Goal: Information Seeking & Learning: Learn about a topic

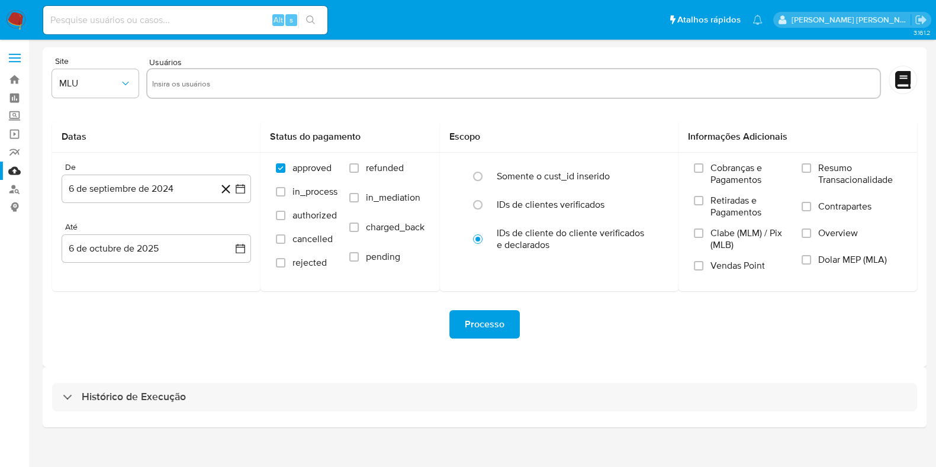
click at [618, 343] on div "Processo" at bounding box center [484, 324] width 865 height 66
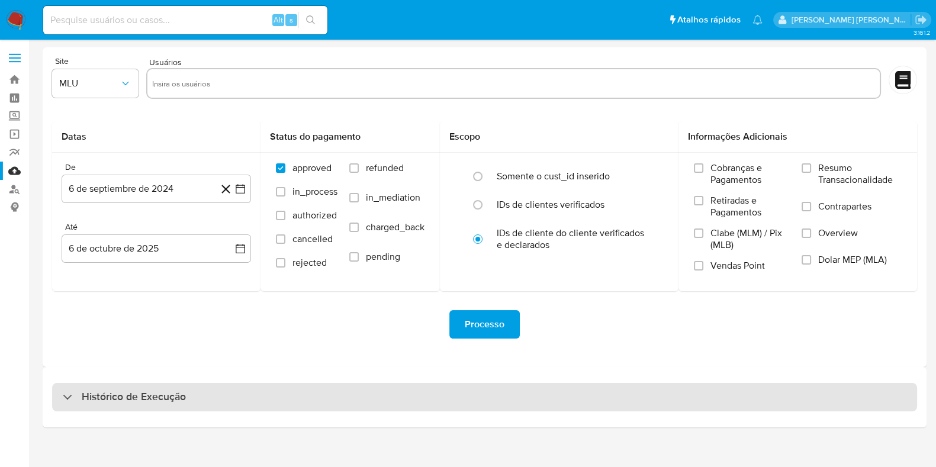
click at [226, 404] on div "Histórico de Execução" at bounding box center [484, 397] width 865 height 28
select select "10"
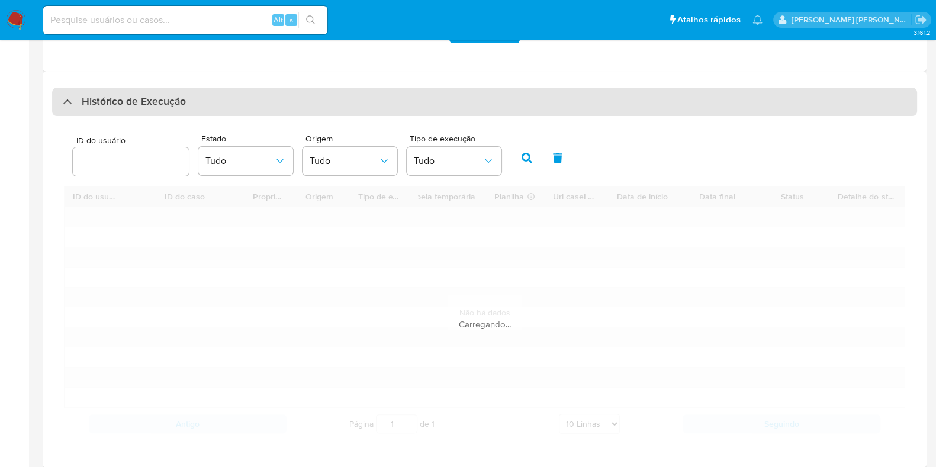
scroll to position [296, 0]
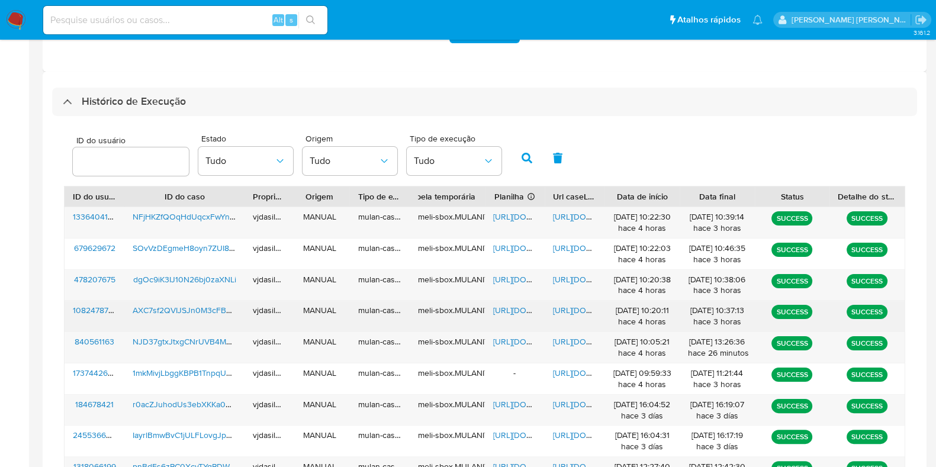
click at [568, 306] on span "[URL][DOMAIN_NAME]" at bounding box center [594, 310] width 82 height 12
click at [497, 307] on span "[URL][DOMAIN_NAME]" at bounding box center [534, 310] width 82 height 12
click at [139, 305] on span "AXC7sf2QVIJSJn0M3cFBy9bf" at bounding box center [188, 310] width 110 height 12
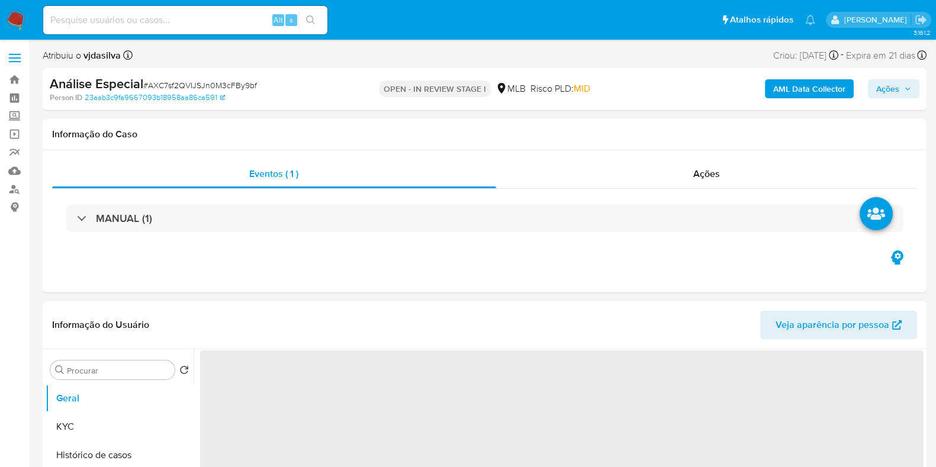
select select "10"
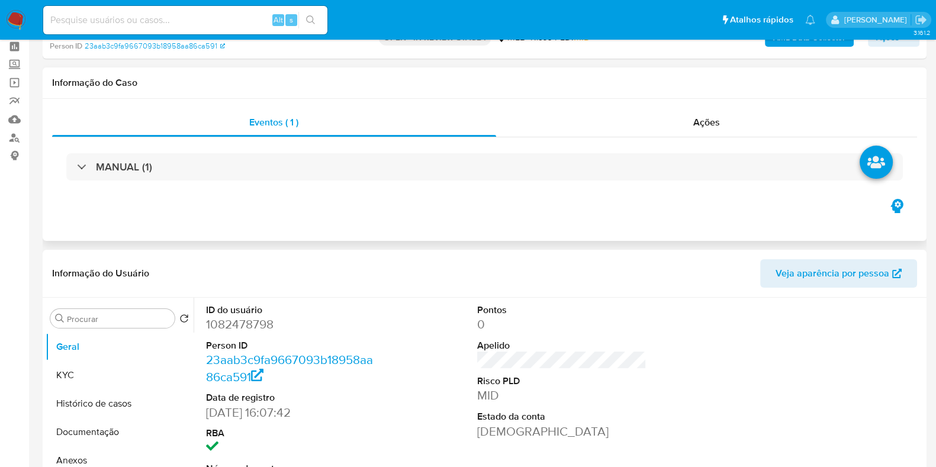
scroll to position [222, 0]
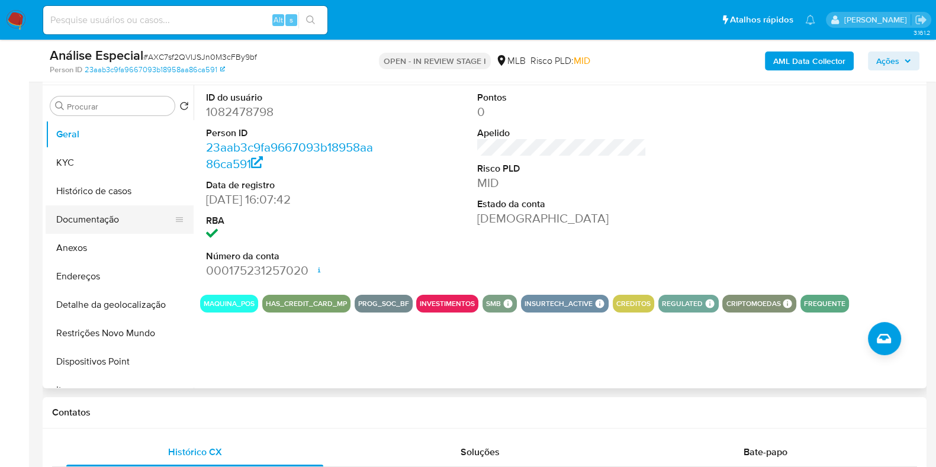
click at [89, 220] on button "Documentação" at bounding box center [115, 219] width 139 height 28
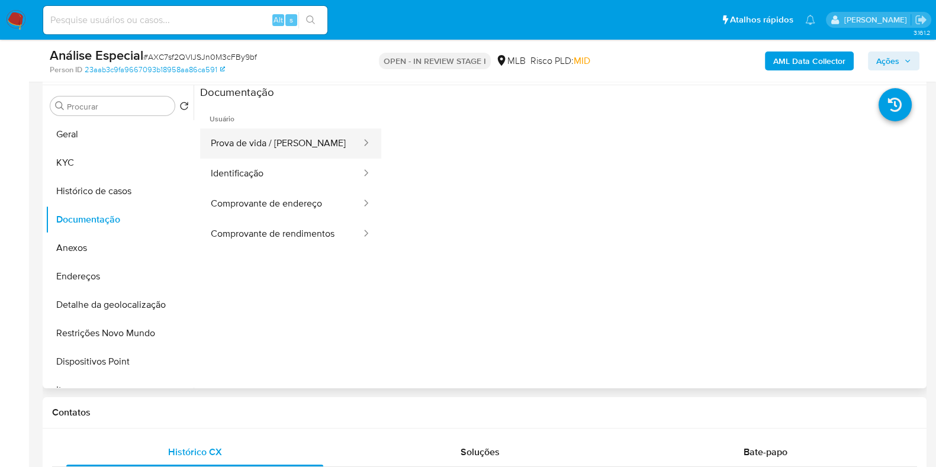
click at [242, 143] on button "Prova de vida / Selfie" at bounding box center [281, 144] width 162 height 30
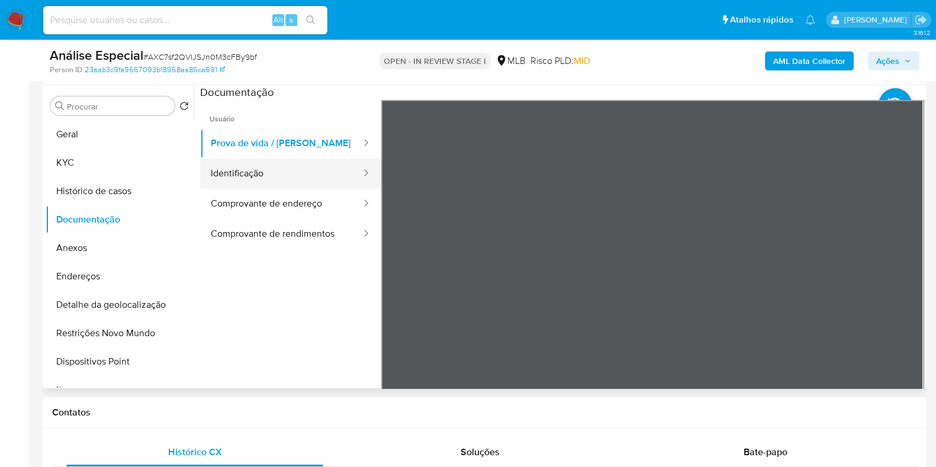
click at [277, 170] on button "Identificação" at bounding box center [281, 174] width 162 height 30
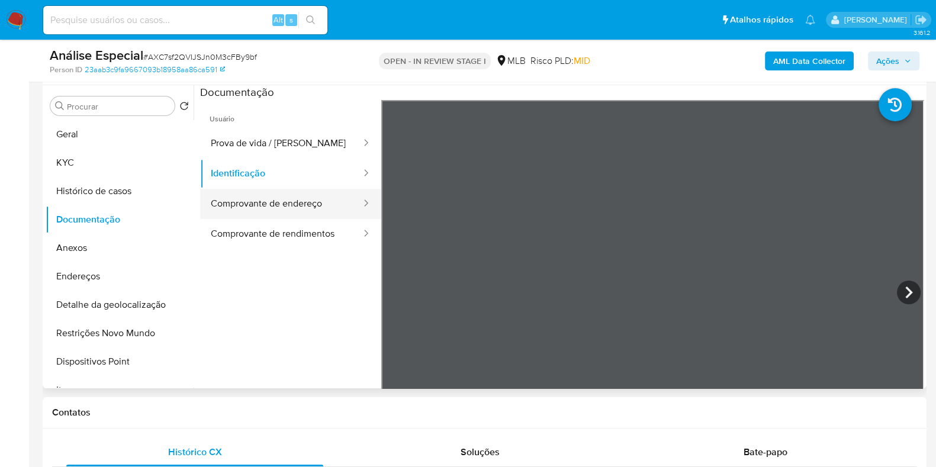
click at [249, 198] on button "Comprovante de endereço" at bounding box center [281, 204] width 162 height 30
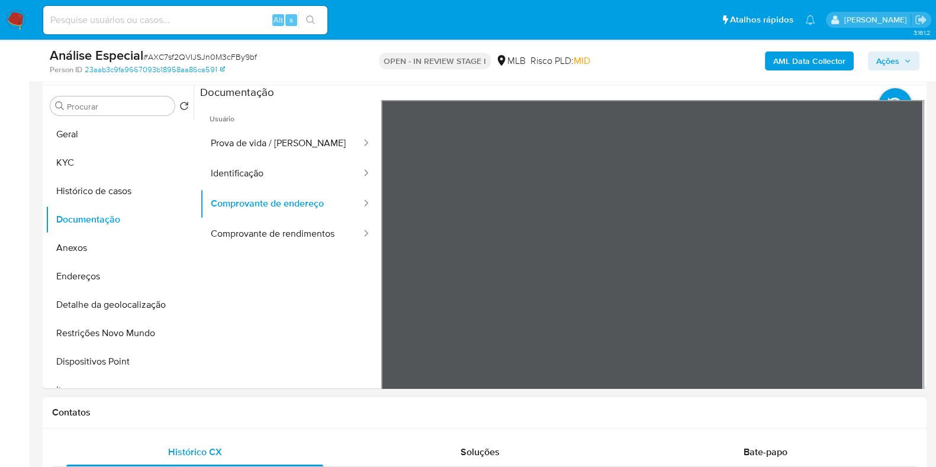
click at [272, 233] on button "Comprovante de rendimentos" at bounding box center [281, 234] width 162 height 30
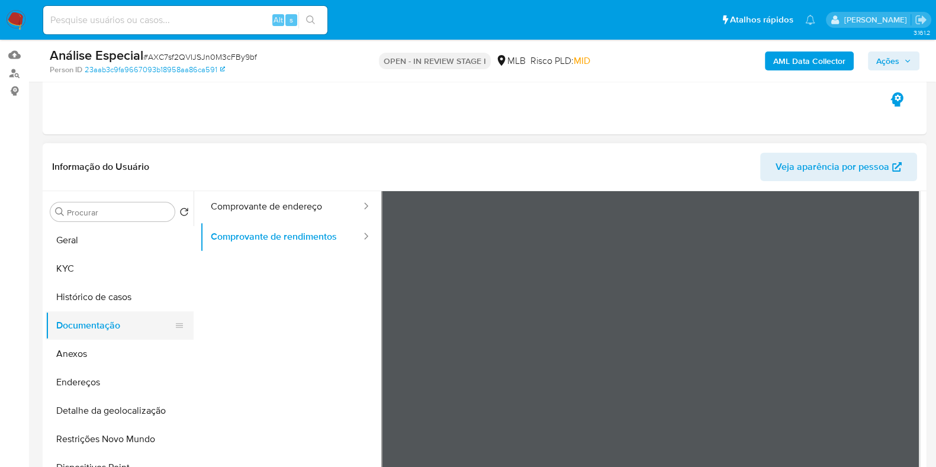
scroll to position [147, 0]
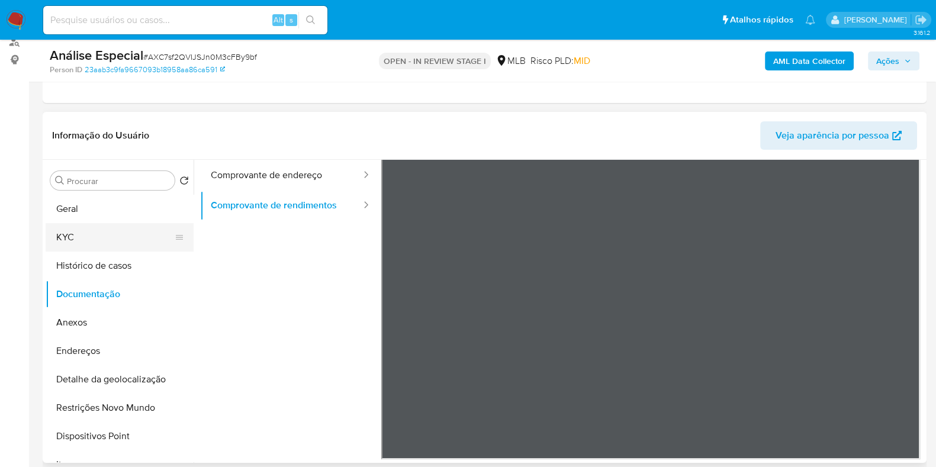
click at [98, 240] on button "KYC" at bounding box center [115, 237] width 139 height 28
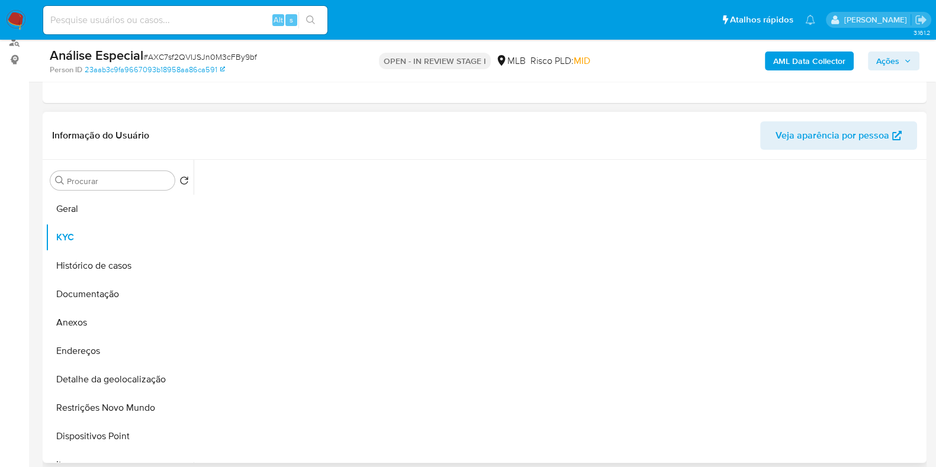
scroll to position [0, 0]
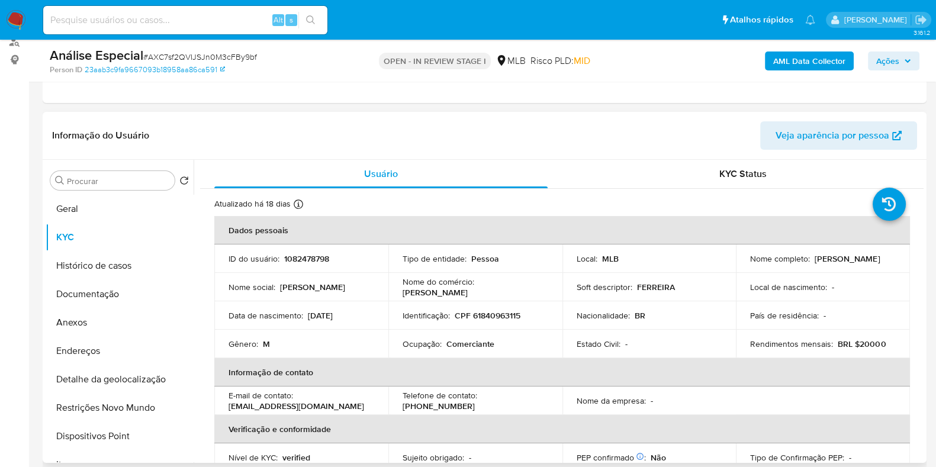
click at [412, 341] on p "Ocupação :" at bounding box center [422, 344] width 39 height 11
copy div "Ocupação : Comerciante"
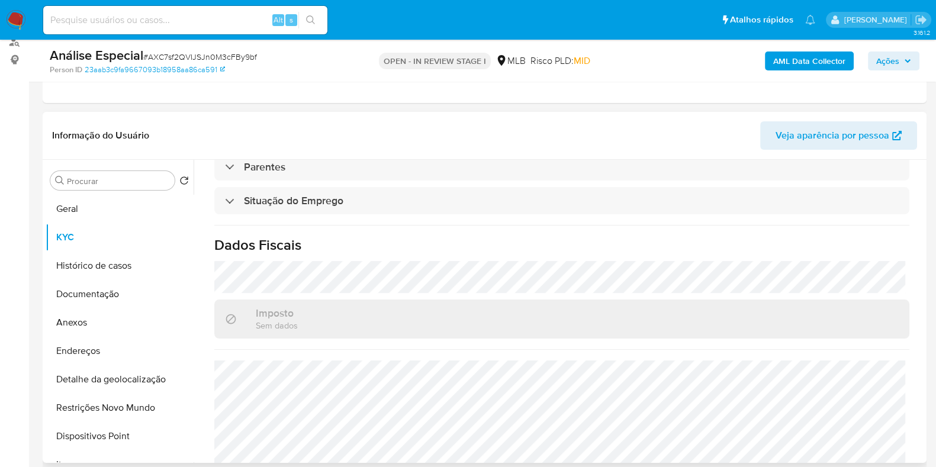
scroll to position [515, 0]
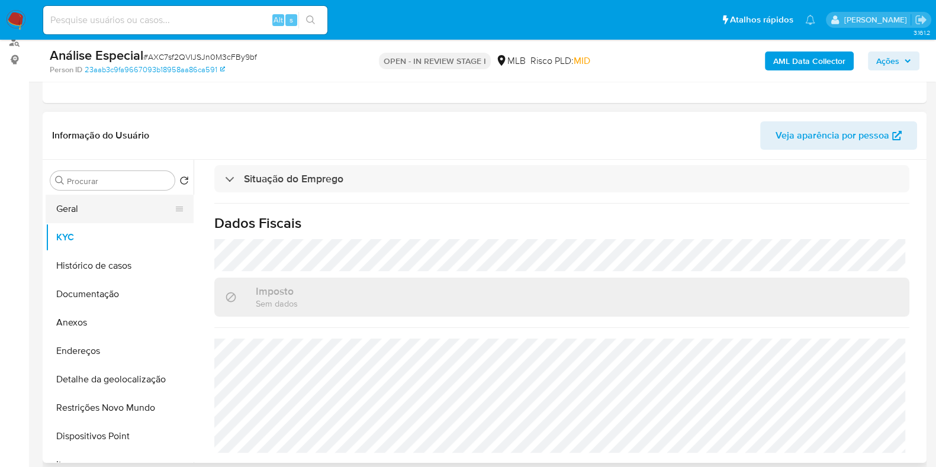
click at [98, 219] on button "Geral" at bounding box center [115, 209] width 139 height 28
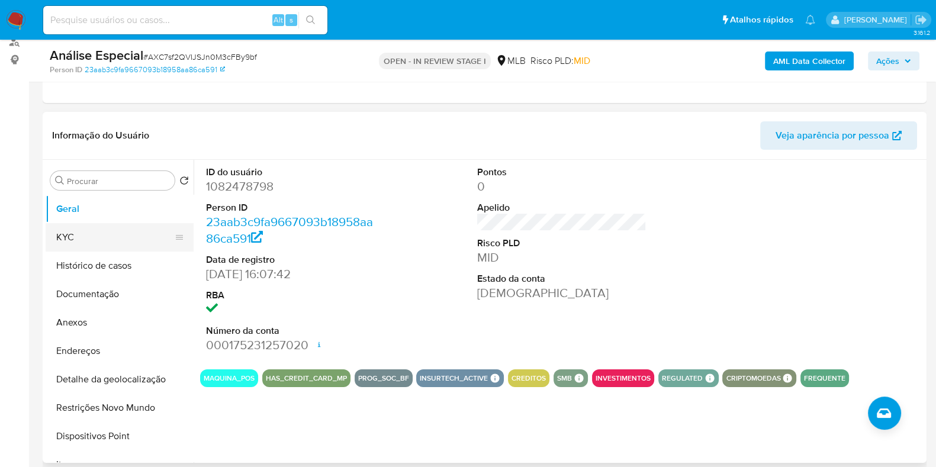
click at [77, 245] on button "KYC" at bounding box center [115, 237] width 139 height 28
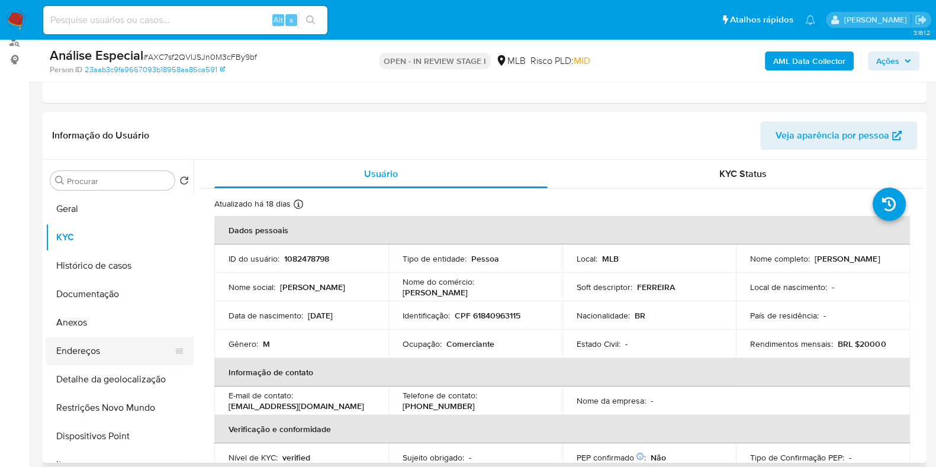
click at [113, 348] on button "Endereços" at bounding box center [115, 351] width 139 height 28
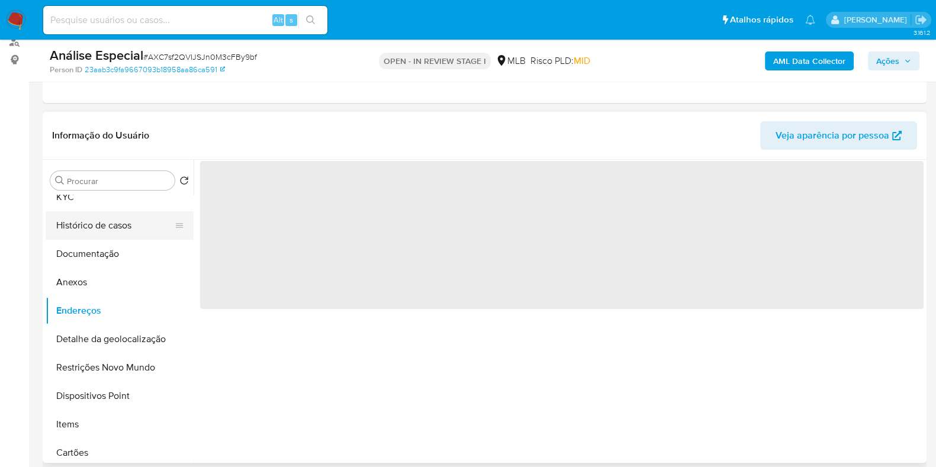
scroll to position [73, 0]
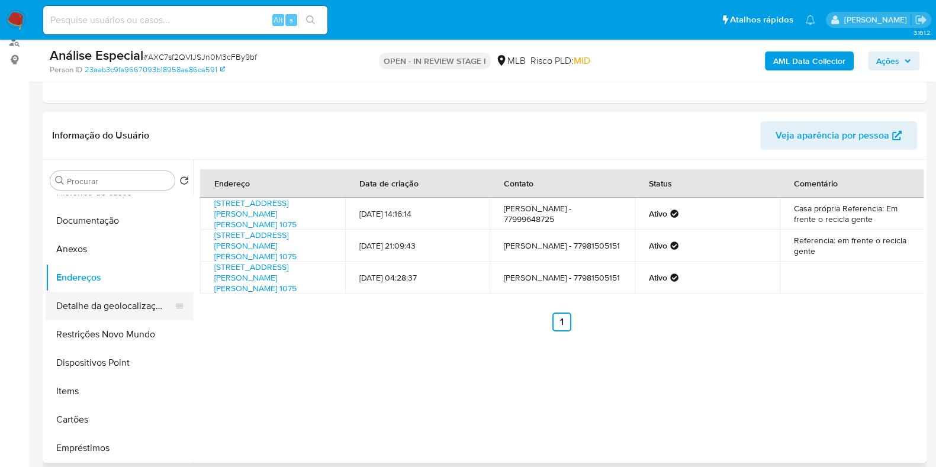
click at [97, 312] on button "Detalhe da geolocalização" at bounding box center [115, 306] width 139 height 28
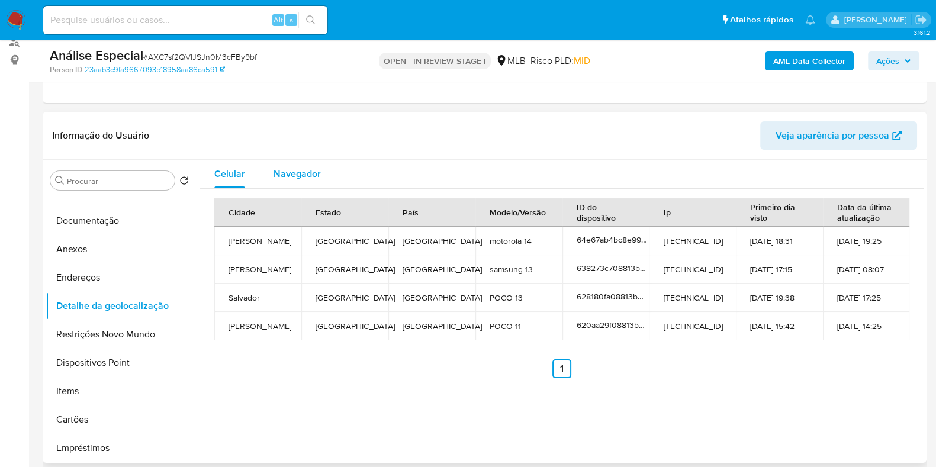
click at [285, 174] on span "Navegador" at bounding box center [297, 174] width 47 height 14
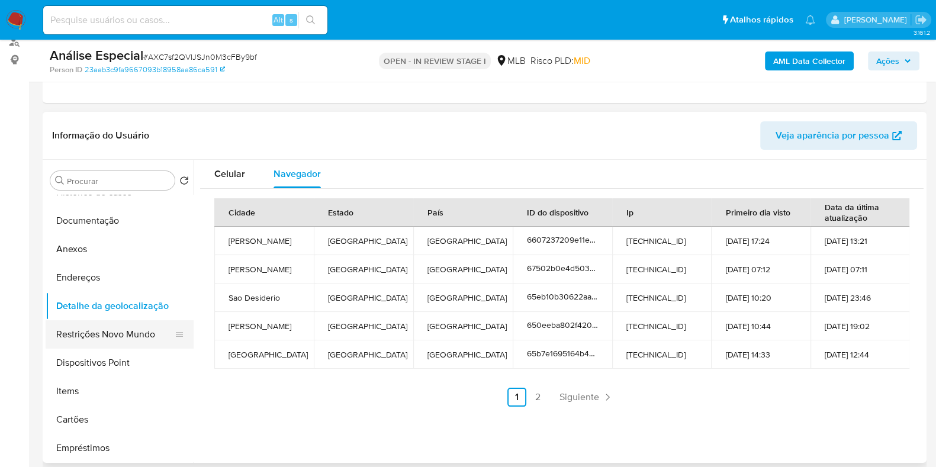
click at [99, 333] on button "Restrições Novo Mundo" at bounding box center [115, 334] width 139 height 28
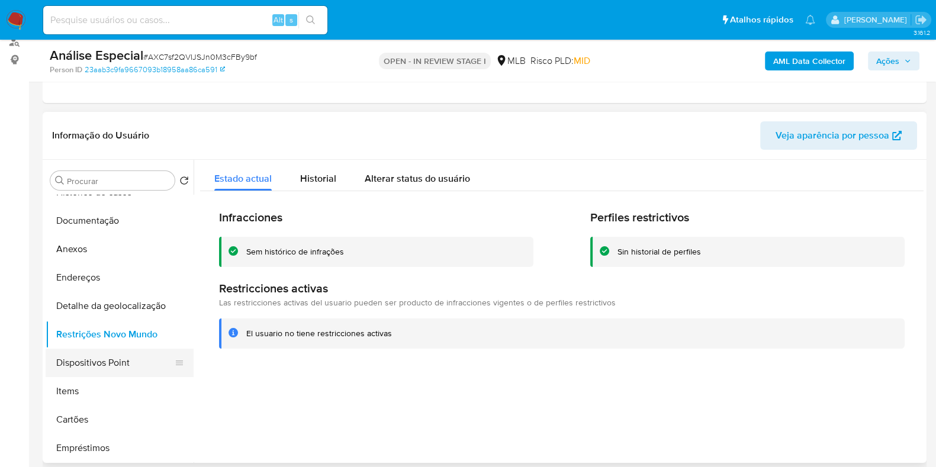
click at [113, 361] on button "Dispositivos Point" at bounding box center [115, 363] width 139 height 28
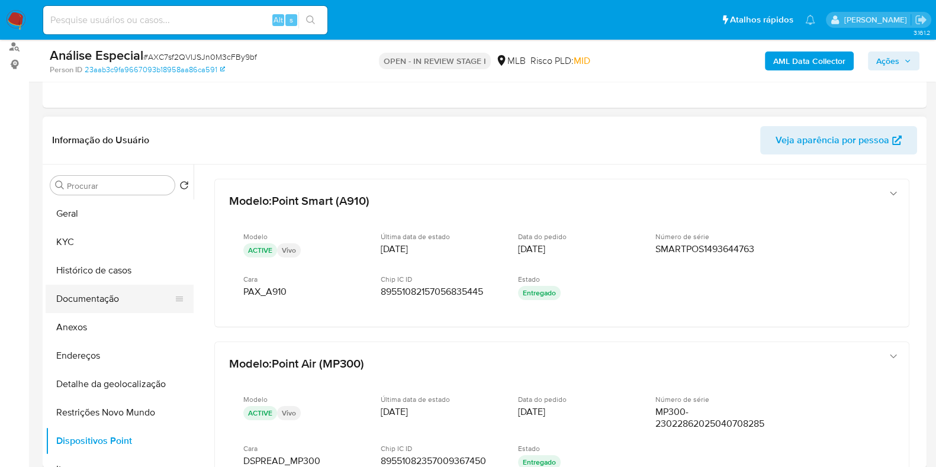
scroll to position [0, 0]
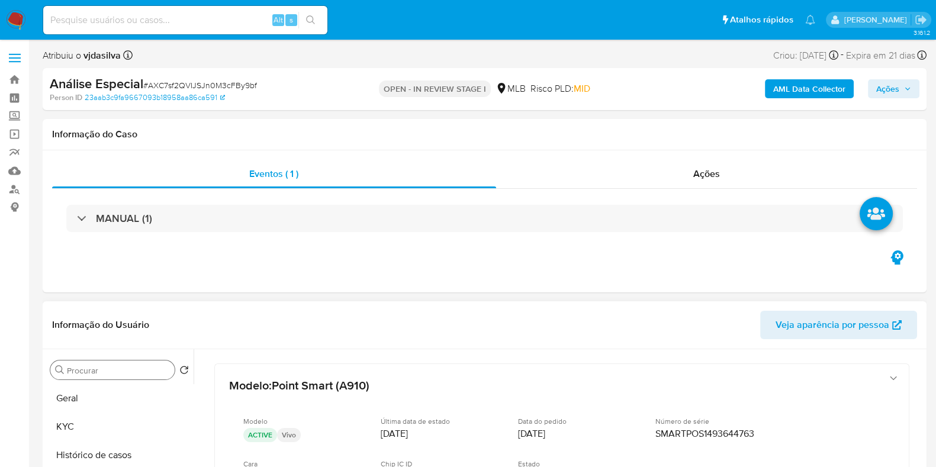
drag, startPoint x: 72, startPoint y: 406, endPoint x: 95, endPoint y: 371, distance: 41.9
click at [72, 406] on button "Geral" at bounding box center [120, 398] width 148 height 28
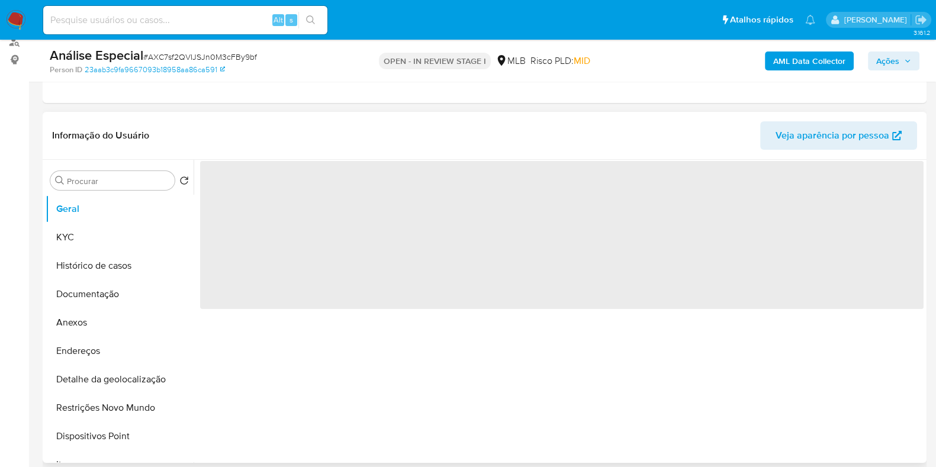
scroll to position [222, 0]
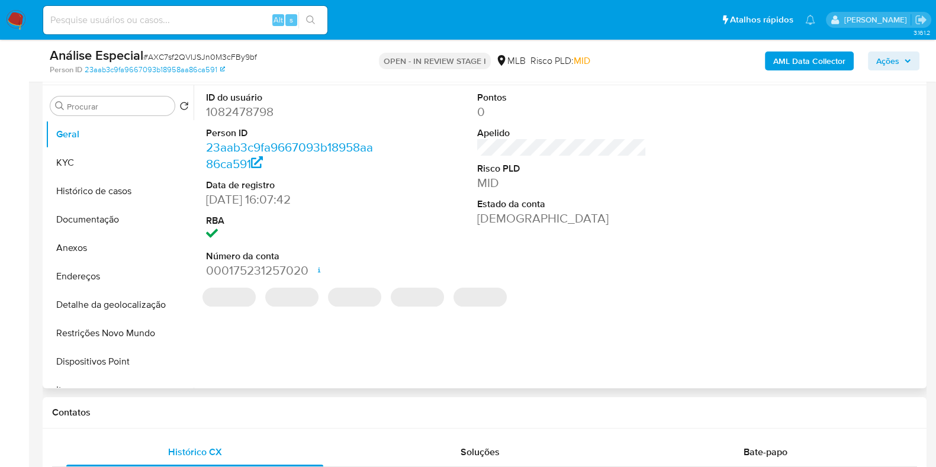
click at [257, 111] on dd "1082478798" at bounding box center [290, 112] width 169 height 17
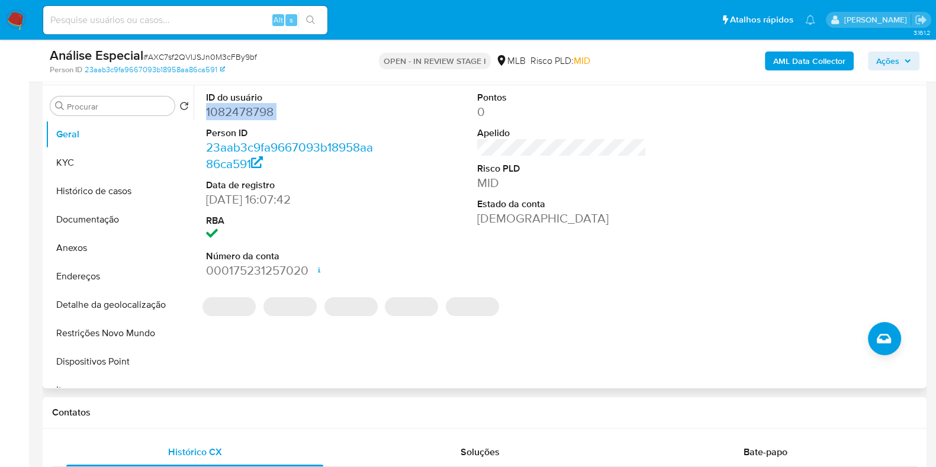
copy dd "1082478798"
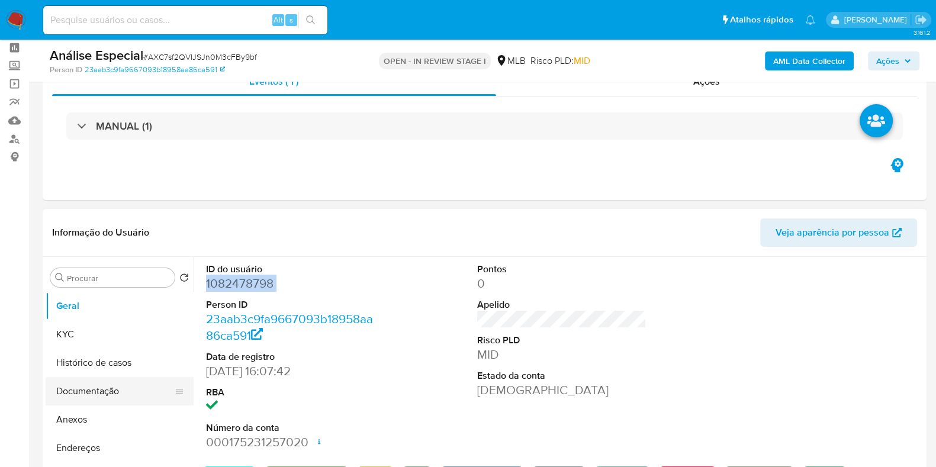
scroll to position [73, 0]
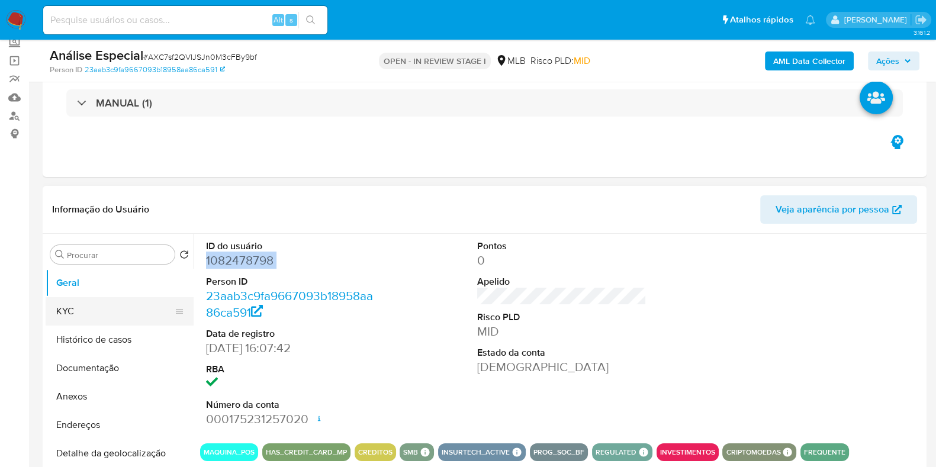
click at [95, 320] on button "KYC" at bounding box center [115, 311] width 139 height 28
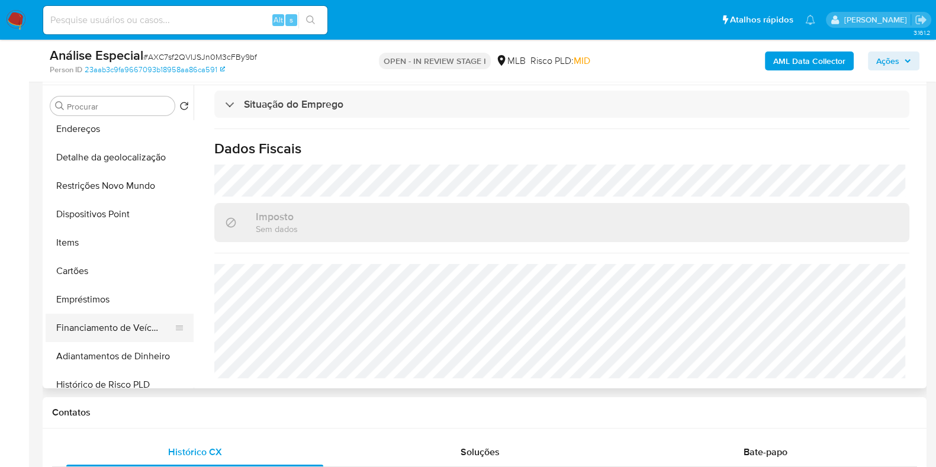
scroll to position [222, 0]
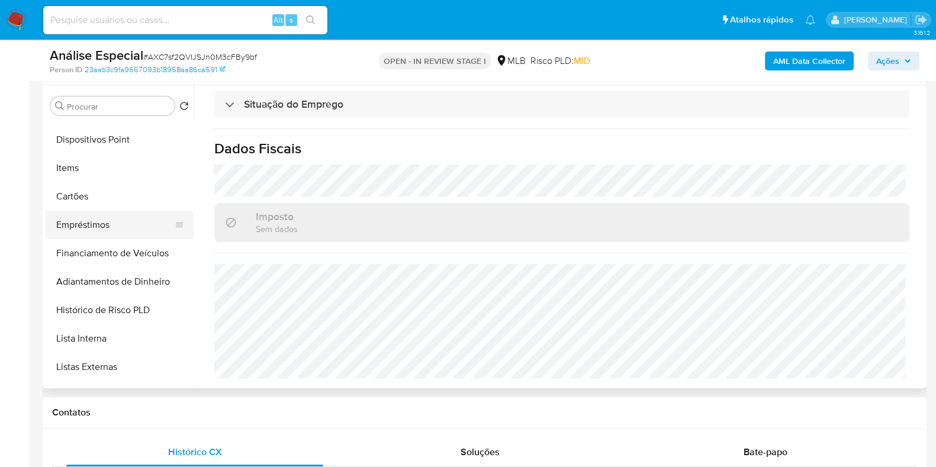
click at [87, 229] on button "Empréstimos" at bounding box center [115, 225] width 139 height 28
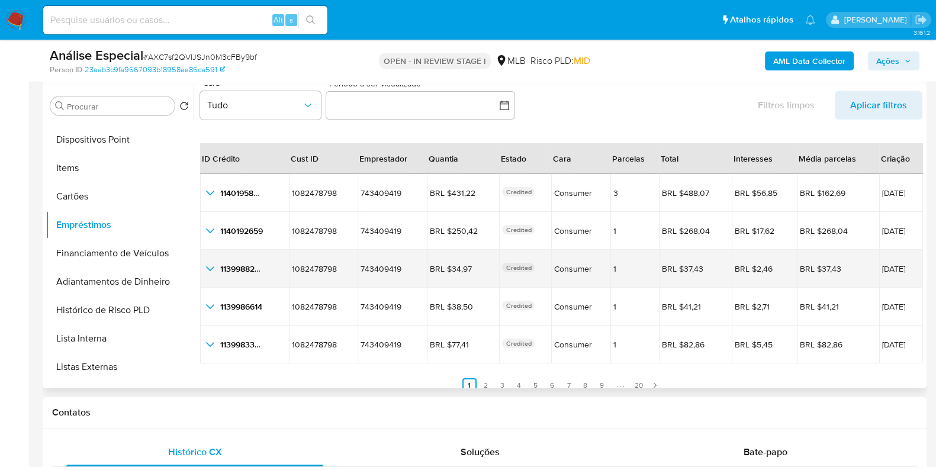
scroll to position [27, 0]
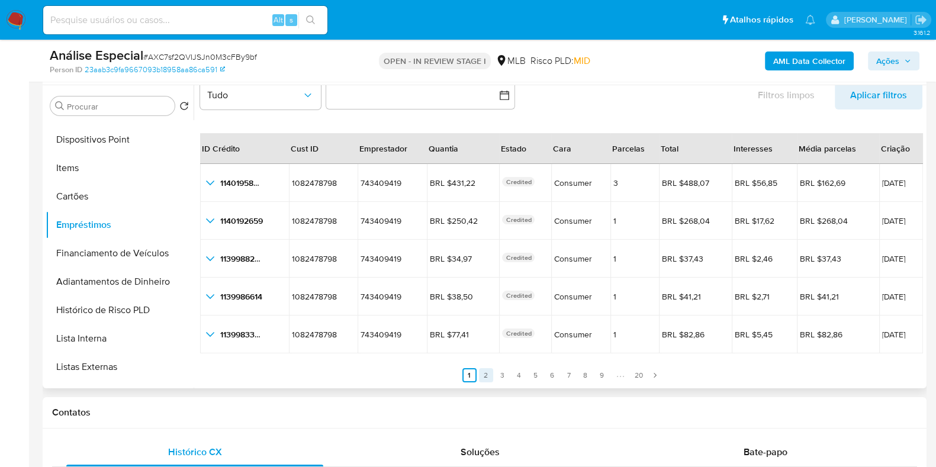
click at [489, 378] on link "2" at bounding box center [486, 375] width 14 height 14
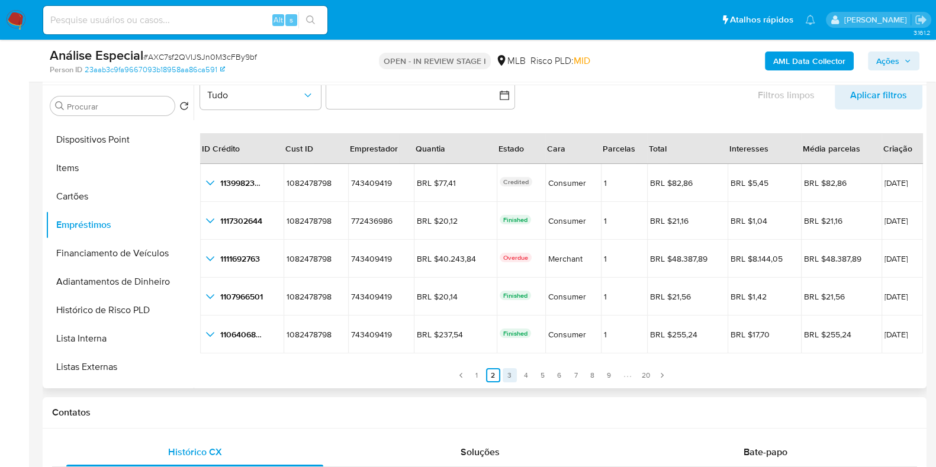
click at [512, 377] on link "3" at bounding box center [510, 375] width 14 height 14
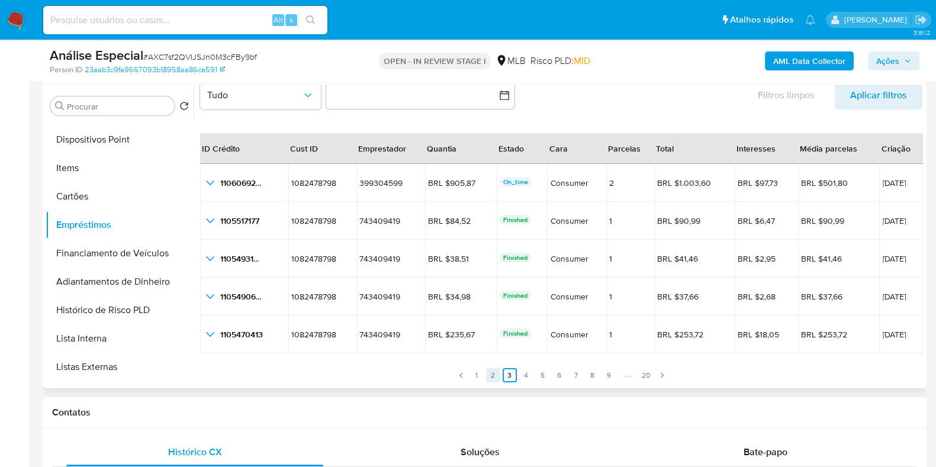
click at [495, 377] on link "2" at bounding box center [493, 375] width 14 height 14
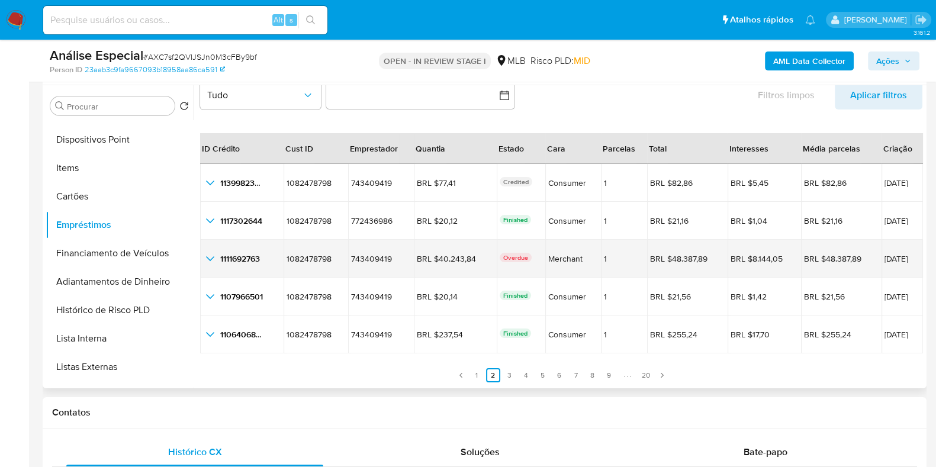
click at [210, 256] on icon "button_show_hidden_detail_by_id_2" at bounding box center [210, 259] width 14 height 14
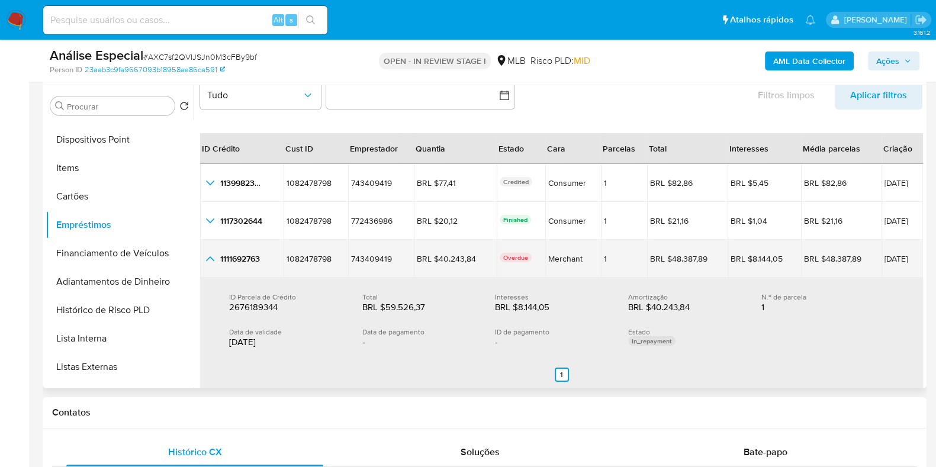
click at [213, 261] on icon "button_show_hidden_detail_by_id_2" at bounding box center [210, 259] width 14 height 14
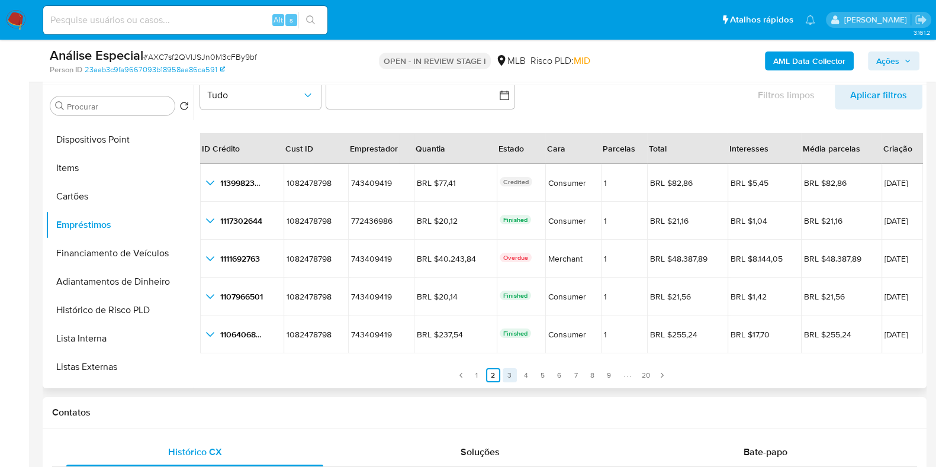
click at [506, 373] on link "3" at bounding box center [510, 375] width 14 height 14
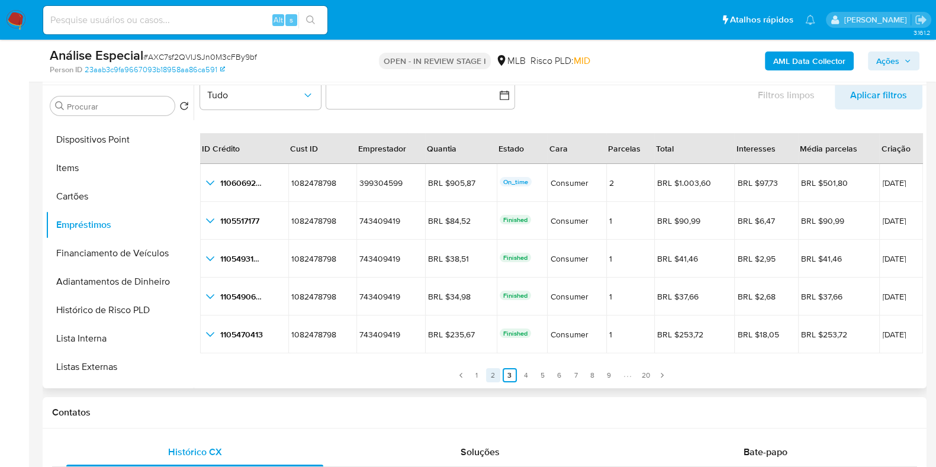
click at [490, 376] on link "2" at bounding box center [493, 375] width 14 height 14
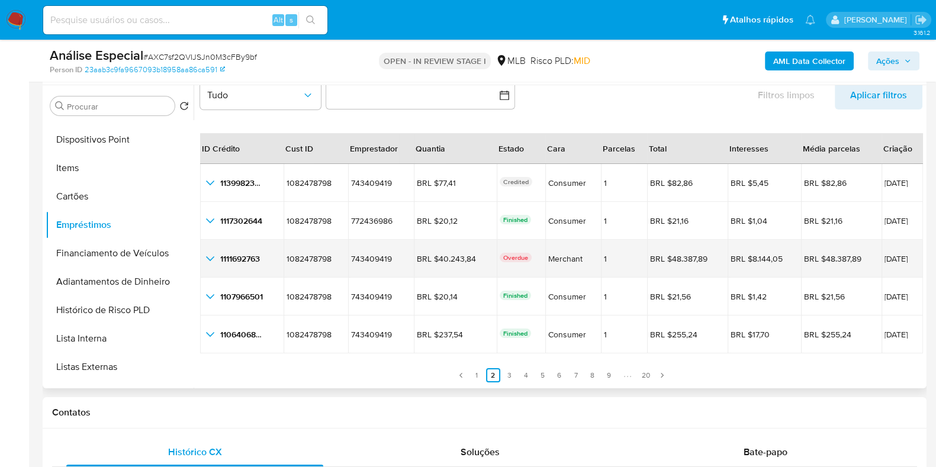
click at [500, 253] on p "Overdue" at bounding box center [516, 257] width 32 height 9
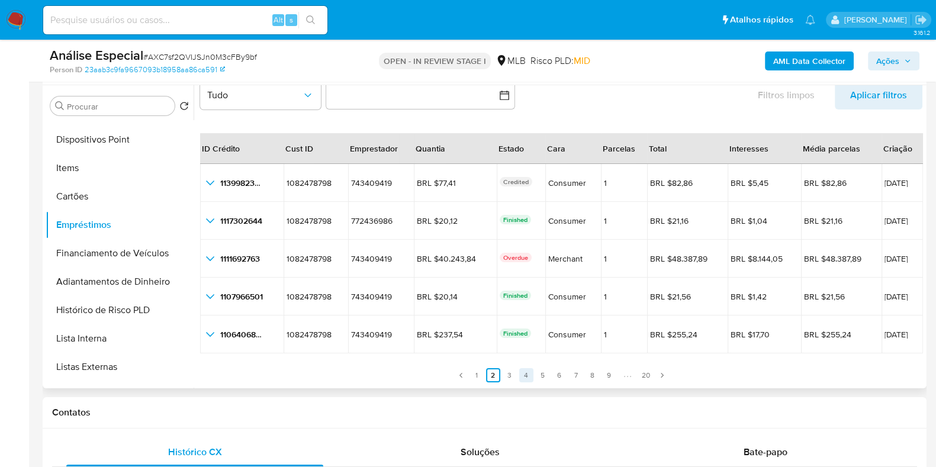
click at [524, 377] on link "4" at bounding box center [526, 375] width 14 height 14
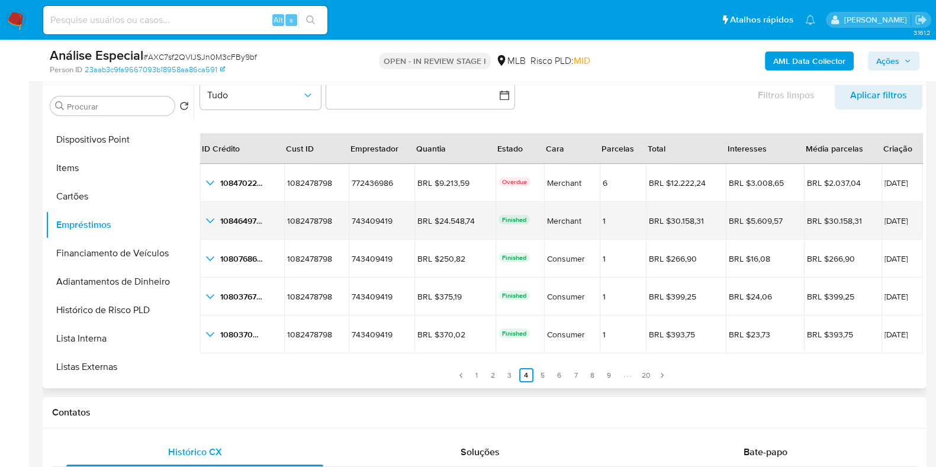
click at [213, 218] on icon "button_show_hidden_detail_by_id_1" at bounding box center [210, 221] width 14 height 14
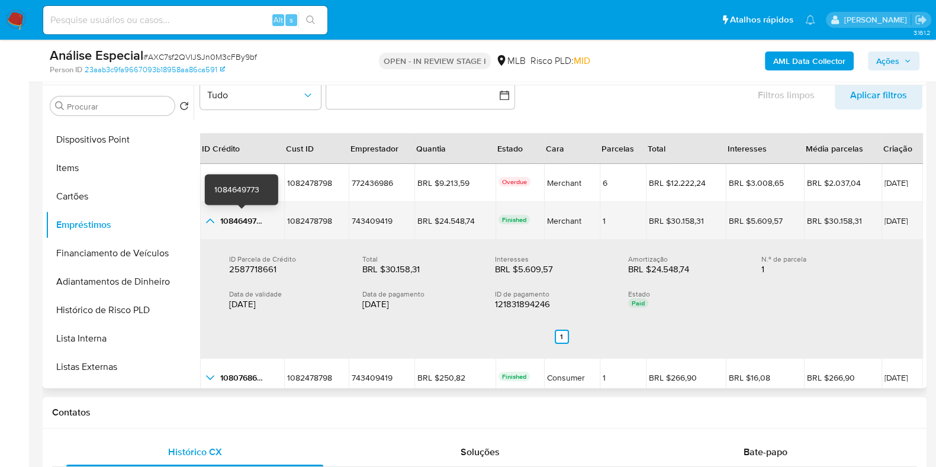
click at [239, 220] on span "1084649773" at bounding box center [242, 221] width 45 height 12
click at [885, 223] on span "14/07/2025" at bounding box center [903, 221] width 36 height 8
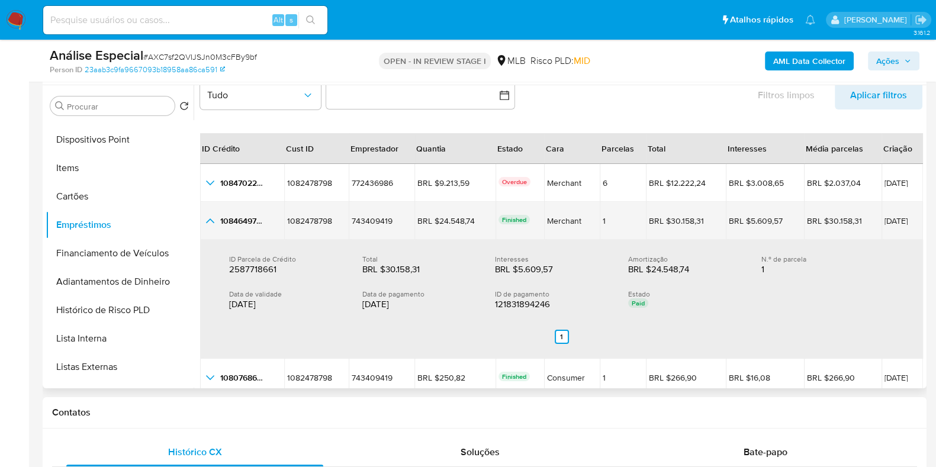
click at [885, 223] on span "14/07/2025" at bounding box center [903, 221] width 36 height 8
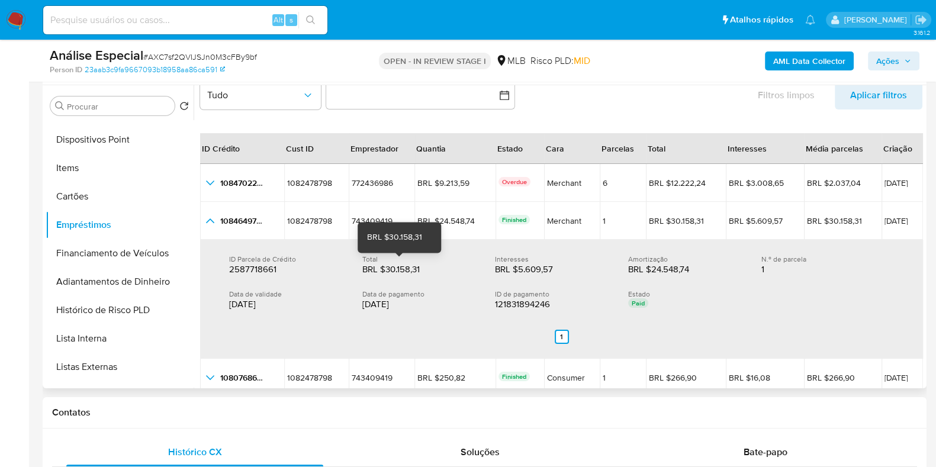
drag, startPoint x: 422, startPoint y: 268, endPoint x: 386, endPoint y: 268, distance: 36.1
click at [386, 268] on div "BRL $30.158,31" at bounding box center [400, 270] width 76 height 12
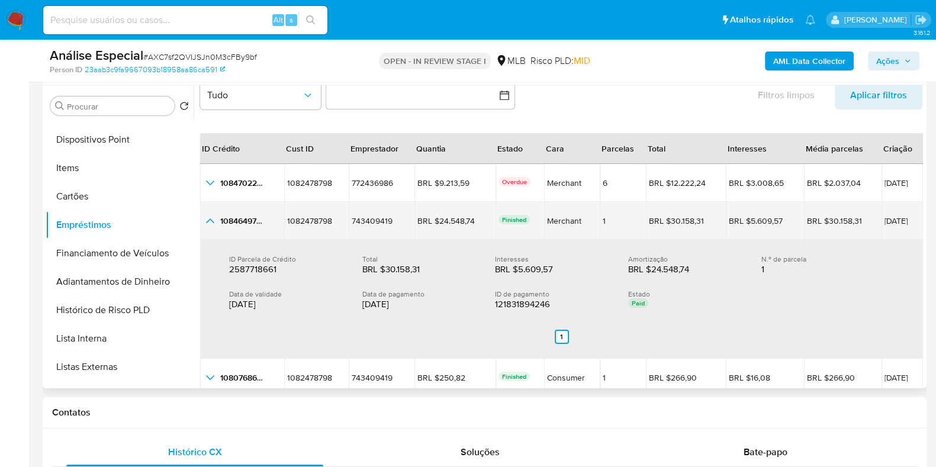
click at [202, 226] on td "1084649773 1084649773" at bounding box center [242, 221] width 84 height 38
click at [208, 215] on icon "button_show_hidden_detail_by_id_1" at bounding box center [210, 221] width 14 height 14
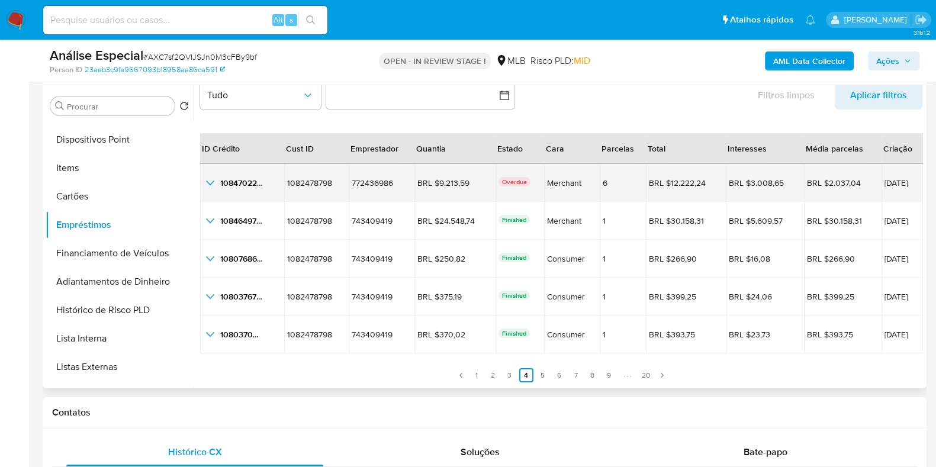
click at [211, 182] on icon "button_show_hidden_detail_by_id_0" at bounding box center [210, 183] width 8 height 5
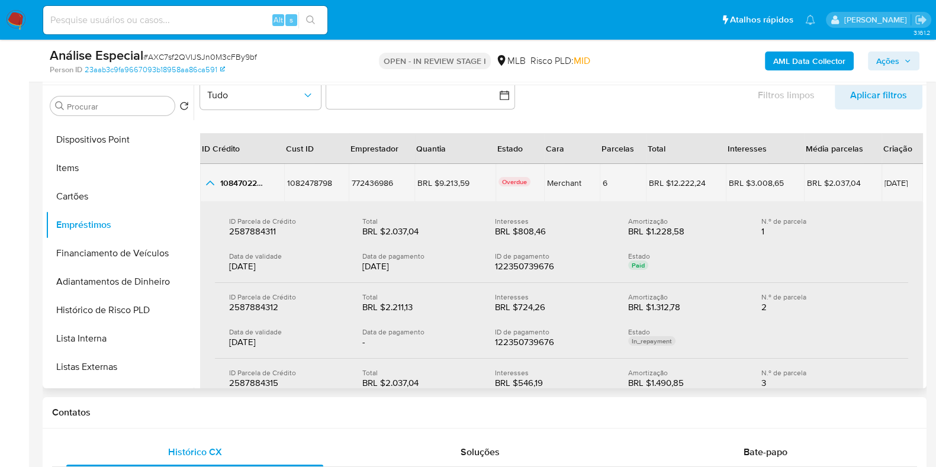
click at [207, 182] on icon "button_show_hidden_detail_by_id_0" at bounding box center [210, 183] width 14 height 14
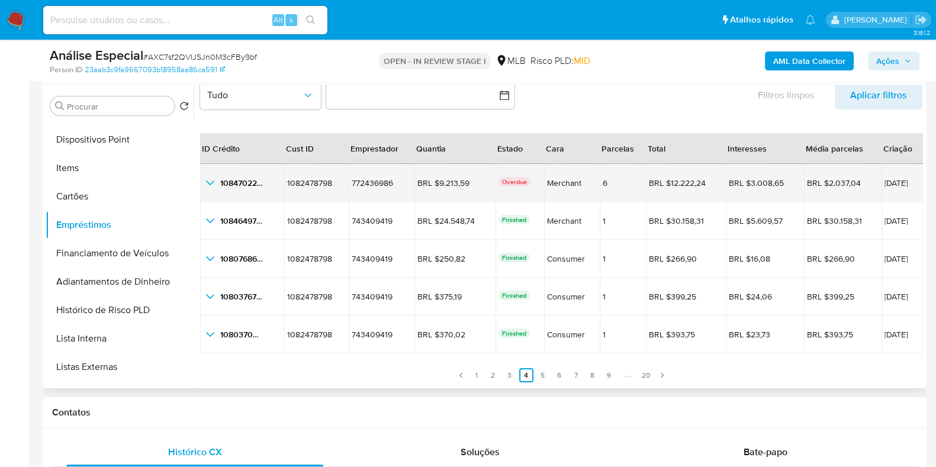
click at [210, 179] on icon "button_show_hidden_detail_by_id_0" at bounding box center [210, 183] width 14 height 14
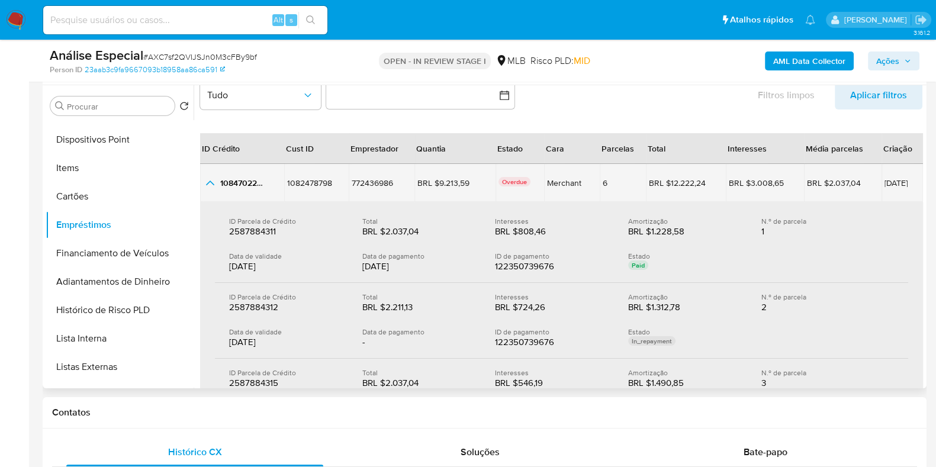
click at [238, 176] on div "1084702220 1084702220" at bounding box center [242, 183] width 78 height 14
click at [233, 187] on div "1084702220 1084702220" at bounding box center [242, 183] width 78 height 14
click at [233, 187] on span "1084702220" at bounding box center [243, 183] width 47 height 12
click at [882, 176] on td "14/07/2025" at bounding box center [902, 183] width 41 height 38
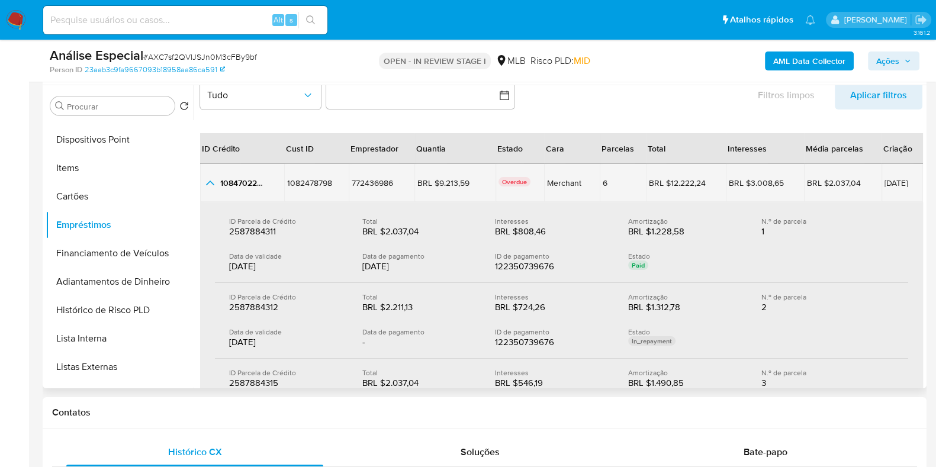
click at [882, 176] on td "14/07/2025" at bounding box center [902, 183] width 41 height 38
drag, startPoint x: 461, startPoint y: 184, endPoint x: 435, endPoint y: 184, distance: 26.1
click at [435, 184] on div "BRL $9.213,59" at bounding box center [451, 183] width 66 height 11
drag, startPoint x: 693, startPoint y: 184, endPoint x: 657, endPoint y: 184, distance: 36.1
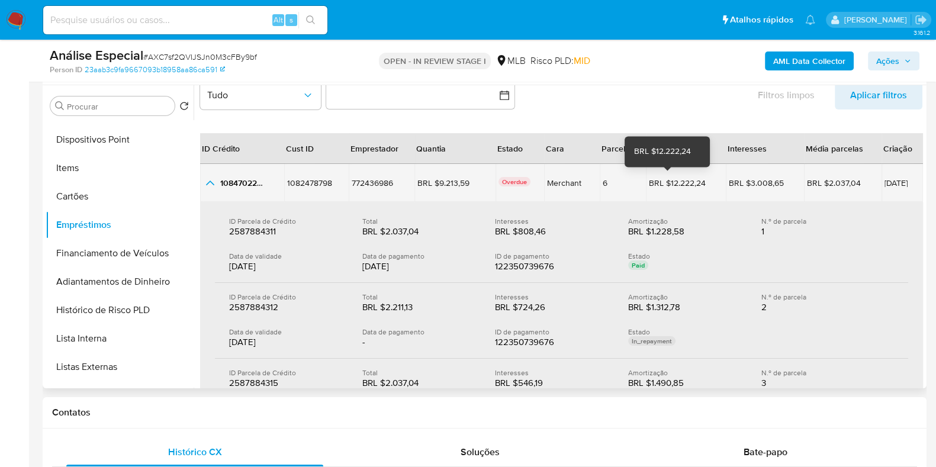
click at [657, 184] on div "BRL $12.222,24" at bounding box center [682, 183] width 66 height 11
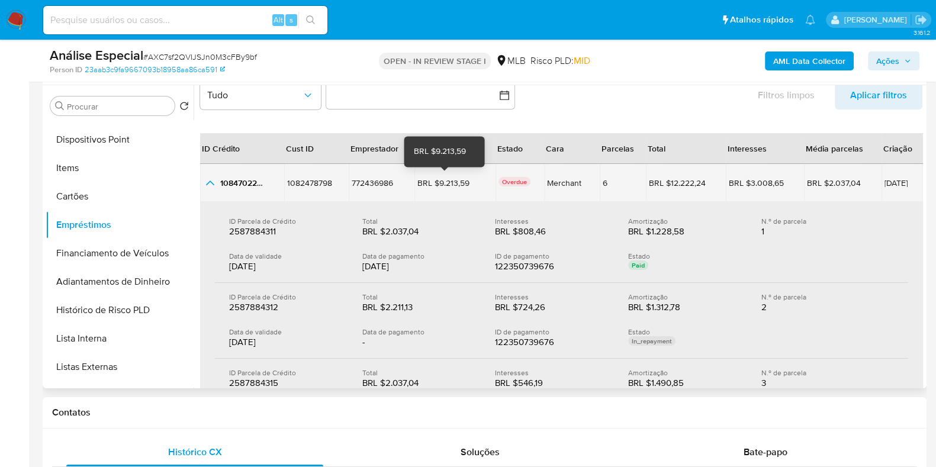
drag, startPoint x: 465, startPoint y: 187, endPoint x: 432, endPoint y: 187, distance: 32.6
click at [432, 187] on div "BRL $9.213,59" at bounding box center [451, 183] width 66 height 11
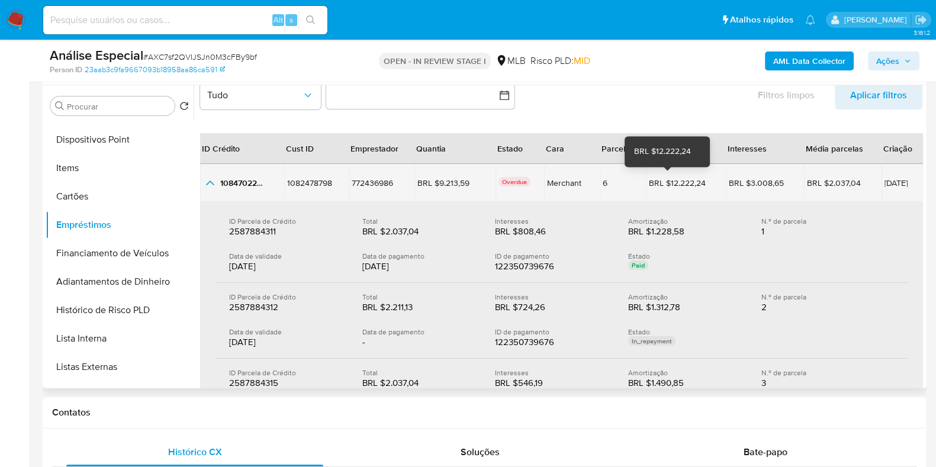
drag, startPoint x: 693, startPoint y: 179, endPoint x: 655, endPoint y: 180, distance: 37.9
click at [655, 180] on div "BRL $12.222,24" at bounding box center [682, 183] width 66 height 11
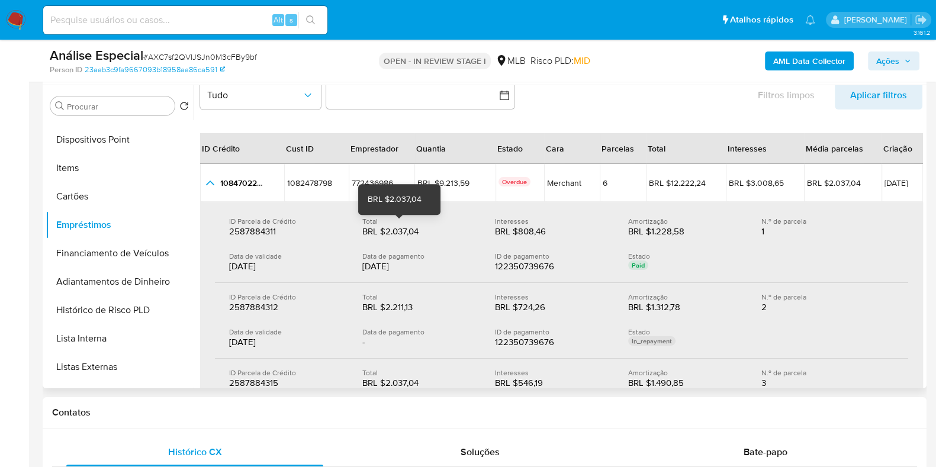
drag, startPoint x: 420, startPoint y: 230, endPoint x: 383, endPoint y: 233, distance: 37.4
click at [383, 233] on div "BRL $2.037,04" at bounding box center [400, 232] width 76 height 12
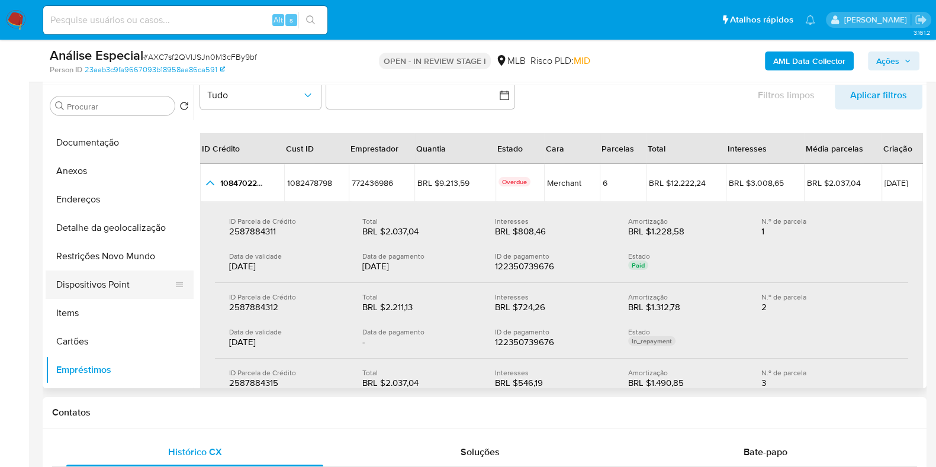
scroll to position [73, 0]
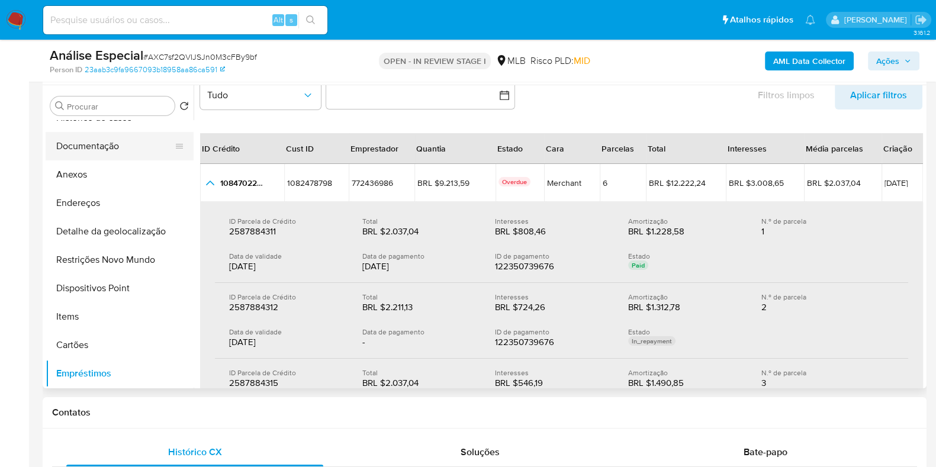
click at [120, 147] on button "Documentação" at bounding box center [115, 146] width 139 height 28
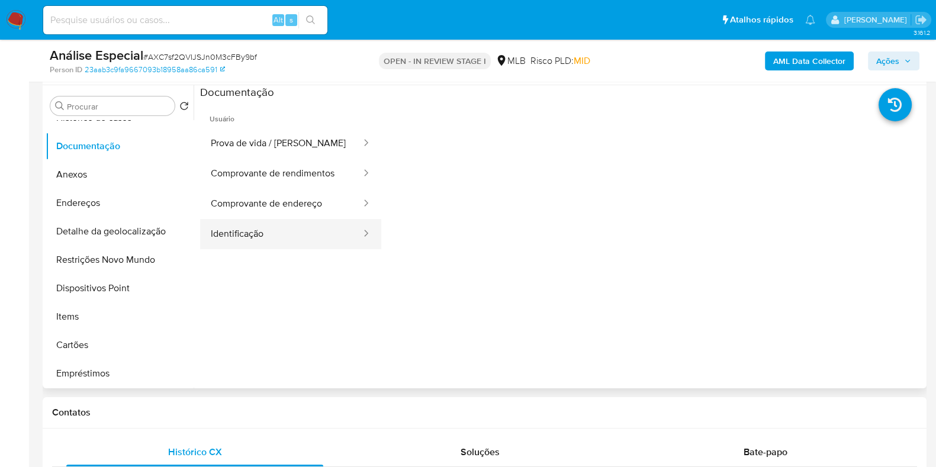
click at [291, 236] on button "Identificação" at bounding box center [281, 234] width 162 height 30
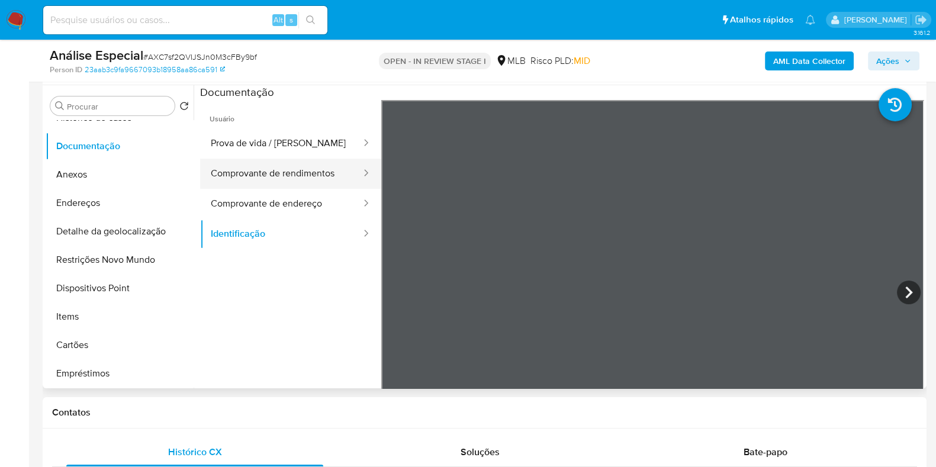
click at [309, 173] on button "Comprovante de rendimentos" at bounding box center [281, 174] width 162 height 30
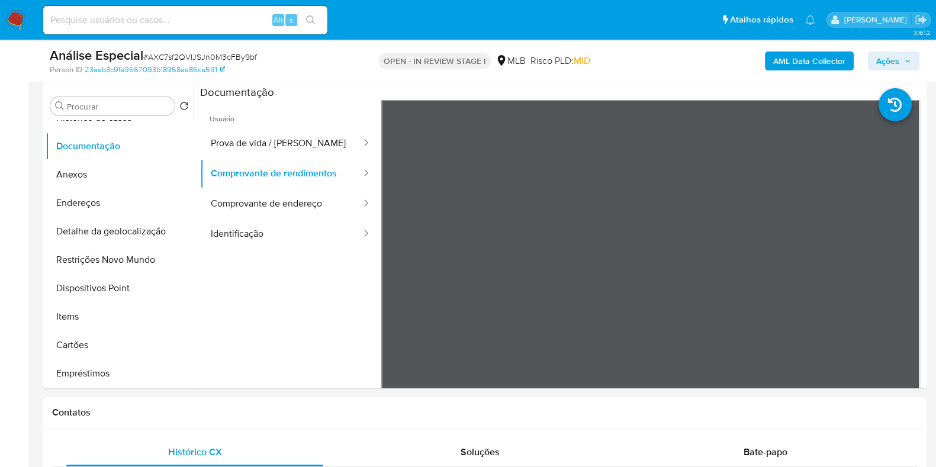
click at [779, 61] on b "AML Data Collector" at bounding box center [809, 61] width 72 height 19
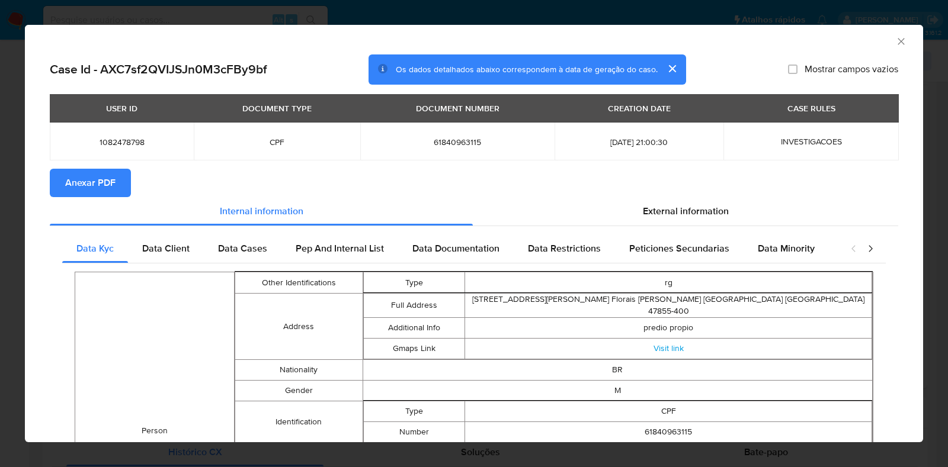
click at [71, 183] on span "Anexar PDF" at bounding box center [90, 183] width 50 height 26
click at [895, 43] on icon "Fechar a janela" at bounding box center [901, 42] width 12 height 12
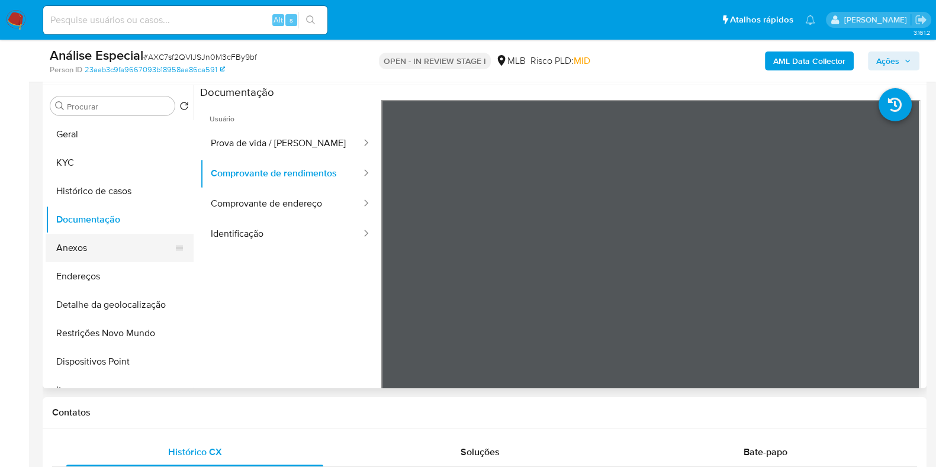
click at [121, 254] on button "Anexos" at bounding box center [115, 248] width 139 height 28
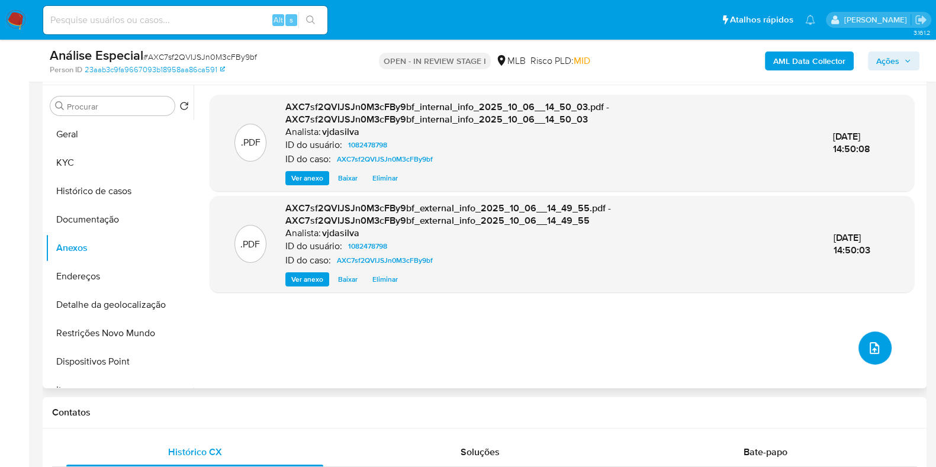
click at [870, 344] on icon "upload-file" at bounding box center [874, 348] width 9 height 12
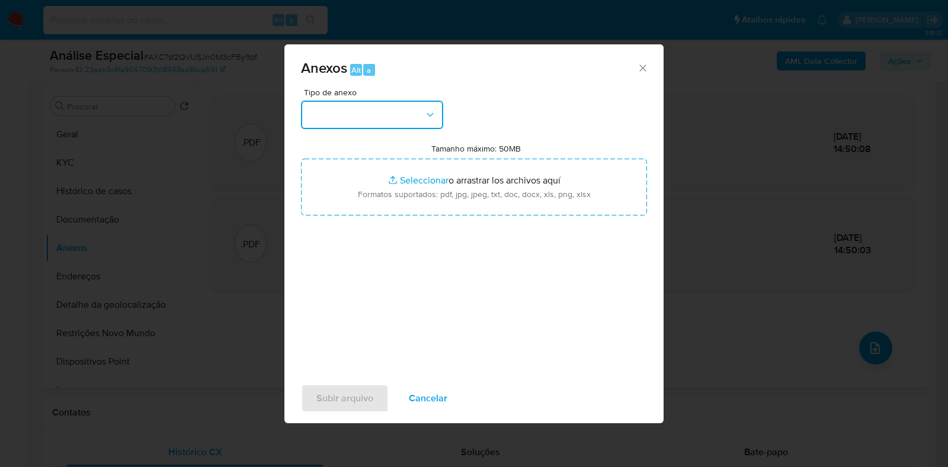
click at [429, 115] on icon "button" at bounding box center [429, 115] width 7 height 4
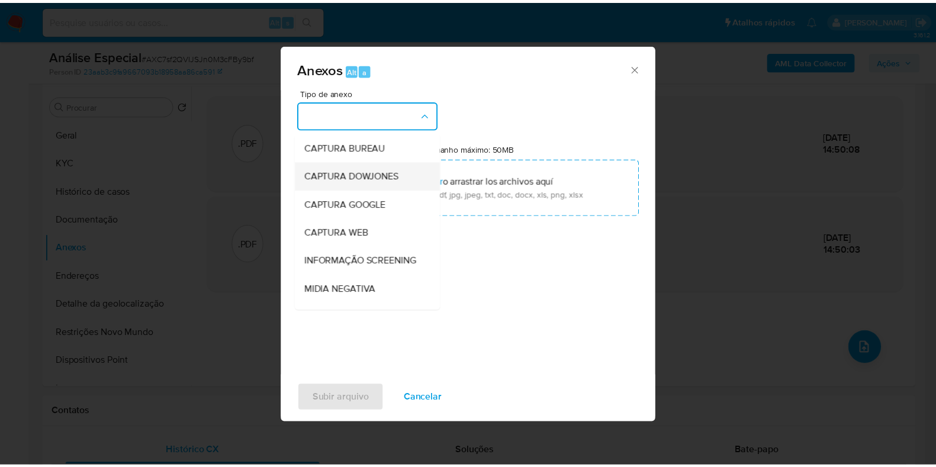
scroll to position [182, 0]
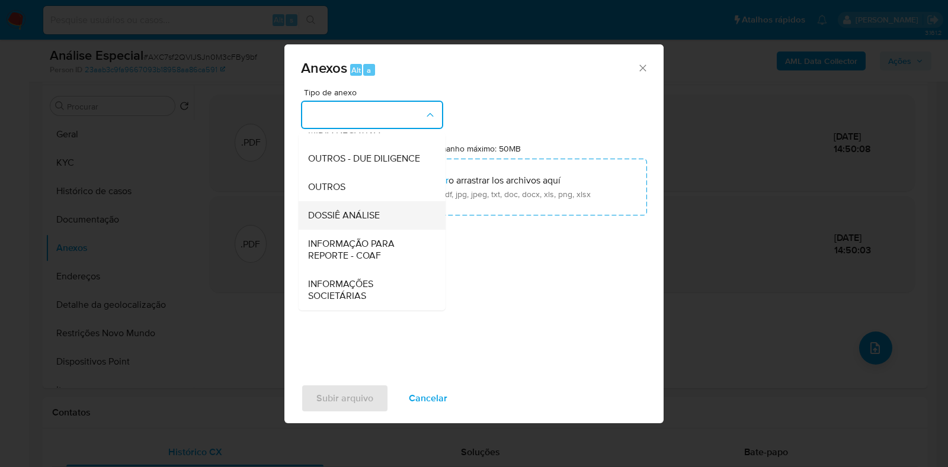
click at [396, 211] on div "DOSSIÊ ANÁLISE" at bounding box center [368, 215] width 121 height 28
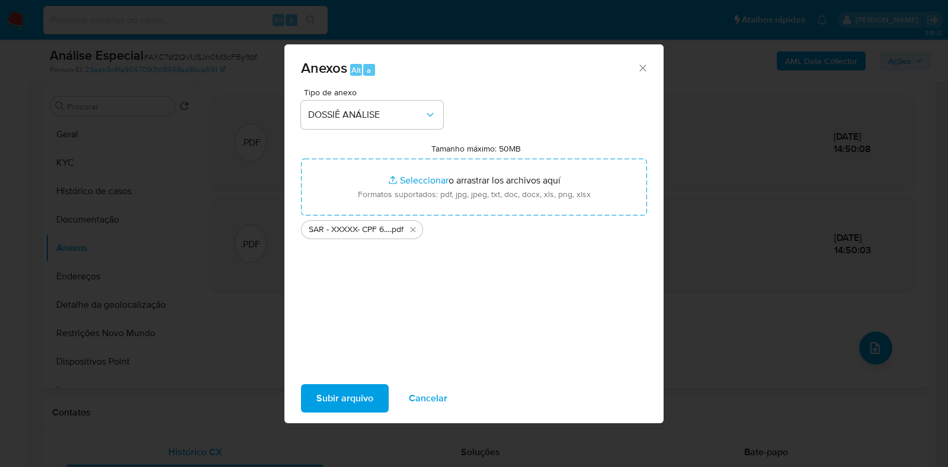
click at [338, 403] on span "Subir arquivo" at bounding box center [344, 399] width 57 height 26
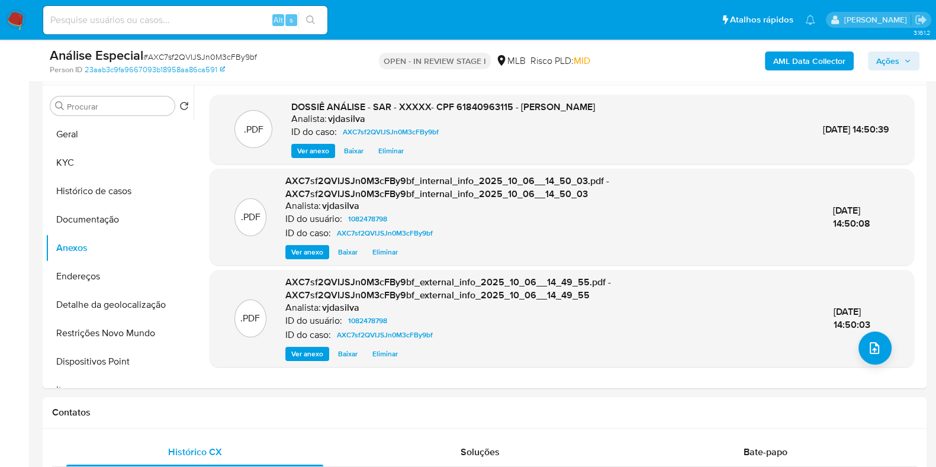
click at [875, 65] on button "Ações" at bounding box center [894, 61] width 52 height 19
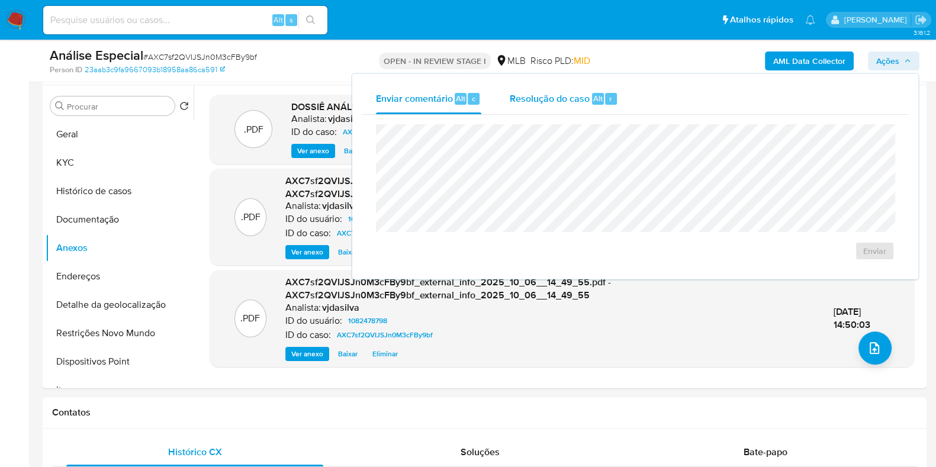
click at [571, 98] on span "Resolução do caso" at bounding box center [550, 98] width 80 height 14
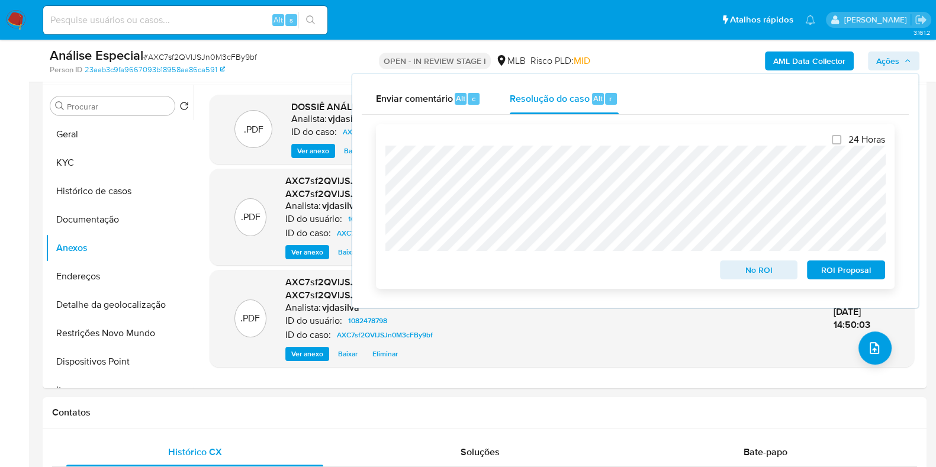
click at [850, 275] on span "ROI Proposal" at bounding box center [846, 270] width 62 height 17
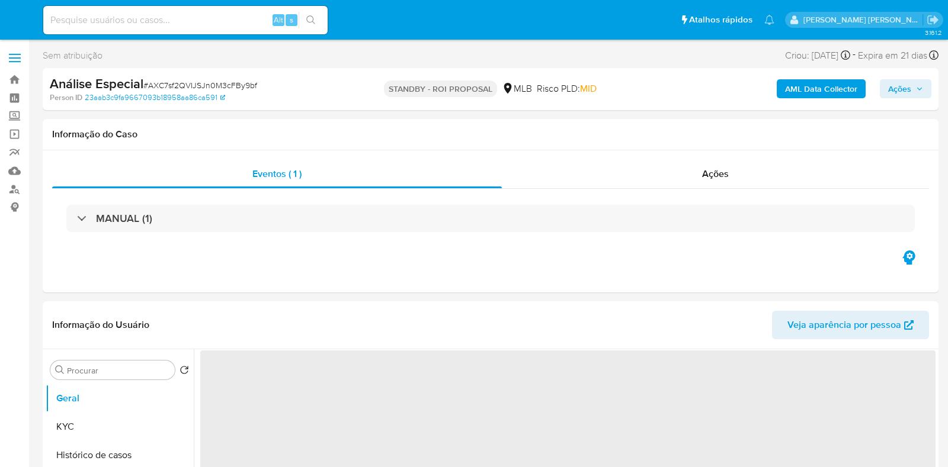
select select "10"
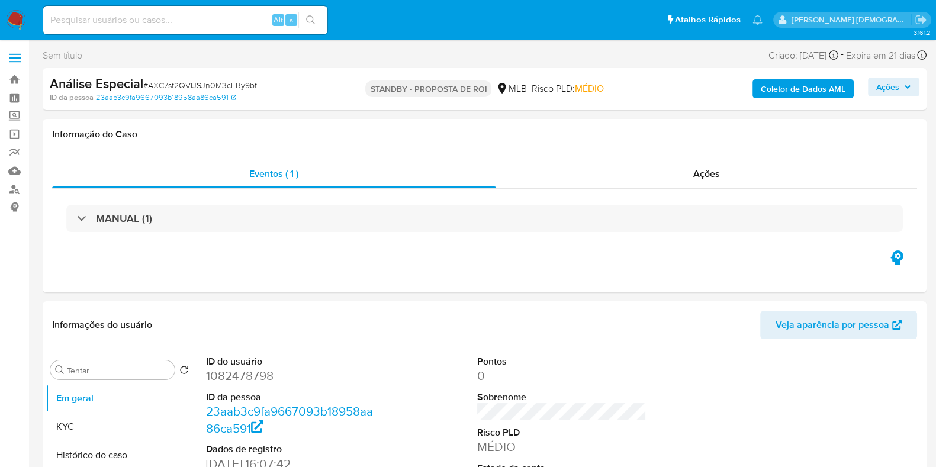
click at [110, 28] on div "Alt s" at bounding box center [185, 20] width 284 height 28
click at [118, 23] on input at bounding box center [185, 19] width 284 height 15
paste input "1917068106"
type input "1917068106"
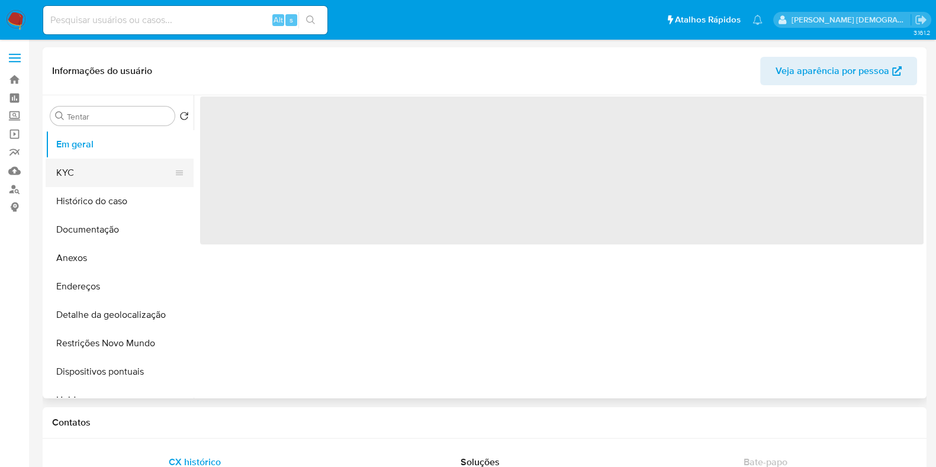
click at [92, 171] on button "KYC" at bounding box center [115, 173] width 139 height 28
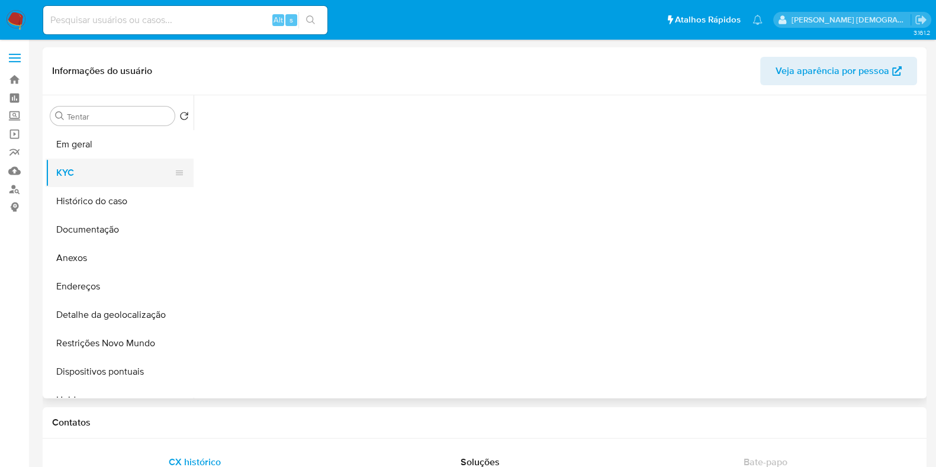
select select "10"
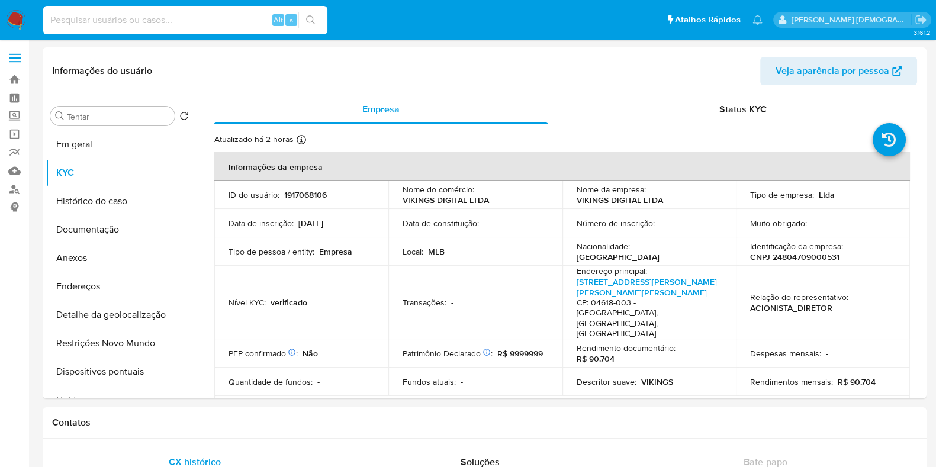
click at [171, 25] on input at bounding box center [185, 19] width 284 height 15
paste input "419721672"
type input "419721672"
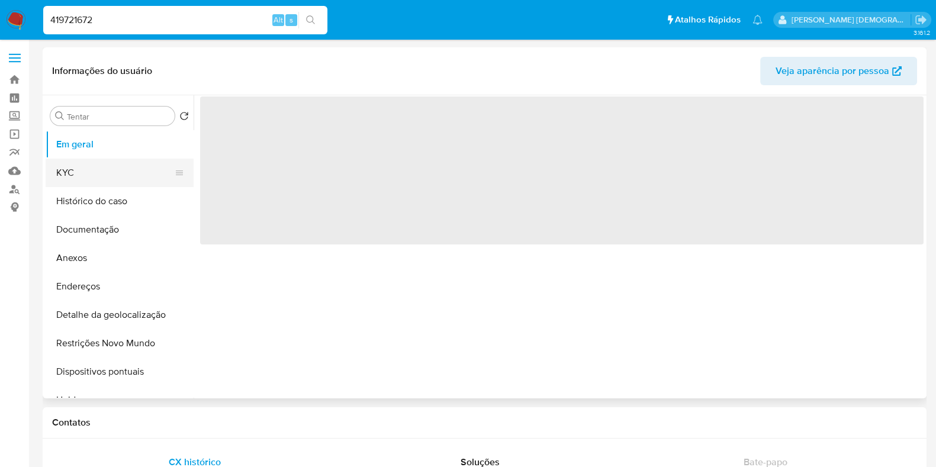
click at [92, 167] on button "KYC" at bounding box center [115, 173] width 139 height 28
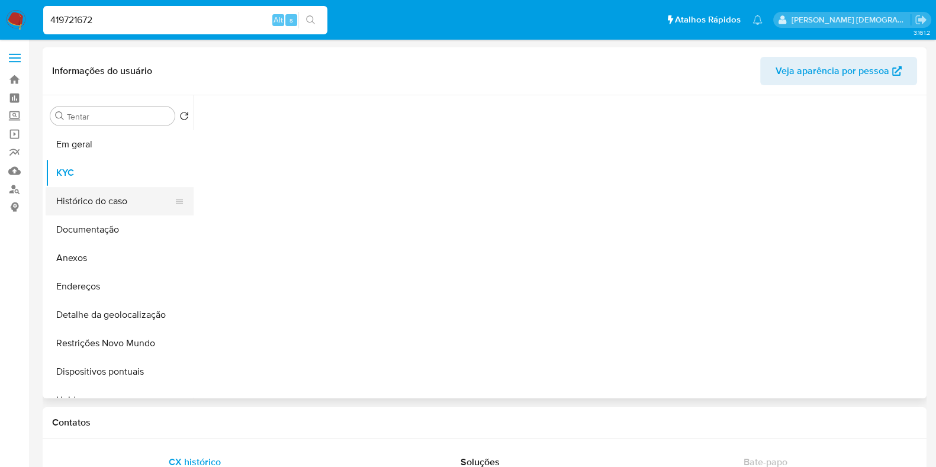
select select "10"
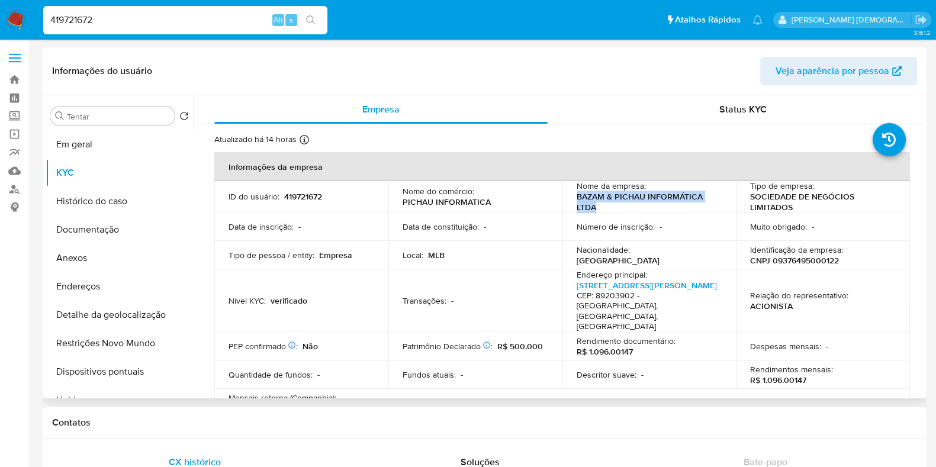
drag, startPoint x: 571, startPoint y: 198, endPoint x: 601, endPoint y: 205, distance: 30.5
click at [601, 205] on td "Nome da empresa : BAZAM & PICHAU INFORMÁTICA LTDA" at bounding box center [650, 197] width 174 height 32
copy font "BAZAM & PICHAU INFORMÁTICA LTDA"
drag, startPoint x: 326, startPoint y: 195, endPoint x: 284, endPoint y: 197, distance: 42.1
click at [284, 197] on div "ID do usuário : 419721672" at bounding box center [302, 196] width 146 height 11
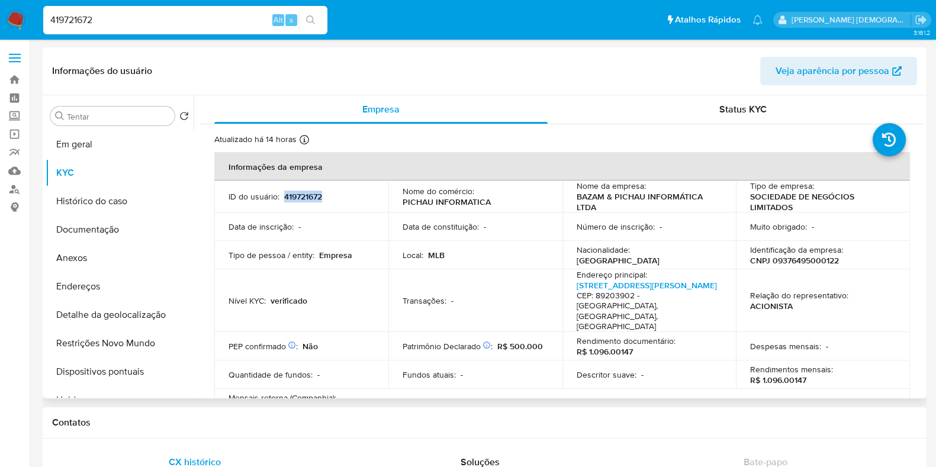
copy font "419721672"
click at [103, 21] on input "419721672" at bounding box center [185, 19] width 284 height 15
paste input "324113635"
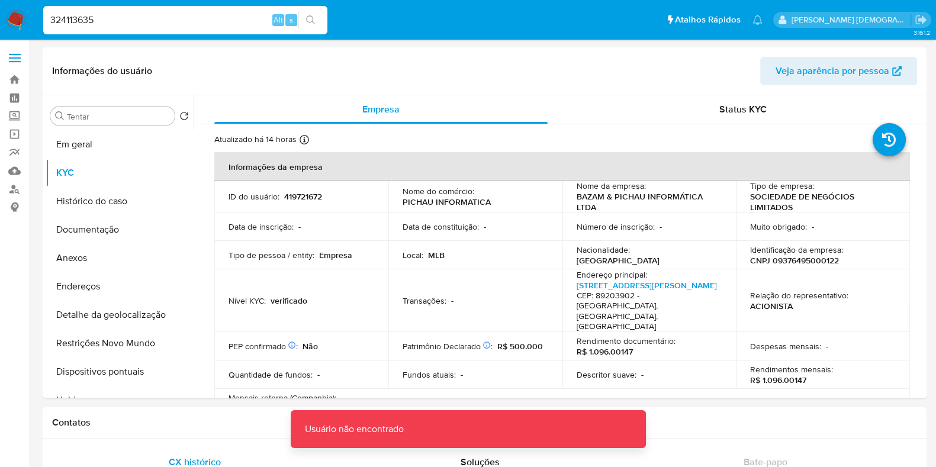
click at [157, 23] on input "324113635" at bounding box center [185, 19] width 284 height 15
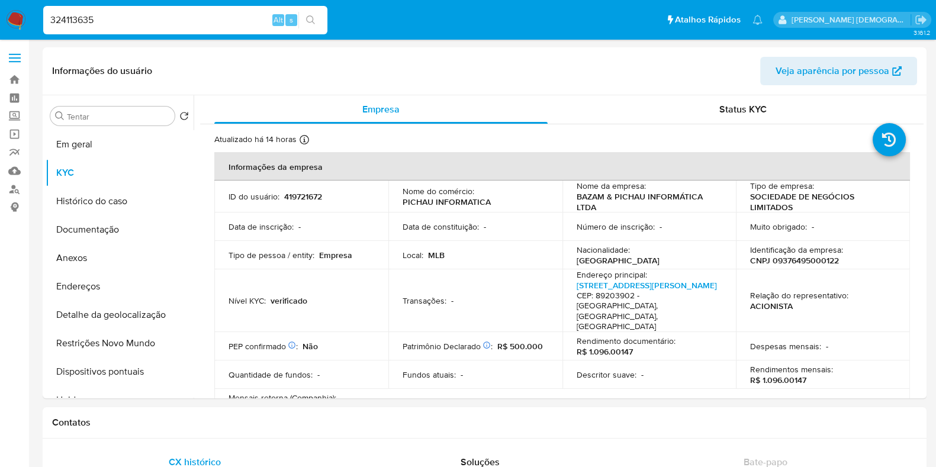
type input "324113635"
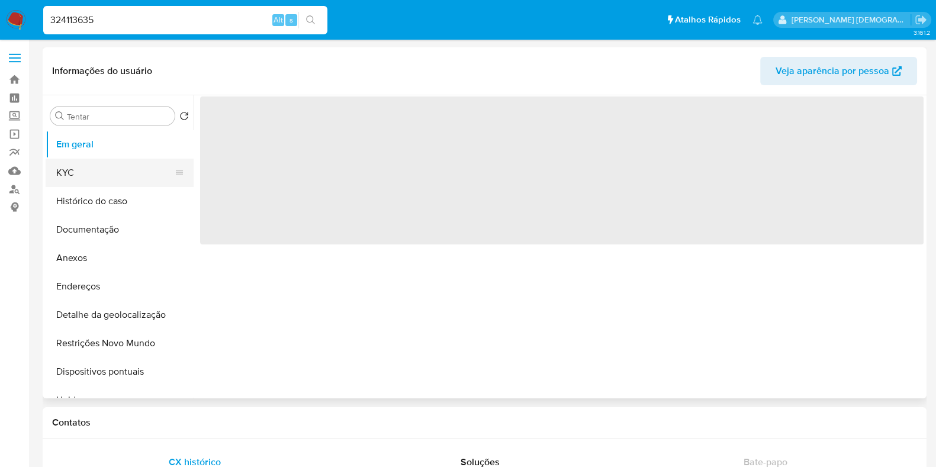
select select "10"
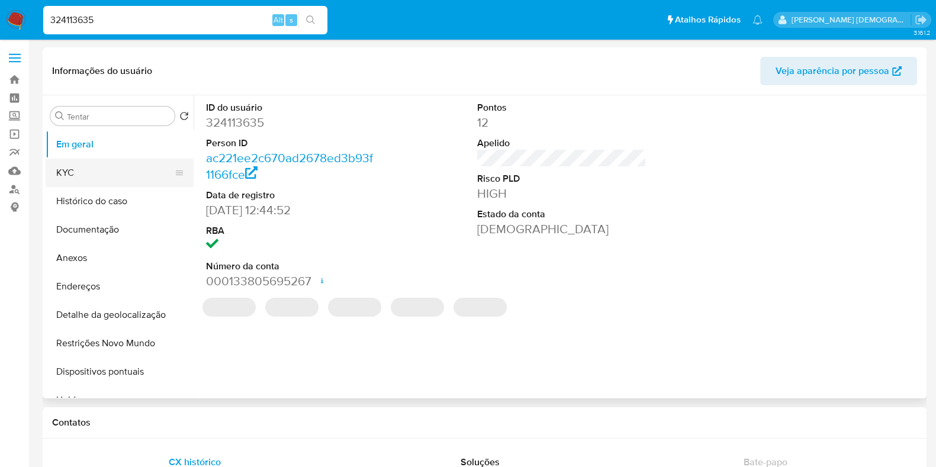
click at [130, 176] on button "KYC" at bounding box center [115, 173] width 139 height 28
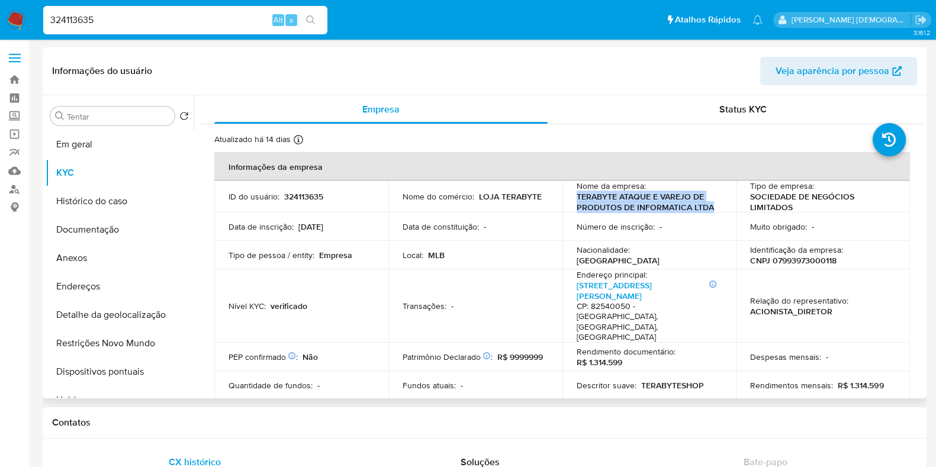
drag, startPoint x: 580, startPoint y: 197, endPoint x: 711, endPoint y: 206, distance: 130.6
click at [711, 206] on p "TERABYTE ATAQUE E VAREJO DE PRODUTOS DE INFORMATICA LTDA" at bounding box center [647, 201] width 141 height 21
copy font "TERABYTE ATAQUE E VAREJO DE PRODUTOS DE INFORMATICA LTDA"
drag, startPoint x: 327, startPoint y: 198, endPoint x: 284, endPoint y: 198, distance: 43.2
click at [284, 198] on div "ID do usuário : 324113635" at bounding box center [302, 196] width 146 height 11
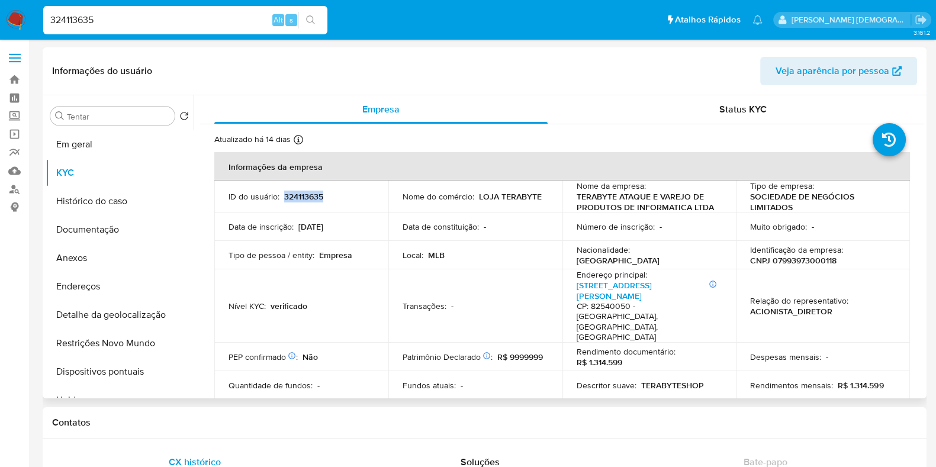
copy font "324113635"
click at [127, 19] on input "324113635" at bounding box center [185, 19] width 284 height 15
paste input "42490912"
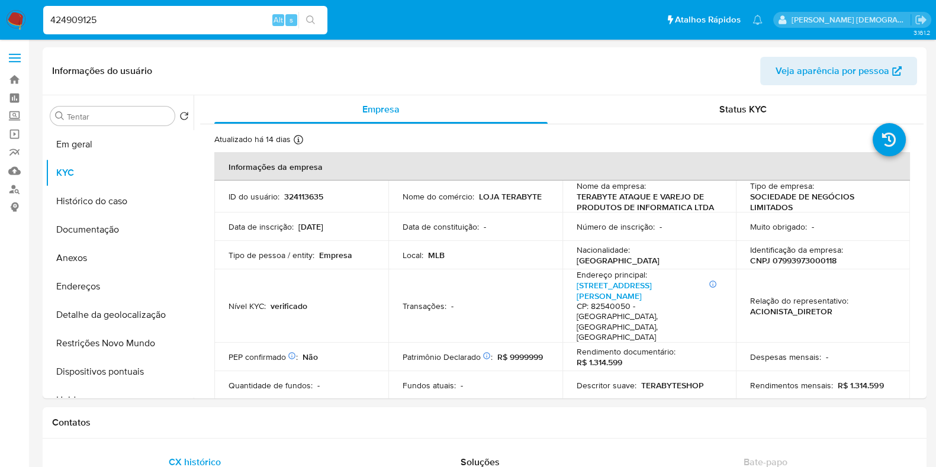
type input "424909125"
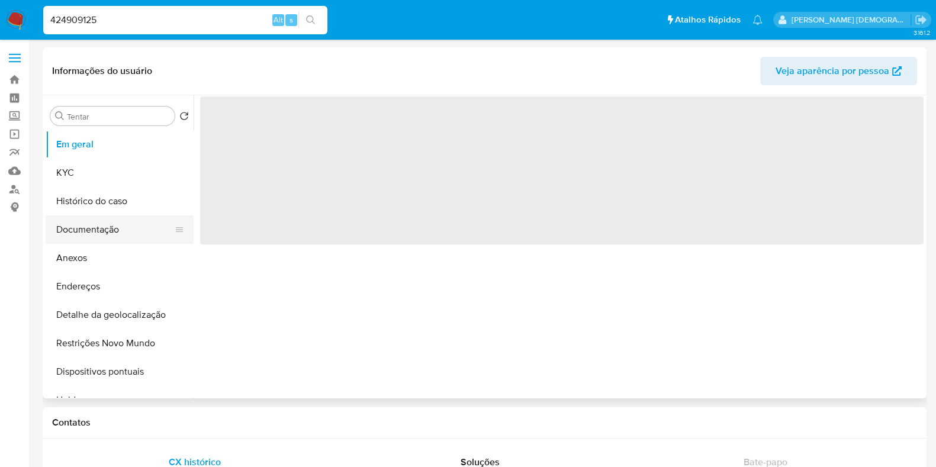
select select "10"
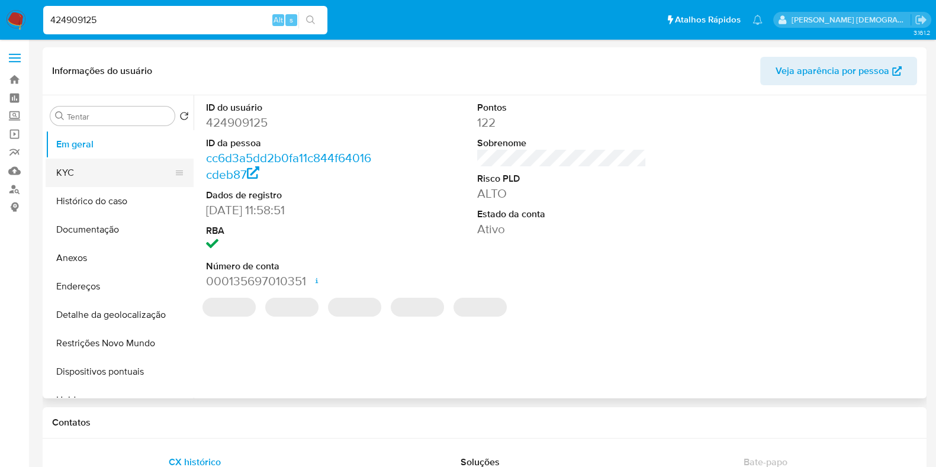
click at [98, 174] on button "KYC" at bounding box center [115, 173] width 139 height 28
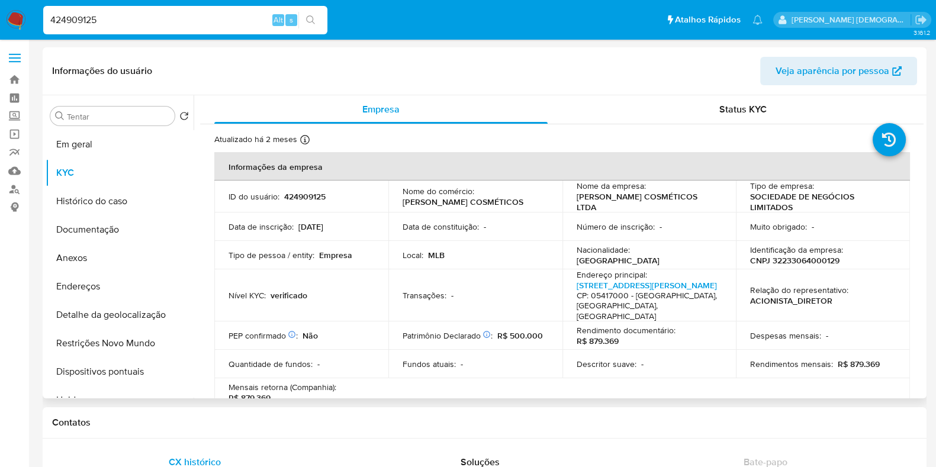
click at [591, 203] on font "OLLIE COSMÉTICOS LTDA" at bounding box center [637, 202] width 121 height 23
click at [607, 200] on font "OLLIE COSMÉTICOS LTDA" at bounding box center [637, 202] width 121 height 23
drag, startPoint x: 673, startPoint y: 205, endPoint x: 572, endPoint y: 205, distance: 101.3
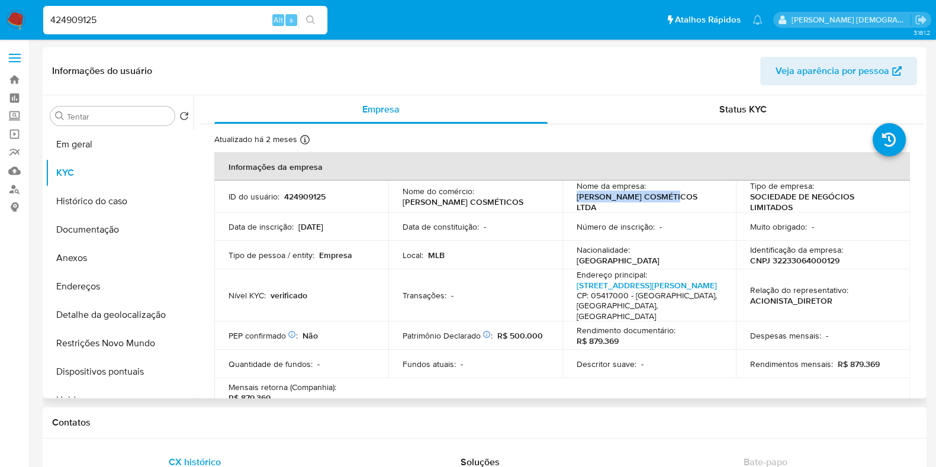
click at [572, 205] on td "Nome da empresa : OLLIE COSMÉTICOS LTDA" at bounding box center [650, 197] width 174 height 32
copy font "OLLIE COSMÉTICOS LTDA"
select select "10"
click at [18, 175] on link "Mulan" at bounding box center [70, 171] width 141 height 18
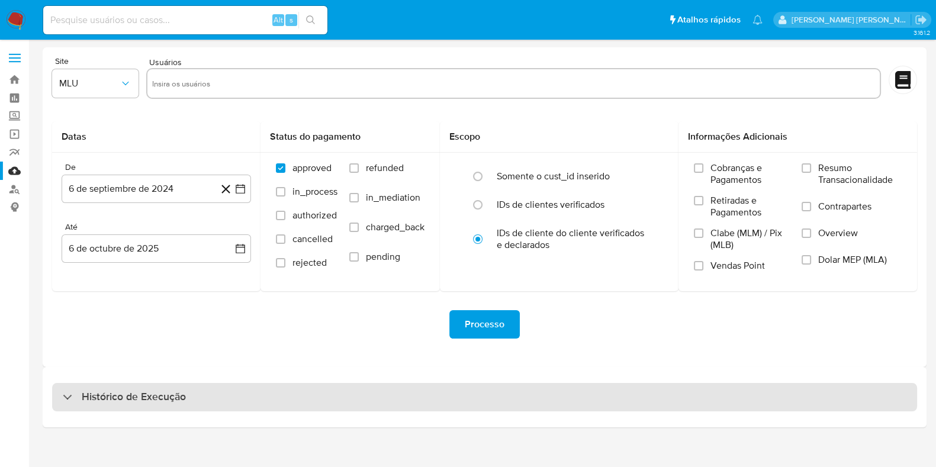
click at [216, 386] on div "Histórico de Execução" at bounding box center [484, 397] width 865 height 28
select select "10"
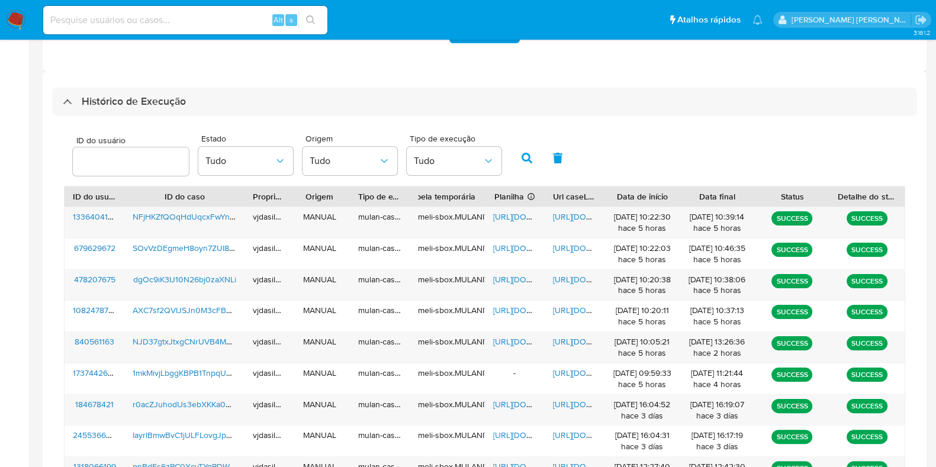
scroll to position [370, 0]
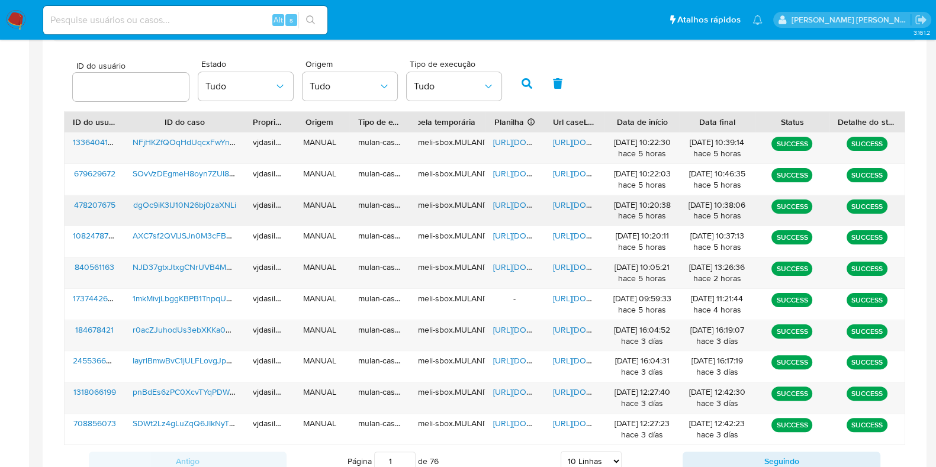
click at [577, 207] on span "[URL][DOMAIN_NAME]" at bounding box center [594, 205] width 82 height 12
click at [493, 203] on span "[URL][DOMAIN_NAME]" at bounding box center [534, 205] width 82 height 12
click at [221, 200] on span "dgOc9iK3IJ10N26bj0zaXNLi" at bounding box center [184, 205] width 103 height 12
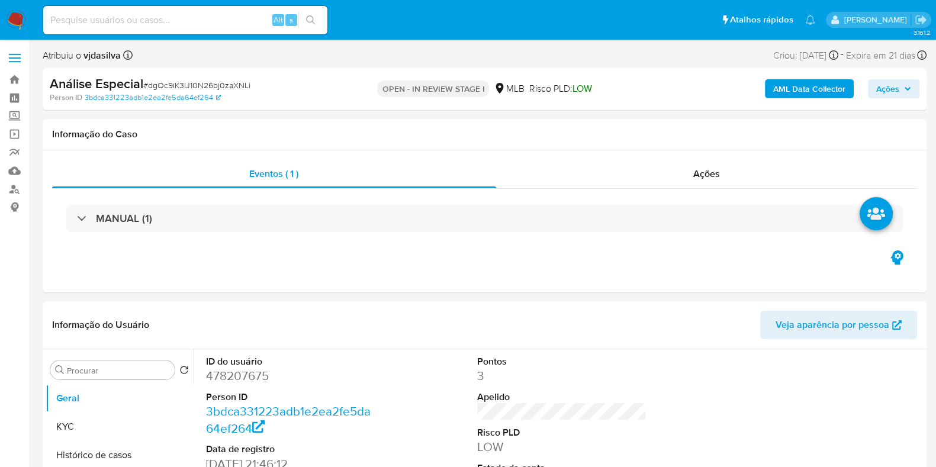
select select "10"
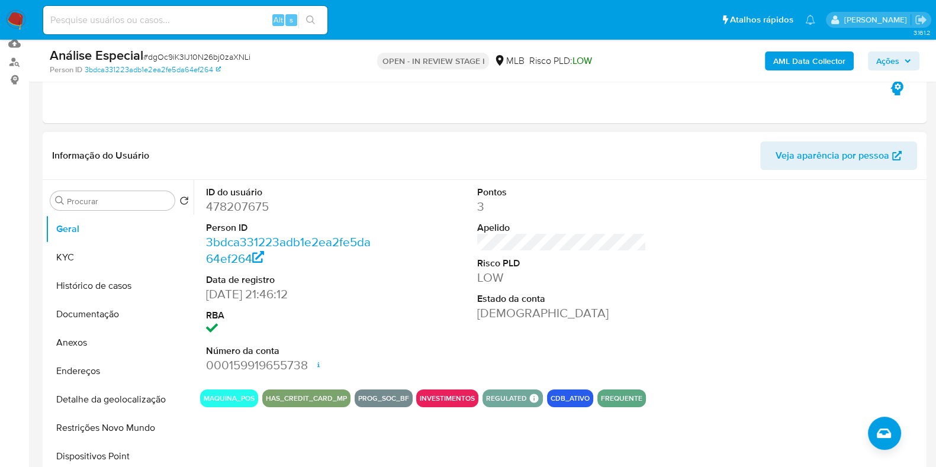
scroll to position [147, 0]
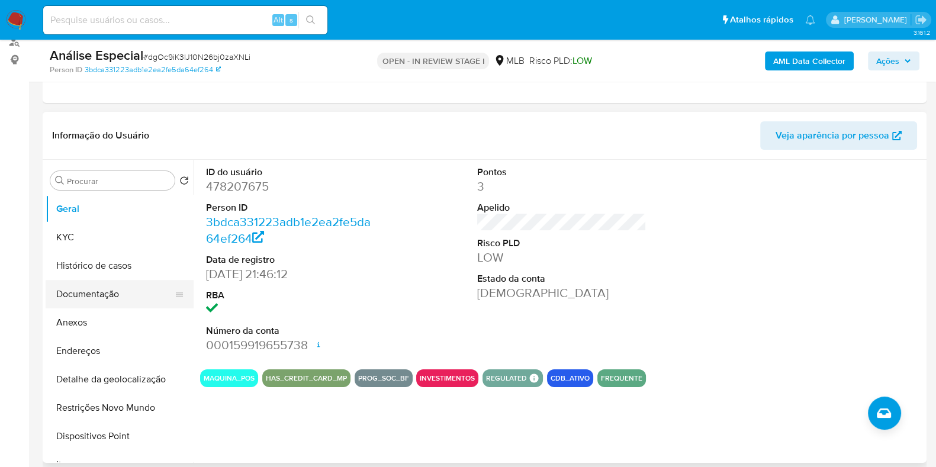
click at [51, 294] on button "Documentação" at bounding box center [115, 294] width 139 height 28
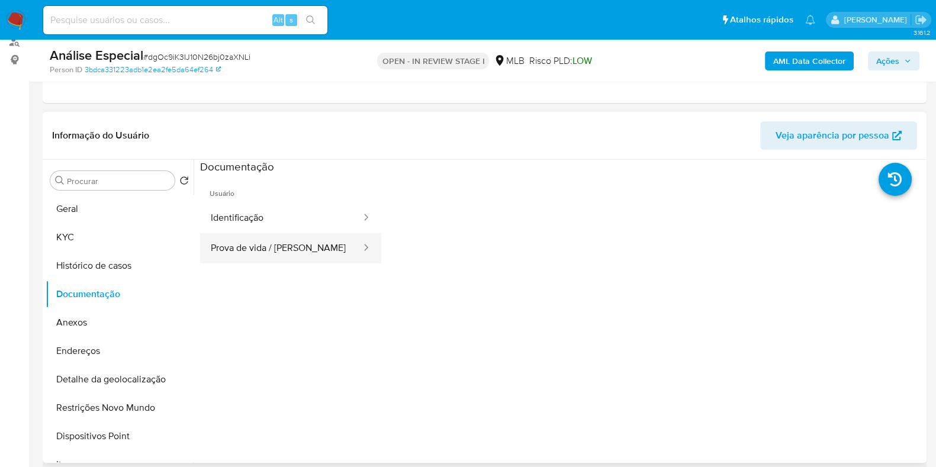
click at [268, 247] on button "Prova de vida / Selfie" at bounding box center [281, 248] width 162 height 30
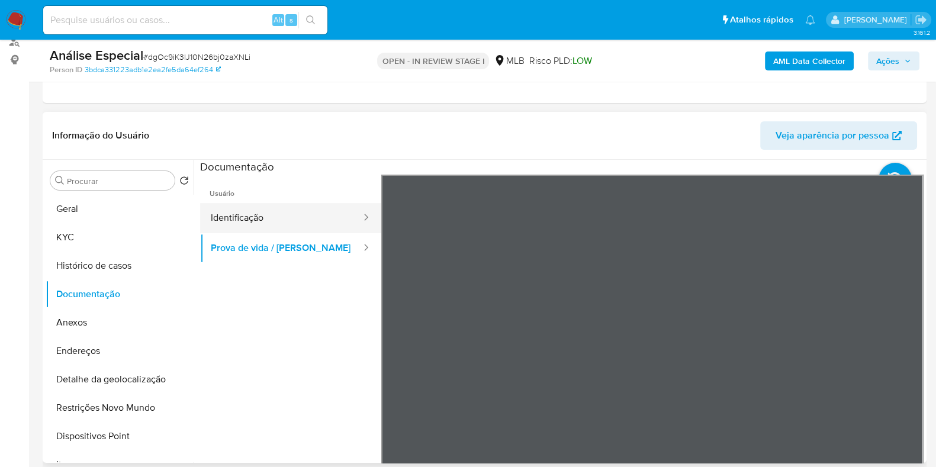
click at [272, 219] on button "Identificação" at bounding box center [281, 218] width 162 height 30
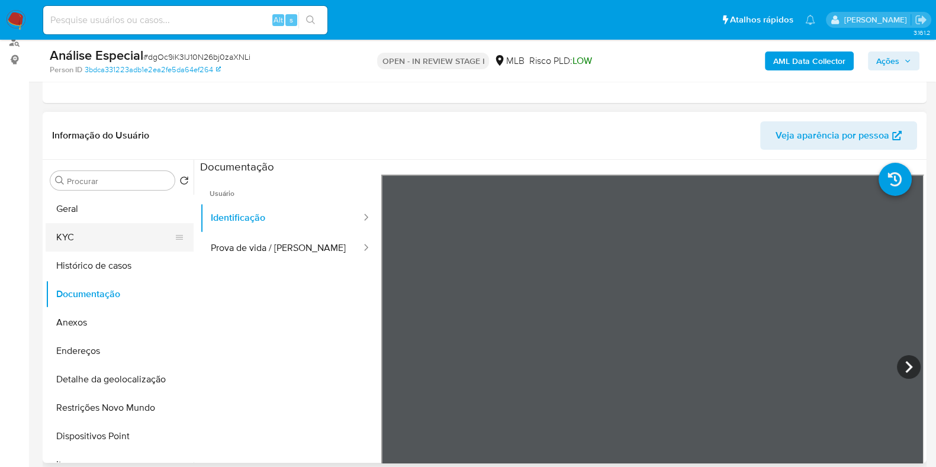
click at [59, 238] on button "KYC" at bounding box center [115, 237] width 139 height 28
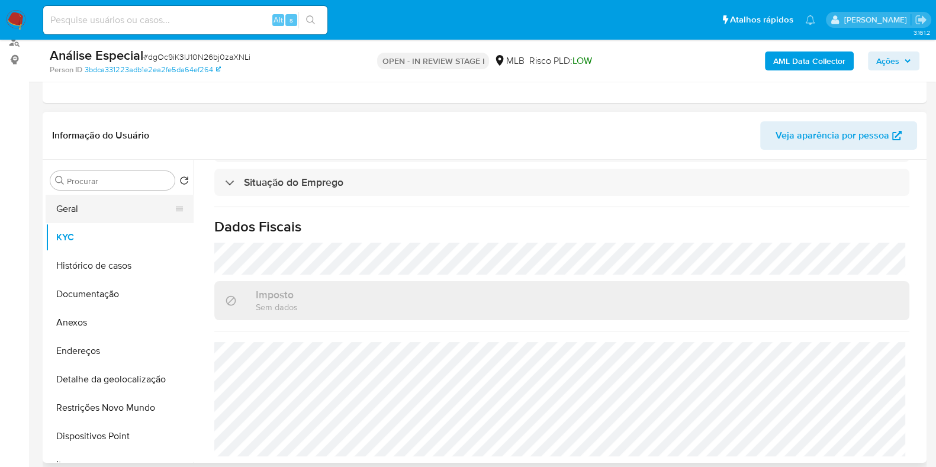
click at [73, 211] on button "Geral" at bounding box center [115, 209] width 139 height 28
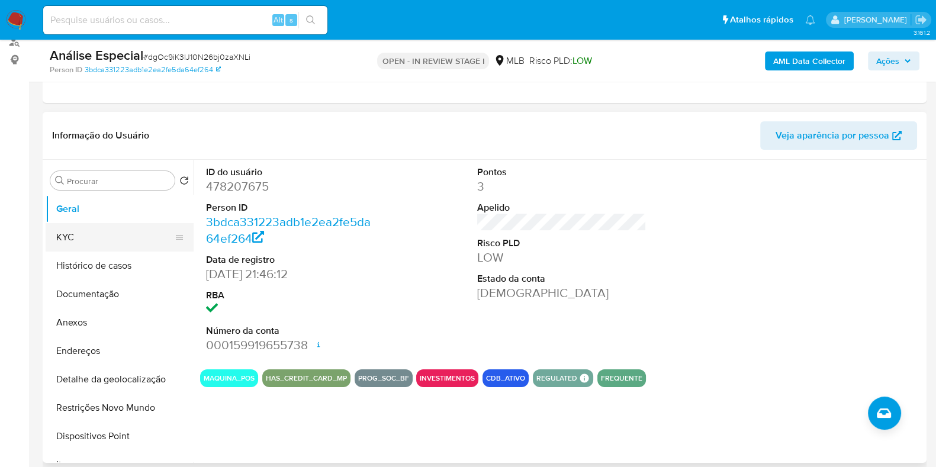
click at [71, 230] on button "KYC" at bounding box center [115, 237] width 139 height 28
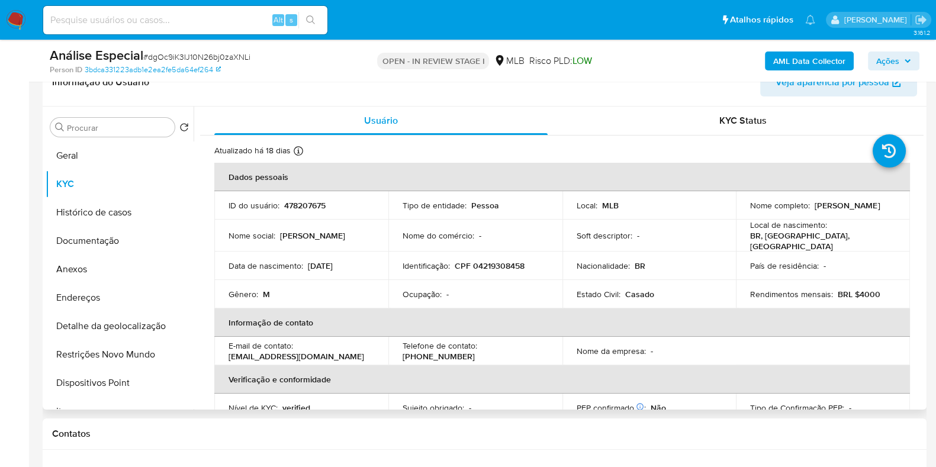
scroll to position [222, 0]
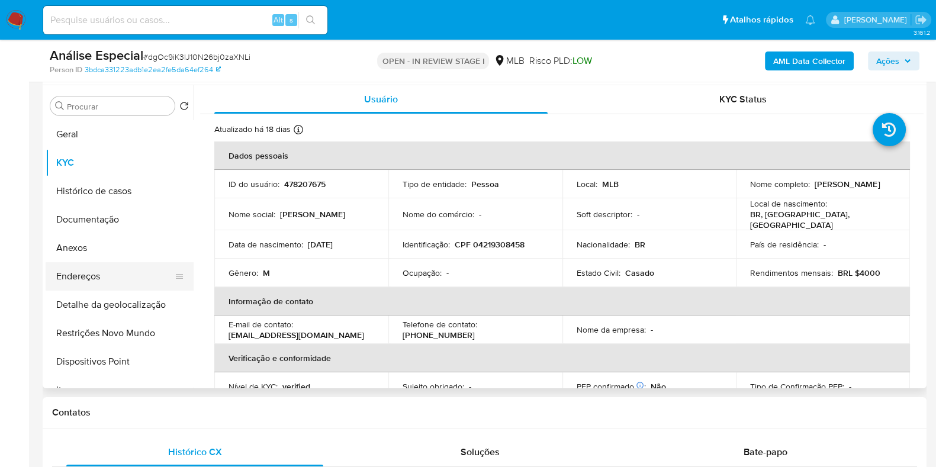
click at [94, 271] on button "Endereços" at bounding box center [115, 276] width 139 height 28
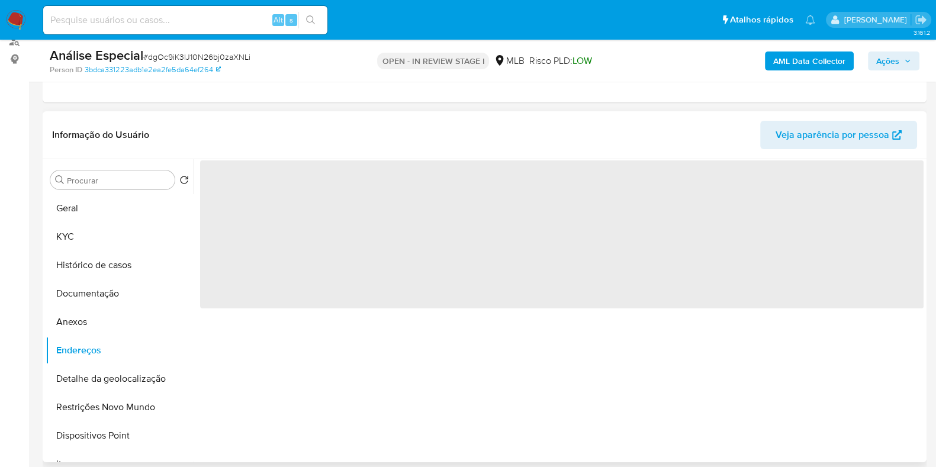
scroll to position [147, 0]
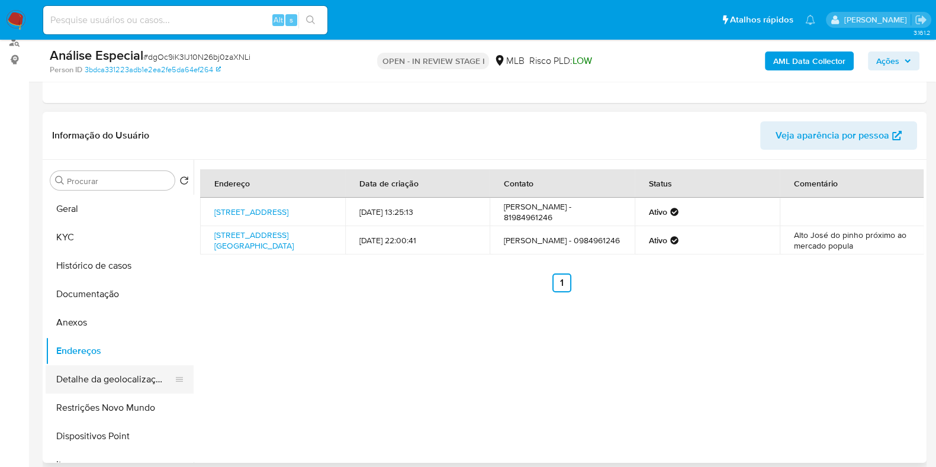
click at [101, 377] on button "Detalhe da geolocalização" at bounding box center [115, 379] width 139 height 28
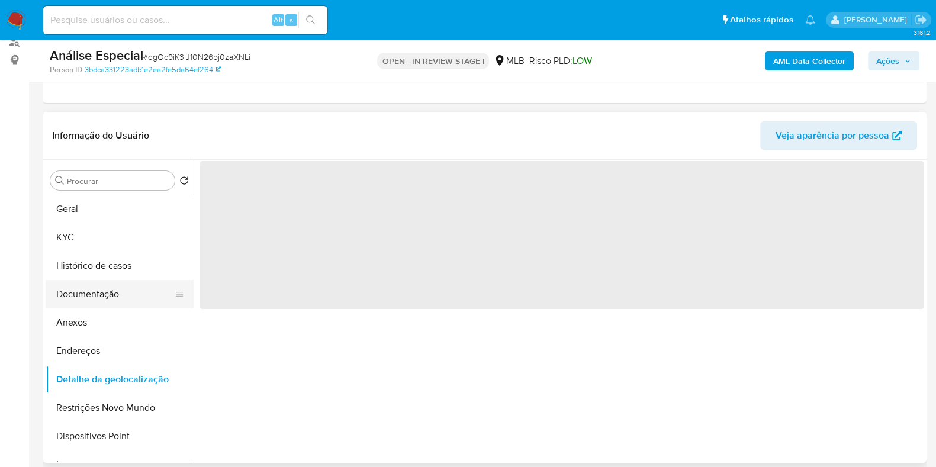
scroll to position [73, 0]
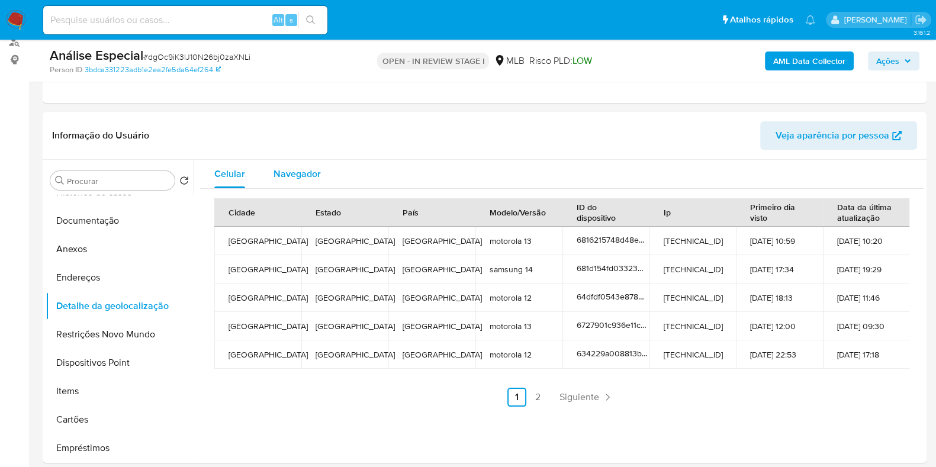
click at [307, 163] on div "Navegador" at bounding box center [297, 174] width 47 height 28
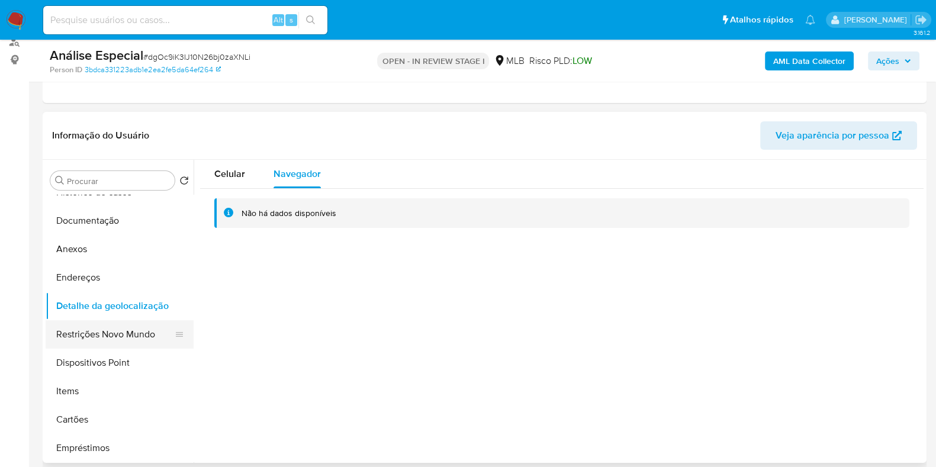
click at [107, 330] on button "Restrições Novo Mundo" at bounding box center [115, 334] width 139 height 28
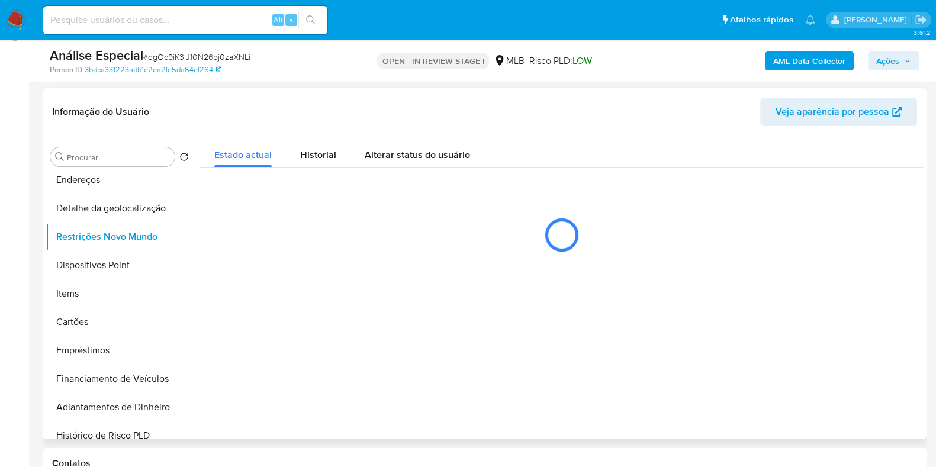
scroll to position [147, 0]
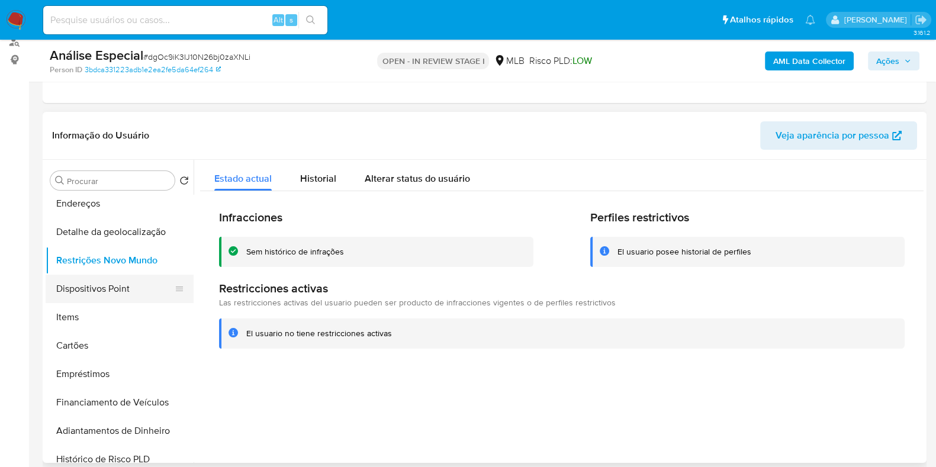
click at [111, 290] on button "Dispositivos Point" at bounding box center [115, 289] width 139 height 28
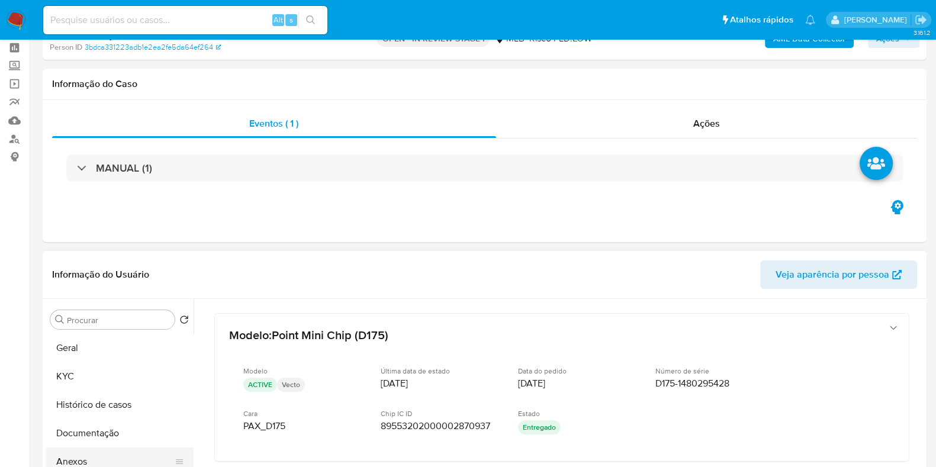
scroll to position [73, 0]
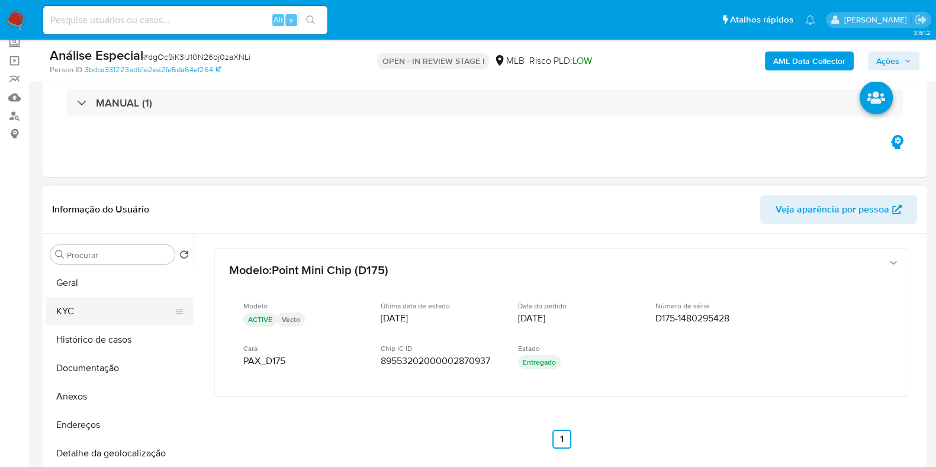
click at [112, 316] on button "KYC" at bounding box center [115, 311] width 139 height 28
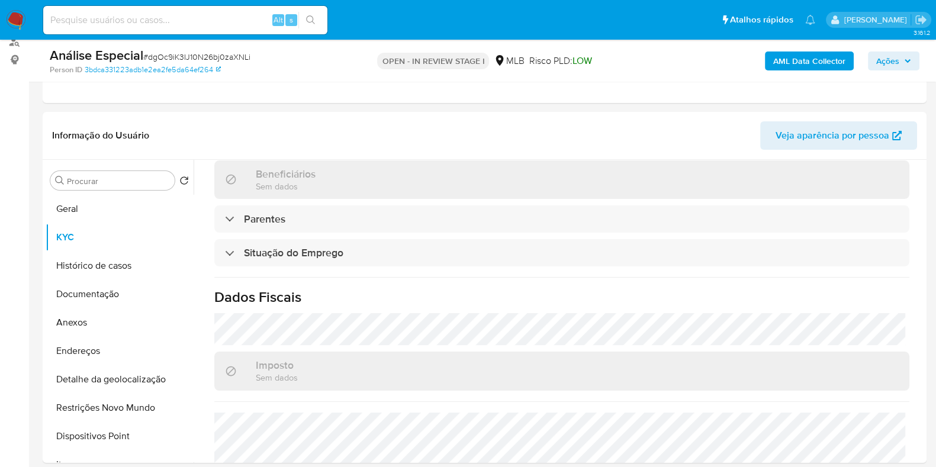
scroll to position [515, 0]
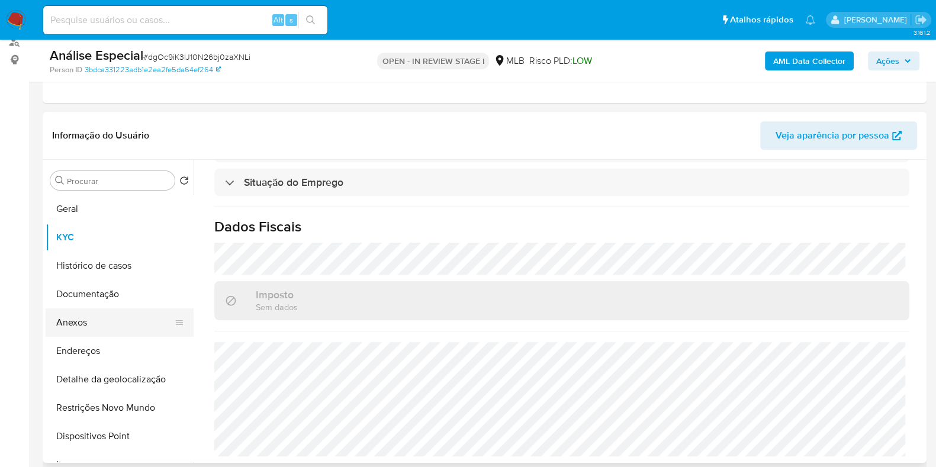
click at [92, 316] on button "Anexos" at bounding box center [115, 323] width 139 height 28
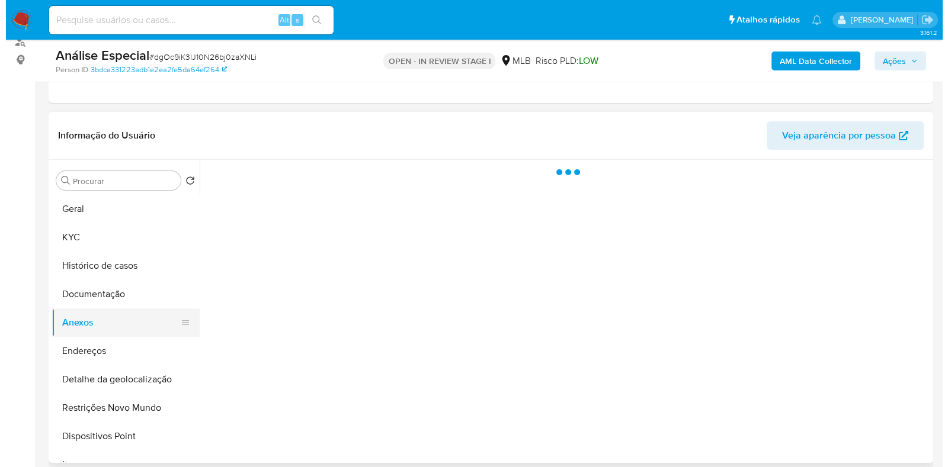
scroll to position [0, 0]
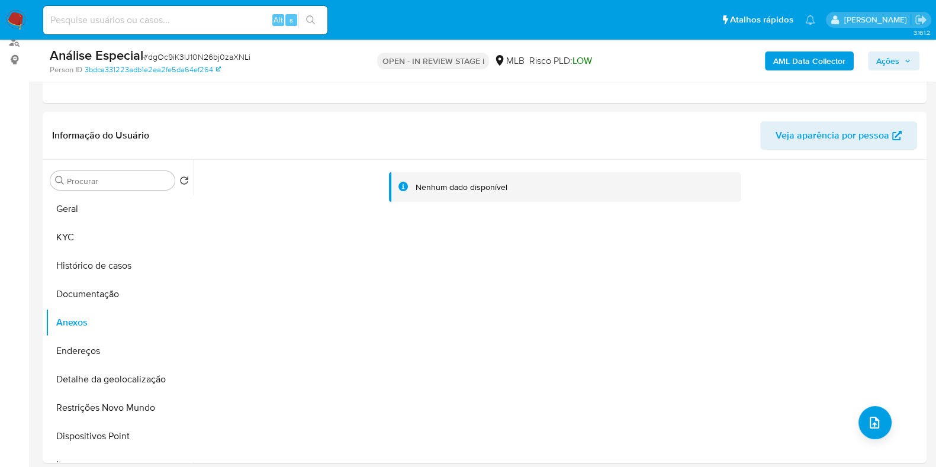
click at [786, 61] on b "AML Data Collector" at bounding box center [809, 61] width 72 height 19
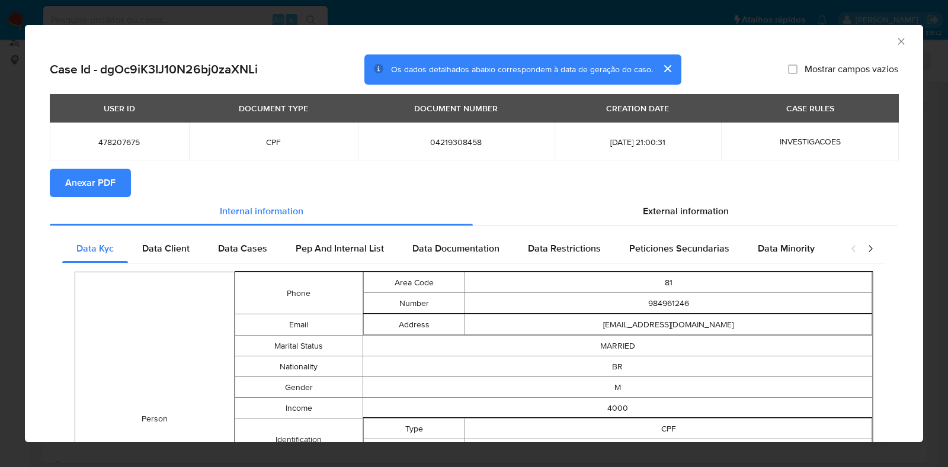
click at [77, 179] on span "Anexar PDF" at bounding box center [90, 183] width 50 height 26
click at [895, 46] on icon "Fechar a janela" at bounding box center [901, 42] width 12 height 12
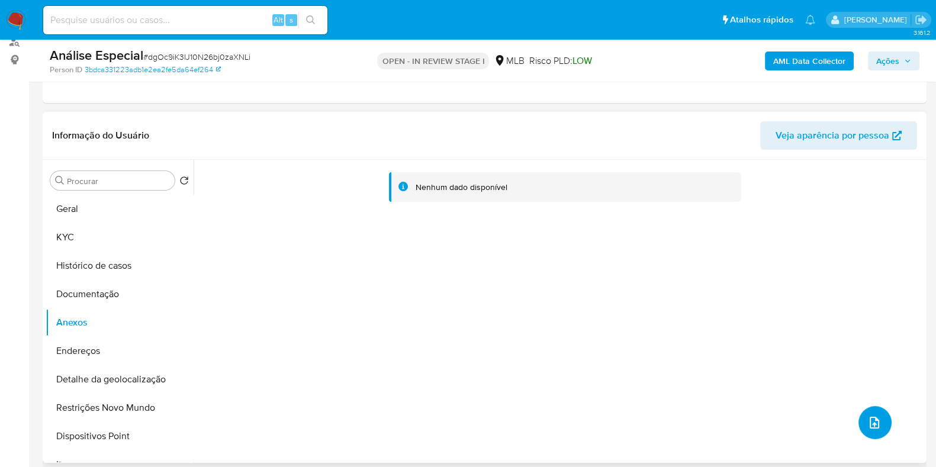
click at [860, 417] on button "upload-file" at bounding box center [875, 422] width 33 height 33
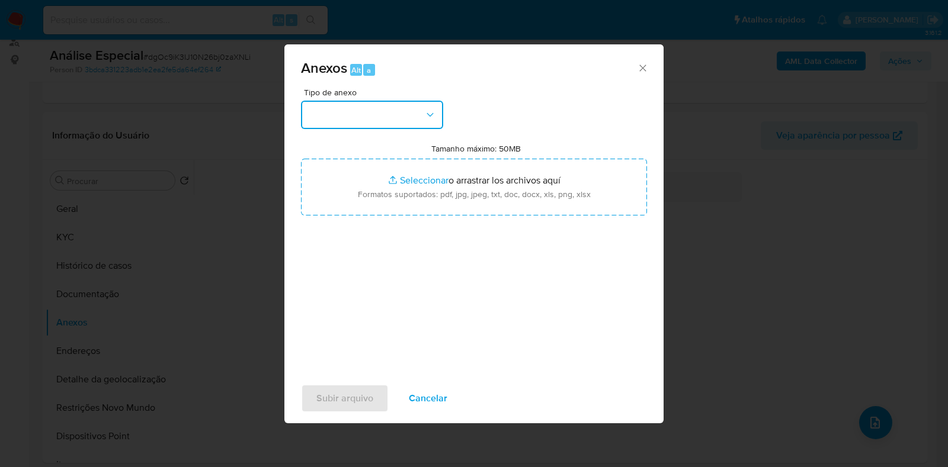
click at [426, 106] on button "button" at bounding box center [372, 115] width 142 height 28
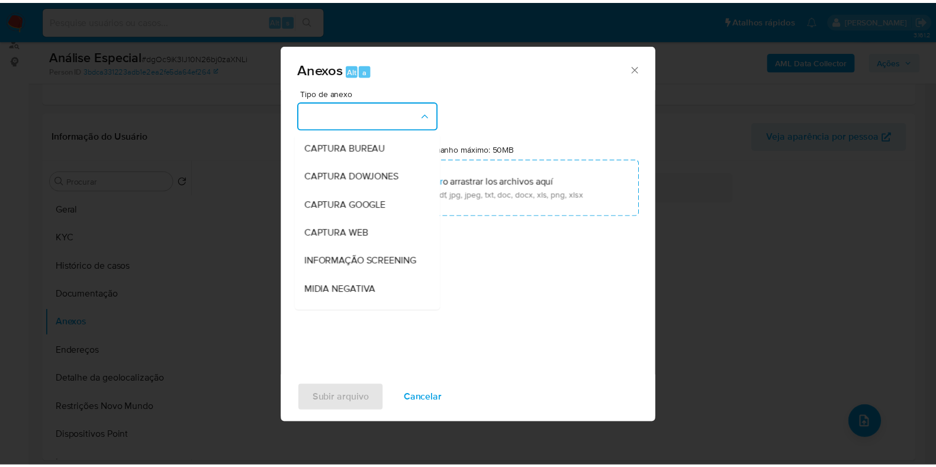
scroll to position [182, 0]
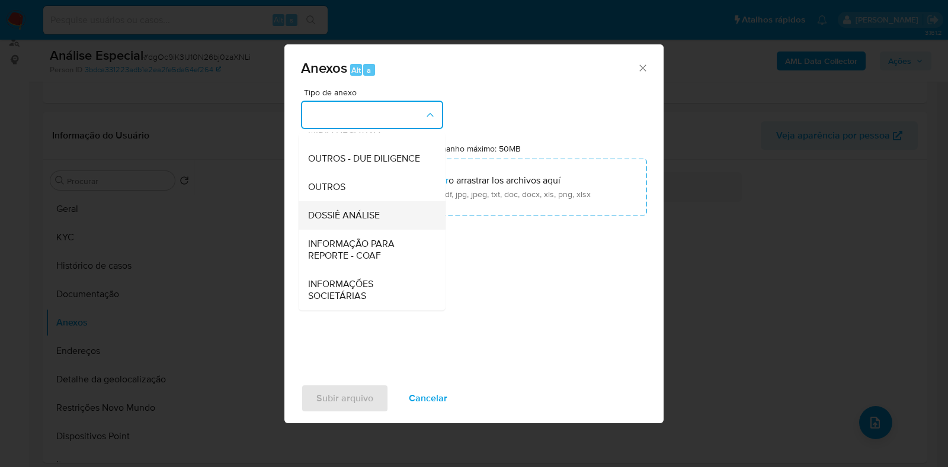
click at [382, 221] on div "DOSSIÊ ANÁLISE" at bounding box center [368, 215] width 121 height 28
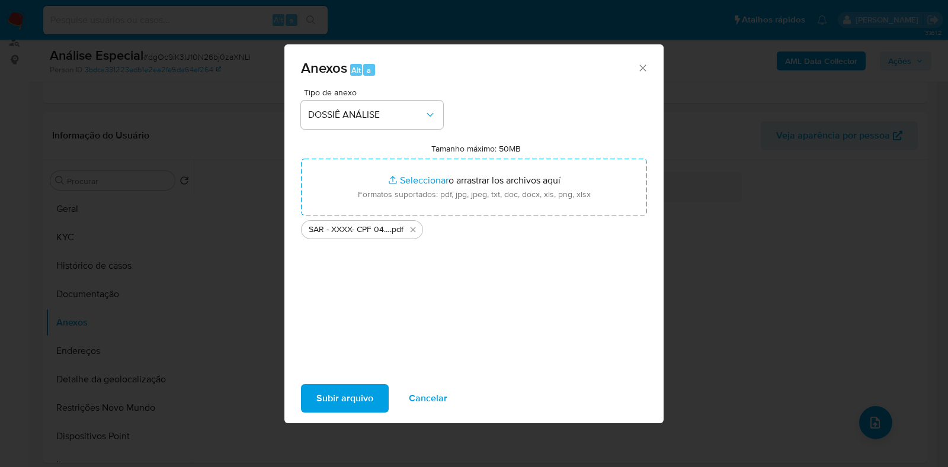
click at [348, 388] on span "Subir arquivo" at bounding box center [344, 399] width 57 height 26
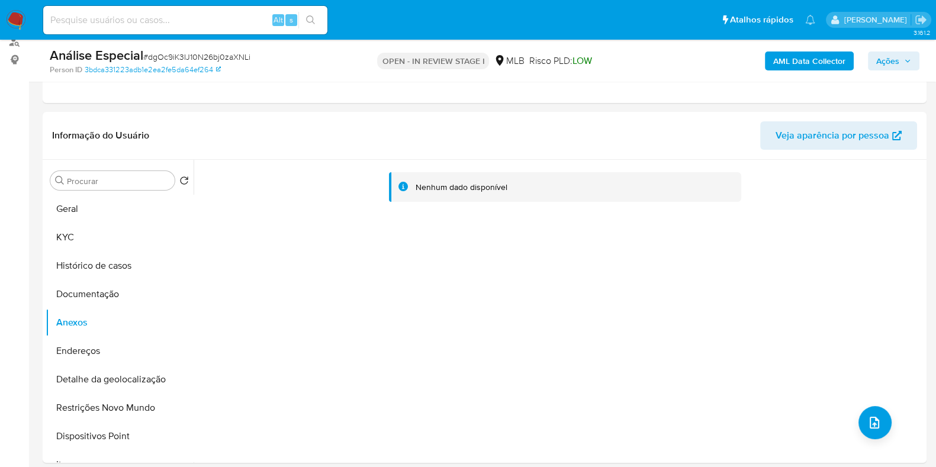
click at [891, 56] on span "Ações" at bounding box center [887, 61] width 23 height 19
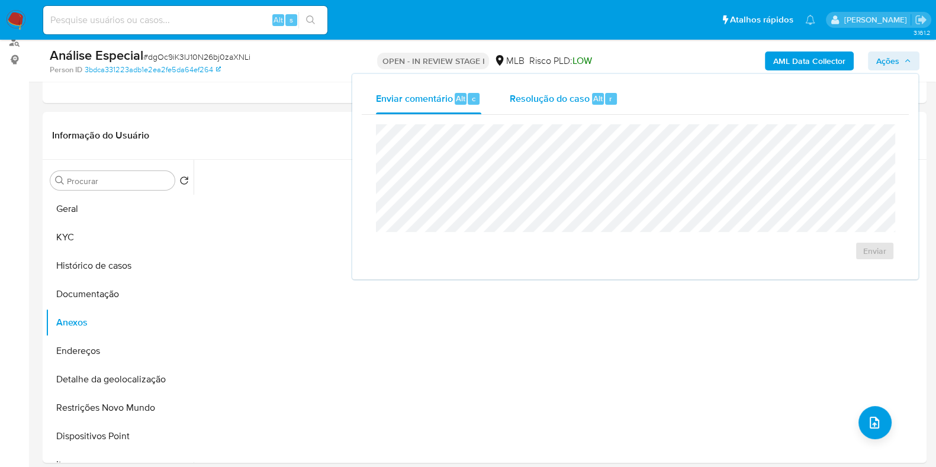
click at [548, 92] on span "Resolução do caso" at bounding box center [550, 98] width 80 height 14
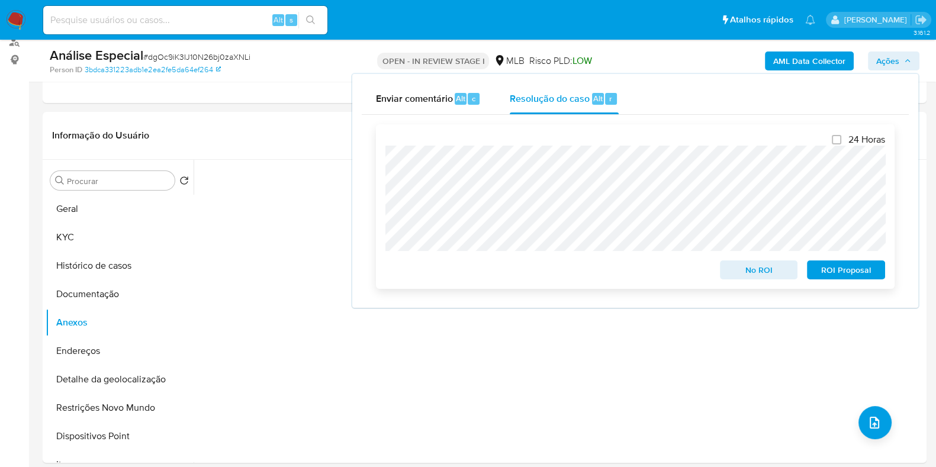
click at [827, 274] on span "ROI Proposal" at bounding box center [846, 270] width 62 height 17
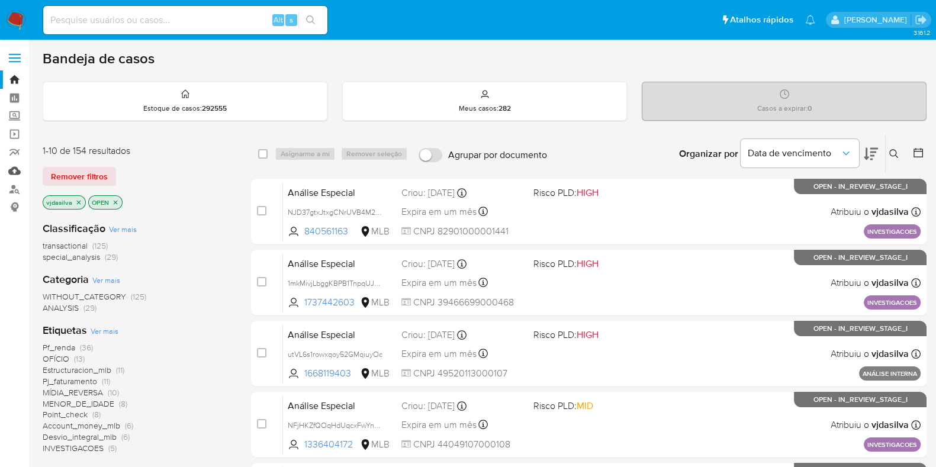
click at [11, 168] on link "Mulan" at bounding box center [70, 171] width 141 height 18
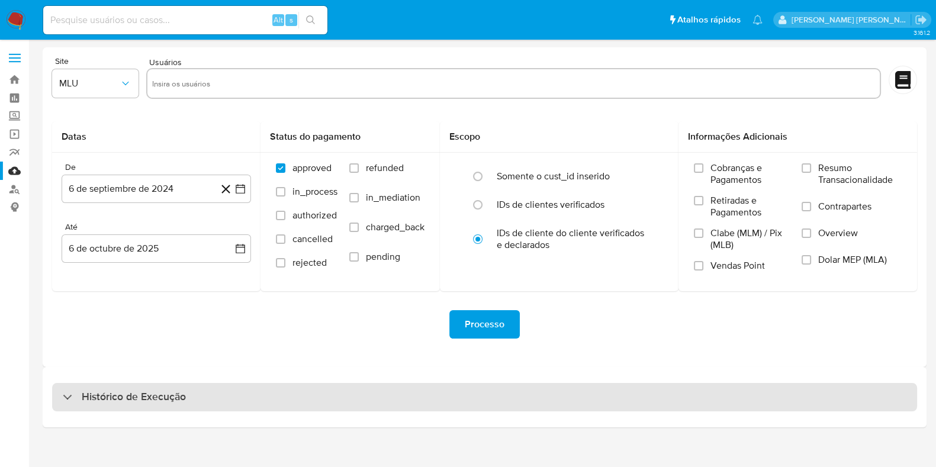
click at [228, 401] on div "Histórico de Execução" at bounding box center [484, 397] width 865 height 28
select select "10"
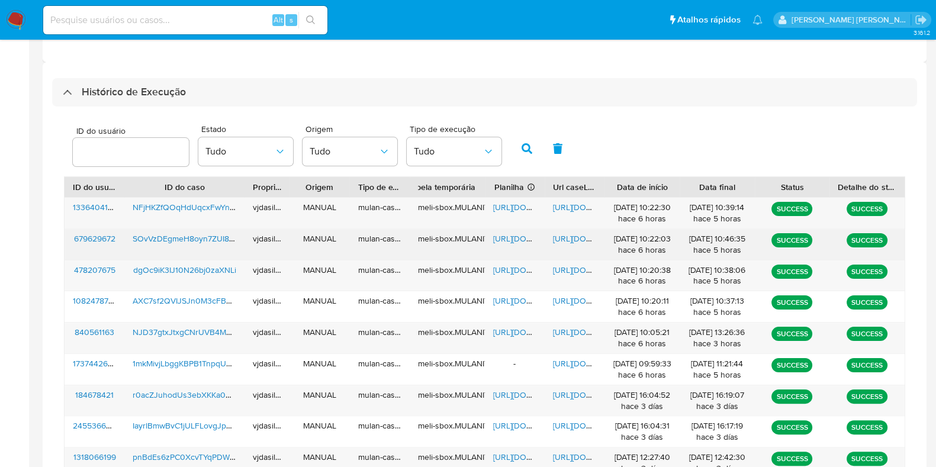
scroll to position [370, 0]
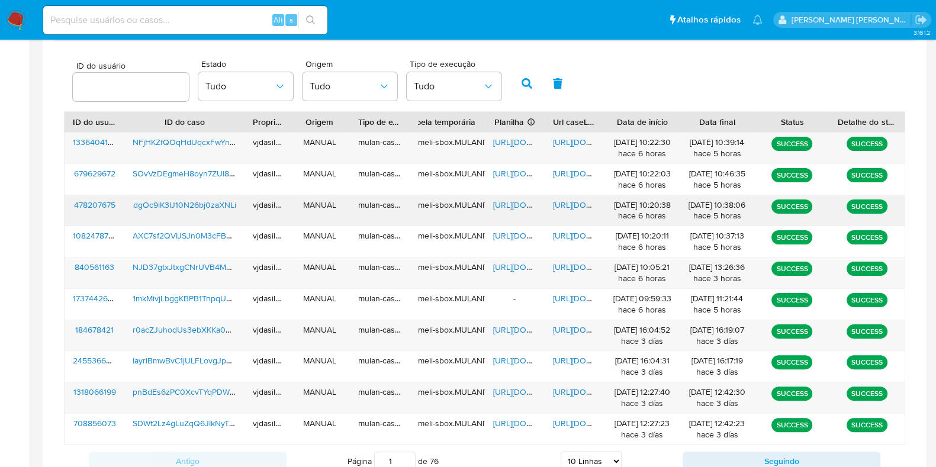
click at [563, 203] on span "[URL][DOMAIN_NAME]" at bounding box center [594, 205] width 82 height 12
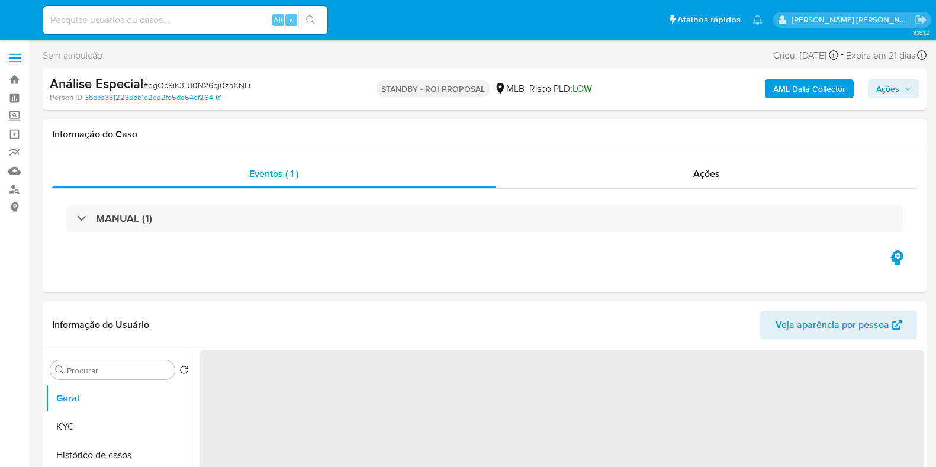
select select "10"
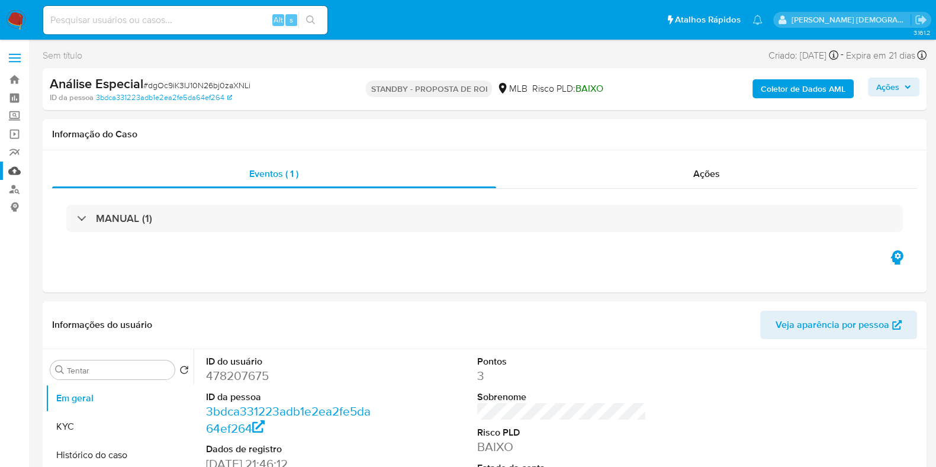
click at [16, 174] on link "Mulan" at bounding box center [70, 171] width 141 height 18
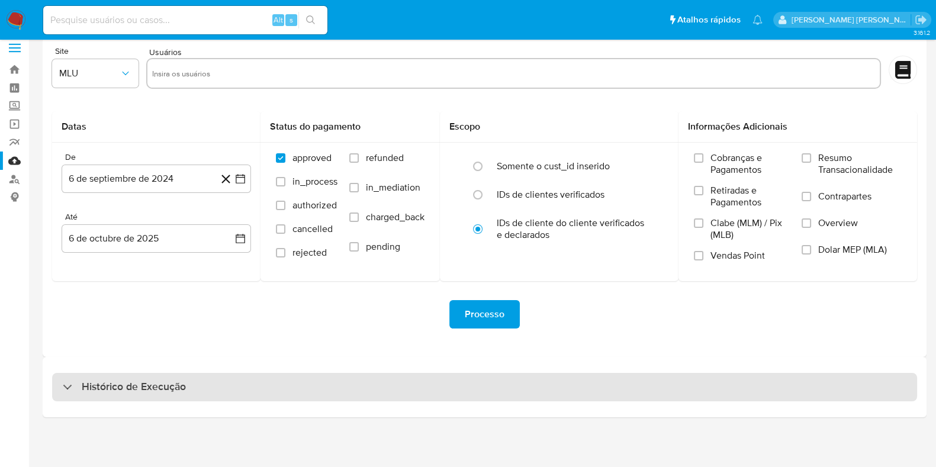
click at [167, 387] on h3 "Histórico de Execução" at bounding box center [134, 387] width 104 height 14
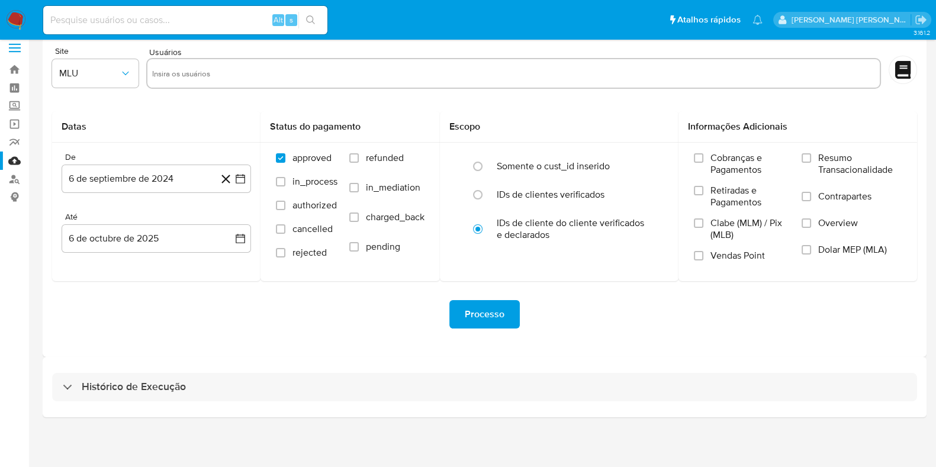
select select "10"
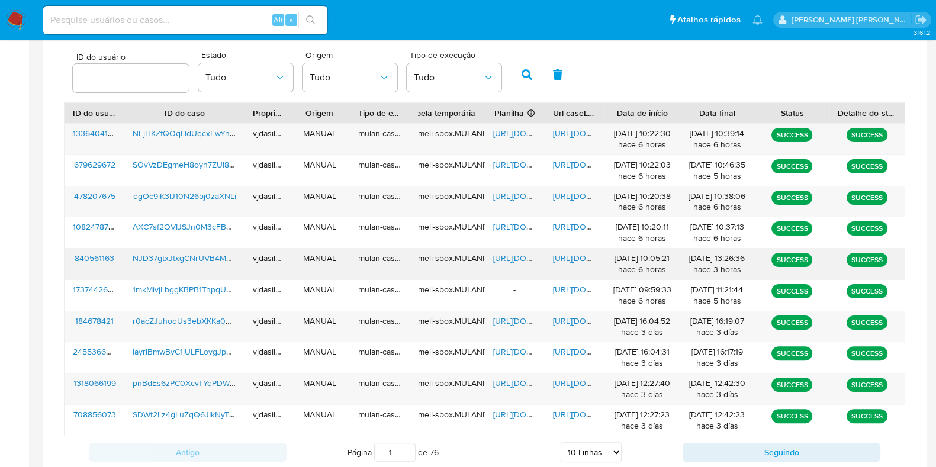
scroll to position [380, 0]
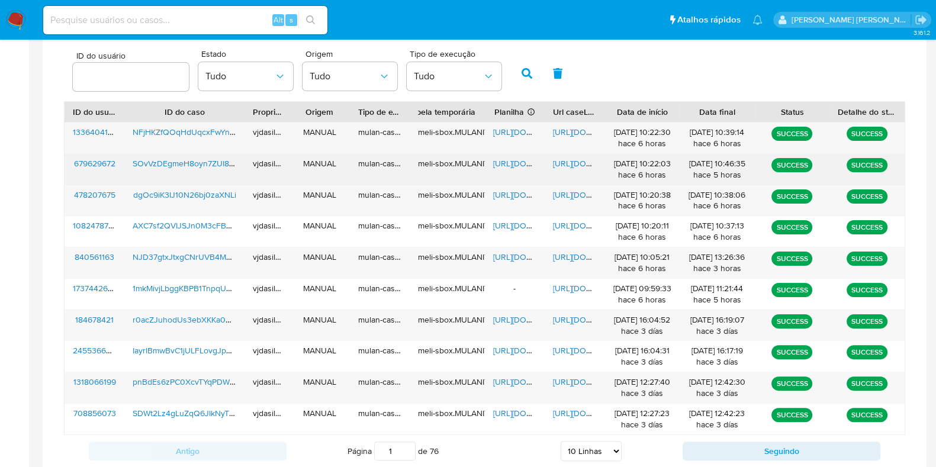
click at [573, 161] on span "[URL][DOMAIN_NAME]" at bounding box center [594, 164] width 82 height 12
click at [512, 165] on span "[URL][DOMAIN_NAME]" at bounding box center [534, 164] width 82 height 12
click at [167, 162] on span "SOvVzDEgmeH8oyn7ZUI8iJG0" at bounding box center [190, 164] width 114 height 12
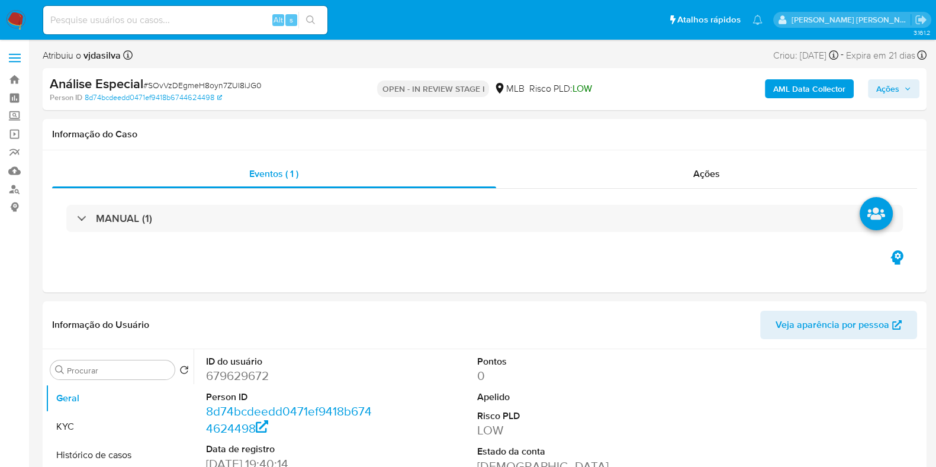
select select "10"
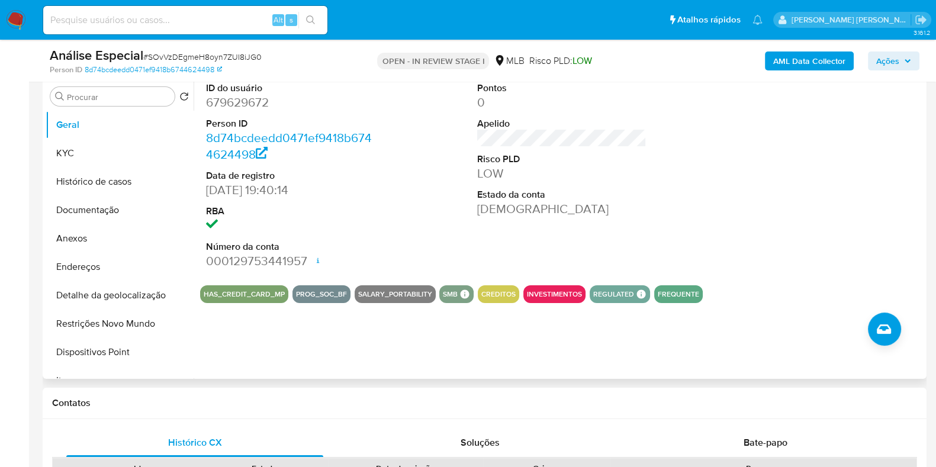
scroll to position [296, 0]
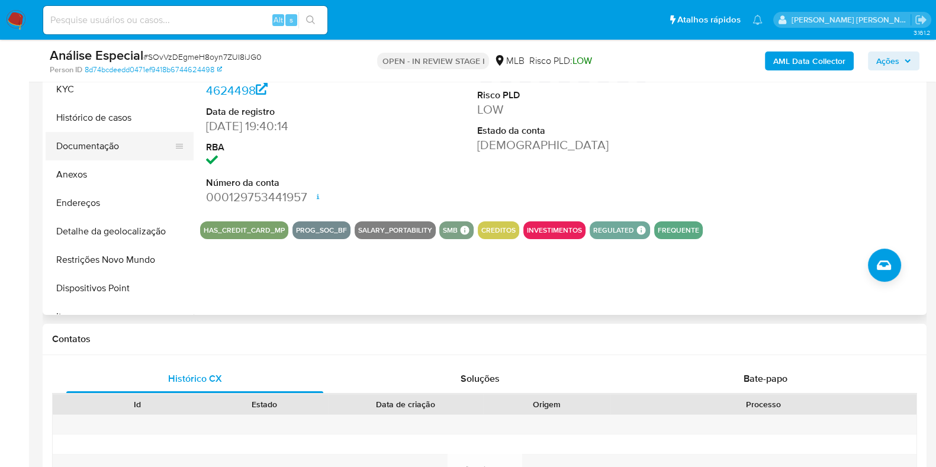
click at [95, 149] on button "Documentação" at bounding box center [115, 146] width 139 height 28
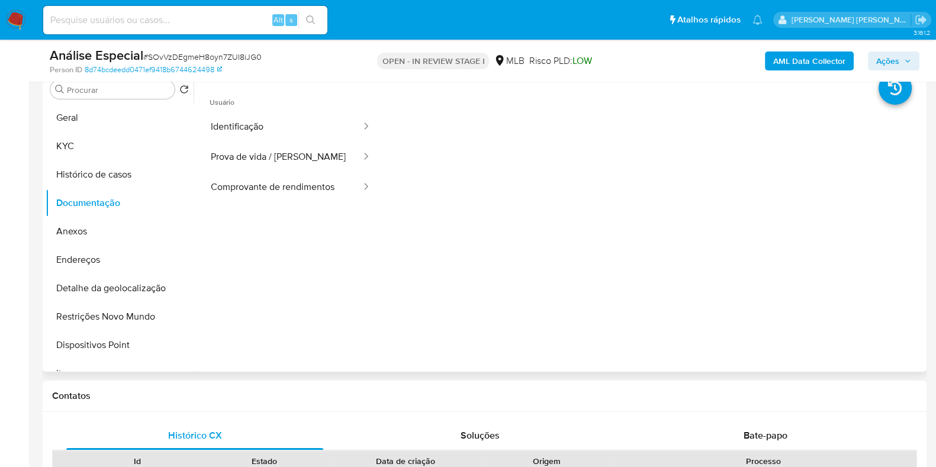
scroll to position [222, 0]
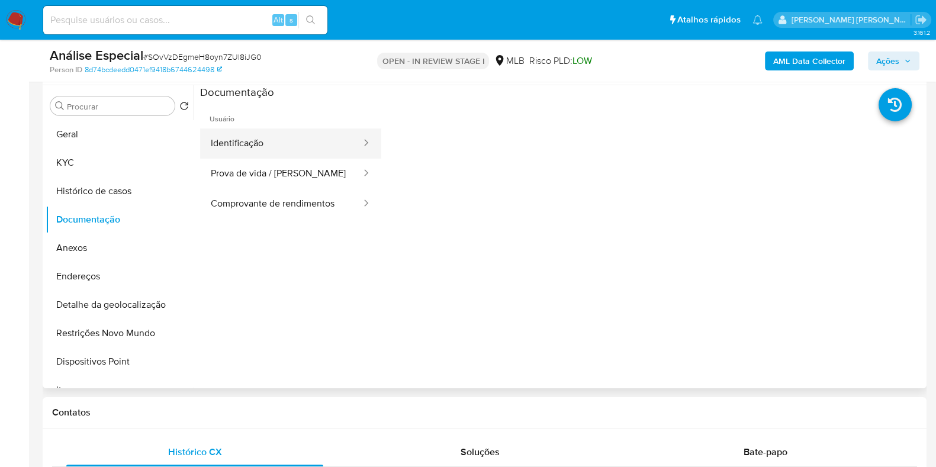
click at [230, 131] on button "Identificação" at bounding box center [281, 144] width 162 height 30
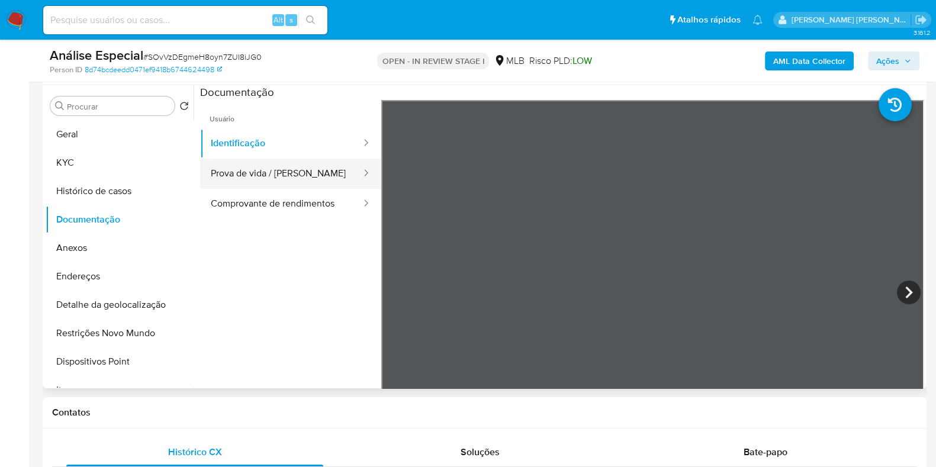
click at [292, 181] on button "Prova de vida / [PERSON_NAME]" at bounding box center [281, 174] width 162 height 30
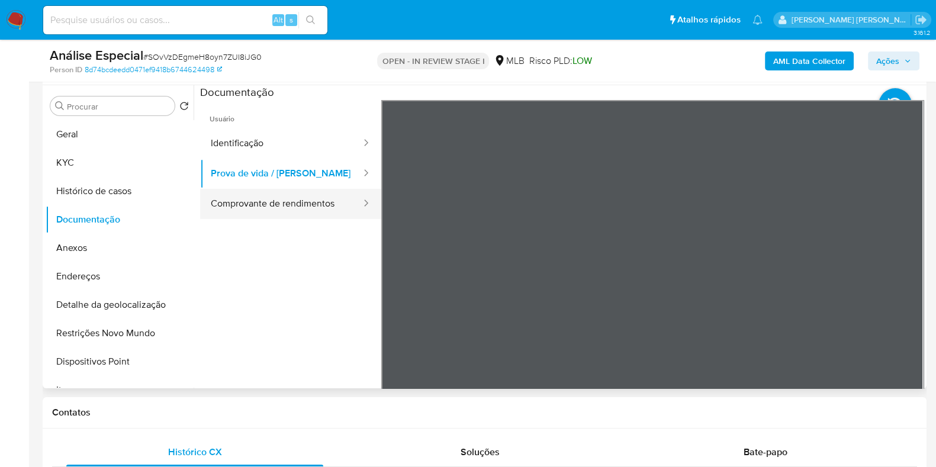
click at [239, 204] on button "Comprovante de rendimentos" at bounding box center [281, 204] width 162 height 30
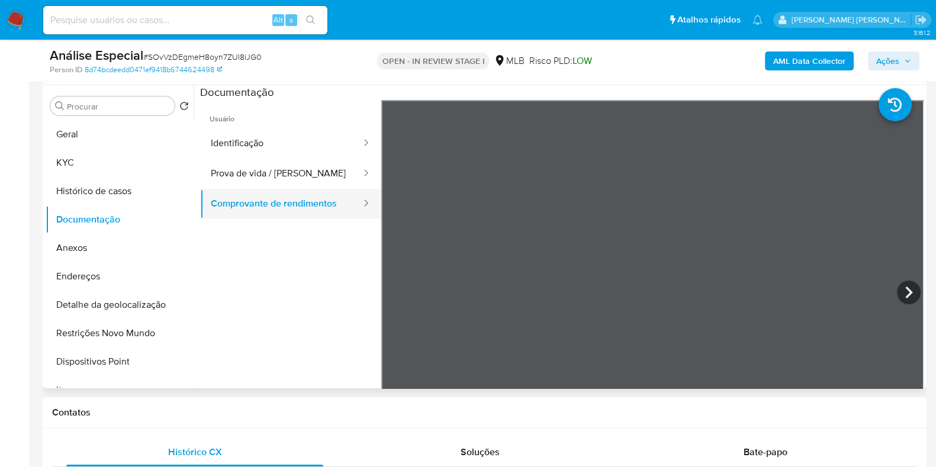
click at [333, 212] on button "Comprovante de rendimentos" at bounding box center [281, 204] width 162 height 30
drag, startPoint x: 79, startPoint y: 136, endPoint x: 98, endPoint y: 130, distance: 20.0
click at [80, 136] on button "Geral" at bounding box center [115, 134] width 139 height 28
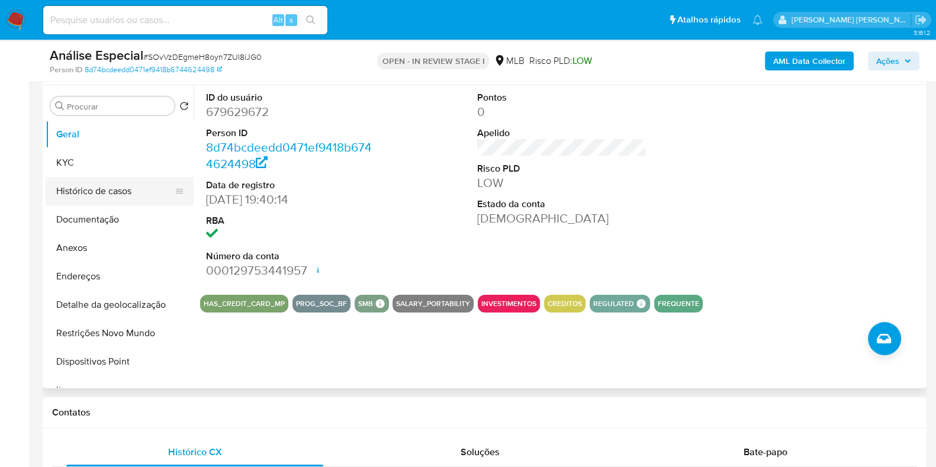
click at [132, 194] on button "Histórico de casos" at bounding box center [115, 191] width 139 height 28
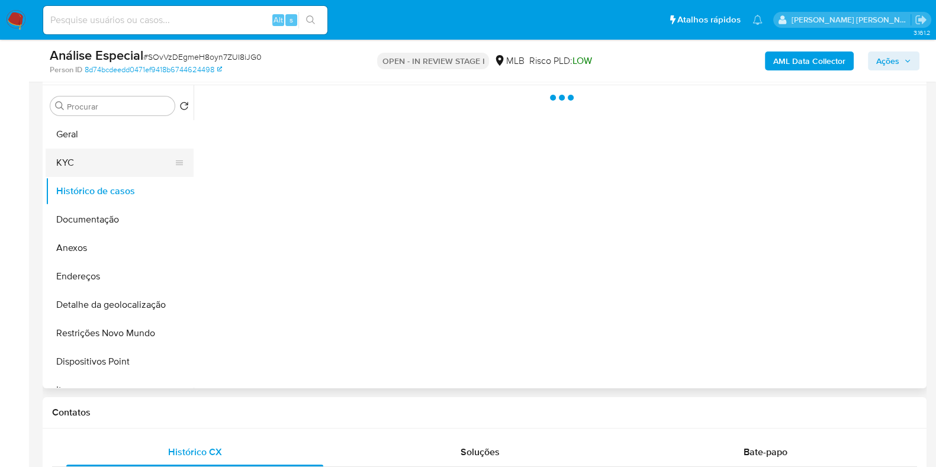
click at [114, 165] on button "KYC" at bounding box center [115, 163] width 139 height 28
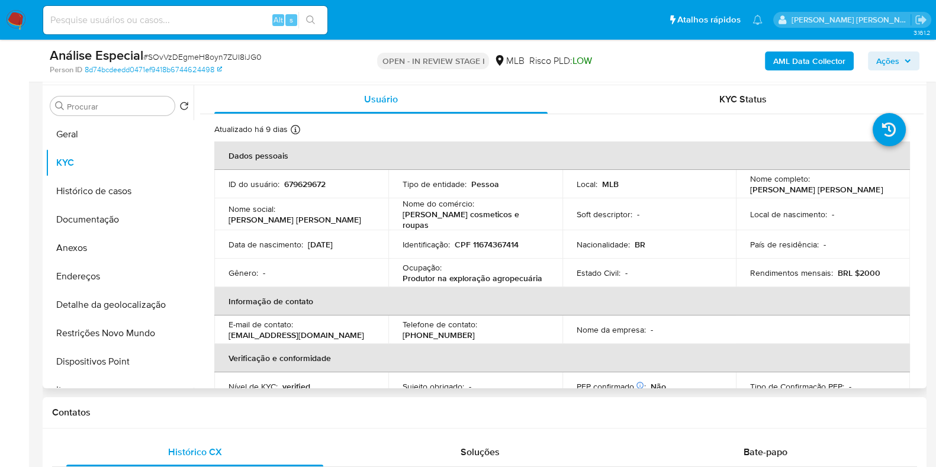
click at [496, 273] on p "Produtor na exploração agropecuária" at bounding box center [473, 278] width 140 height 11
copy div "Ocupação : Produtor na exploração agropecuária"
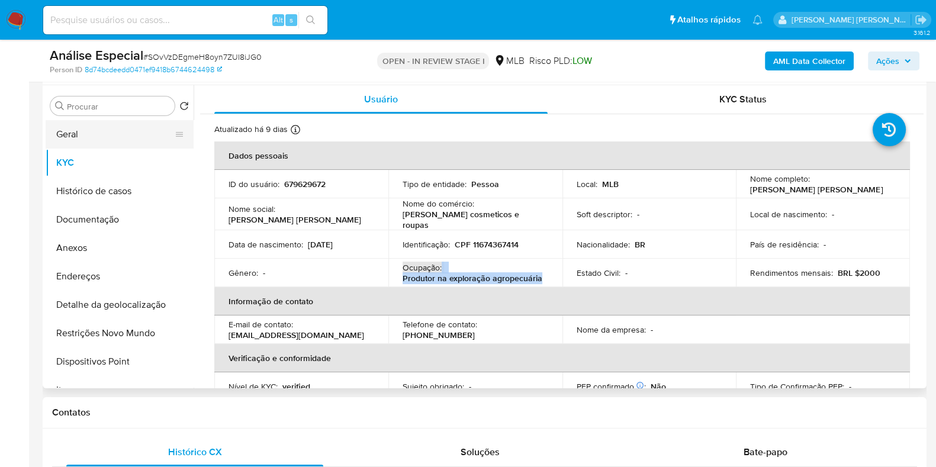
click at [126, 130] on button "Geral" at bounding box center [115, 134] width 139 height 28
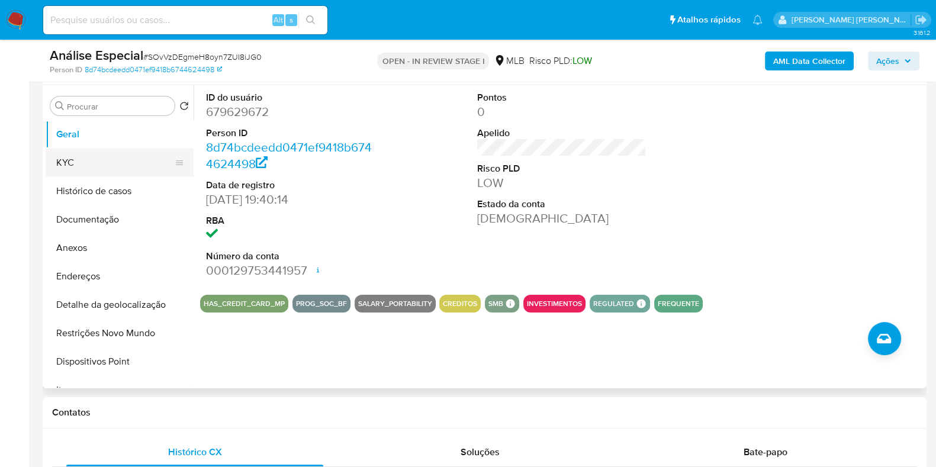
click at [129, 164] on button "KYC" at bounding box center [115, 163] width 139 height 28
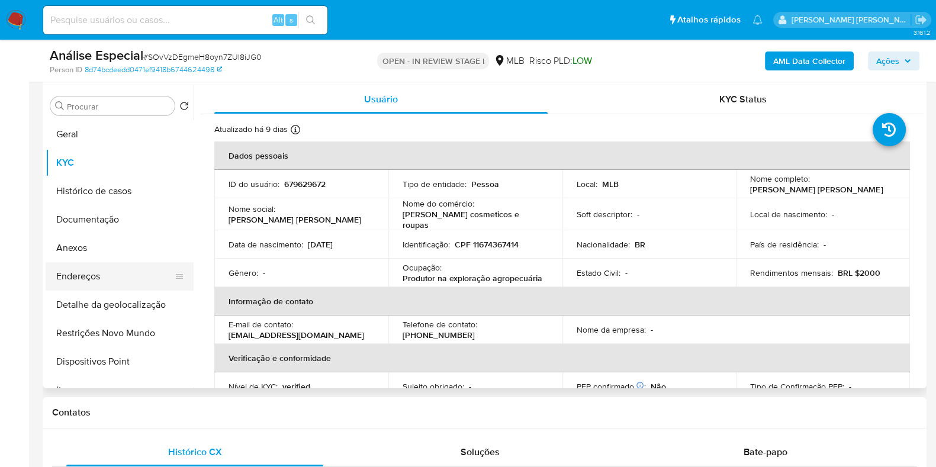
click at [101, 275] on button "Endereços" at bounding box center [115, 276] width 139 height 28
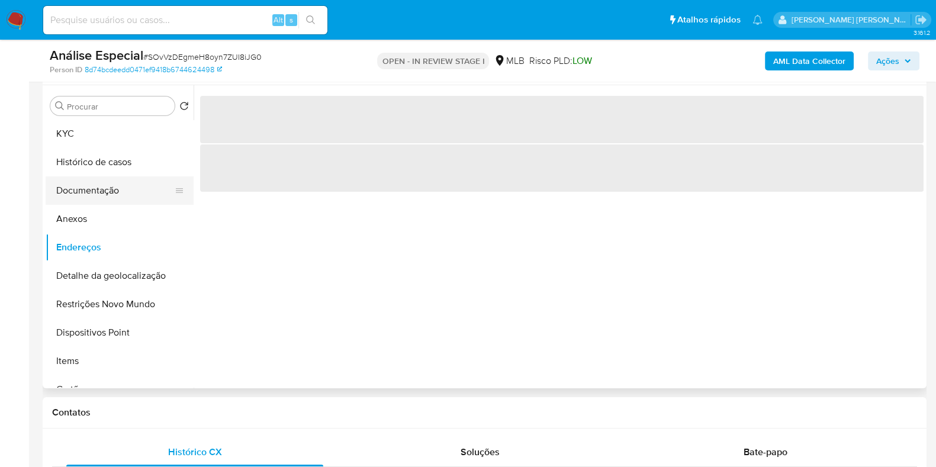
scroll to position [73, 0]
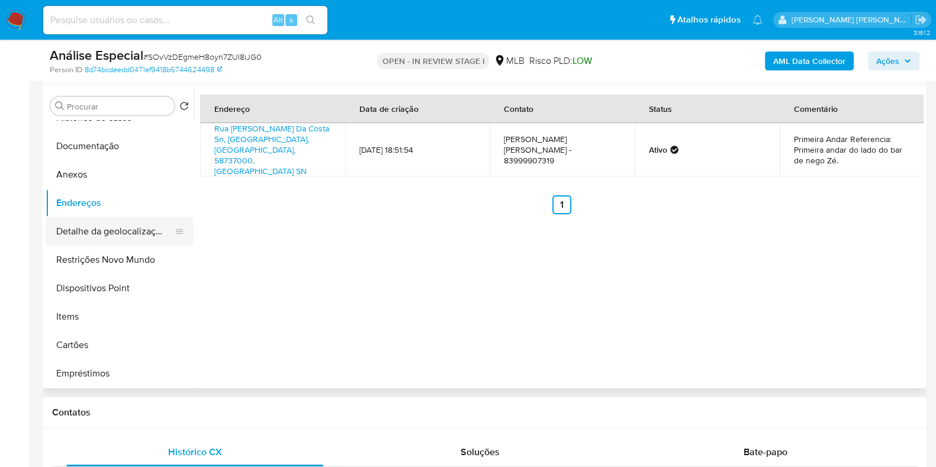
click at [131, 229] on button "Detalhe da geolocalização" at bounding box center [115, 231] width 139 height 28
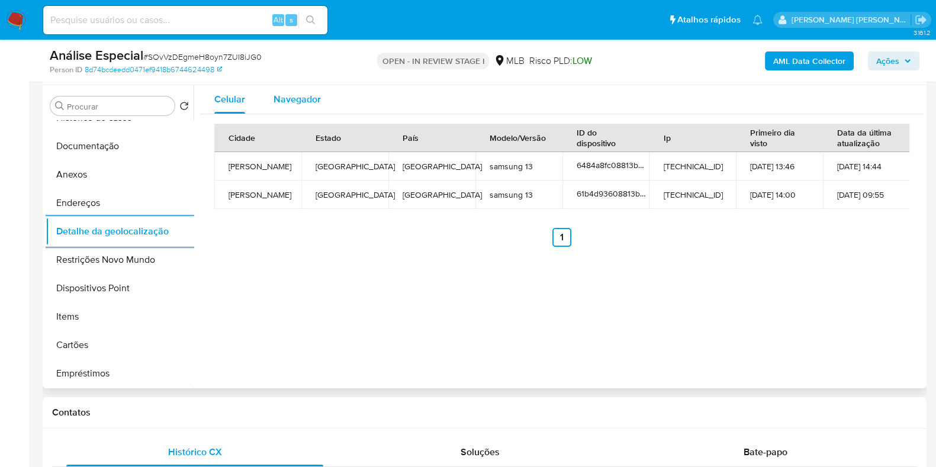
click at [320, 102] on button "Navegador" at bounding box center [297, 99] width 76 height 28
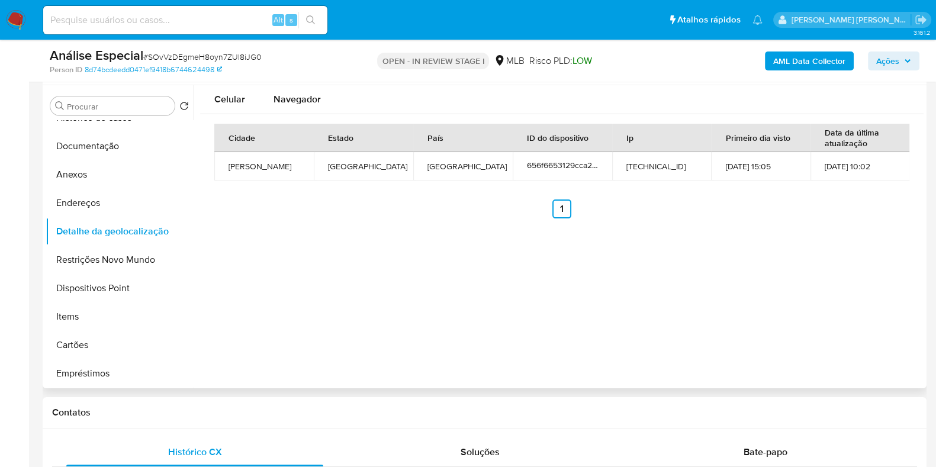
type button "1"
click at [110, 251] on button "Restrições Novo Mundo" at bounding box center [115, 260] width 139 height 28
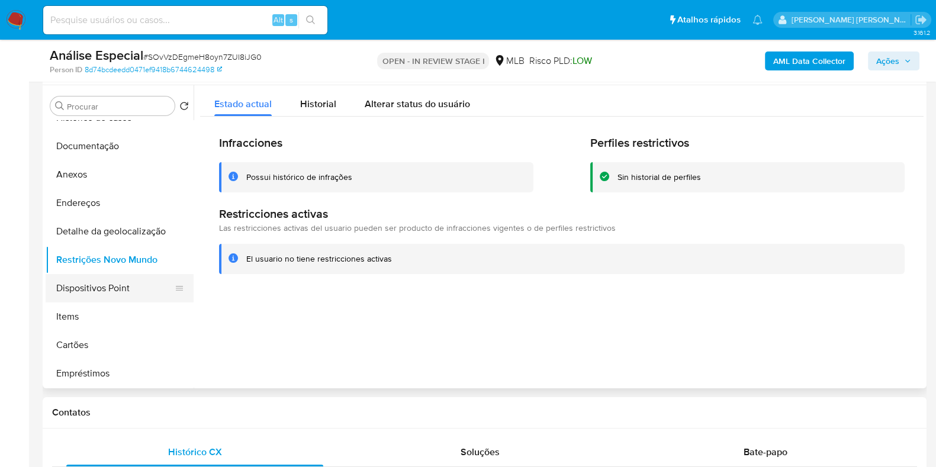
click at [99, 295] on button "Dispositivos Point" at bounding box center [115, 288] width 139 height 28
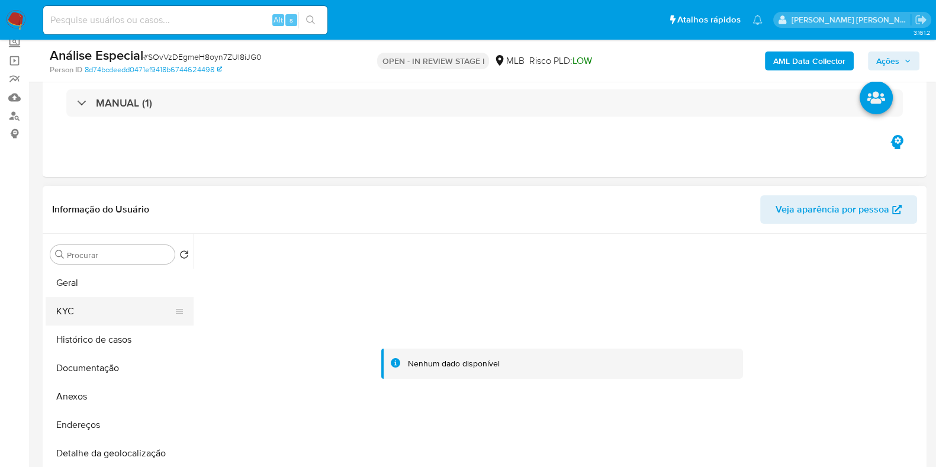
click at [93, 301] on button "KYC" at bounding box center [115, 311] width 139 height 28
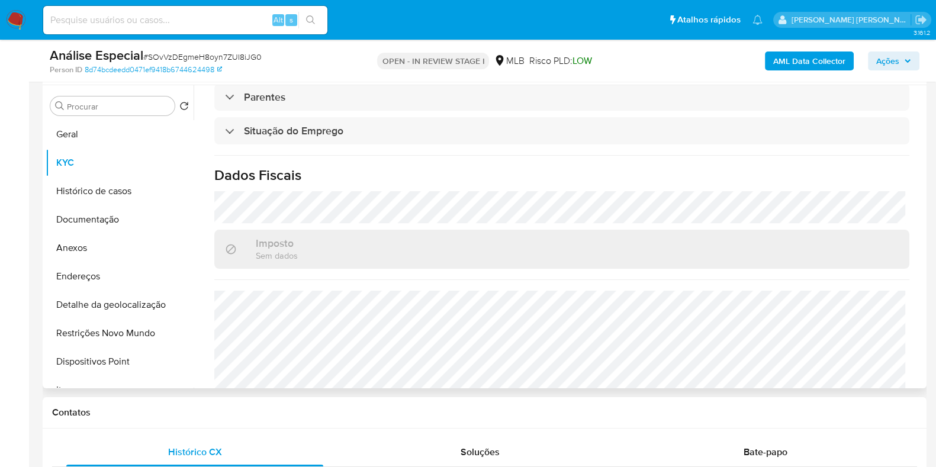
scroll to position [515, 0]
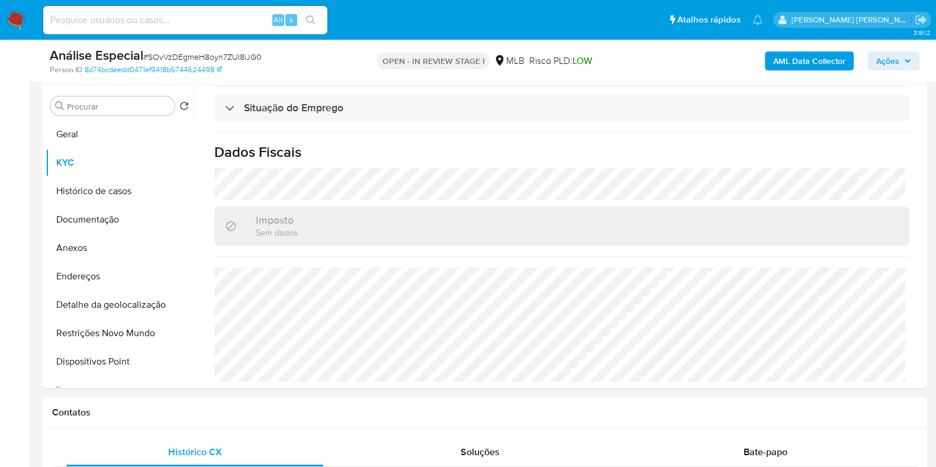
click at [837, 61] on b "AML Data Collector" at bounding box center [809, 61] width 72 height 19
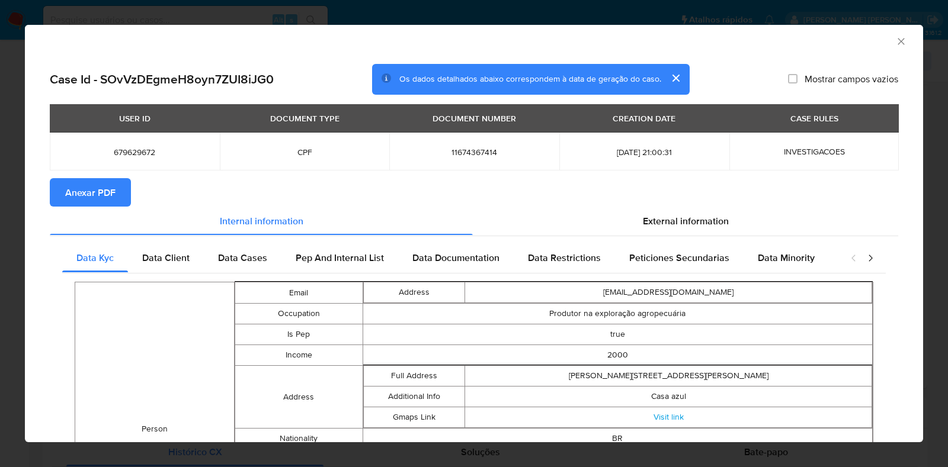
click at [101, 191] on span "Anexar PDF" at bounding box center [90, 192] width 50 height 26
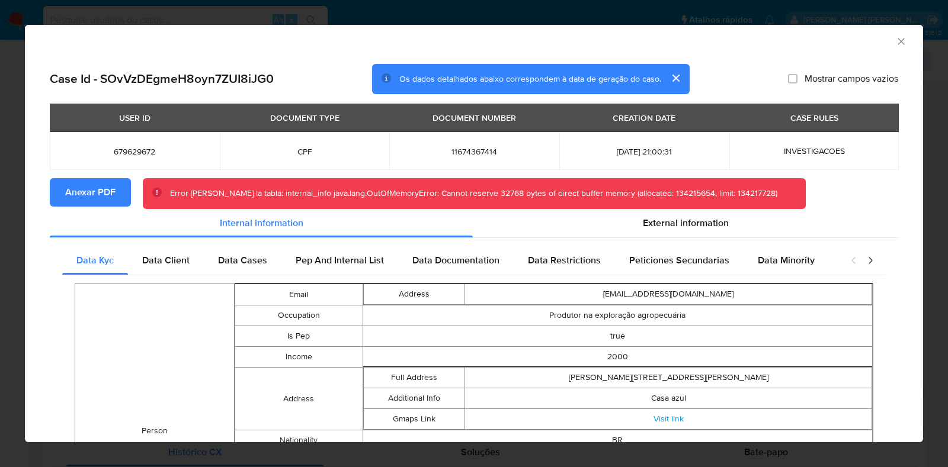
click at [895, 41] on icon "Fechar a janela" at bounding box center [901, 42] width 12 height 12
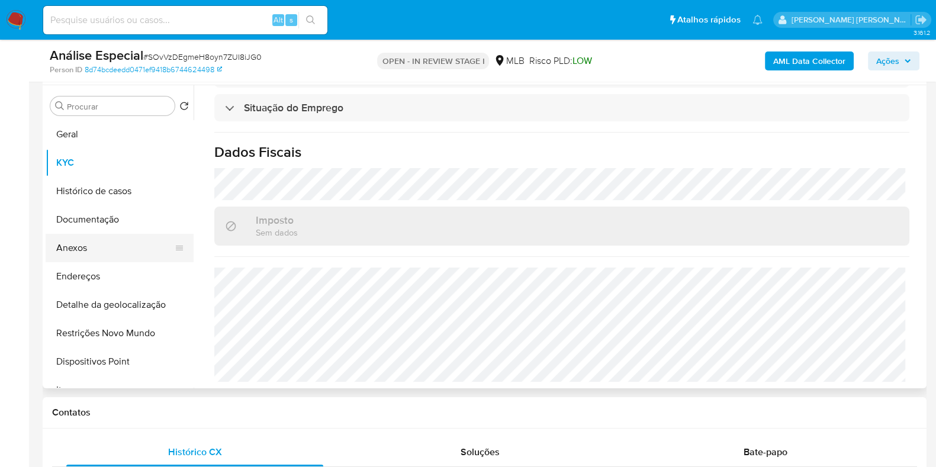
click at [74, 253] on button "Anexos" at bounding box center [115, 248] width 139 height 28
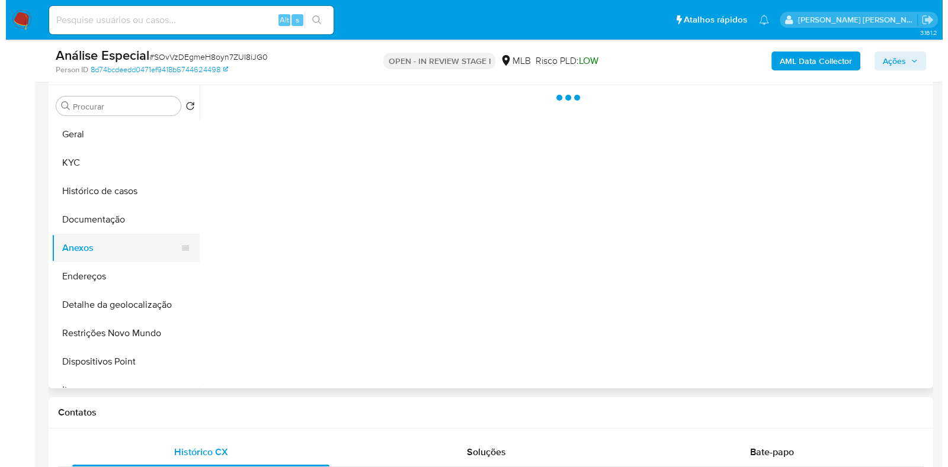
scroll to position [0, 0]
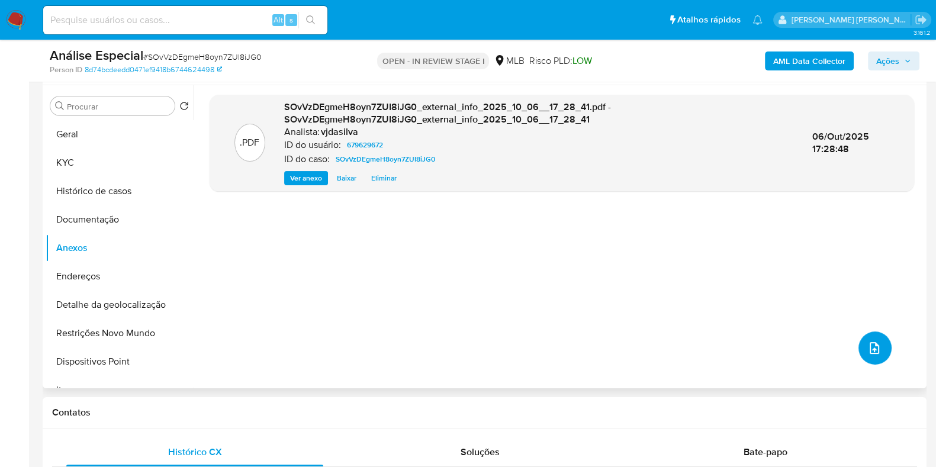
click at [872, 348] on icon "upload-file" at bounding box center [875, 348] width 14 height 14
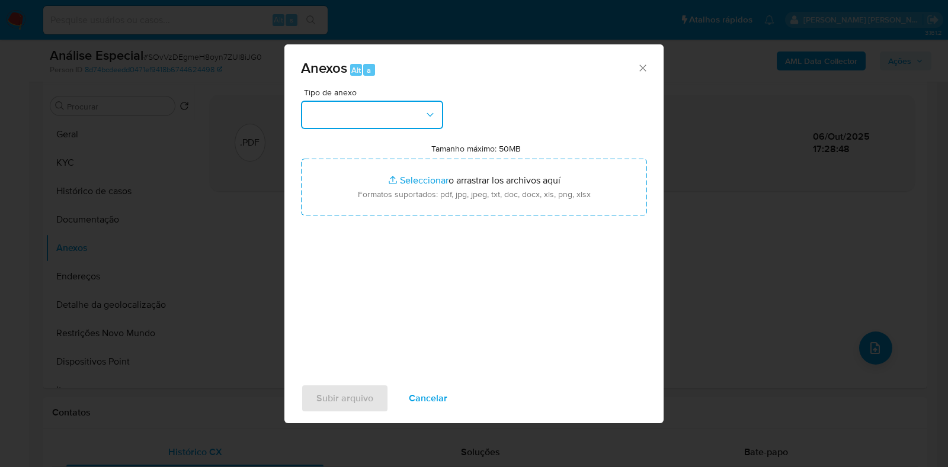
click at [422, 114] on button "button" at bounding box center [372, 115] width 142 height 28
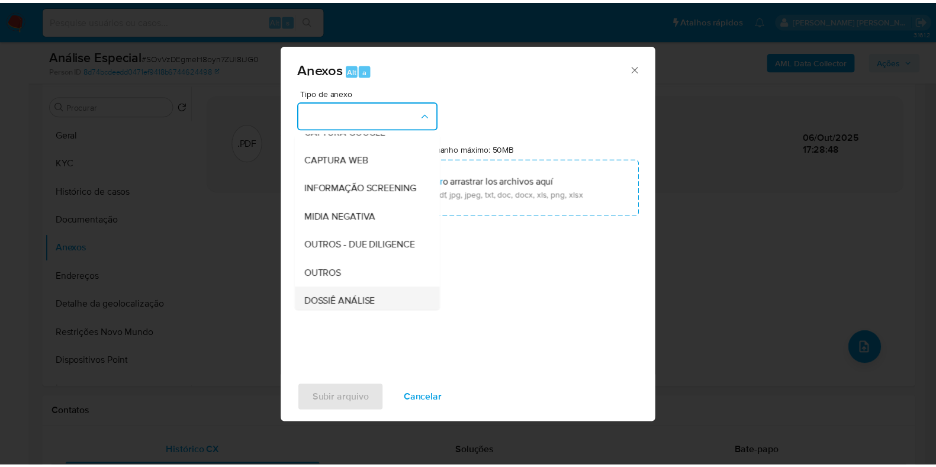
scroll to position [182, 0]
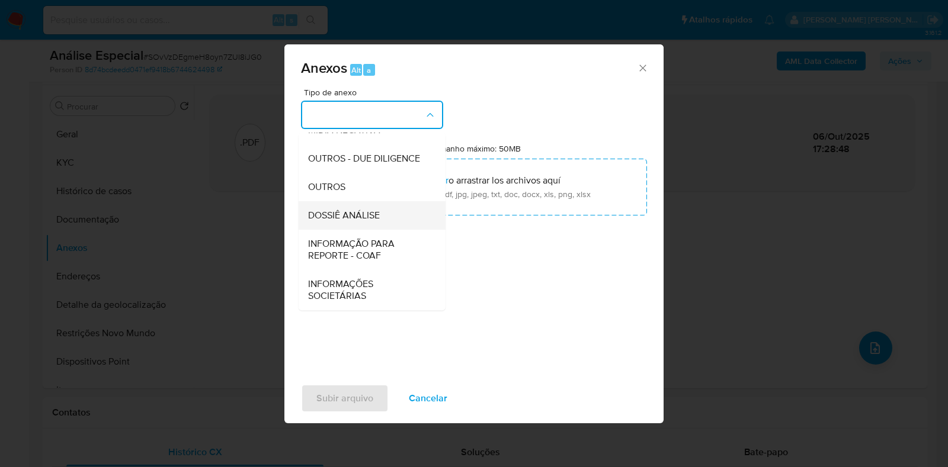
click at [383, 203] on div "DOSSIÊ ANÁLISE" at bounding box center [368, 215] width 121 height 28
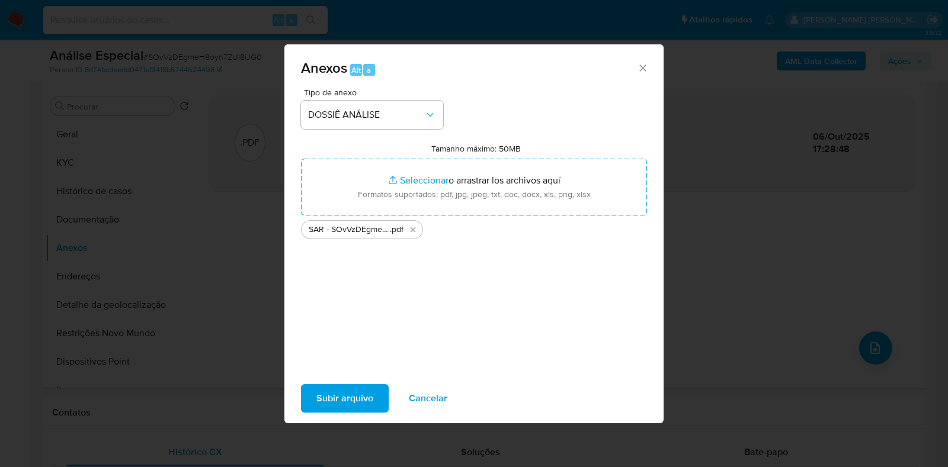
click at [341, 395] on span "Subir arquivo" at bounding box center [344, 399] width 57 height 26
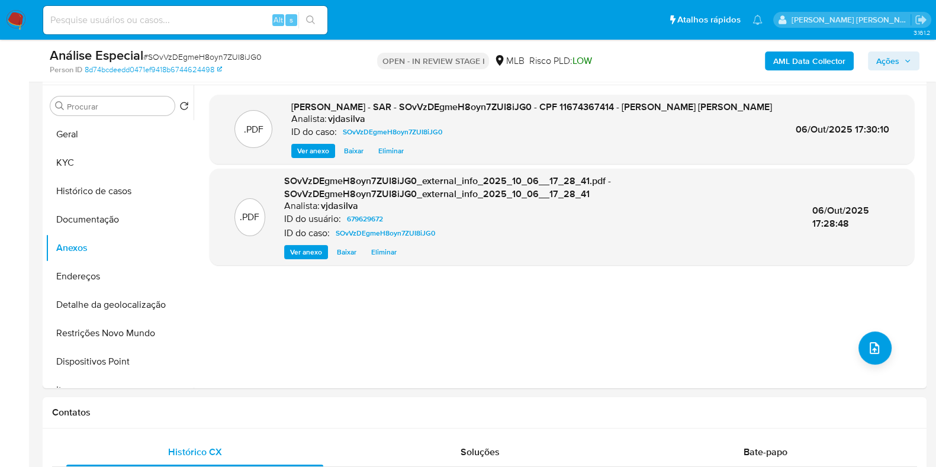
click at [884, 57] on span "Ações" at bounding box center [887, 61] width 23 height 19
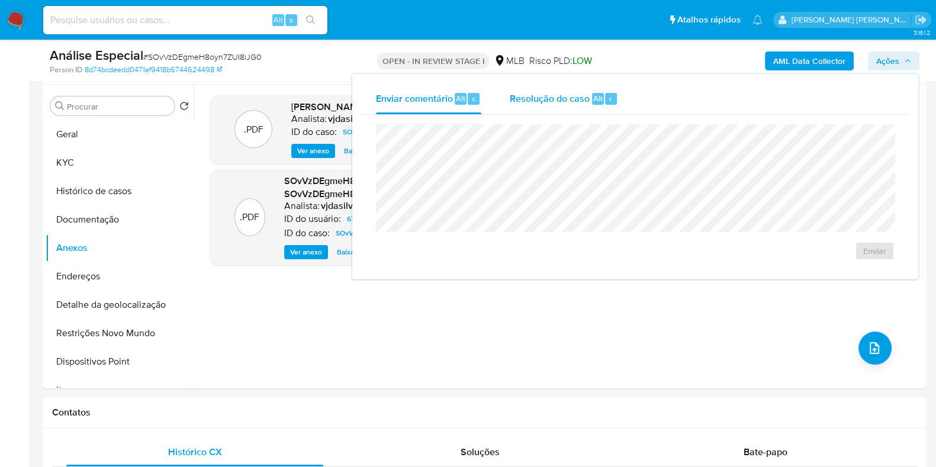
click at [536, 101] on span "Resolução do caso" at bounding box center [550, 98] width 80 height 14
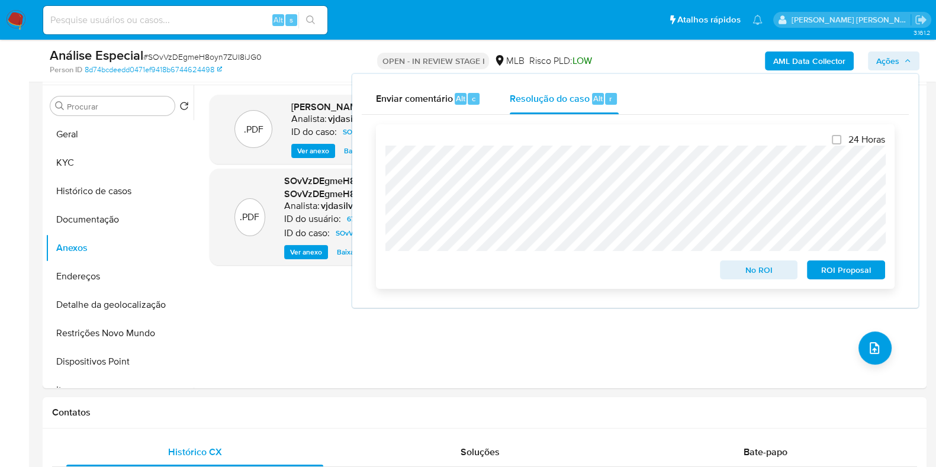
click at [863, 268] on span "ROI Proposal" at bounding box center [846, 270] width 62 height 17
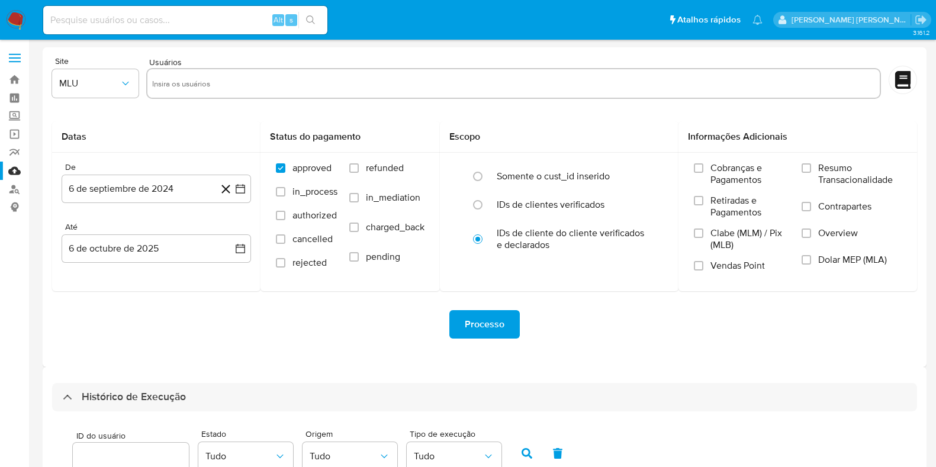
select select "10"
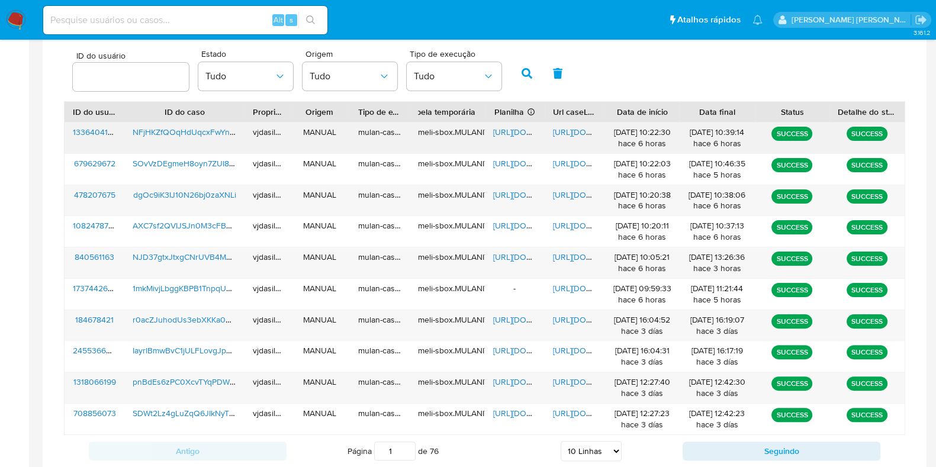
click at [571, 130] on span "[URL][DOMAIN_NAME]" at bounding box center [594, 132] width 82 height 12
click at [505, 131] on span "[URL][DOMAIN_NAME]" at bounding box center [534, 132] width 82 height 12
click at [192, 128] on span "NFjHKZfQOqHdUqcxFwYnEXSm" at bounding box center [192, 132] width 118 height 12
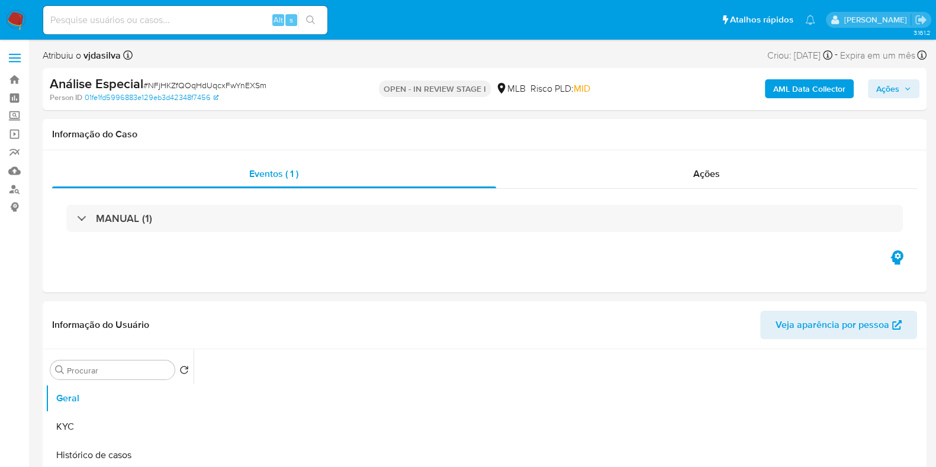
select select "10"
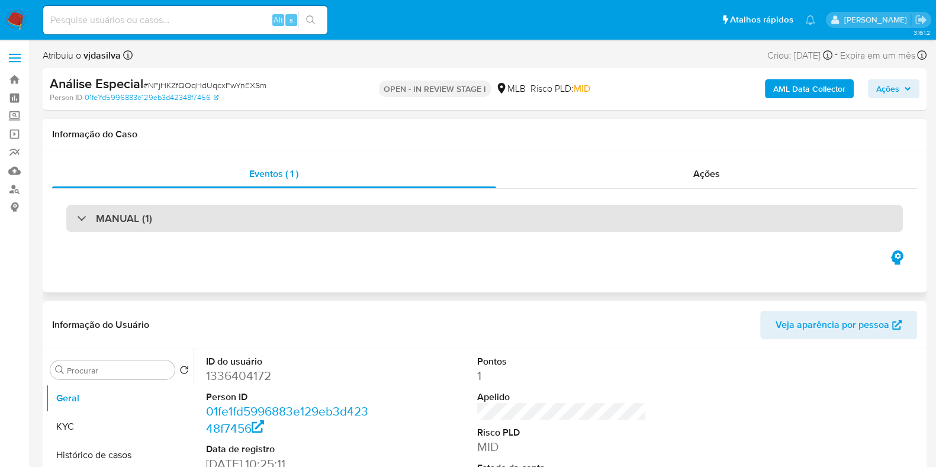
click at [335, 229] on div "MANUAL (1)" at bounding box center [484, 218] width 837 height 27
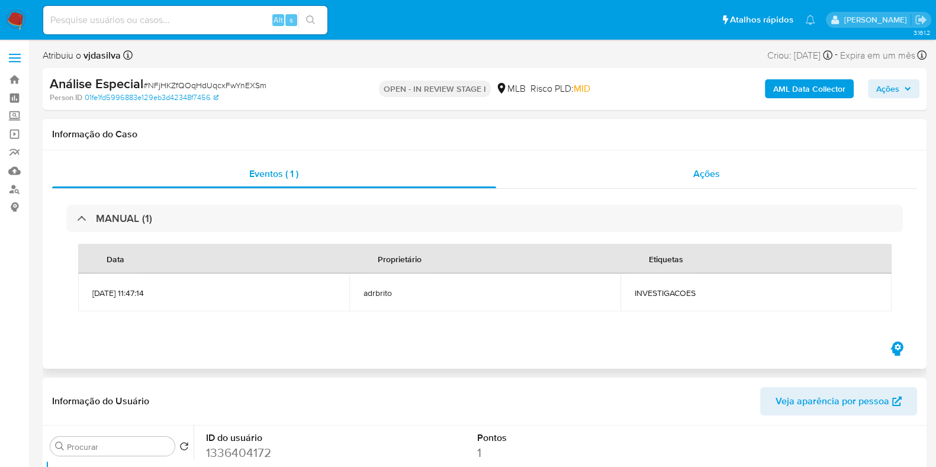
click at [705, 168] on span "Ações" at bounding box center [706, 174] width 27 height 14
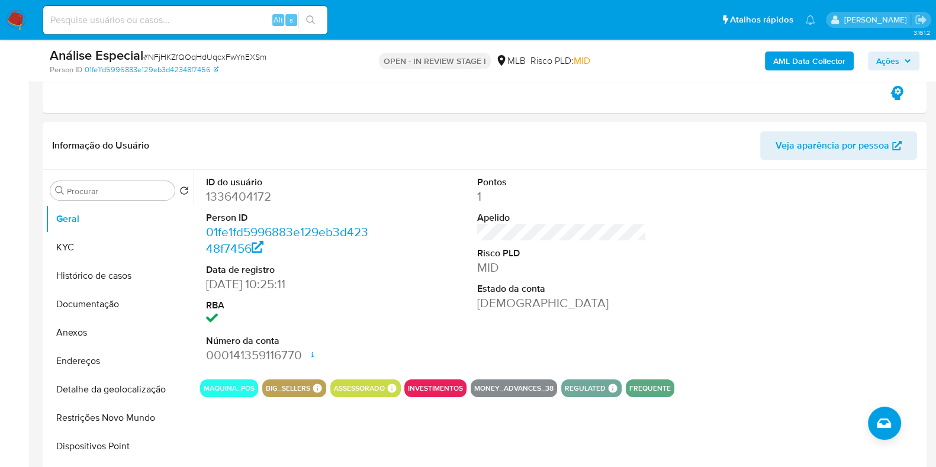
scroll to position [231, 0]
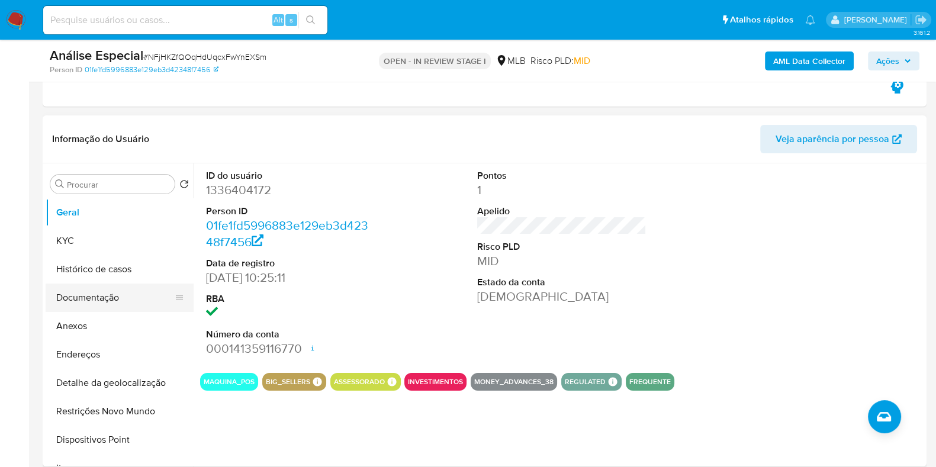
click at [94, 289] on button "Documentação" at bounding box center [115, 298] width 139 height 28
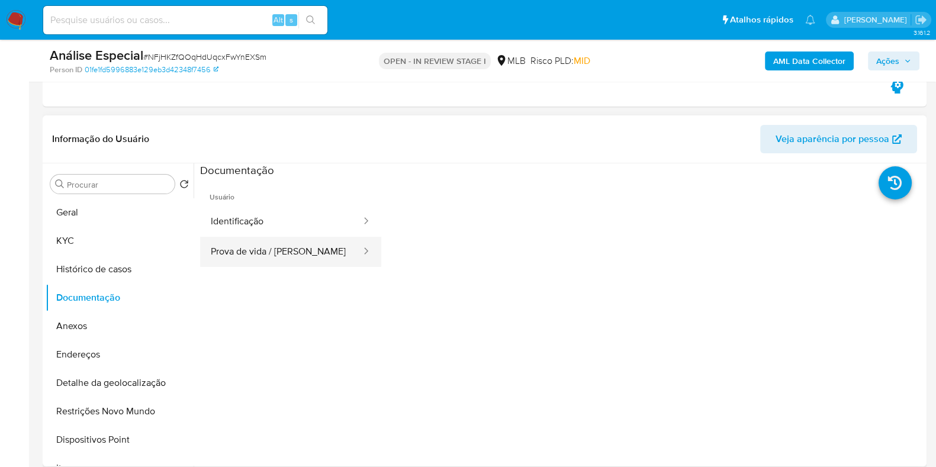
click at [252, 259] on button "Prova de vida / [PERSON_NAME]" at bounding box center [281, 252] width 162 height 30
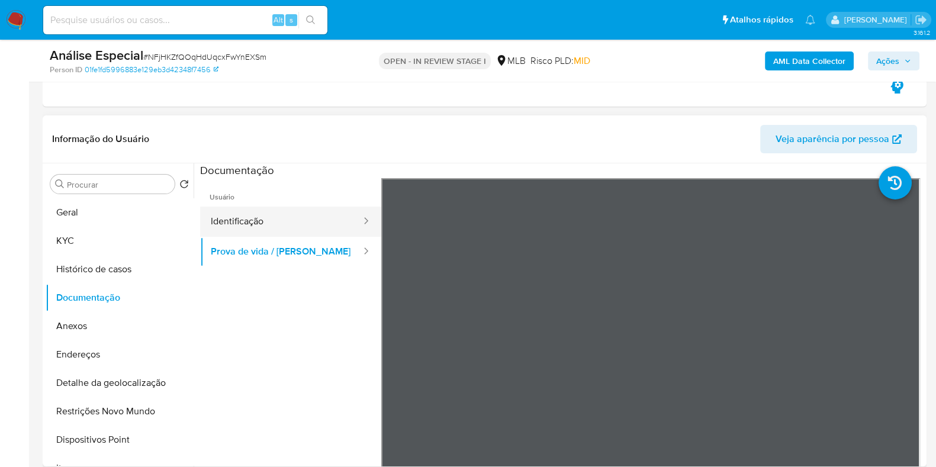
click at [255, 221] on button "Identificação" at bounding box center [281, 222] width 162 height 30
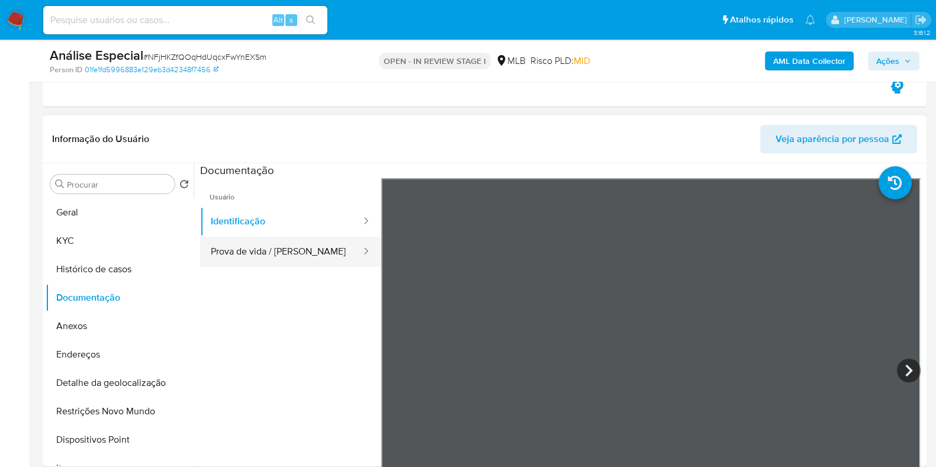
click at [222, 253] on button "Prova de vida / [PERSON_NAME]" at bounding box center [281, 252] width 162 height 30
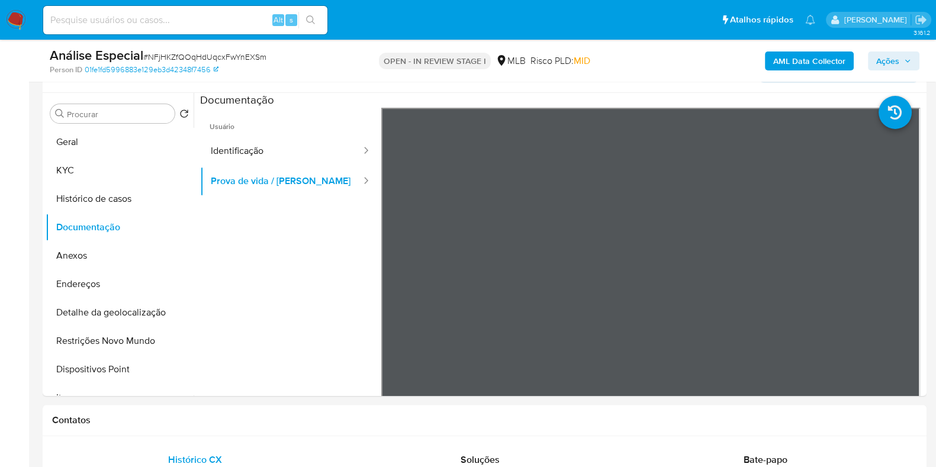
scroll to position [306, 0]
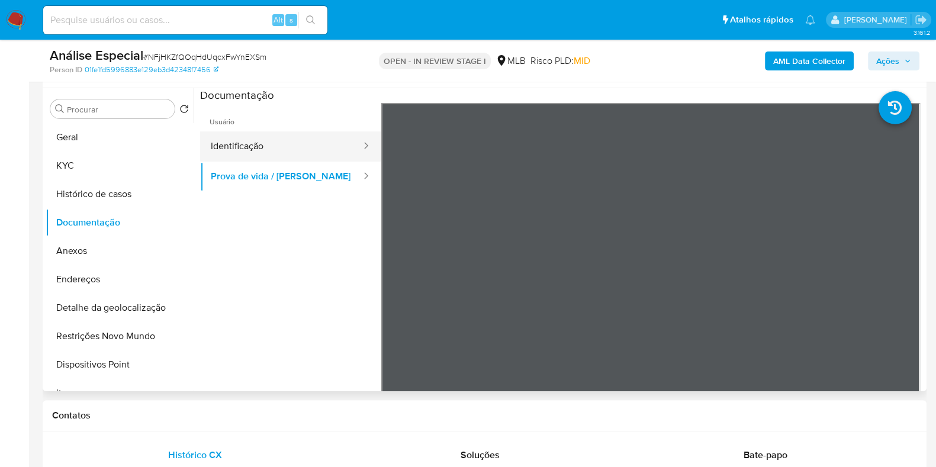
click at [360, 146] on icon at bounding box center [366, 146] width 12 height 12
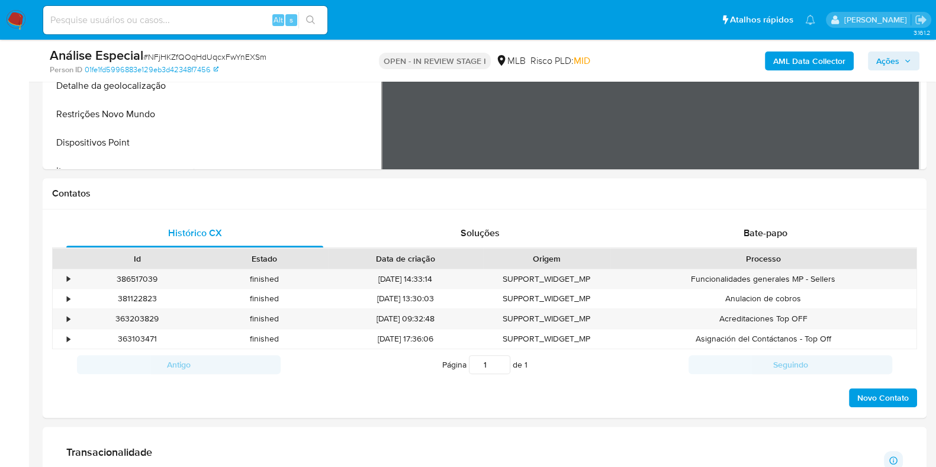
scroll to position [551, 0]
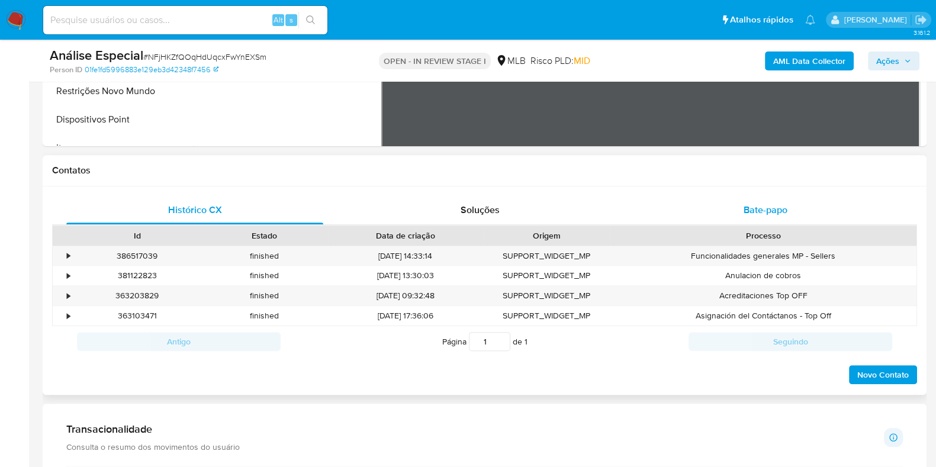
click at [785, 208] on span "Bate-papo" at bounding box center [766, 210] width 44 height 14
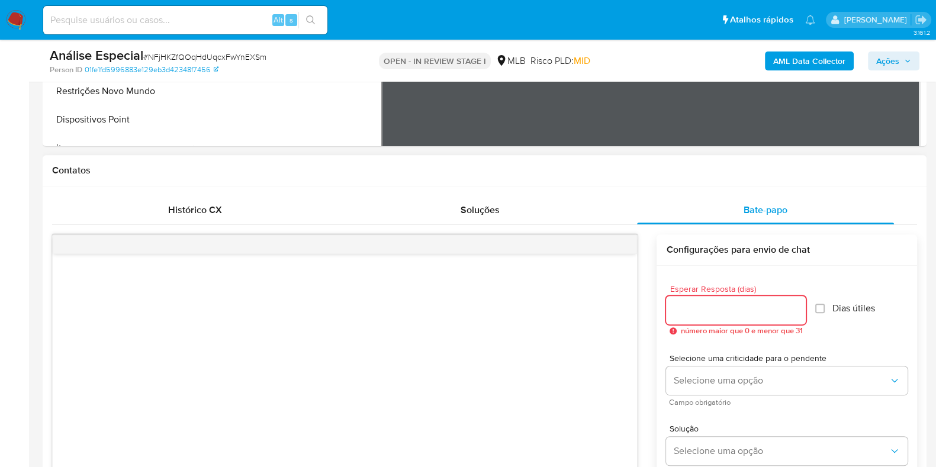
click at [759, 306] on input "Esperar Resposta (dias)" at bounding box center [736, 310] width 140 height 15
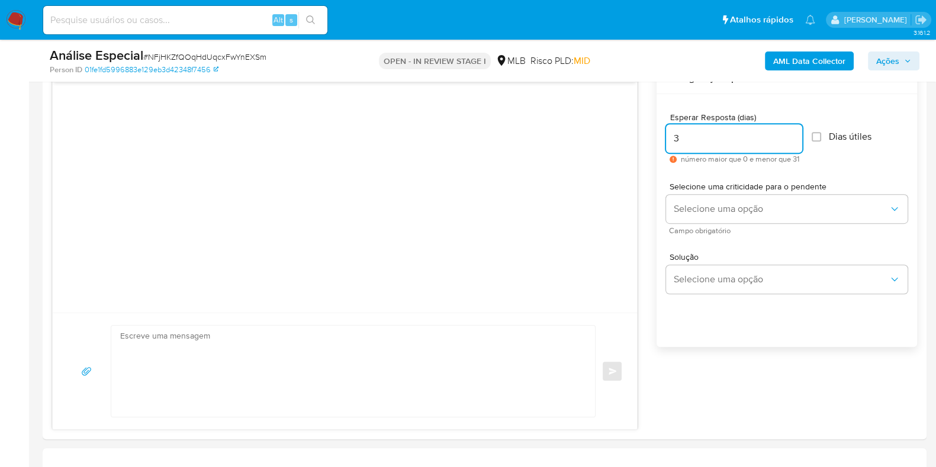
scroll to position [738, 0]
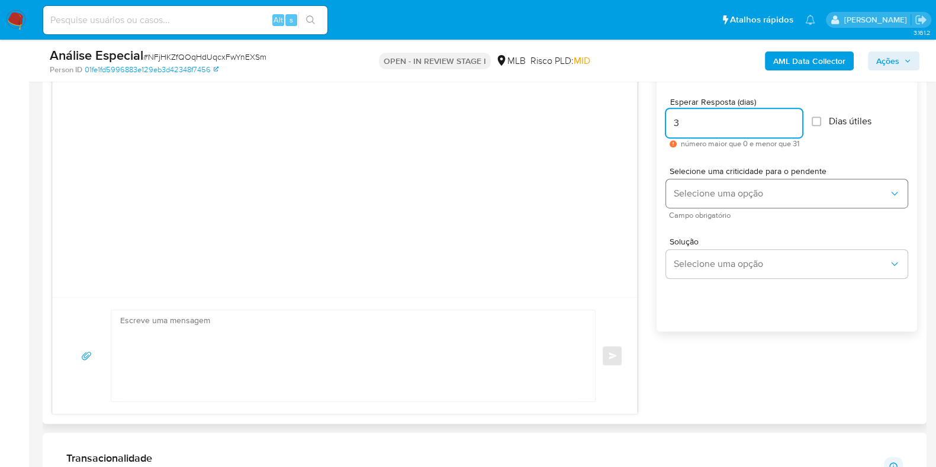
type input "3"
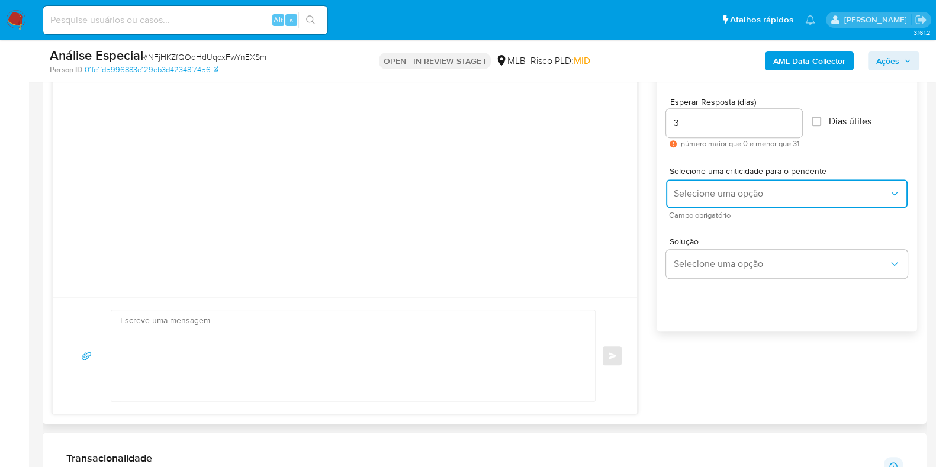
click at [705, 200] on button "Selecione uma opção" at bounding box center [787, 193] width 242 height 28
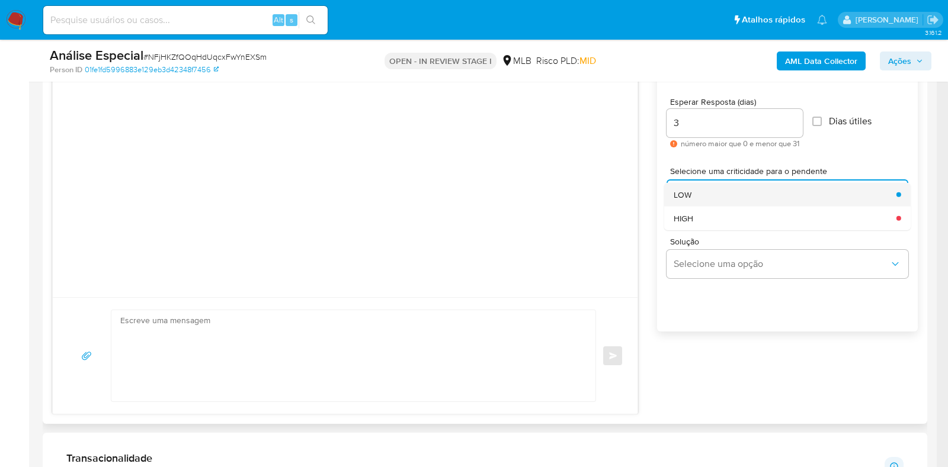
click at [702, 201] on div "LOW" at bounding box center [781, 194] width 216 height 24
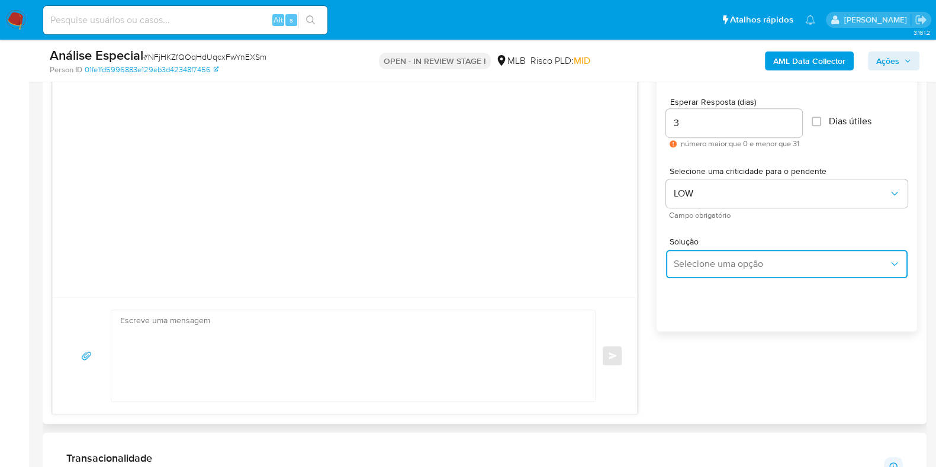
click at [703, 263] on span "Selecione uma opção" at bounding box center [781, 264] width 216 height 12
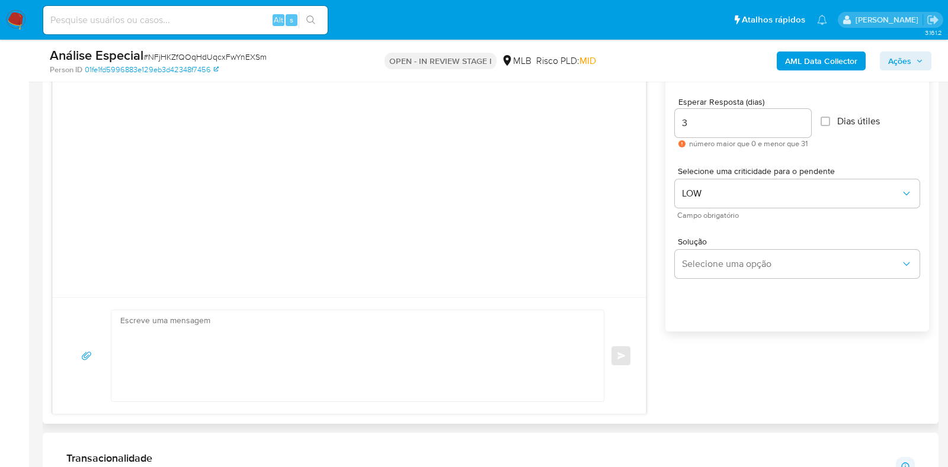
click at [469, 371] on textarea at bounding box center [354, 355] width 468 height 91
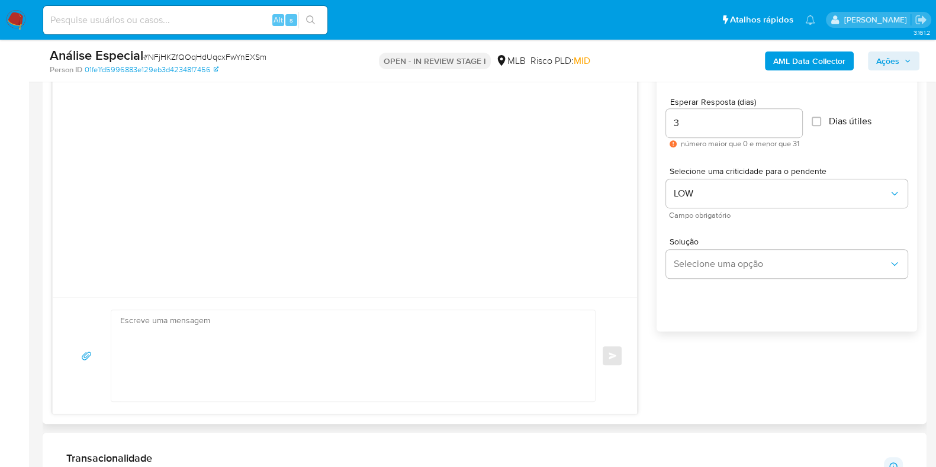
click at [396, 354] on textarea at bounding box center [350, 355] width 460 height 91
paste textarea "Ola, Estamos realizando uma verificação adicional de segurança em contas de usu…"
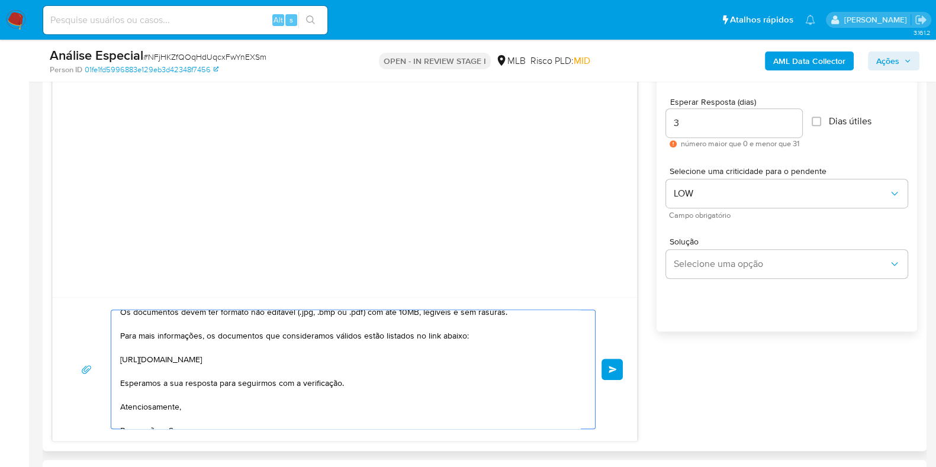
scroll to position [186, 0]
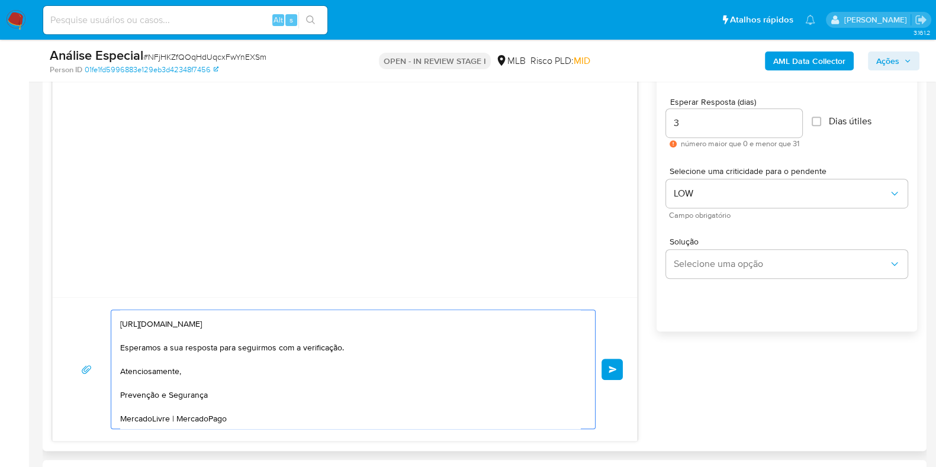
type textarea "Ola, Estamos realizando uma verificação adicional de segurança em contas de usu…"
click at [602, 380] on div "Ola, Estamos realizando uma verificação adicional de segurança em contas de usu…" at bounding box center [345, 370] width 556 height 120
click at [609, 374] on button "common.send" at bounding box center [612, 369] width 21 height 21
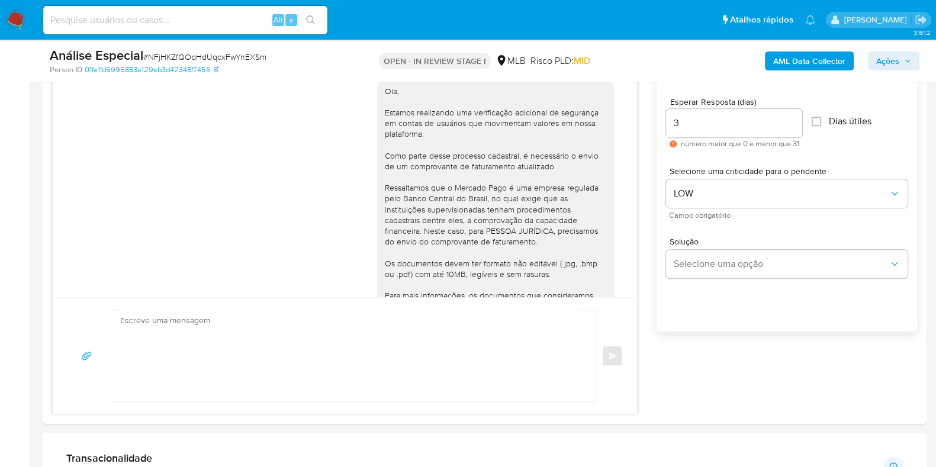
scroll to position [0, 0]
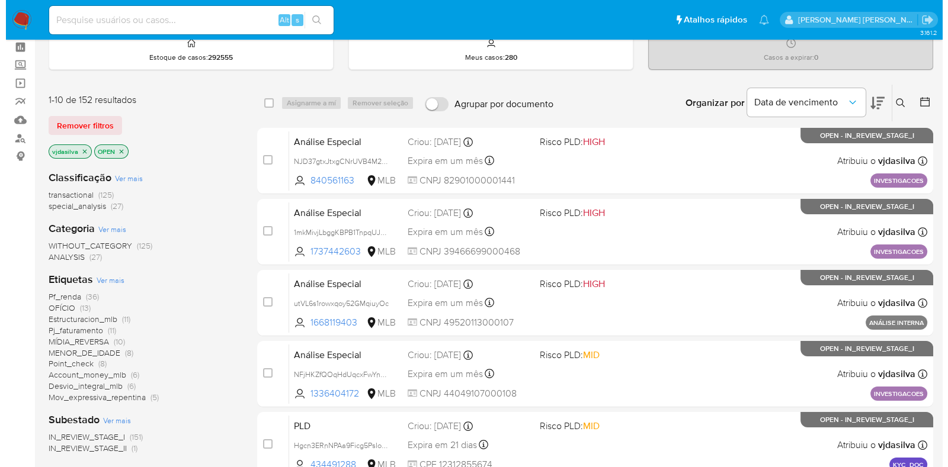
scroll to position [73, 0]
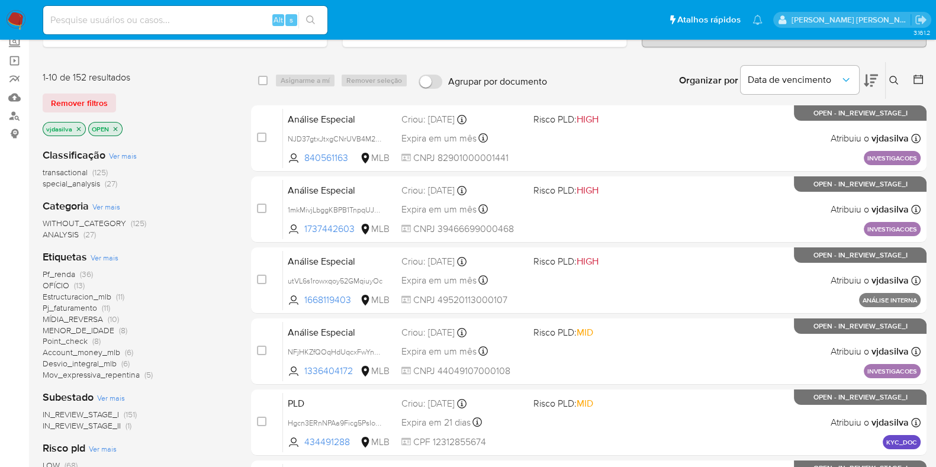
click at [98, 256] on span "Ver mais" at bounding box center [105, 257] width 28 height 11
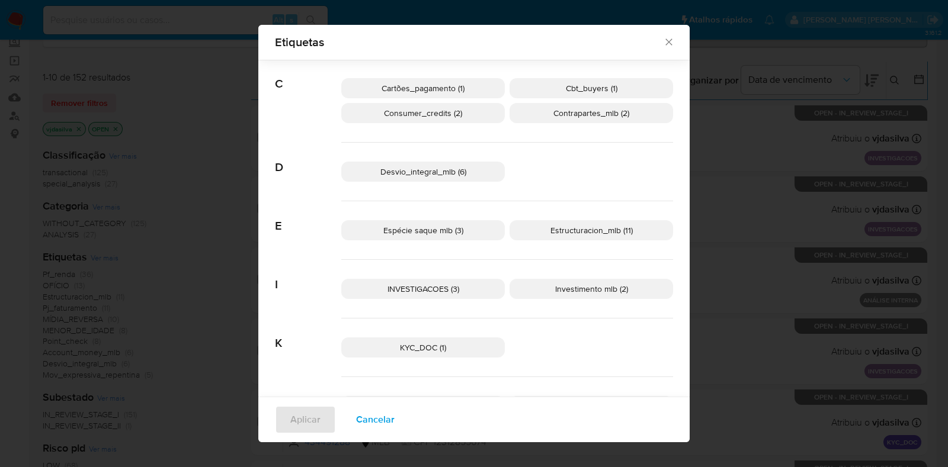
scroll to position [213, 0]
click at [413, 291] on span "INVESTIGACOES (3)" at bounding box center [423, 288] width 72 height 12
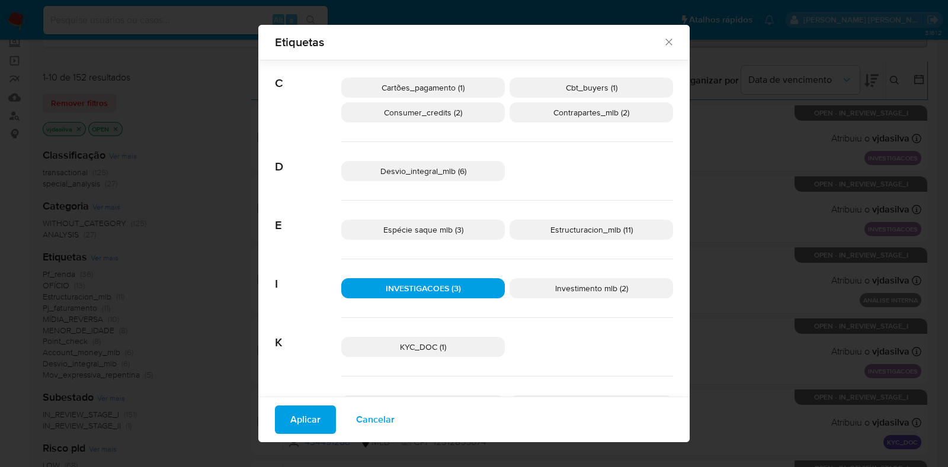
click at [275, 416] on button "Aplicar" at bounding box center [305, 420] width 61 height 28
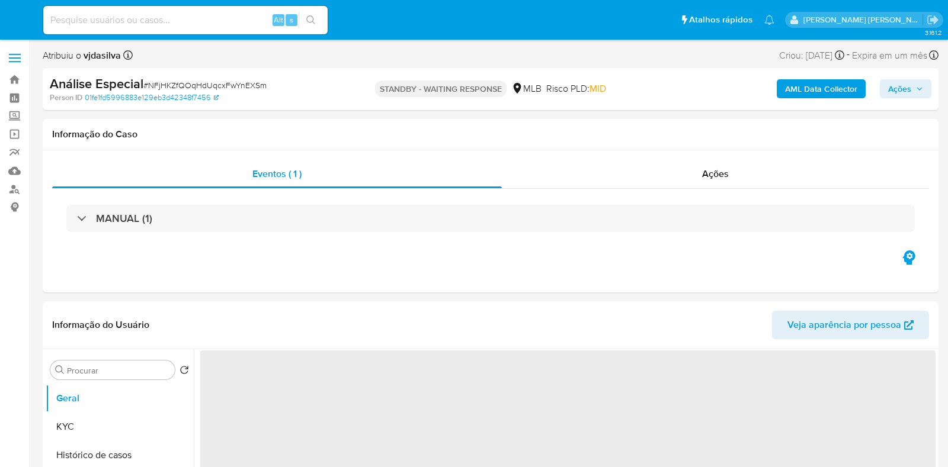
select select "10"
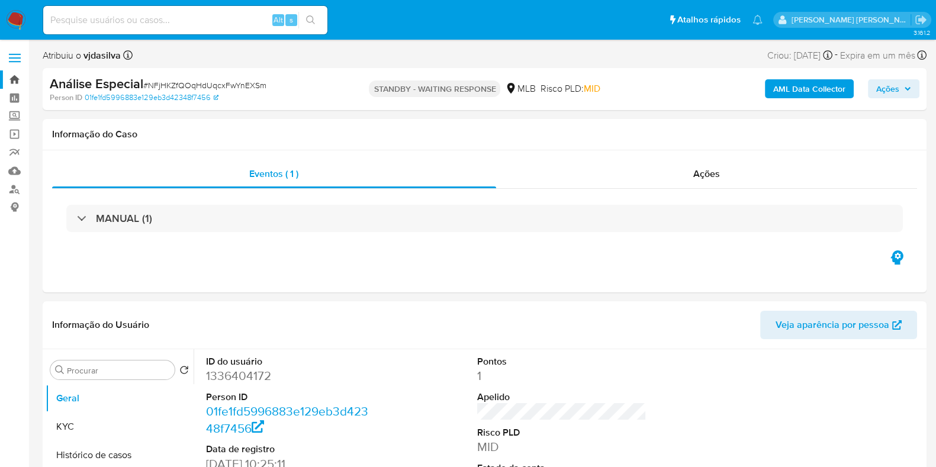
click at [11, 75] on link "Bandeja" at bounding box center [70, 79] width 141 height 18
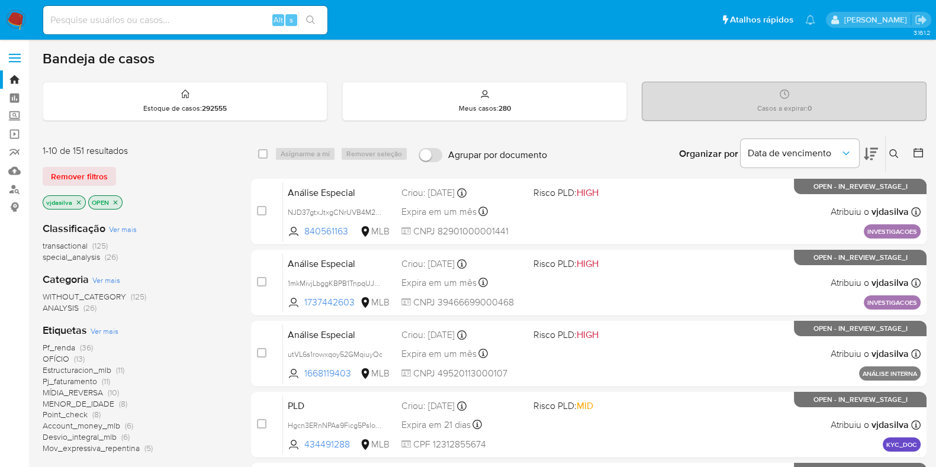
click at [65, 348] on span "Pf_renda" at bounding box center [59, 348] width 33 height 12
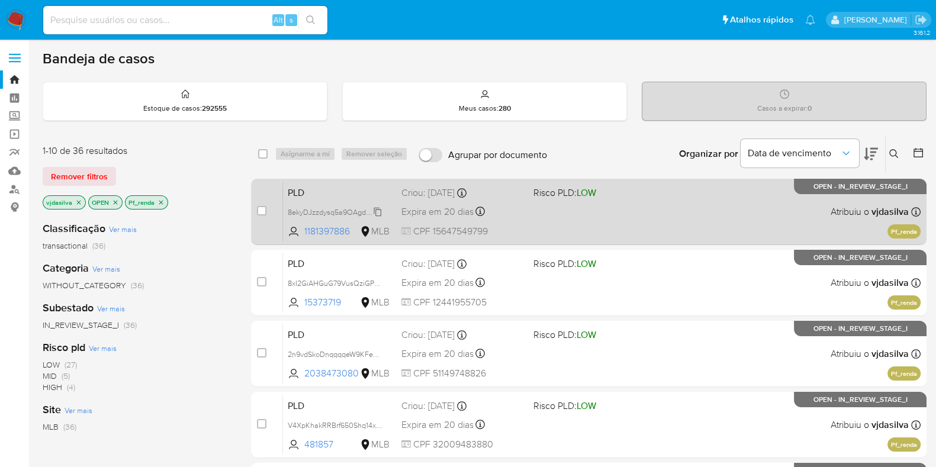
click at [377, 210] on span "8ekyDJzzdysq5a9OAgdHQ0EC" at bounding box center [340, 211] width 104 height 13
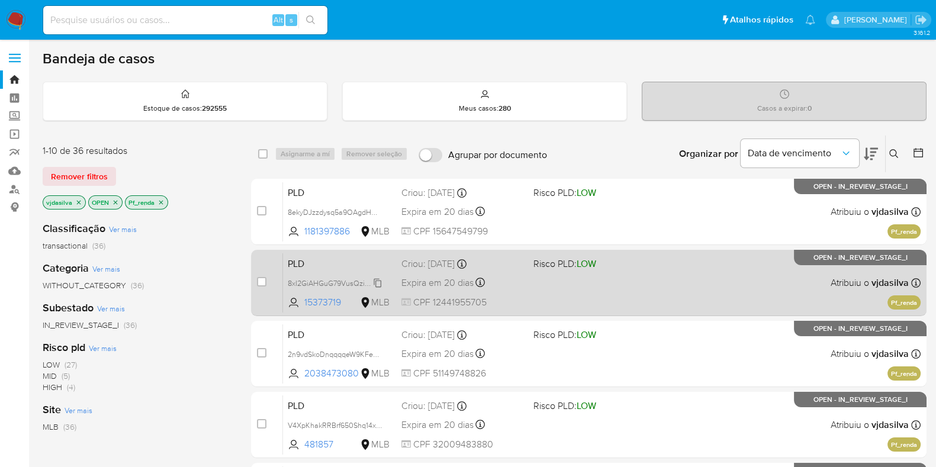
click at [382, 285] on span "8xI2GiAHGuG79VusQziGP1cv" at bounding box center [336, 282] width 96 height 13
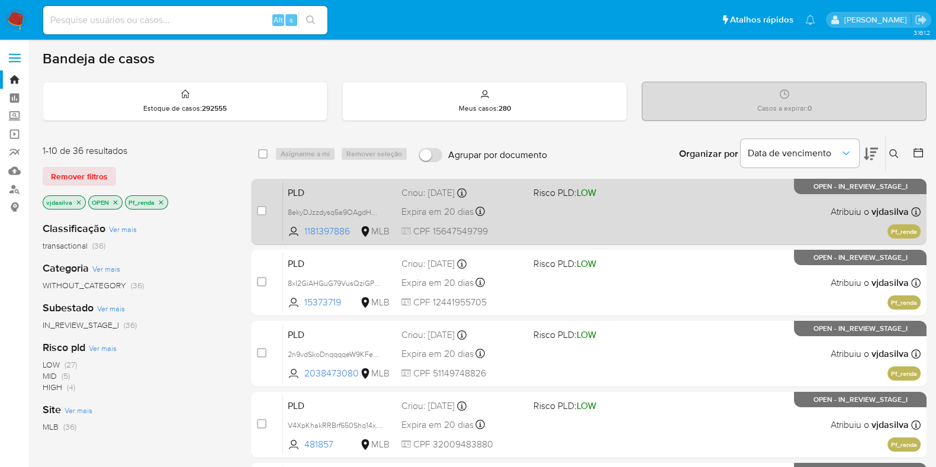
click at [691, 225] on div "PLD 8ekyDJzzdysq5a9OAgdHQ0EC 1181397886 MLB Risco PLD: LOW Criou: [DATE] Criou:…" at bounding box center [602, 212] width 638 height 60
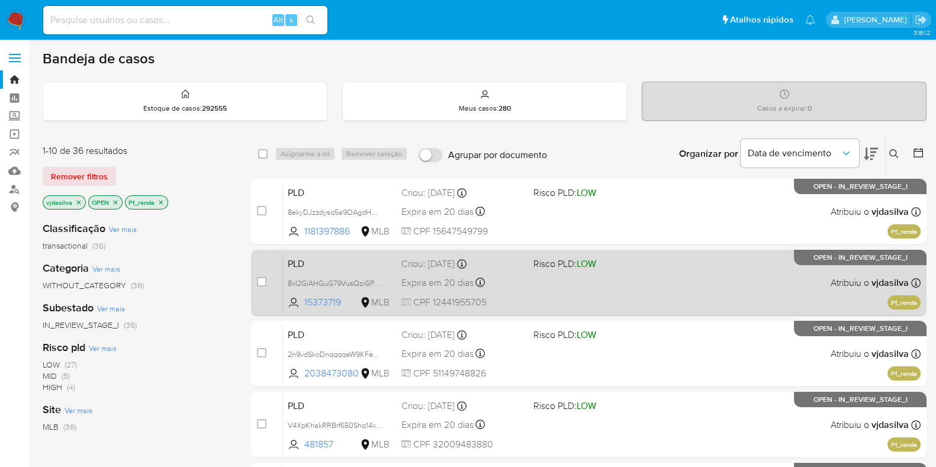
click at [677, 277] on div "PLD 8xI2GiAHGuG79VusQziGP1cv 15373719 MLB Risco PLD: LOW Criou: [DATE] Criou: […" at bounding box center [602, 283] width 638 height 60
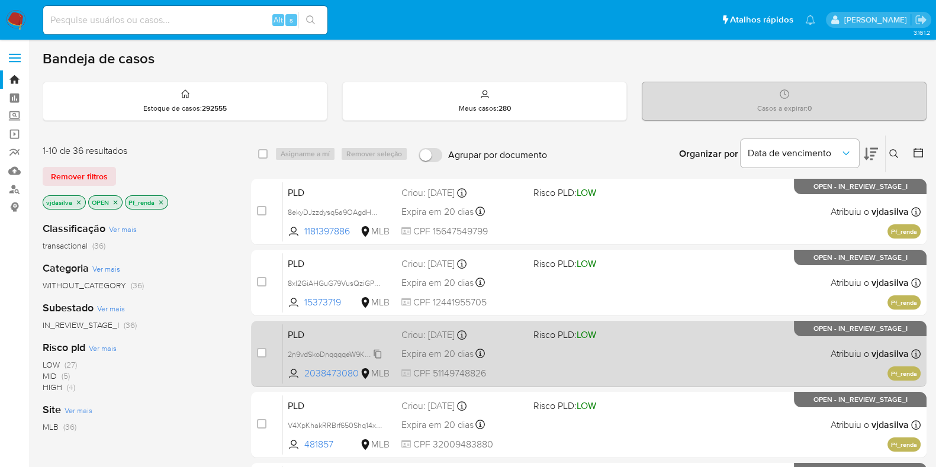
click at [379, 356] on span "2n9vdSkoDnqqqqeW9KFeks0b" at bounding box center [338, 353] width 101 height 13
click at [622, 341] on div "PLD 2n9vdSkoDnqqqqeW9KFeks0b Copiado Copiado 2038473080 MLB Risco PLD: LOW Crio…" at bounding box center [602, 354] width 638 height 60
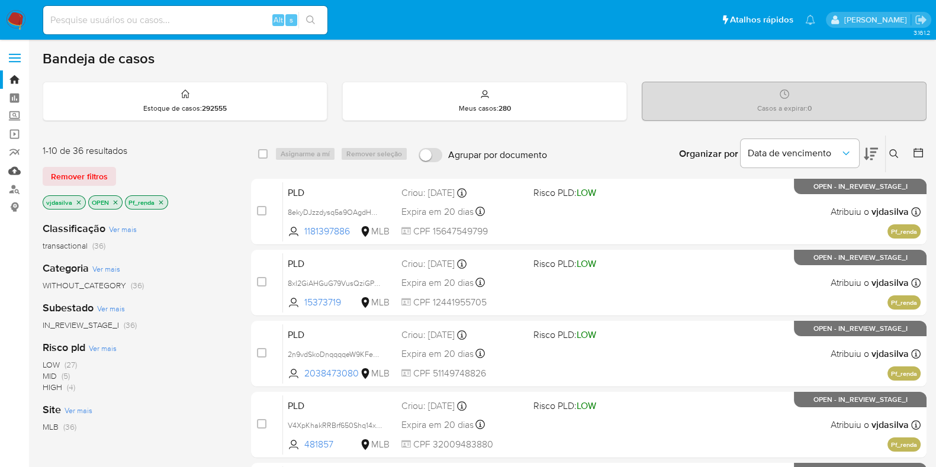
click at [15, 173] on link "Mulan" at bounding box center [70, 171] width 141 height 18
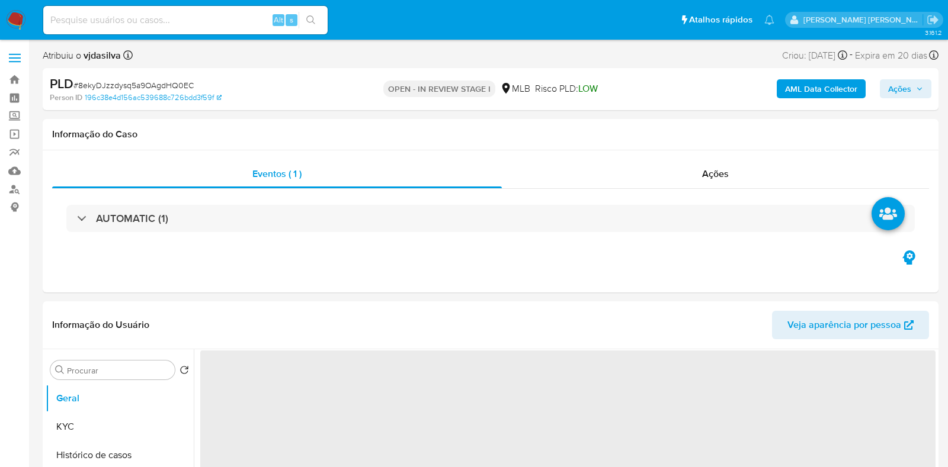
select select "10"
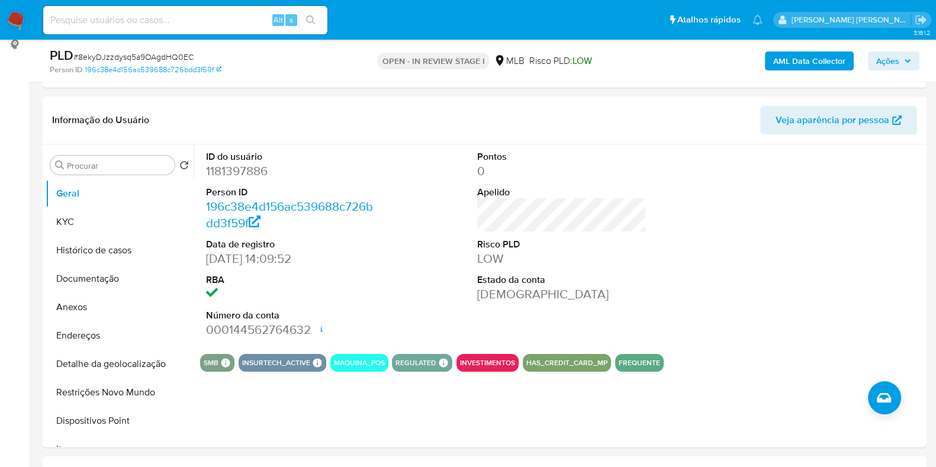
scroll to position [166, 0]
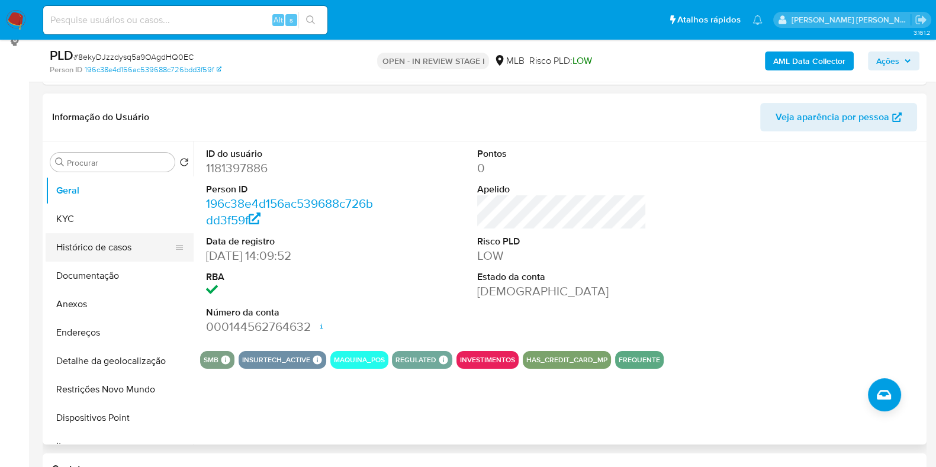
click at [124, 247] on button "Histórico de casos" at bounding box center [115, 247] width 139 height 28
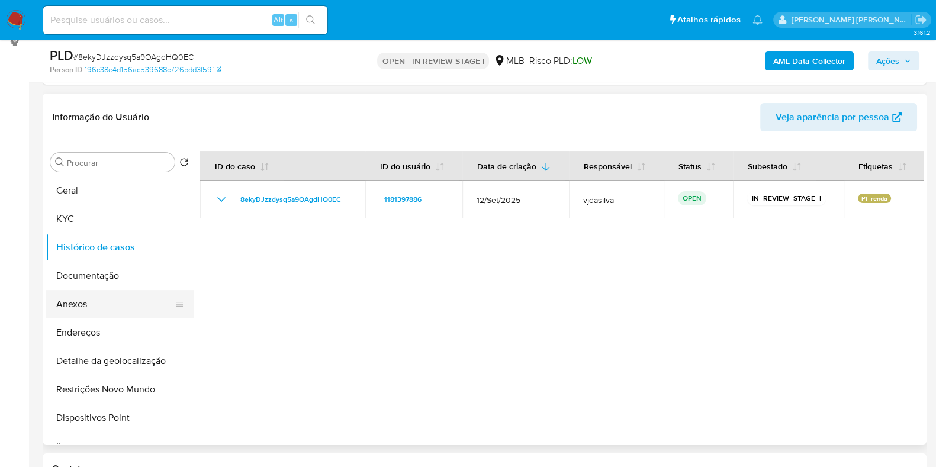
click at [123, 298] on button "Anexos" at bounding box center [115, 304] width 139 height 28
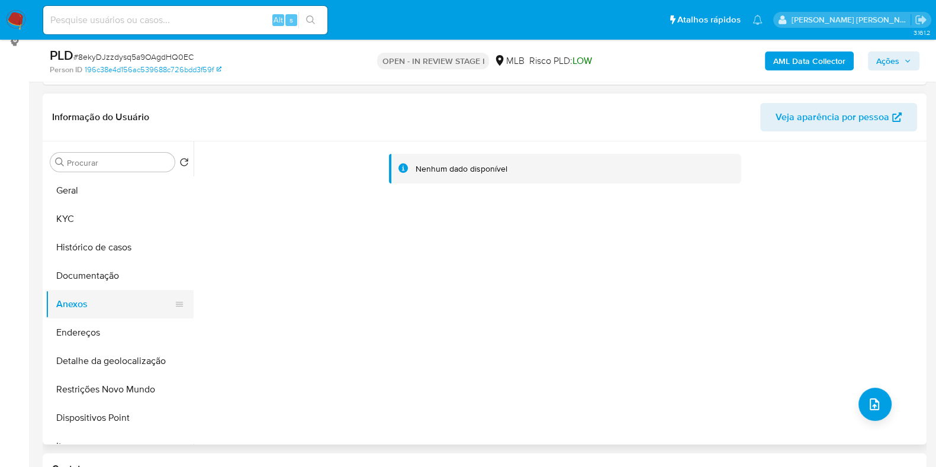
click at [120, 310] on button "Anexos" at bounding box center [115, 304] width 139 height 28
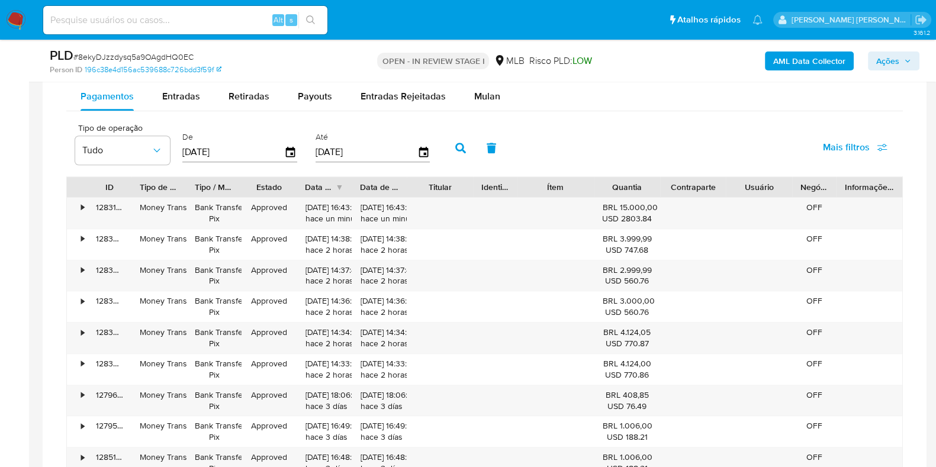
scroll to position [991, 0]
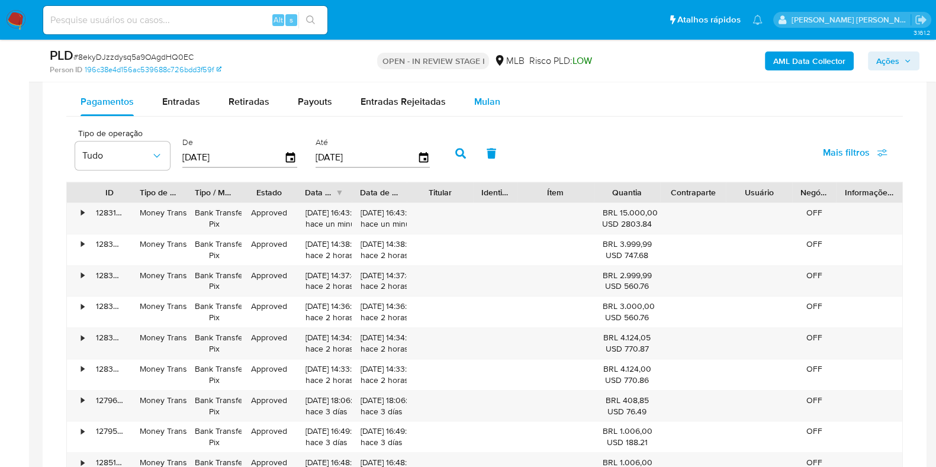
click at [476, 95] on span "Mulan" at bounding box center [487, 102] width 26 height 14
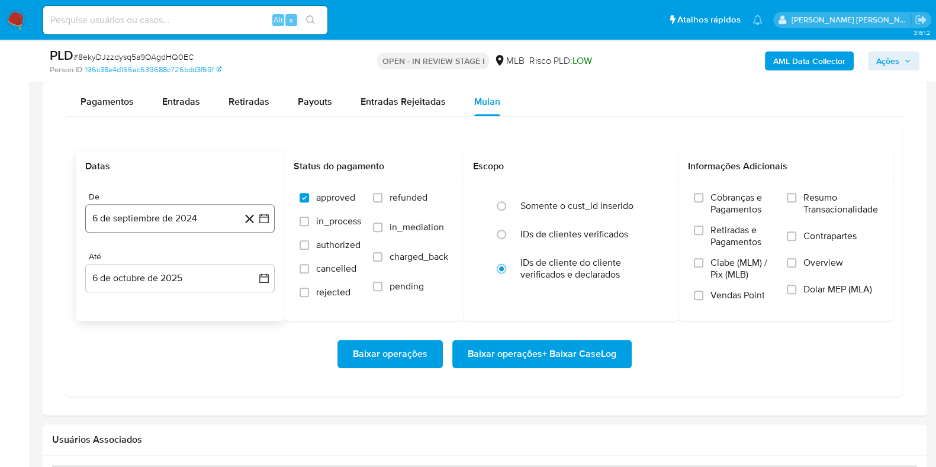
click at [124, 216] on button "6 de septiembre de 2024" at bounding box center [180, 218] width 190 height 28
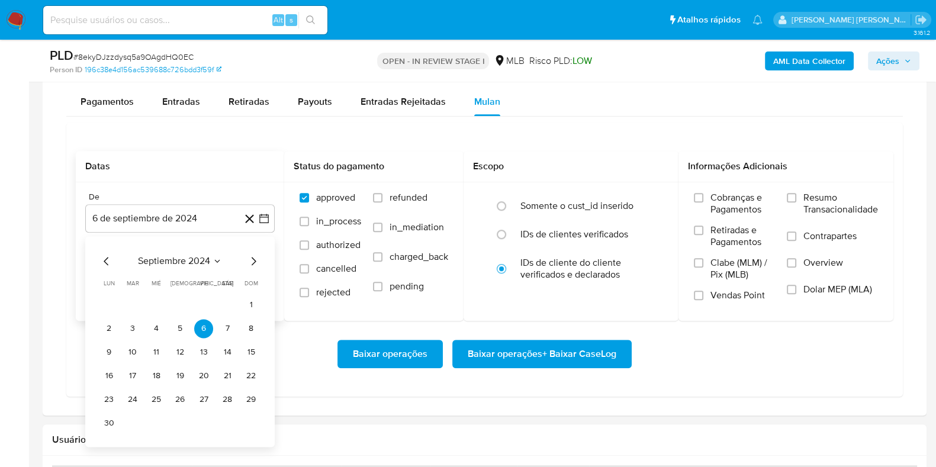
click at [184, 256] on span "septiembre 2024" at bounding box center [174, 261] width 72 height 12
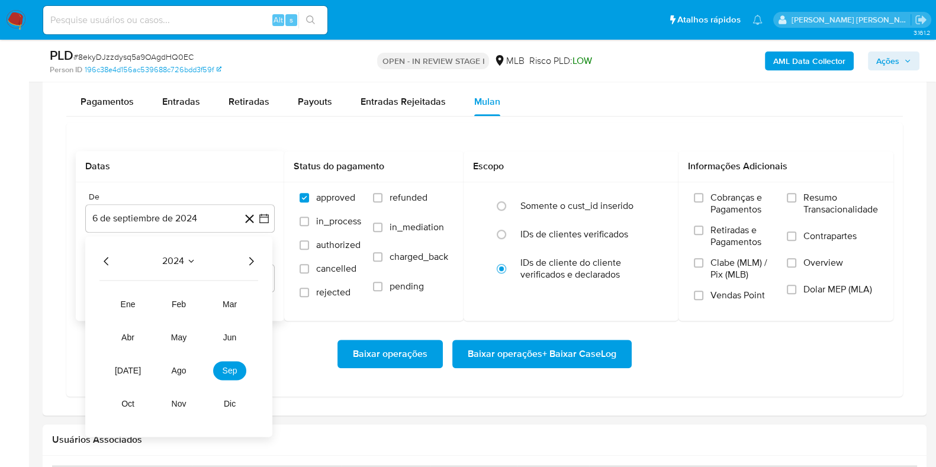
click at [251, 259] on icon "Año siguiente" at bounding box center [251, 261] width 14 height 14
click at [187, 363] on button "ago" at bounding box center [178, 370] width 33 height 19
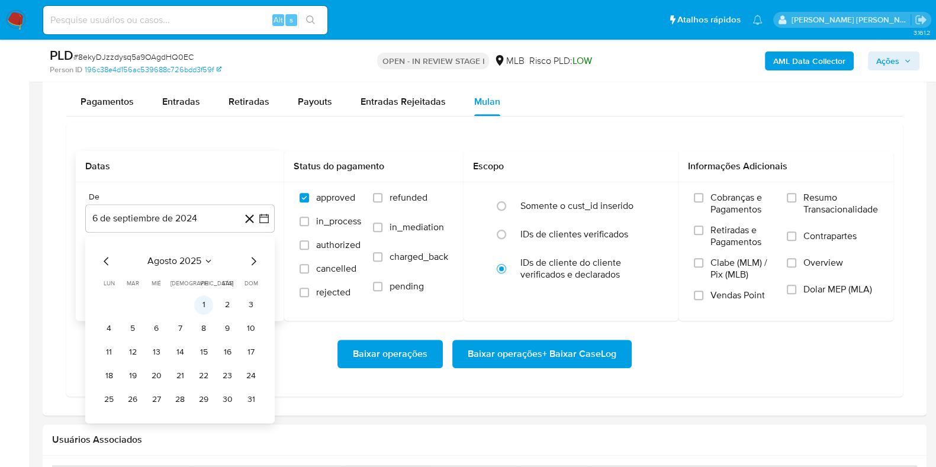
click at [204, 301] on button "1" at bounding box center [203, 305] width 19 height 19
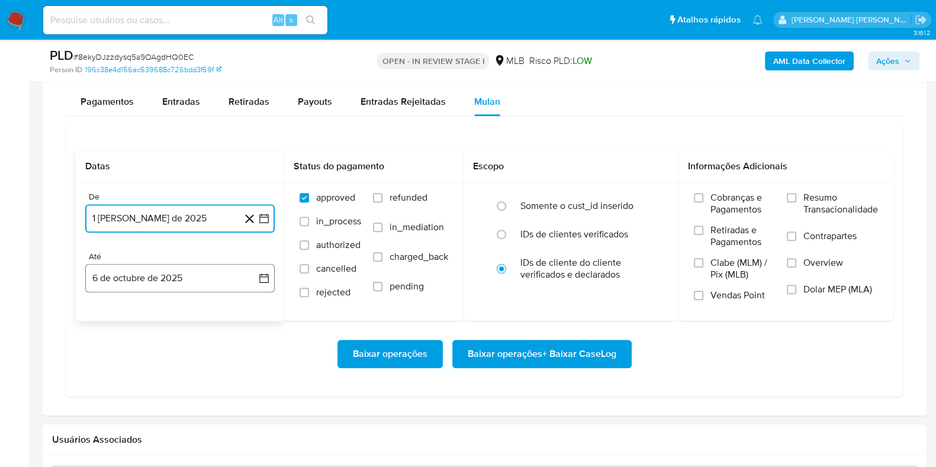
click at [189, 273] on button "6 de octubre de 2025" at bounding box center [180, 278] width 190 height 28
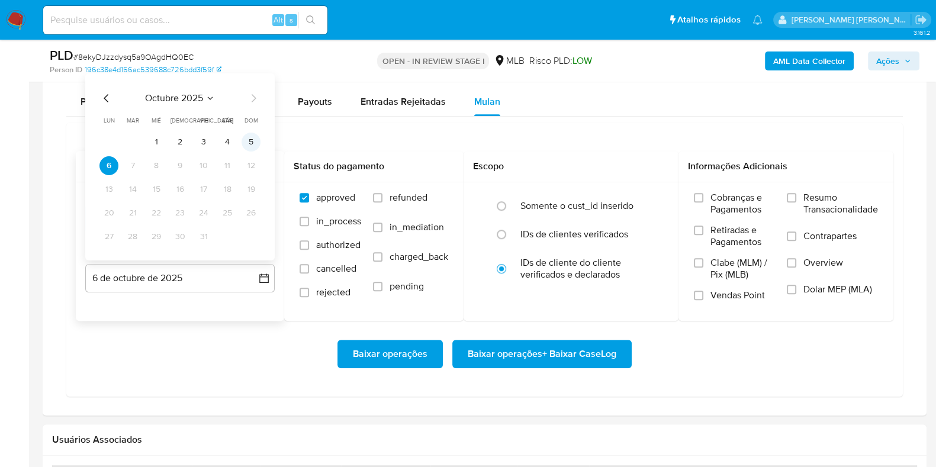
click at [253, 137] on button "5" at bounding box center [251, 142] width 19 height 19
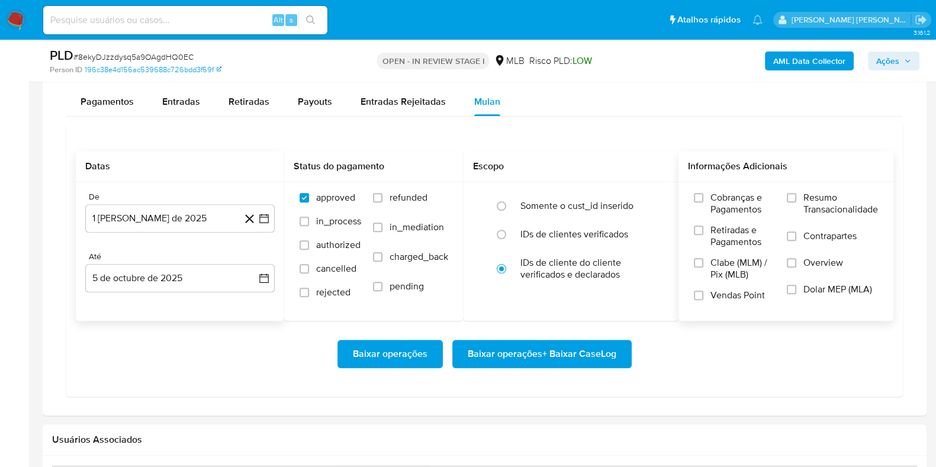
click at [835, 192] on span "Resumo Transacionalidade" at bounding box center [841, 204] width 75 height 24
click at [797, 193] on input "Resumo Transacionalidade" at bounding box center [791, 197] width 9 height 9
click at [812, 241] on label "Contrapartes" at bounding box center [832, 243] width 91 height 27
click at [797, 241] on input "Contrapartes" at bounding box center [791, 236] width 9 height 9
click at [595, 351] on span "Baixar operações + Baixar CaseLog" at bounding box center [542, 354] width 149 height 26
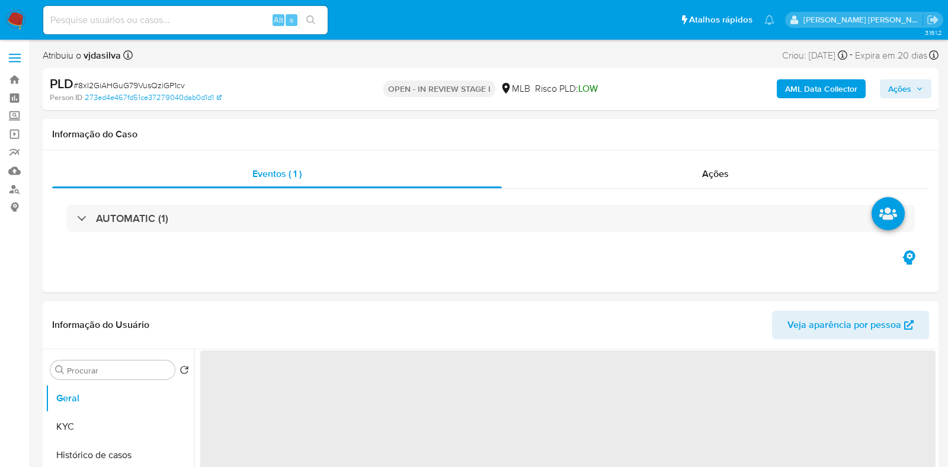
select select "10"
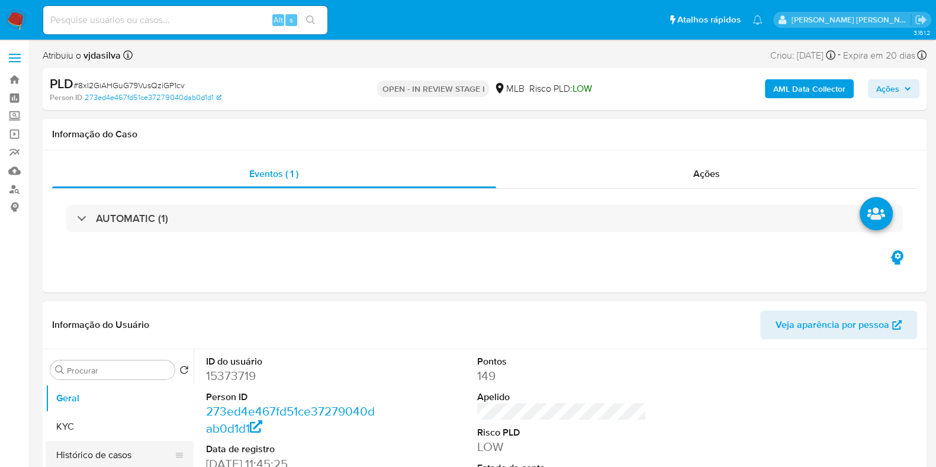
click at [115, 452] on button "Histórico de casos" at bounding box center [115, 455] width 139 height 28
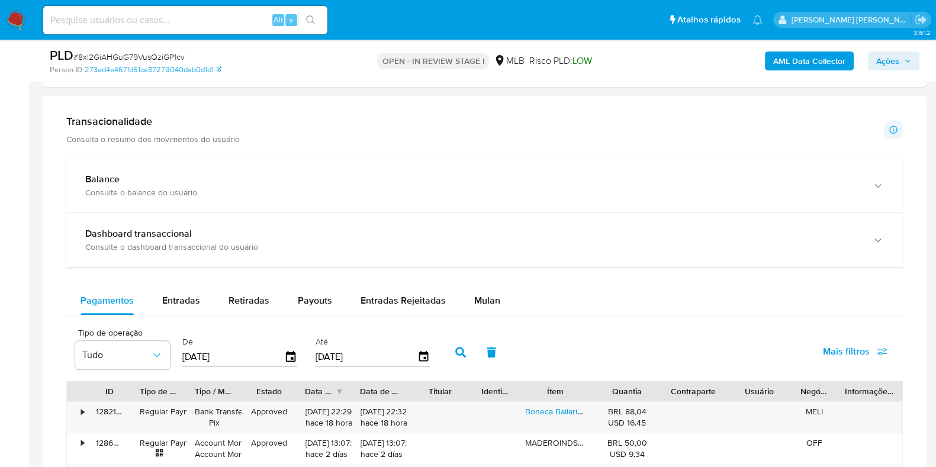
scroll to position [749, 0]
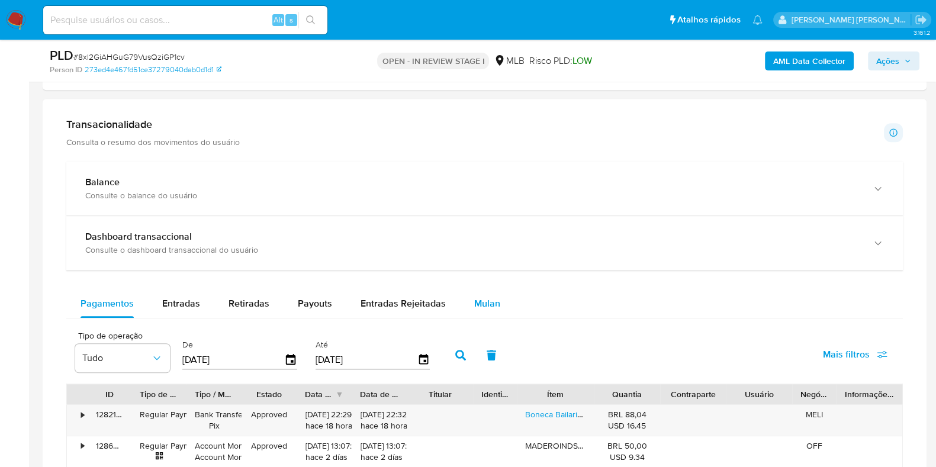
click at [481, 301] on span "Mulan" at bounding box center [487, 304] width 26 height 14
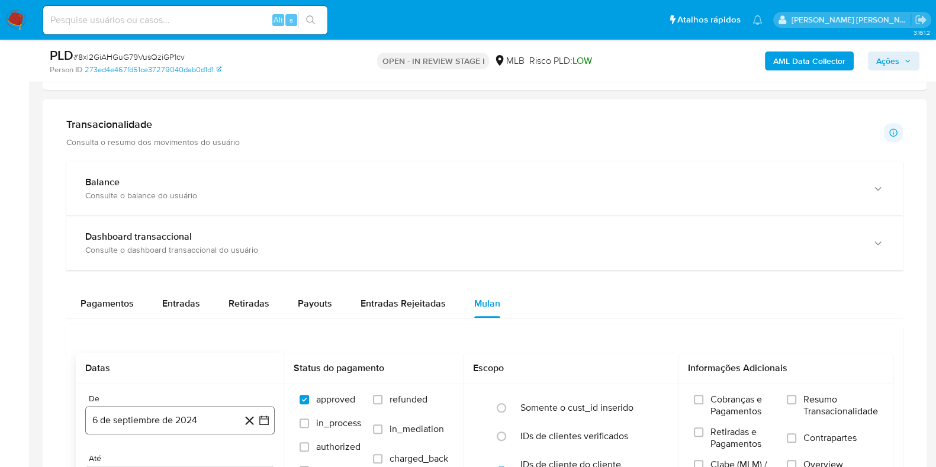
click at [215, 423] on button "6 de septiembre de 2024" at bounding box center [180, 420] width 190 height 28
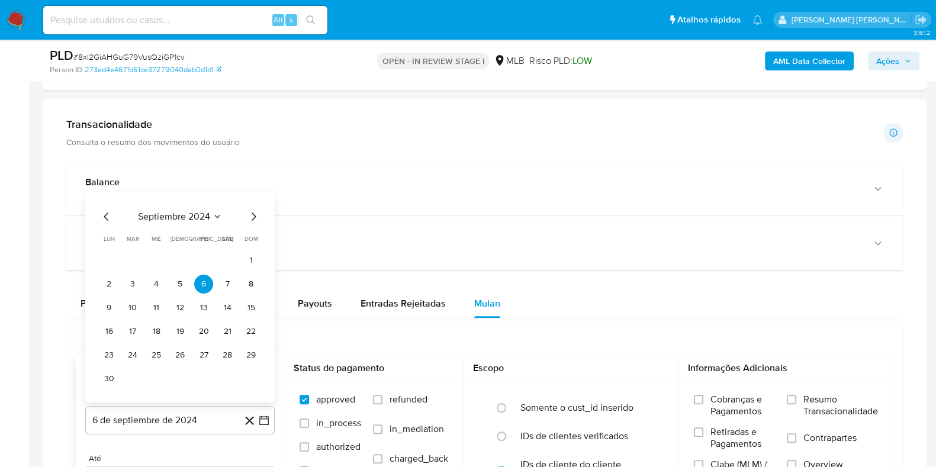
click at [187, 212] on span "septiembre 2024" at bounding box center [174, 217] width 72 height 12
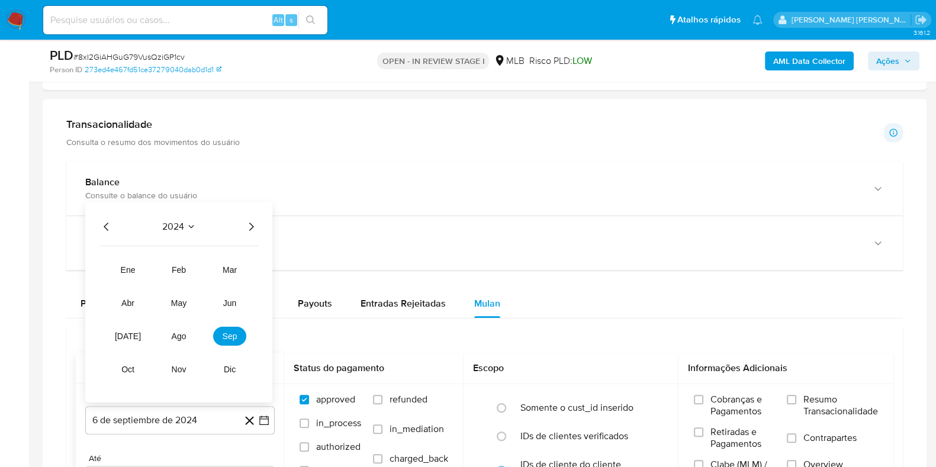
click at [260, 227] on div "2024 2024 ene feb mar abr may jun jul ago sep oct nov dic" at bounding box center [178, 302] width 187 height 201
click at [255, 227] on icon "Año siguiente" at bounding box center [251, 227] width 14 height 14
click at [175, 339] on span "ago" at bounding box center [179, 336] width 15 height 9
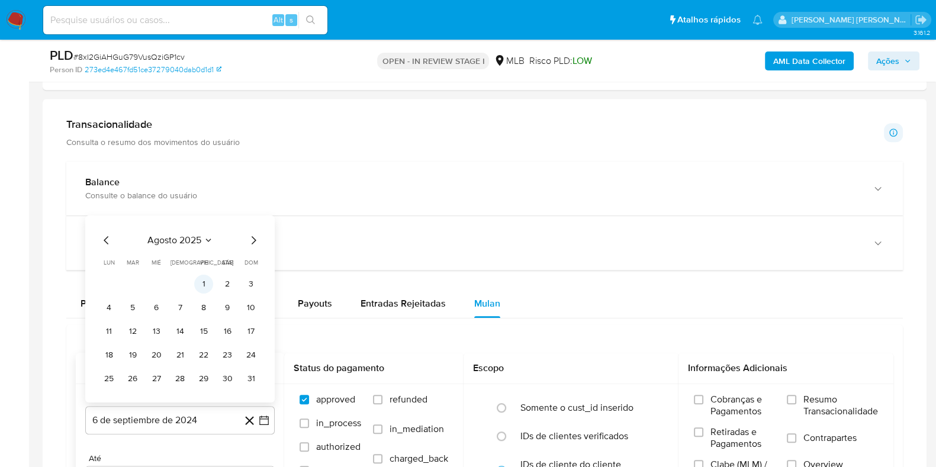
click at [200, 281] on button "1" at bounding box center [203, 284] width 19 height 19
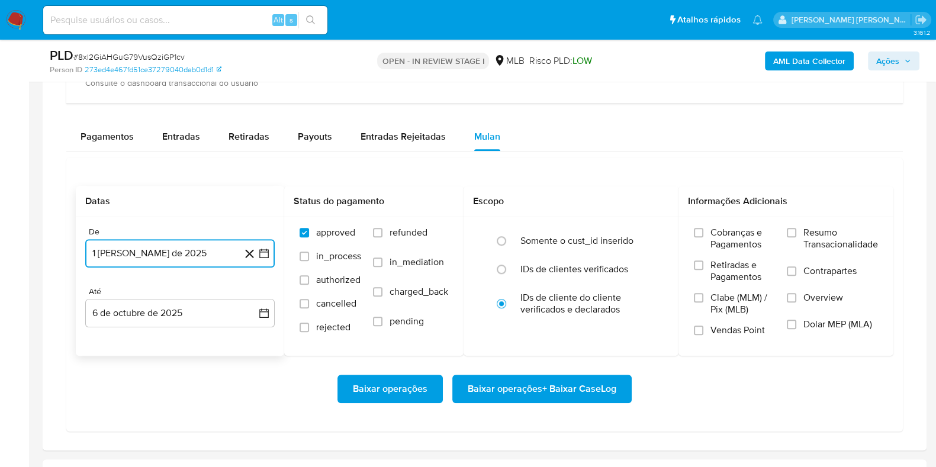
scroll to position [920, 0]
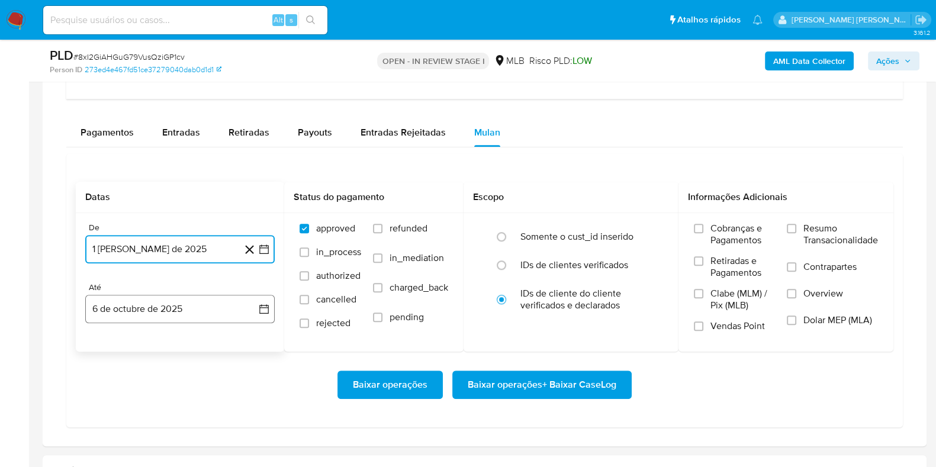
click at [195, 305] on button "6 de octubre de 2025" at bounding box center [180, 309] width 190 height 28
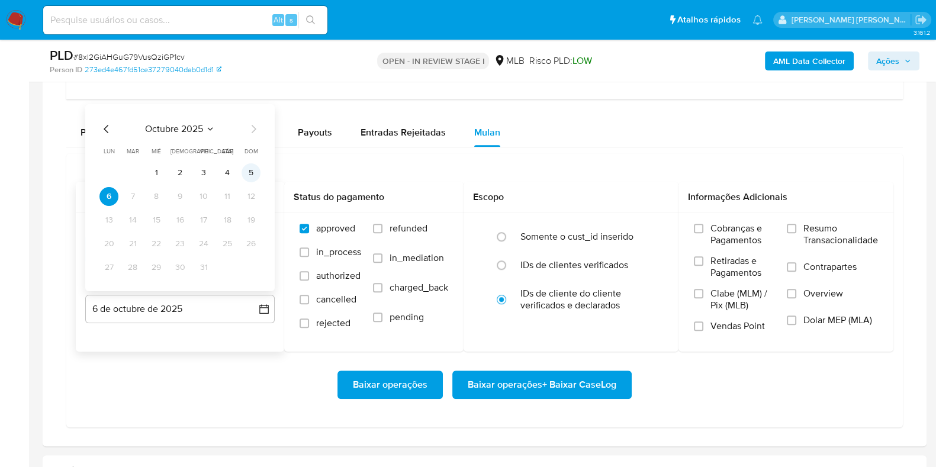
click at [253, 169] on button "5" at bounding box center [251, 172] width 19 height 19
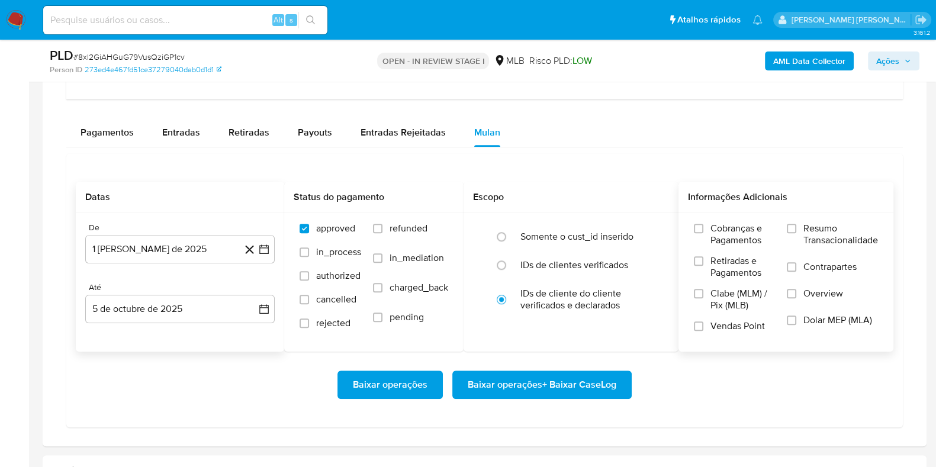
click at [815, 233] on span "Resumo Transacionalidade" at bounding box center [841, 235] width 75 height 24
click at [797, 233] on input "Resumo Transacionalidade" at bounding box center [791, 228] width 9 height 9
click at [811, 267] on span "Contrapartes" at bounding box center [830, 267] width 53 height 12
click at [797, 267] on input "Contrapartes" at bounding box center [791, 266] width 9 height 9
click at [569, 386] on span "Baixar operações + Baixar CaseLog" at bounding box center [542, 385] width 149 height 26
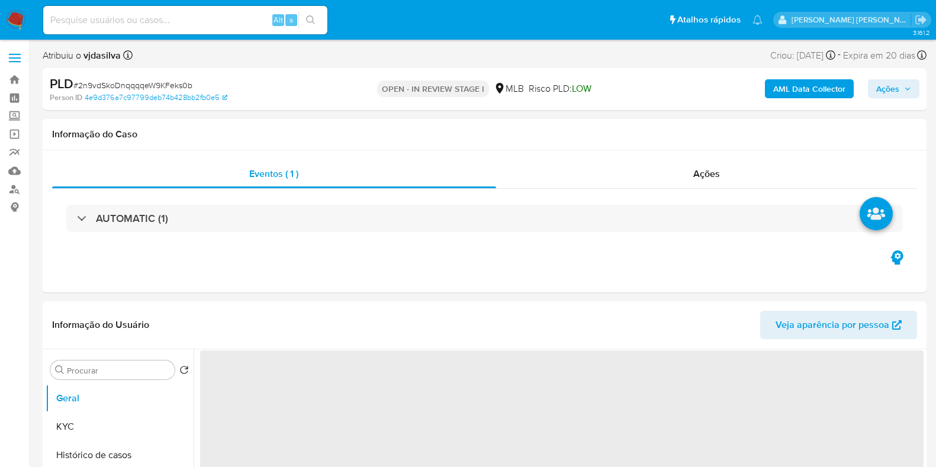
select select "10"
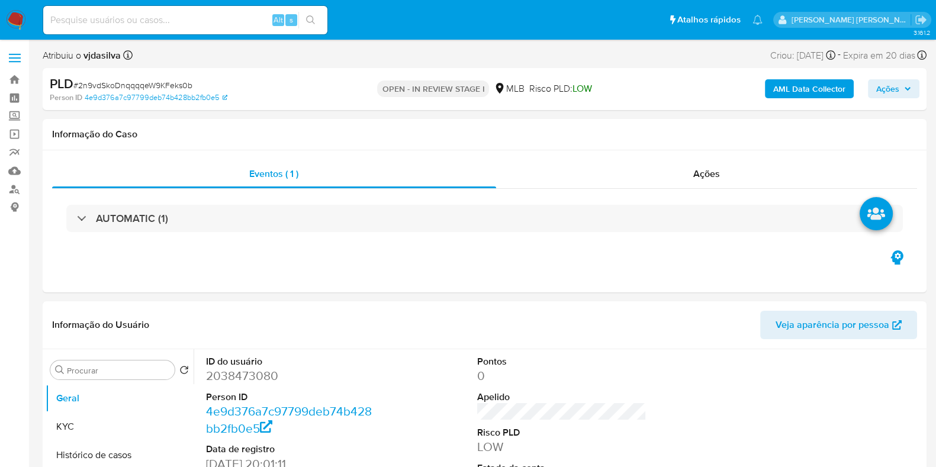
scroll to position [69, 0]
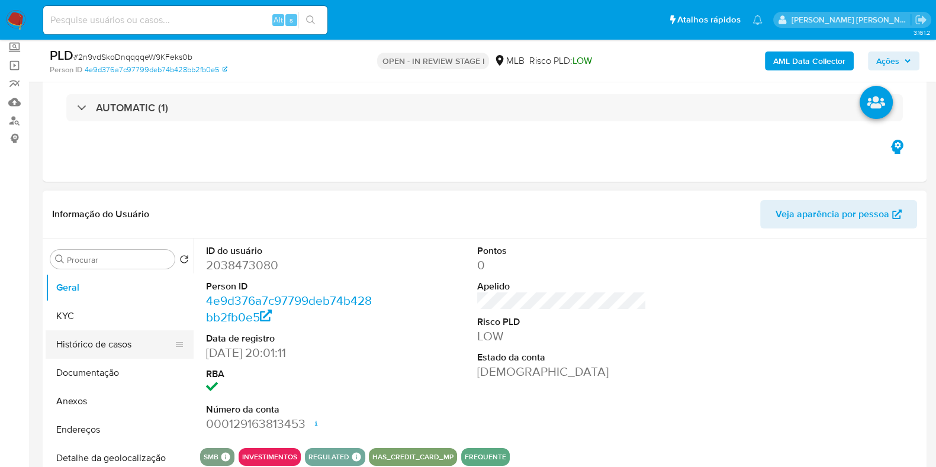
click at [118, 342] on button "Histórico de casos" at bounding box center [115, 344] width 139 height 28
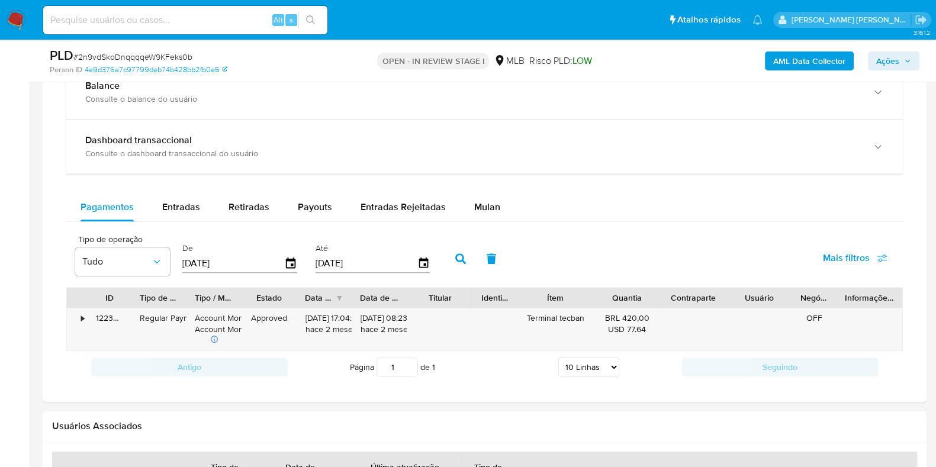
scroll to position [817, 0]
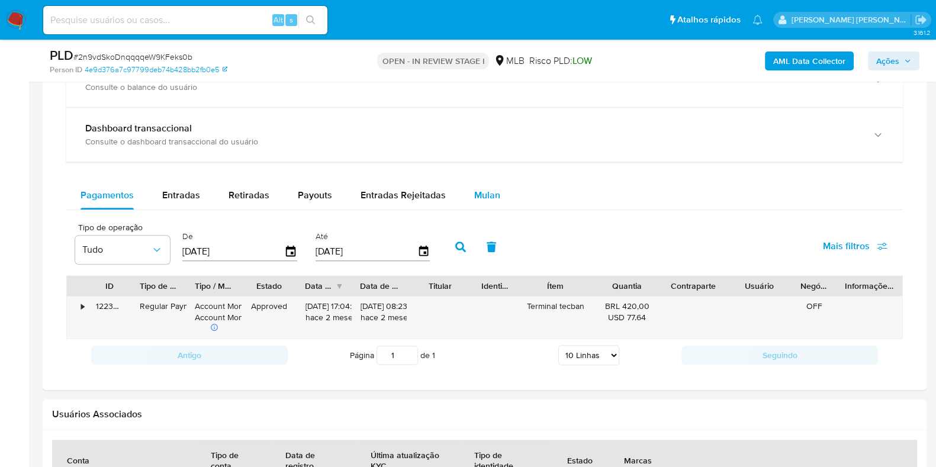
click at [487, 200] on span "Mulan" at bounding box center [487, 195] width 26 height 14
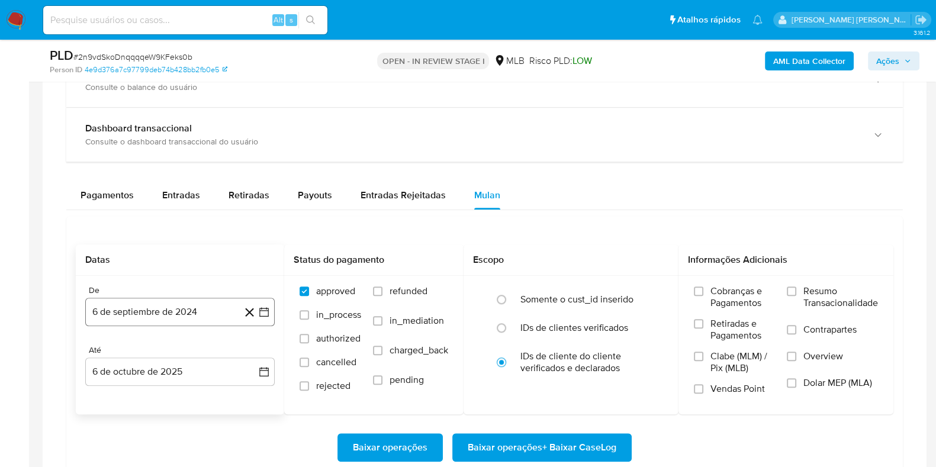
click at [220, 303] on button "6 de septiembre de 2024" at bounding box center [180, 312] width 190 height 28
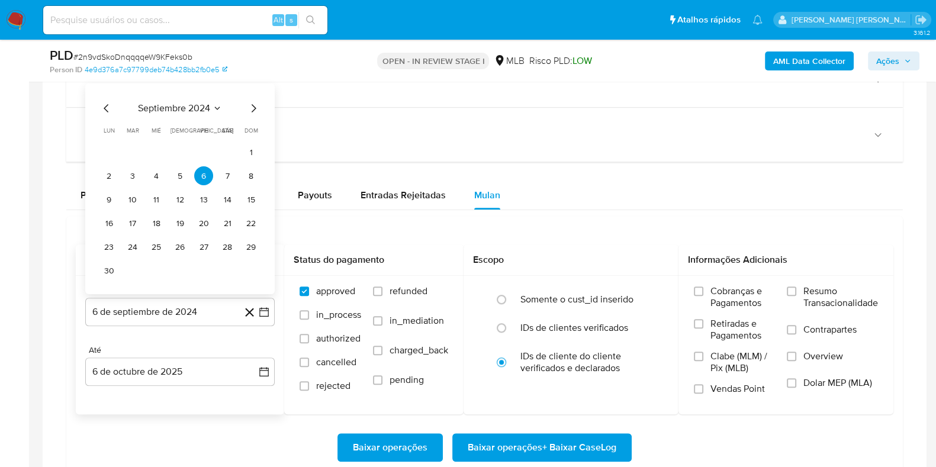
click at [188, 102] on span "septiembre 2024" at bounding box center [174, 108] width 72 height 12
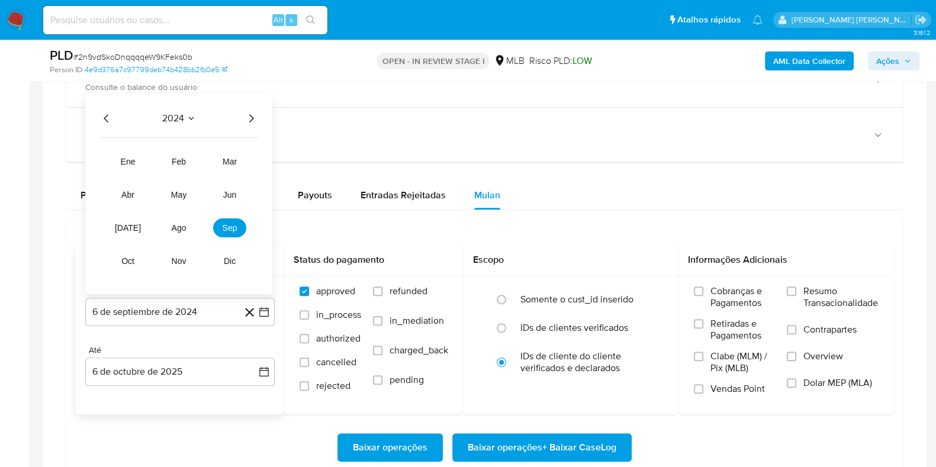
click at [256, 117] on icon "Año siguiente" at bounding box center [251, 118] width 14 height 14
click at [182, 226] on span "ago" at bounding box center [179, 227] width 15 height 9
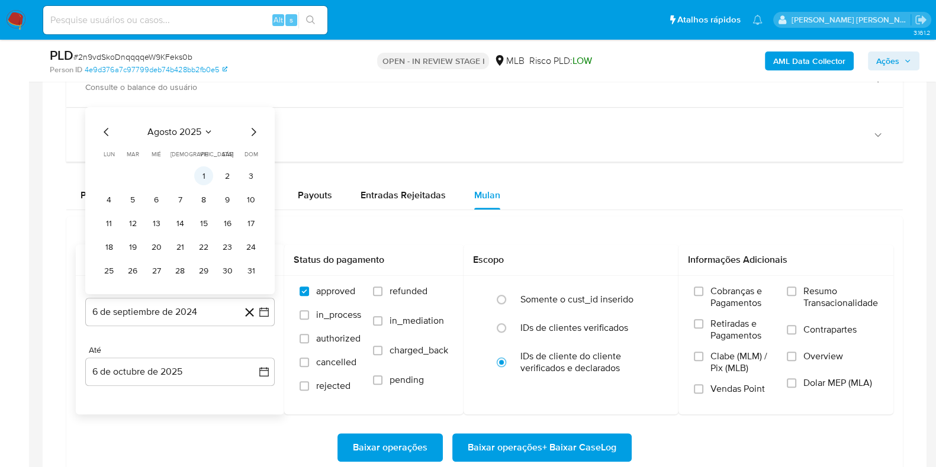
click at [205, 174] on button "1" at bounding box center [203, 175] width 19 height 19
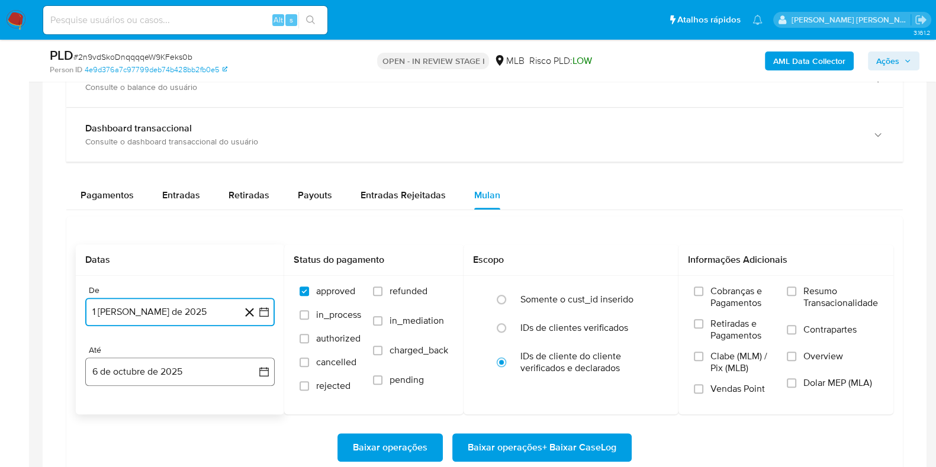
click at [170, 374] on button "6 de octubre de 2025" at bounding box center [180, 372] width 190 height 28
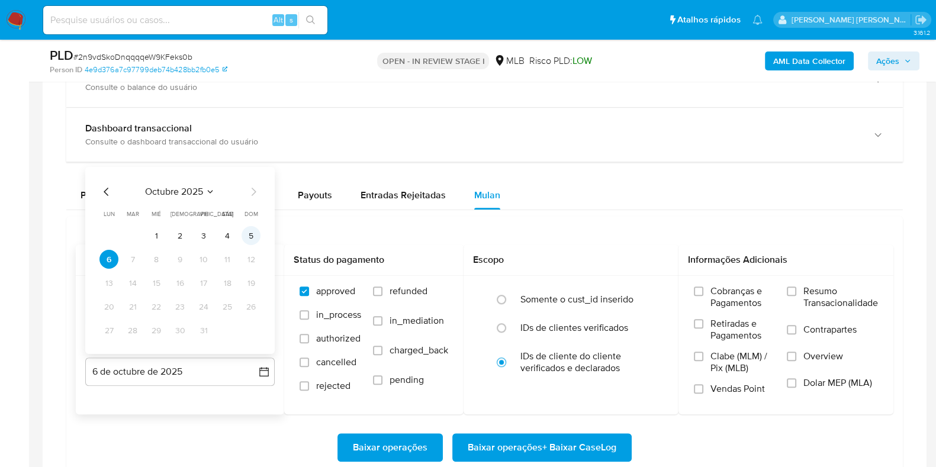
click at [249, 237] on button "5" at bounding box center [251, 235] width 19 height 19
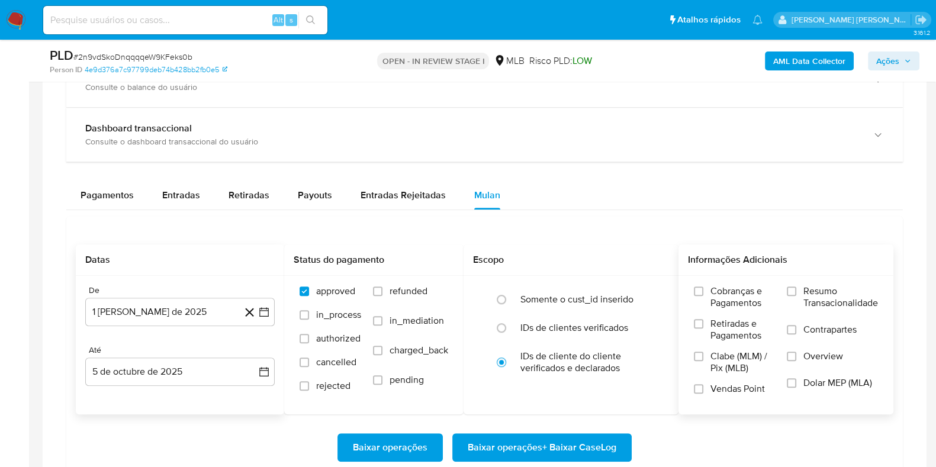
click at [817, 304] on span "Resumo Transacionalidade" at bounding box center [841, 297] width 75 height 24
click at [797, 296] on input "Resumo Transacionalidade" at bounding box center [791, 291] width 9 height 9
click at [811, 329] on span "Contrapartes" at bounding box center [830, 330] width 53 height 12
click at [797, 329] on input "Contrapartes" at bounding box center [791, 329] width 9 height 9
click at [531, 442] on span "Baixar operações + Baixar CaseLog" at bounding box center [542, 448] width 149 height 26
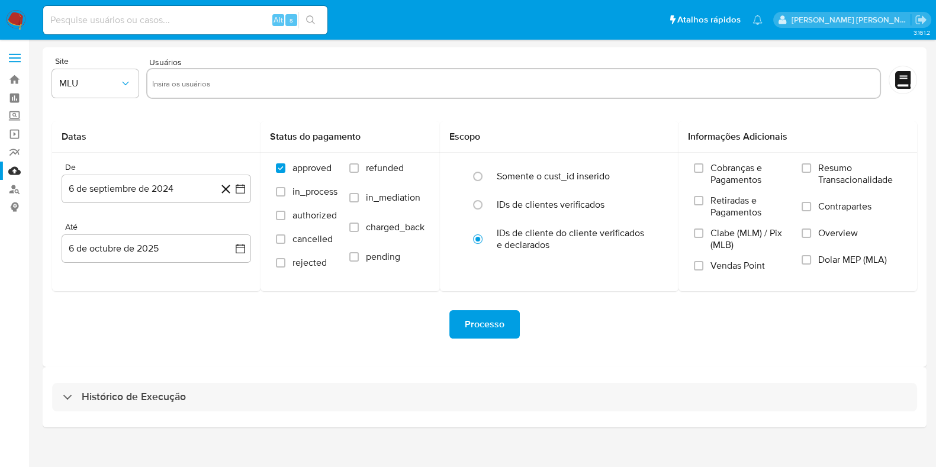
scroll to position [10, 0]
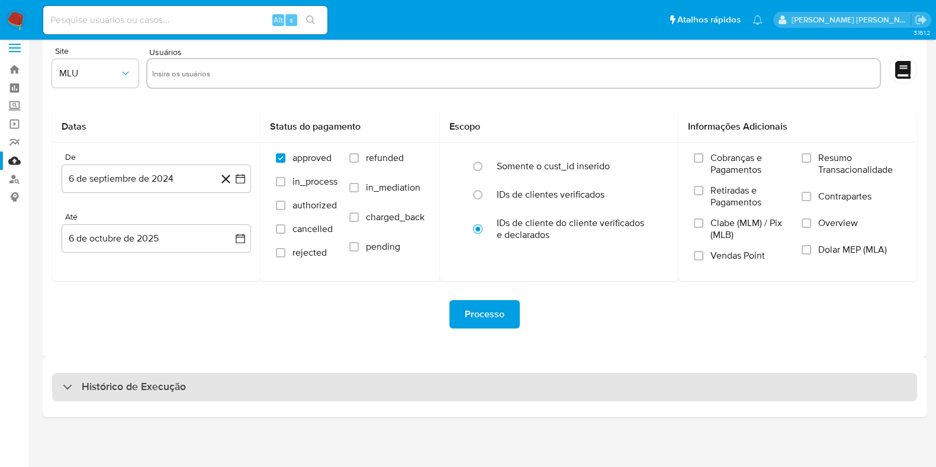
click at [561, 390] on div "Histórico de Execução" at bounding box center [484, 387] width 865 height 28
select select "10"
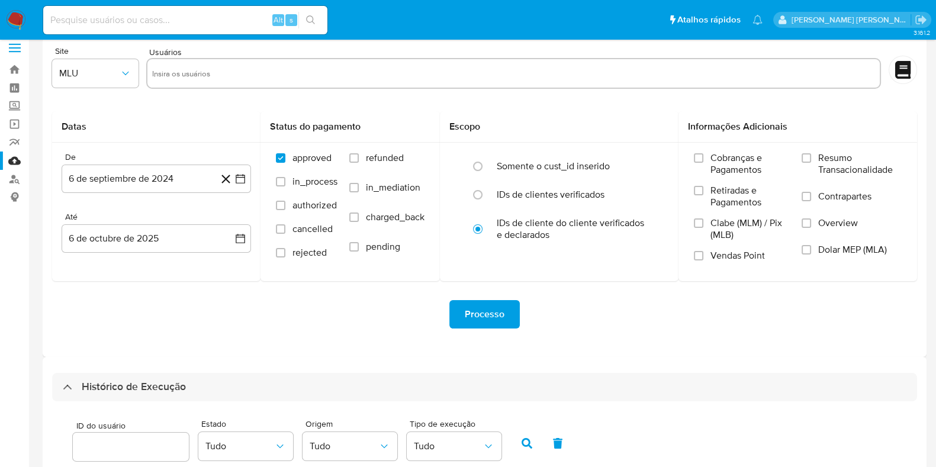
drag, startPoint x: 933, startPoint y: 76, endPoint x: 940, endPoint y: 93, distance: 18.8
click at [936, 93] on html "Pausado Ver notificaciones Alt s Atalhos rápidos Presiona las siguientes teclas…" at bounding box center [468, 453] width 936 height 926
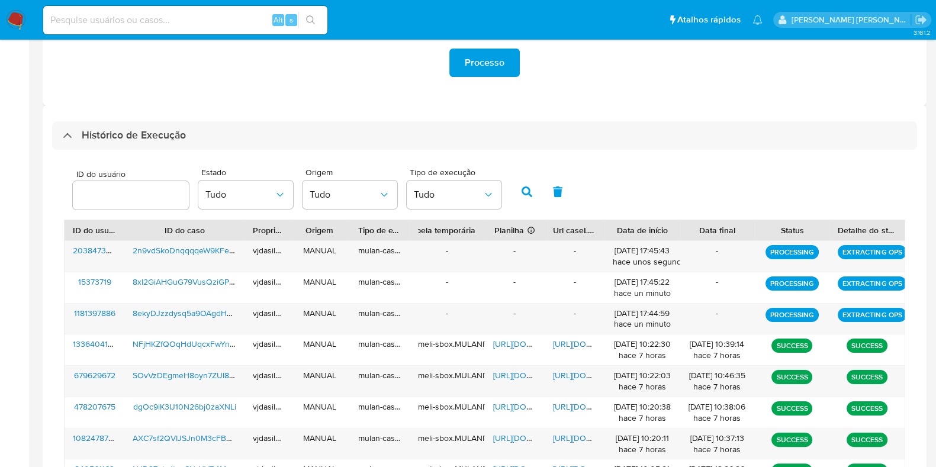
scroll to position [284, 0]
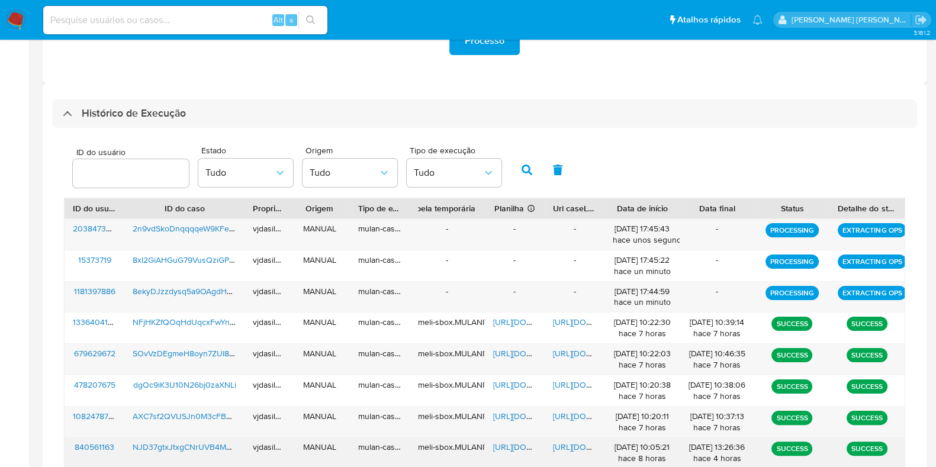
click at [571, 442] on span "[URL][DOMAIN_NAME]" at bounding box center [594, 447] width 82 height 12
click at [506, 444] on span "[URL][DOMAIN_NAME]" at bounding box center [534, 447] width 82 height 12
click at [208, 447] on span "NJD37gtxJtxgCNrUVB4M2cO6" at bounding box center [190, 447] width 114 height 12
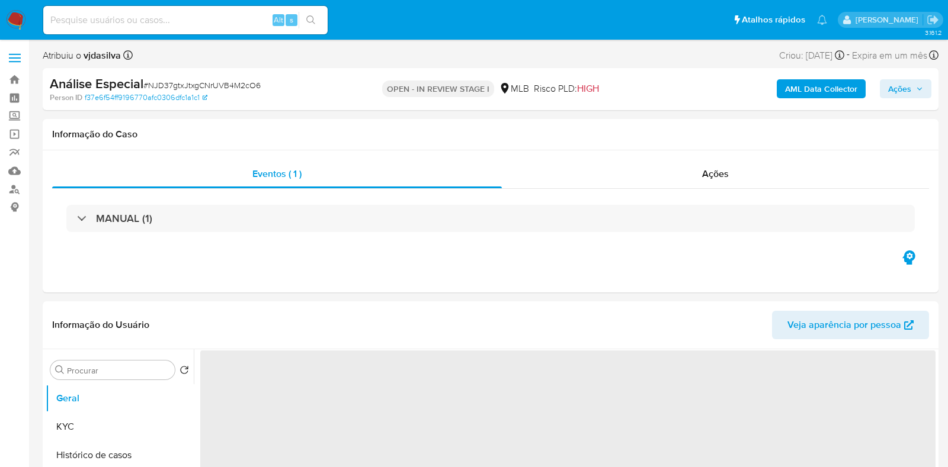
select select "10"
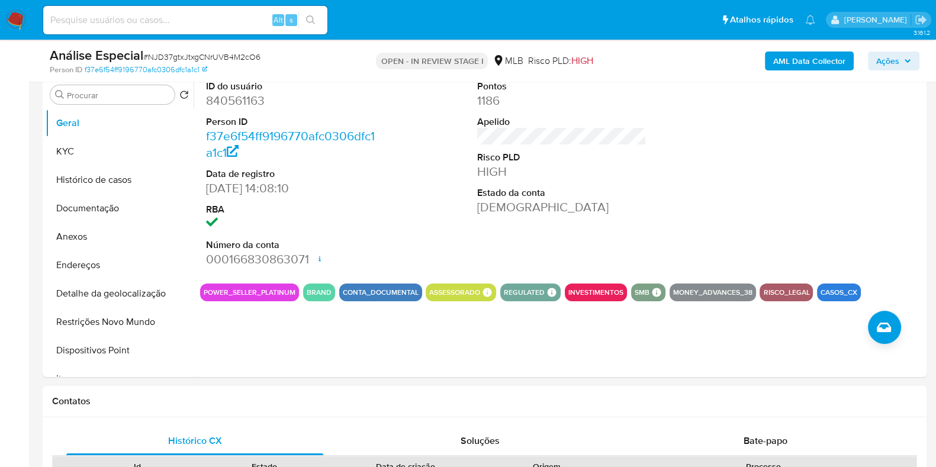
scroll to position [263, 0]
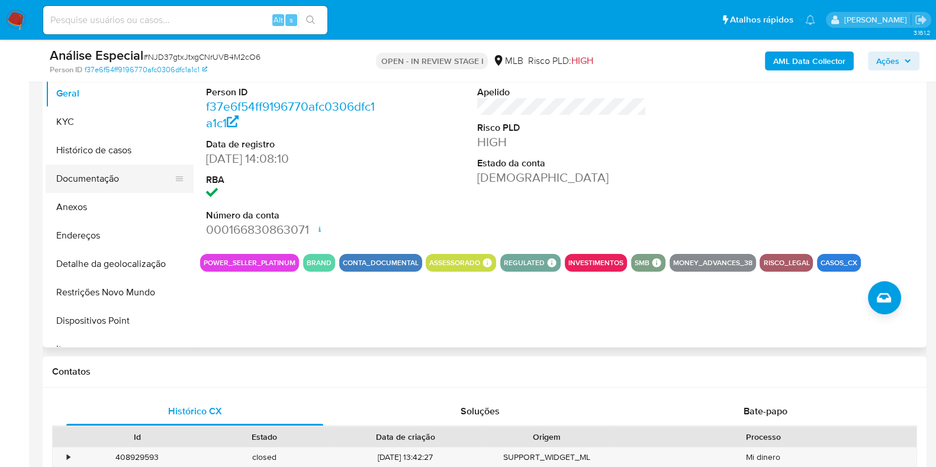
click at [121, 182] on button "Documentação" at bounding box center [115, 179] width 139 height 28
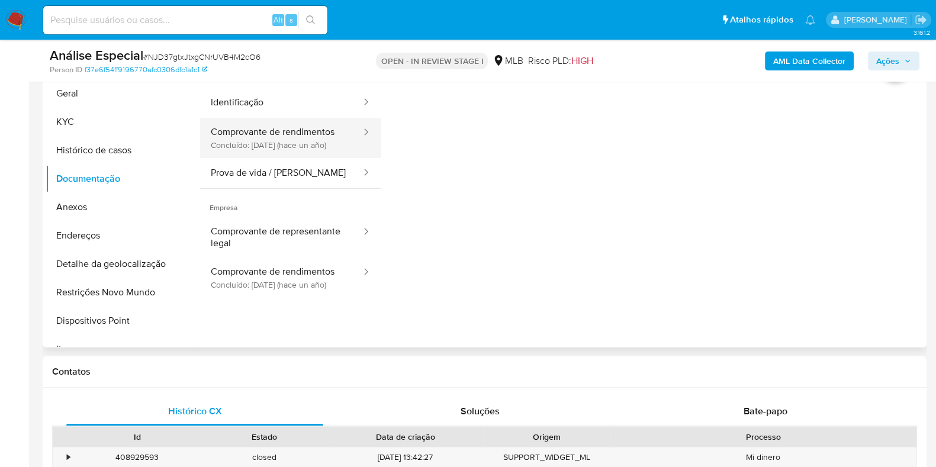
click at [287, 127] on button "Comprovante de rendimentos Concluído: 13/06/2024 (hace un año)" at bounding box center [281, 138] width 162 height 40
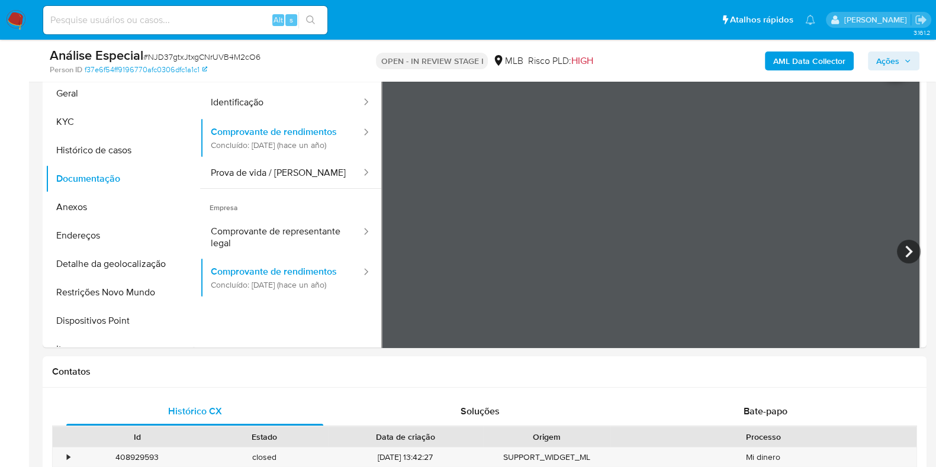
scroll to position [203, 0]
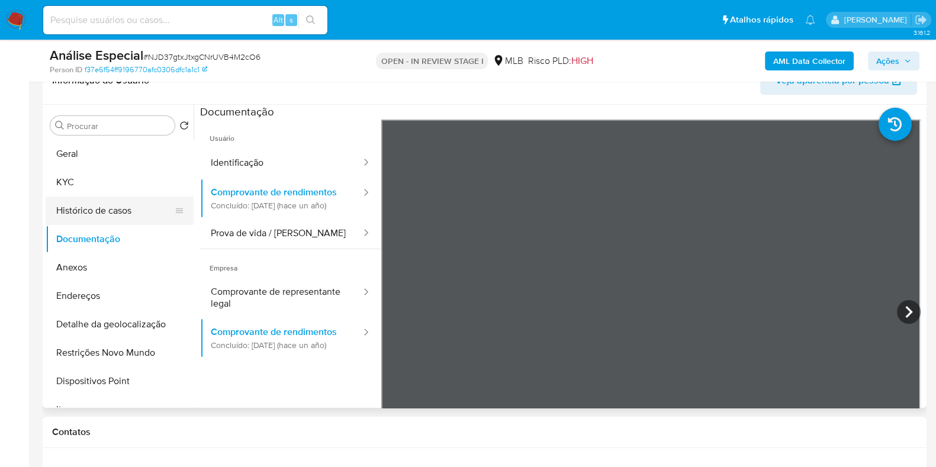
click at [116, 214] on button "Histórico de casos" at bounding box center [115, 211] width 139 height 28
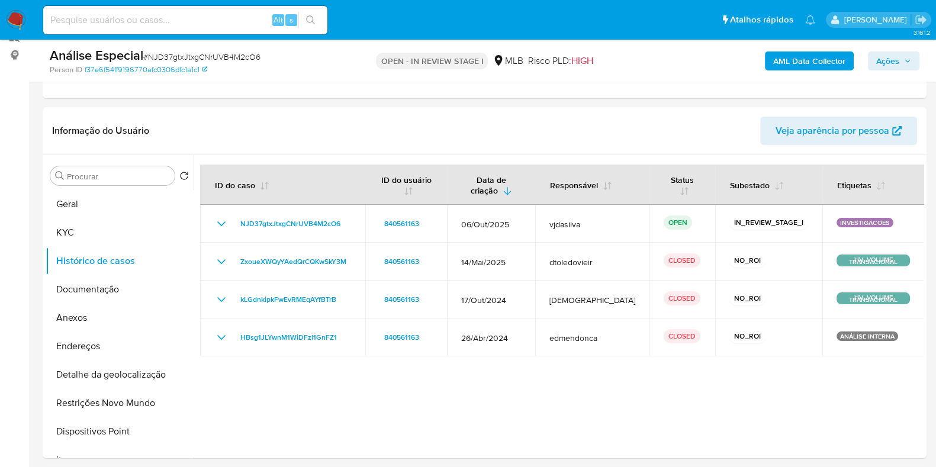
scroll to position [172, 0]
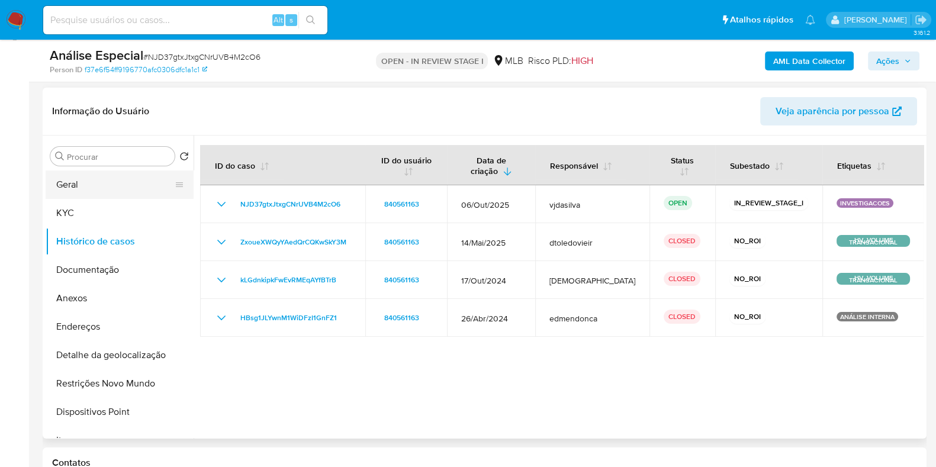
click at [113, 185] on button "Geral" at bounding box center [115, 185] width 139 height 28
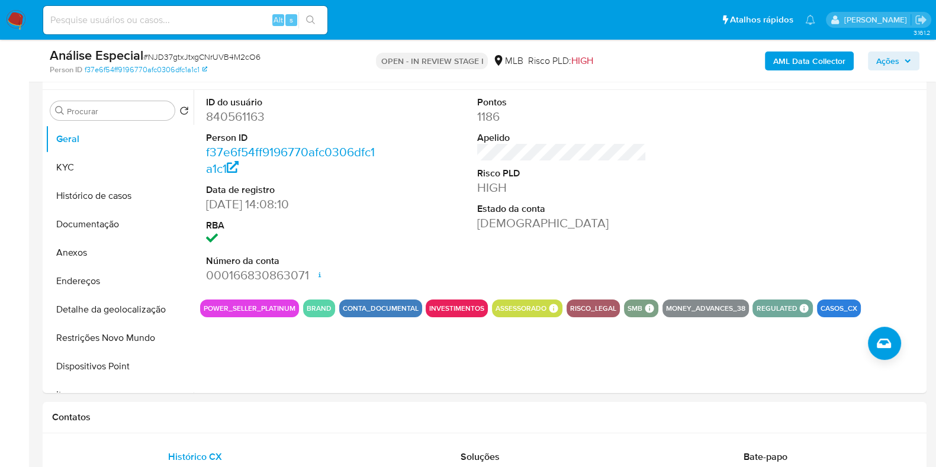
scroll to position [215, 0]
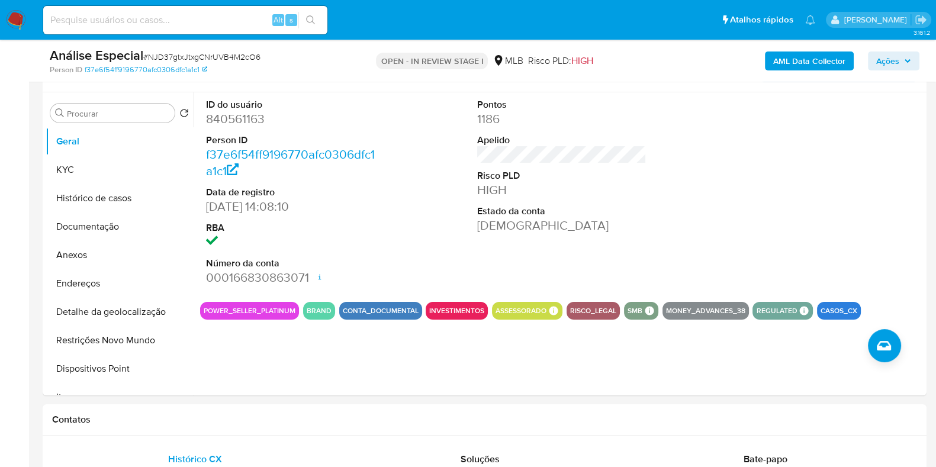
click at [815, 61] on b "AML Data Collector" at bounding box center [809, 61] width 72 height 19
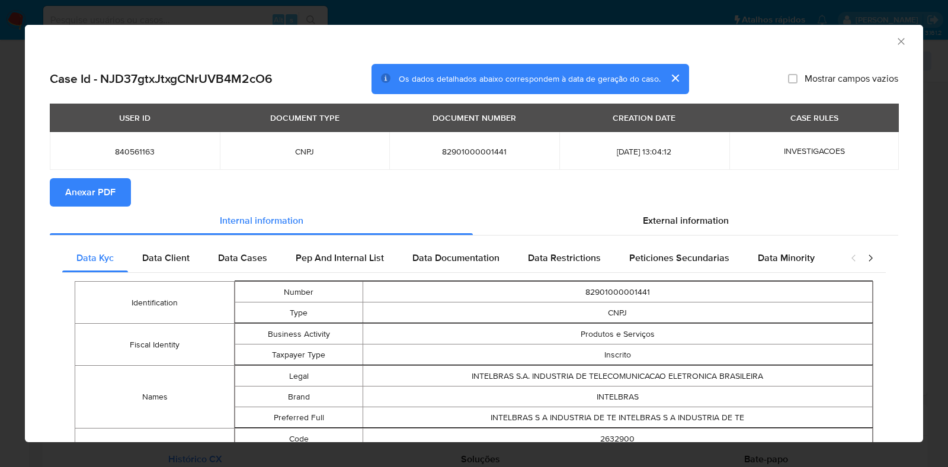
click at [107, 188] on span "Anexar PDF" at bounding box center [90, 192] width 50 height 26
click at [897, 41] on icon "Fechar a janela" at bounding box center [900, 41] width 7 height 7
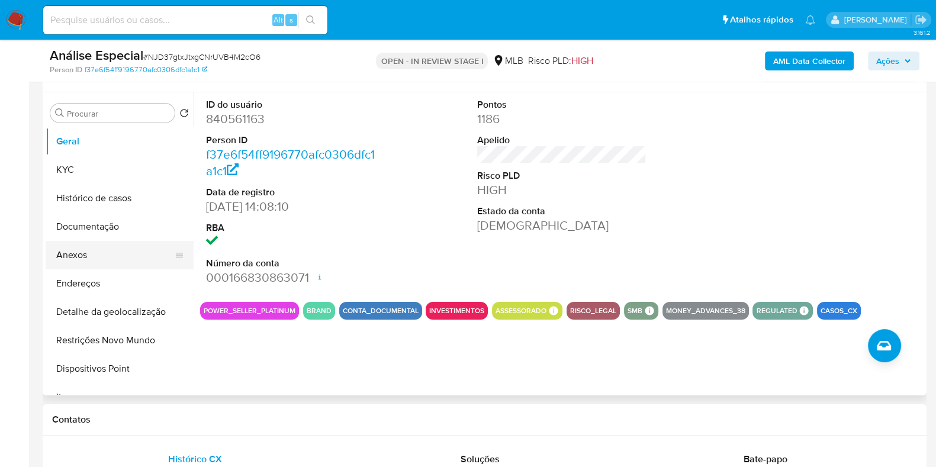
click at [122, 256] on button "Anexos" at bounding box center [115, 255] width 139 height 28
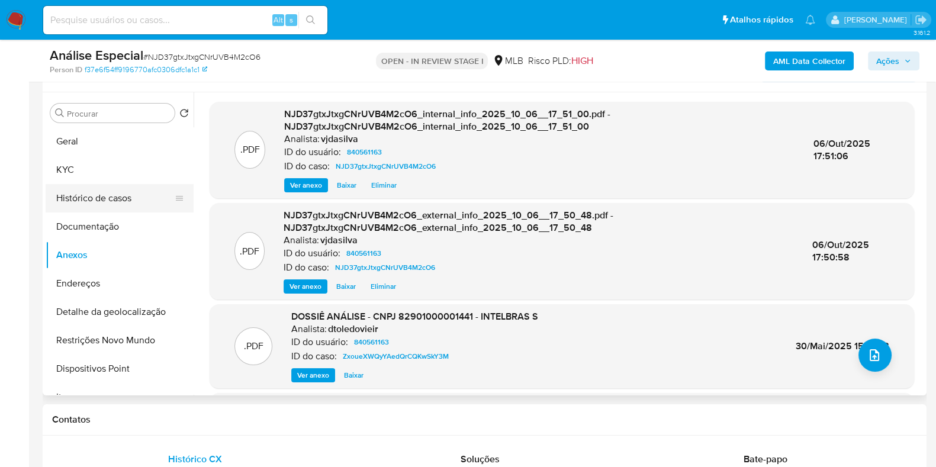
click at [125, 201] on button "Histórico de casos" at bounding box center [115, 198] width 139 height 28
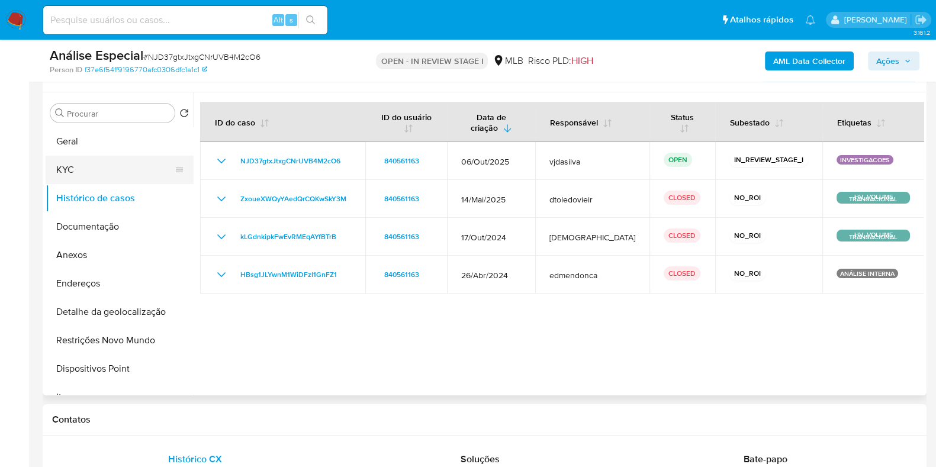
click at [123, 159] on button "KYC" at bounding box center [115, 170] width 139 height 28
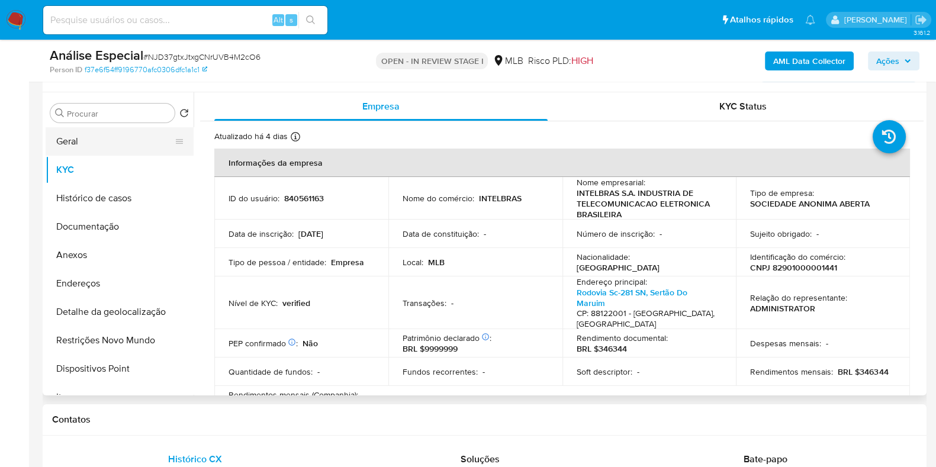
click at [115, 140] on button "Geral" at bounding box center [115, 141] width 139 height 28
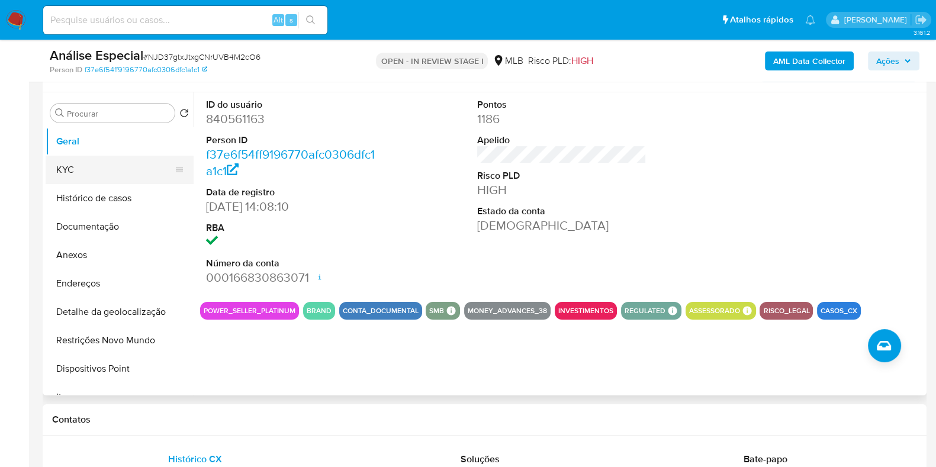
click at [84, 168] on button "KYC" at bounding box center [115, 170] width 139 height 28
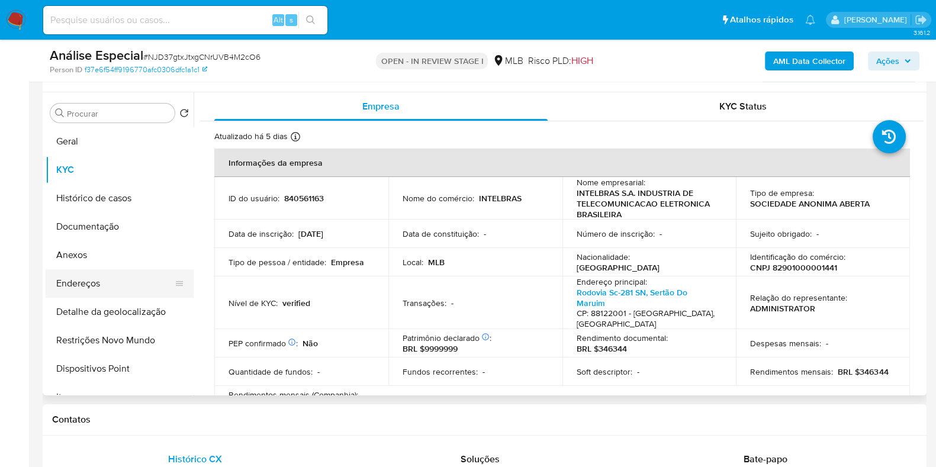
click at [110, 272] on button "Endereços" at bounding box center [115, 283] width 139 height 28
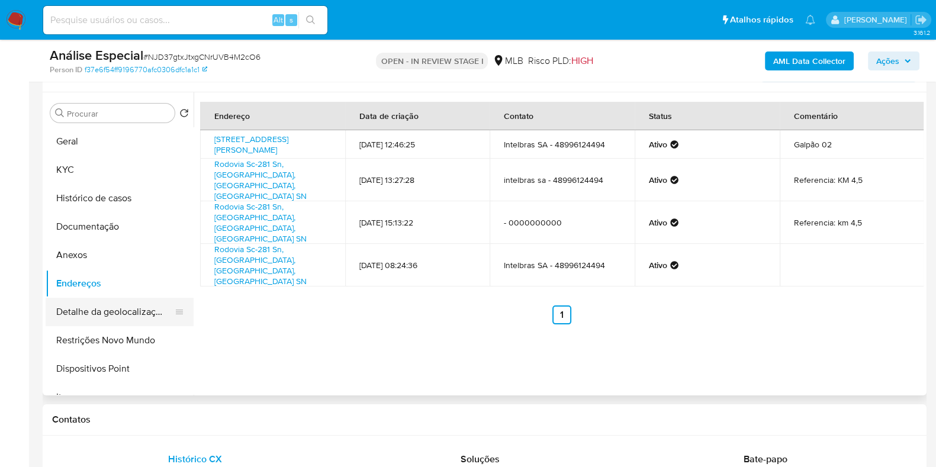
click at [163, 302] on button "Detalhe da geolocalização" at bounding box center [115, 312] width 139 height 28
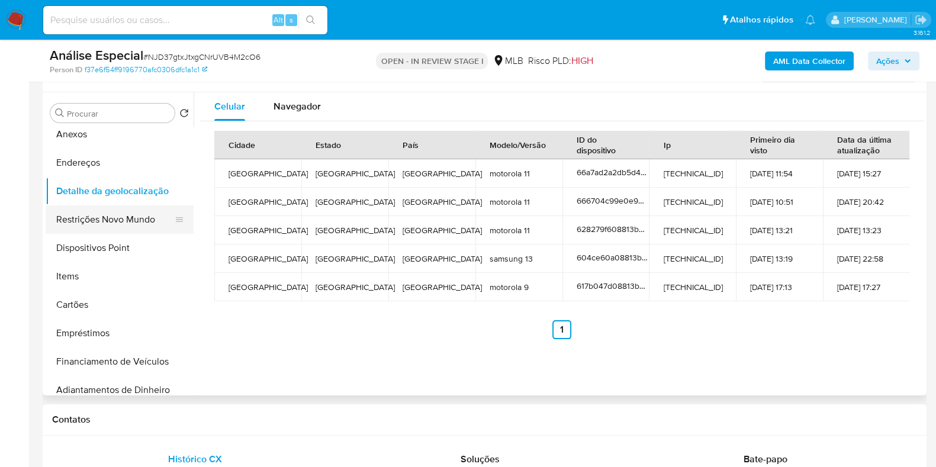
scroll to position [121, 0]
click at [912, 324] on div "Cidade Estado País Modelo/Versão ID do dispositivo Ip Primeiro dia visto Data d…" at bounding box center [562, 234] width 724 height 227
click at [294, 102] on span "Navegador" at bounding box center [297, 106] width 47 height 14
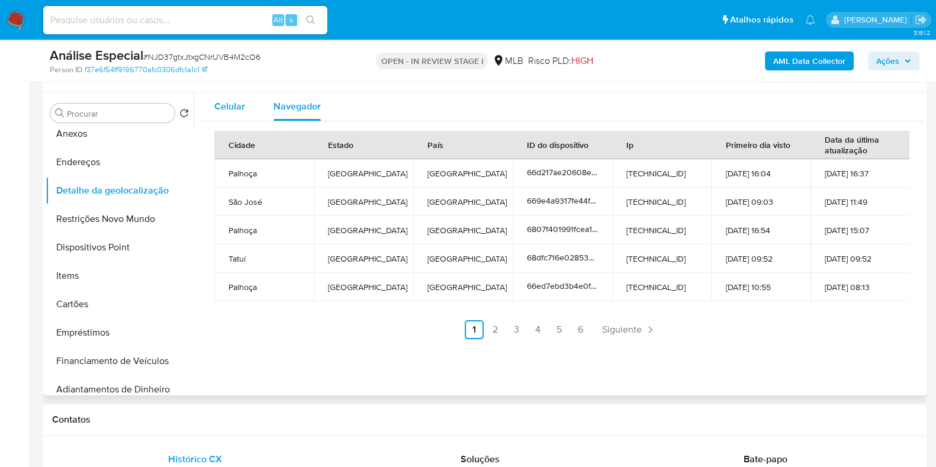
click at [227, 107] on span "Celular" at bounding box center [229, 106] width 31 height 14
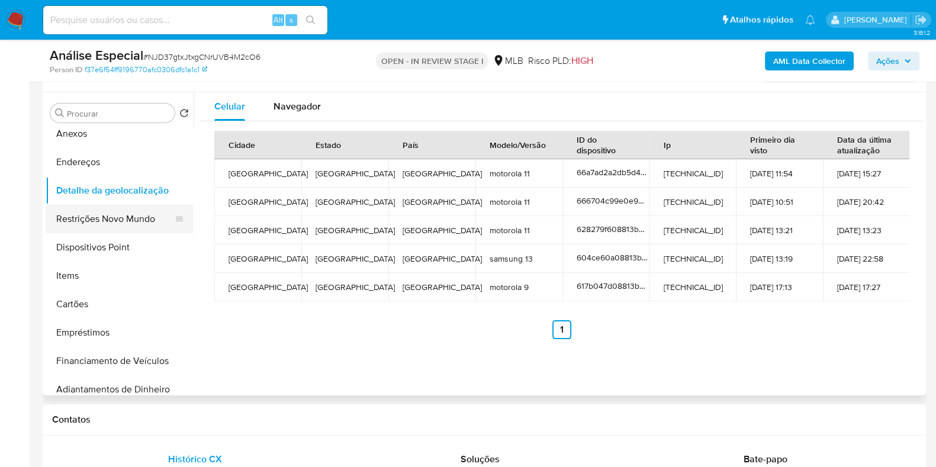
click at [124, 224] on button "Restrições Novo Mundo" at bounding box center [115, 219] width 139 height 28
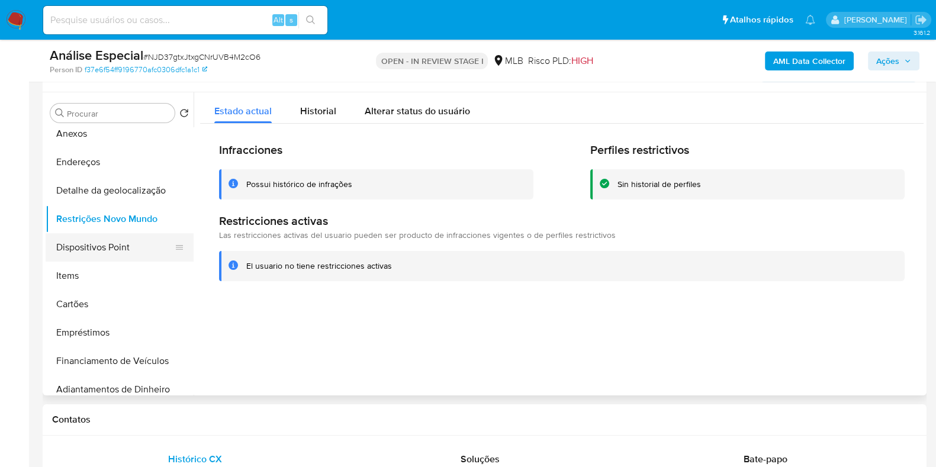
click at [133, 244] on button "Dispositivos Point" at bounding box center [115, 247] width 139 height 28
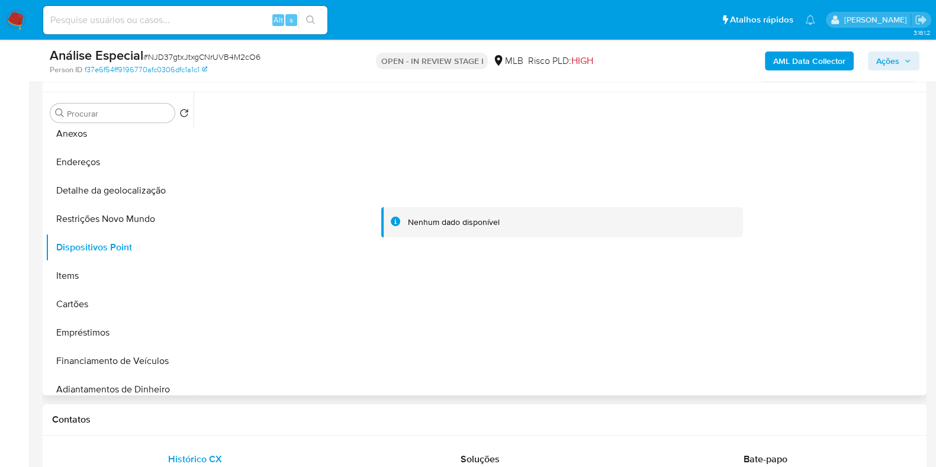
drag, startPoint x: 189, startPoint y: 189, endPoint x: 192, endPoint y: 143, distance: 46.3
click at [192, 143] on ul "Geral KYC Histórico de casos Documentação Anexos Endereços Detalhe da geolocali…" at bounding box center [120, 260] width 148 height 267
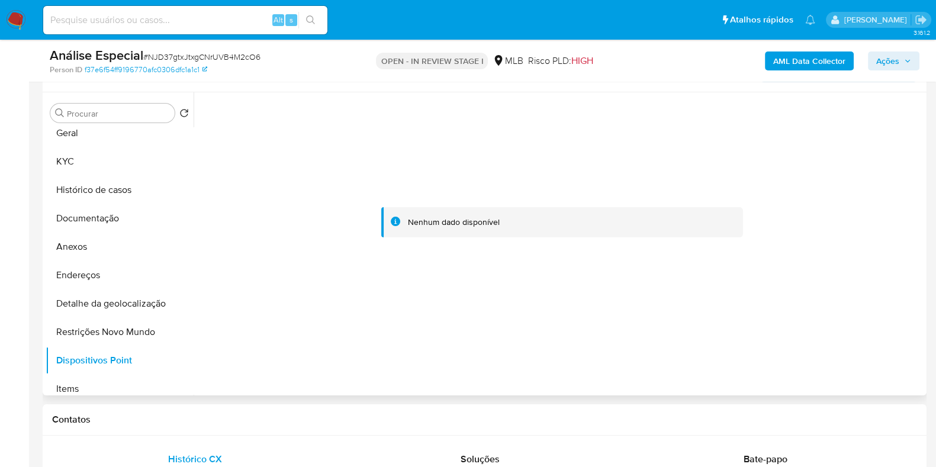
scroll to position [0, 0]
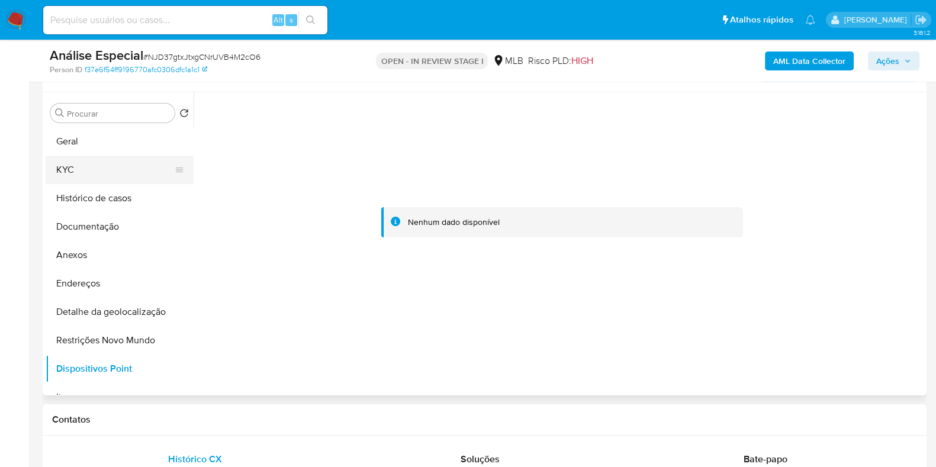
click at [114, 172] on button "KYC" at bounding box center [115, 170] width 139 height 28
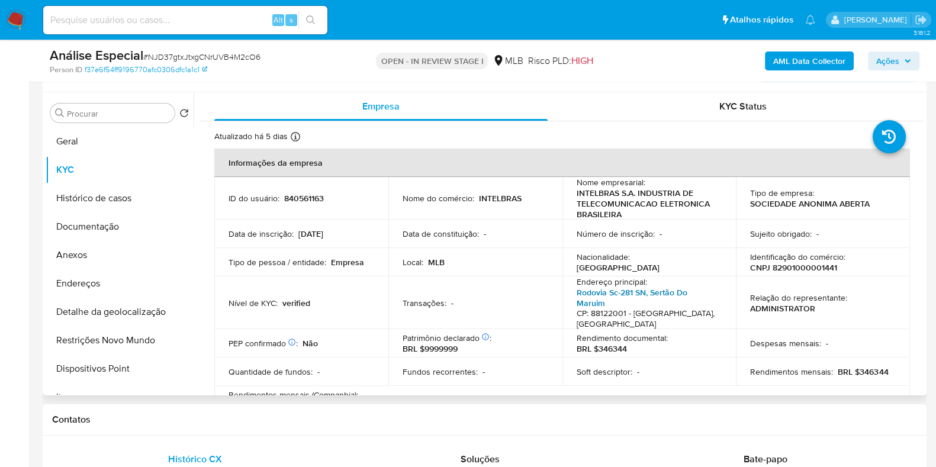
click at [650, 292] on link "Rodovia Sc-281 SN, Sertão Do Maruim" at bounding box center [632, 298] width 111 height 23
drag, startPoint x: 625, startPoint y: 308, endPoint x: 647, endPoint y: 291, distance: 27.8
click at [647, 291] on p "Rodovia Sc-281 SN, Sertão Do Maruim CP: 88122001 - São José, Santa Catarina, Br…" at bounding box center [647, 308] width 141 height 42
copy p "Sertão Do Maruim CP: 88122001"
click at [114, 220] on button "Documentação" at bounding box center [115, 227] width 139 height 28
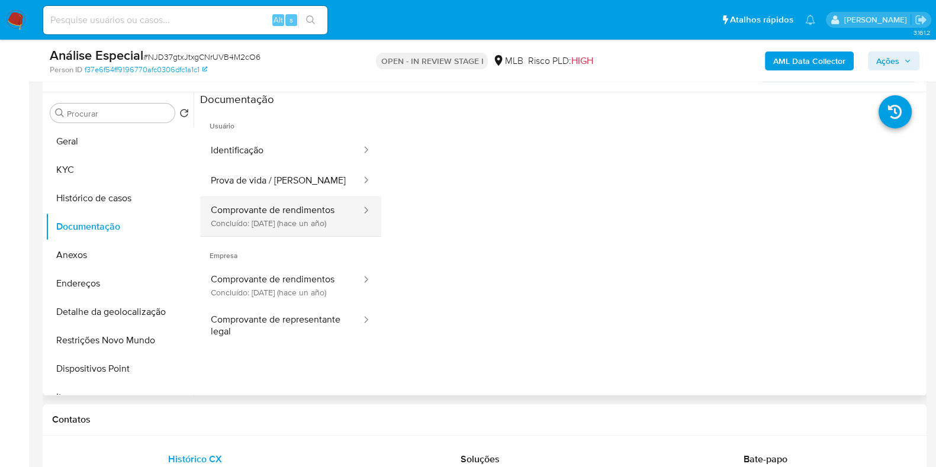
click at [304, 219] on button "Comprovante de rendimentos Concluído: 13/06/2024 (hace un año)" at bounding box center [281, 216] width 162 height 40
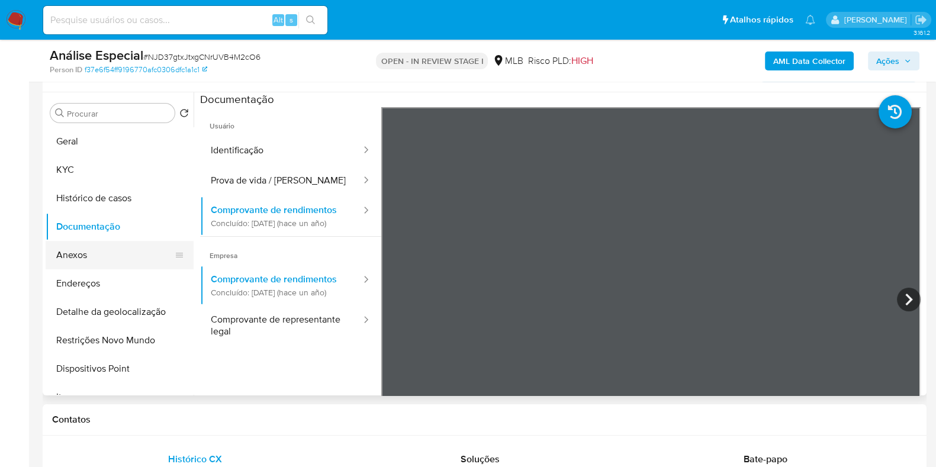
click at [105, 255] on button "Anexos" at bounding box center [115, 255] width 139 height 28
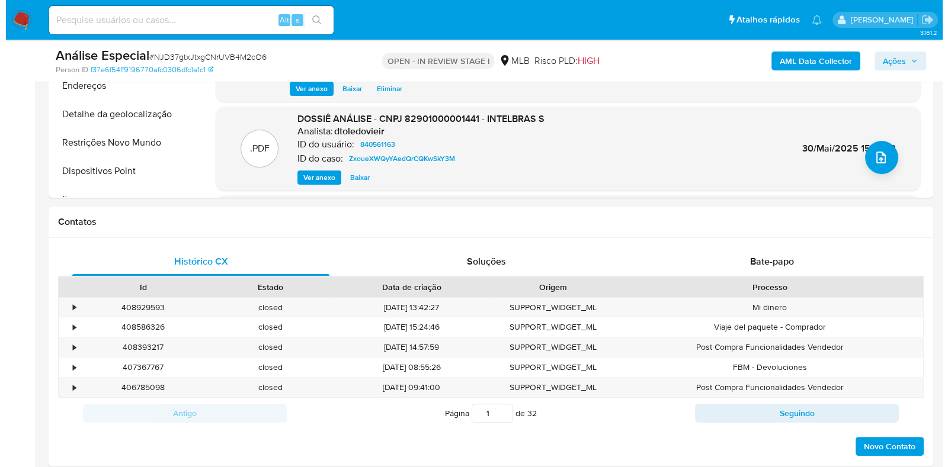
scroll to position [430, 0]
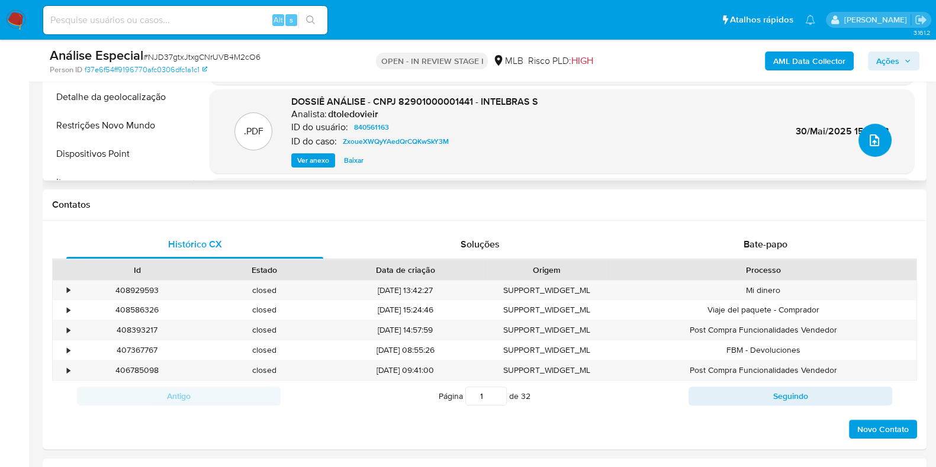
click at [874, 137] on icon "upload-file" at bounding box center [874, 140] width 9 height 12
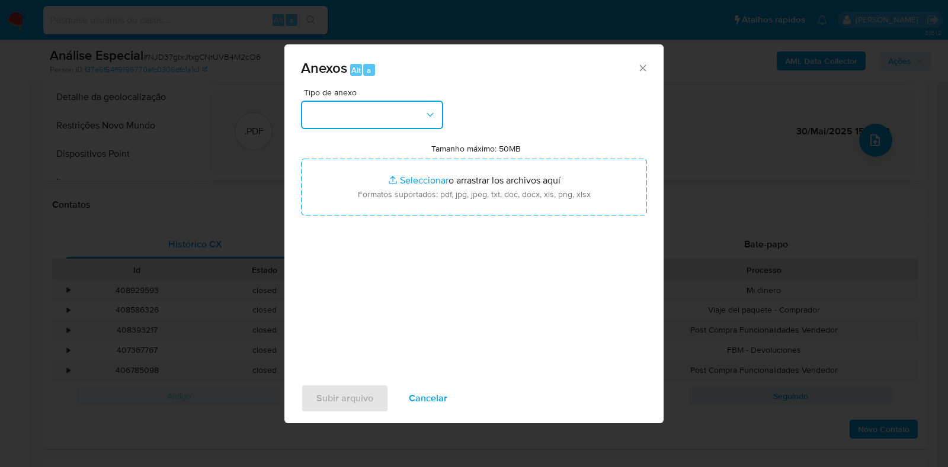
click at [426, 111] on icon "button" at bounding box center [430, 115] width 12 height 12
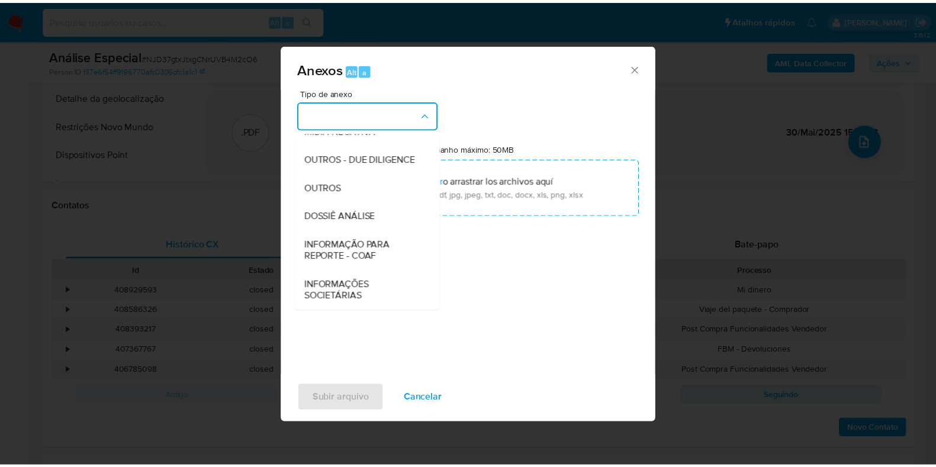
scroll to position [182, 0]
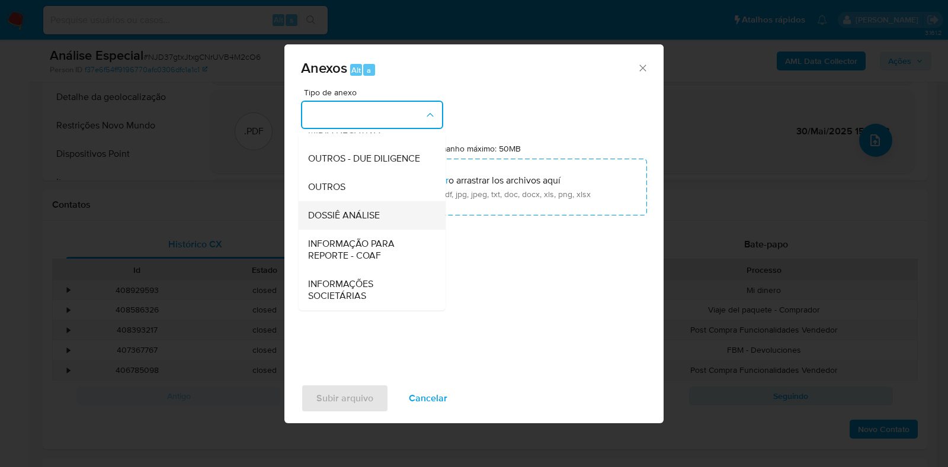
click at [394, 214] on div "DOSSIÊ ANÁLISE" at bounding box center [368, 215] width 121 height 28
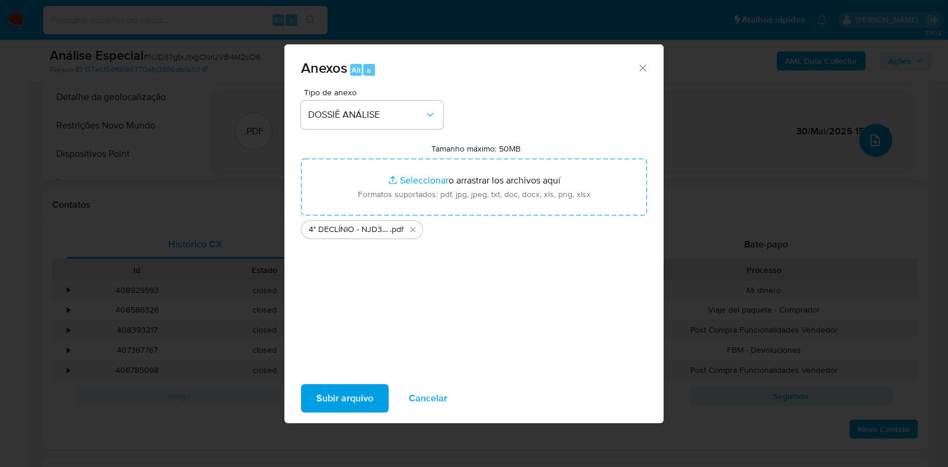
click at [344, 394] on span "Subir arquivo" at bounding box center [344, 399] width 57 height 26
click at [358, 390] on span "Subir arquivo" at bounding box center [344, 399] width 57 height 26
click at [346, 404] on span "Subir arquivo" at bounding box center [344, 399] width 57 height 26
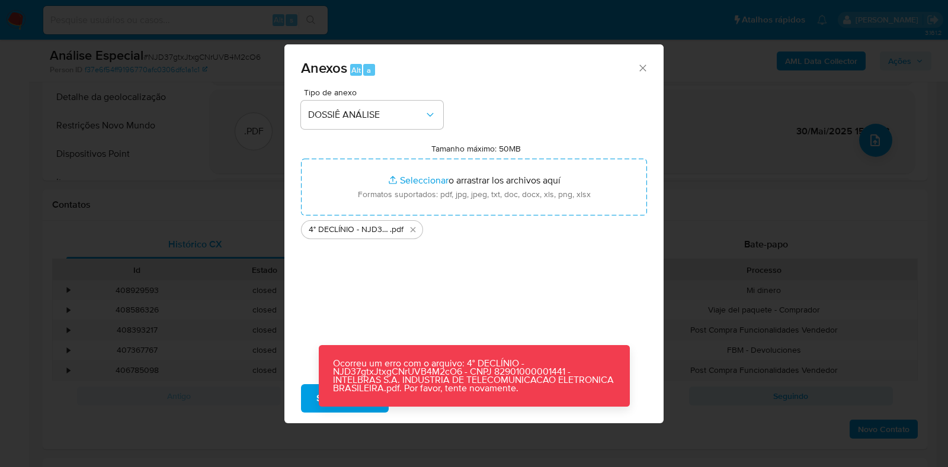
click at [314, 349] on div "Tipo de anexo DOSSIÊ ANÁLISE Tamanho máximo: 50MB Seleccionar archivos Seleccio…" at bounding box center [474, 228] width 346 height 280
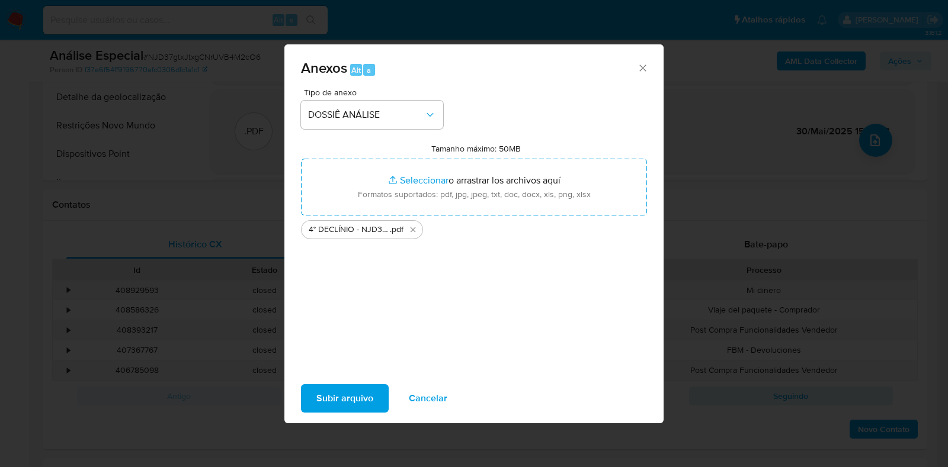
click at [439, 396] on span "Cancelar" at bounding box center [428, 399] width 38 height 26
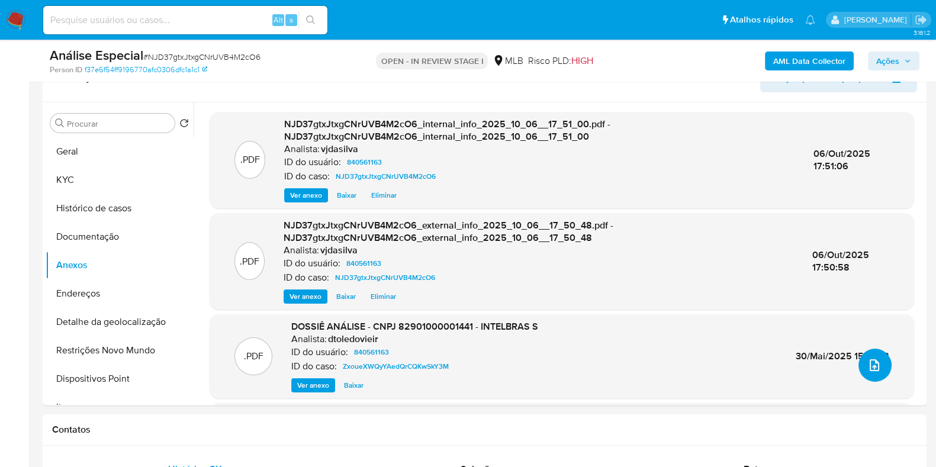
scroll to position [195, 0]
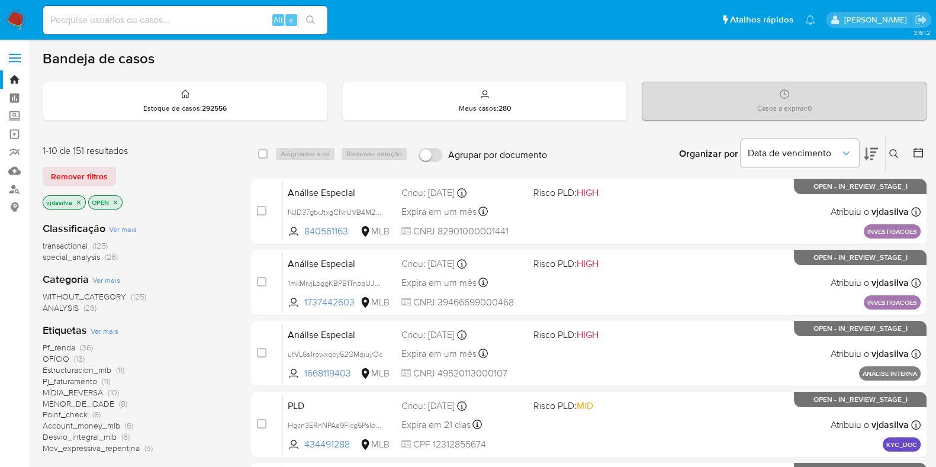
click at [162, 24] on input at bounding box center [185, 19] width 284 height 15
paste input "2386635700"
type input "2386635700"
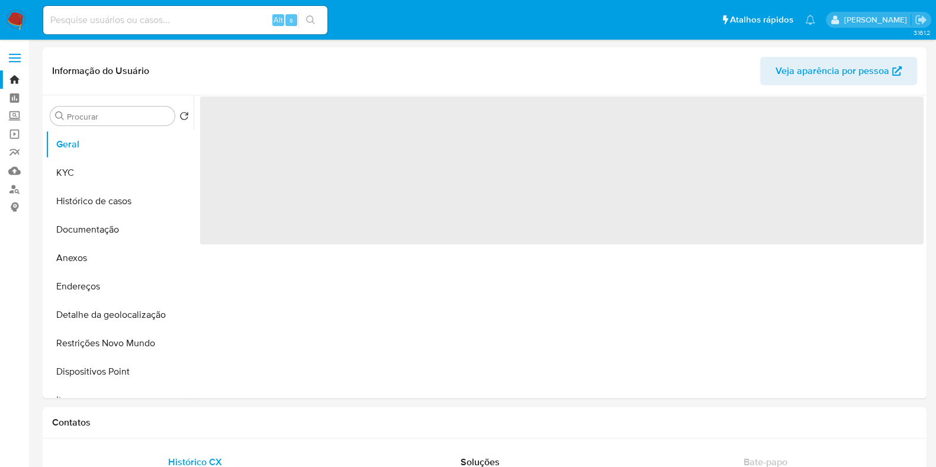
select select "10"
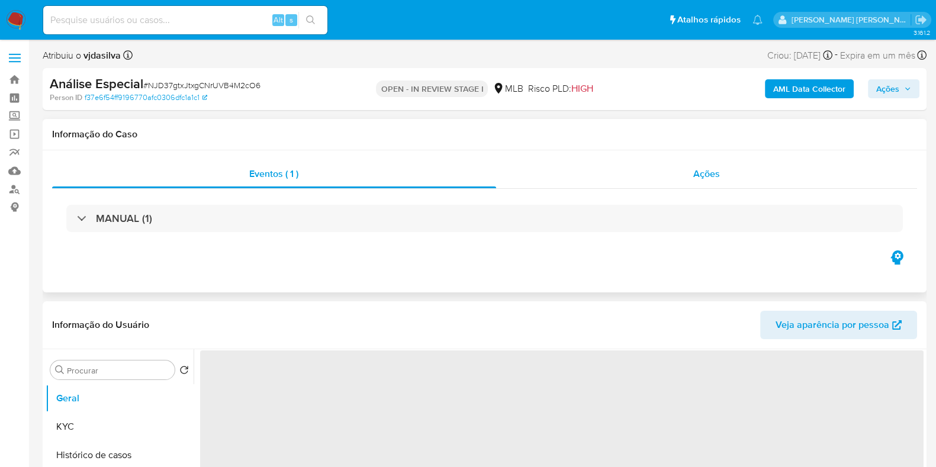
select select "10"
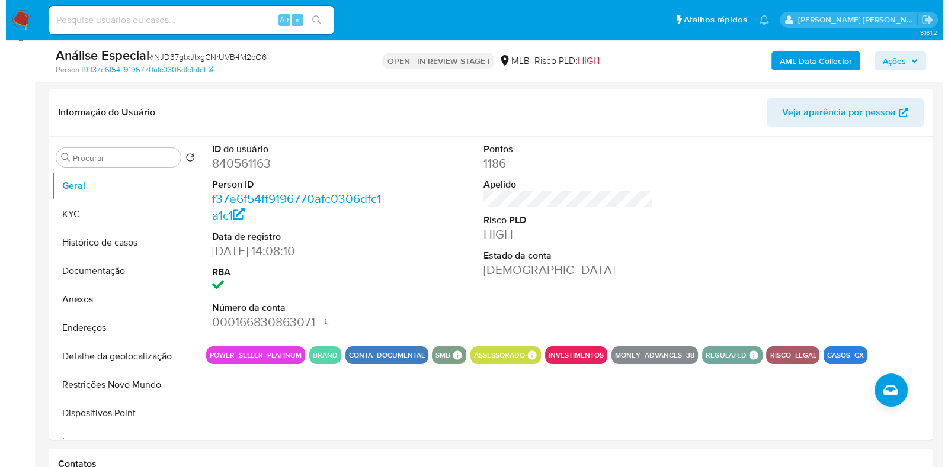
scroll to position [192, 0]
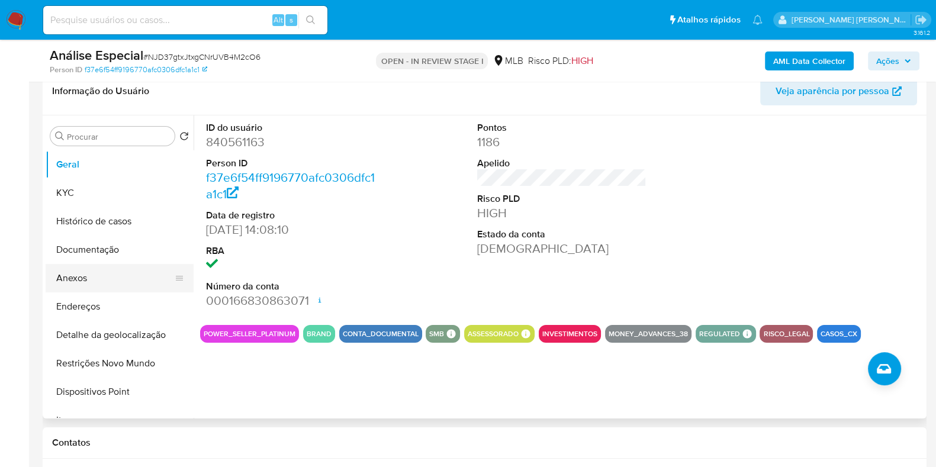
click at [118, 272] on button "Anexos" at bounding box center [115, 278] width 139 height 28
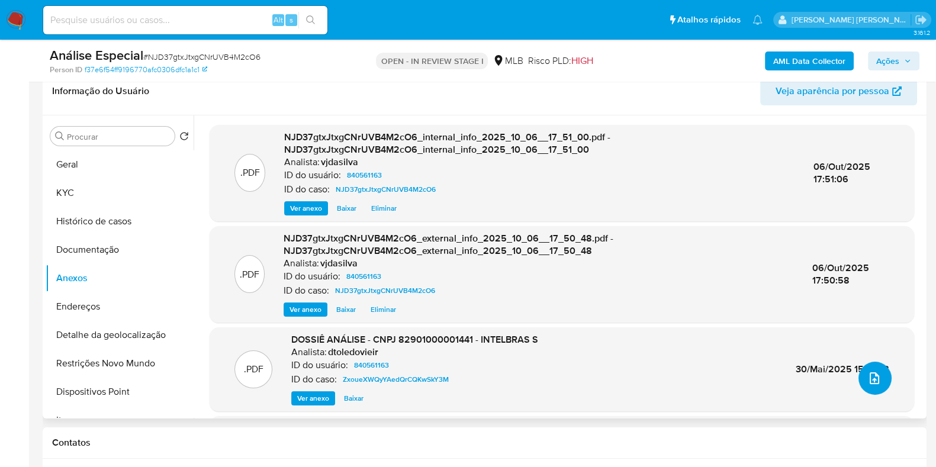
click at [872, 375] on icon "upload-file" at bounding box center [875, 378] width 14 height 14
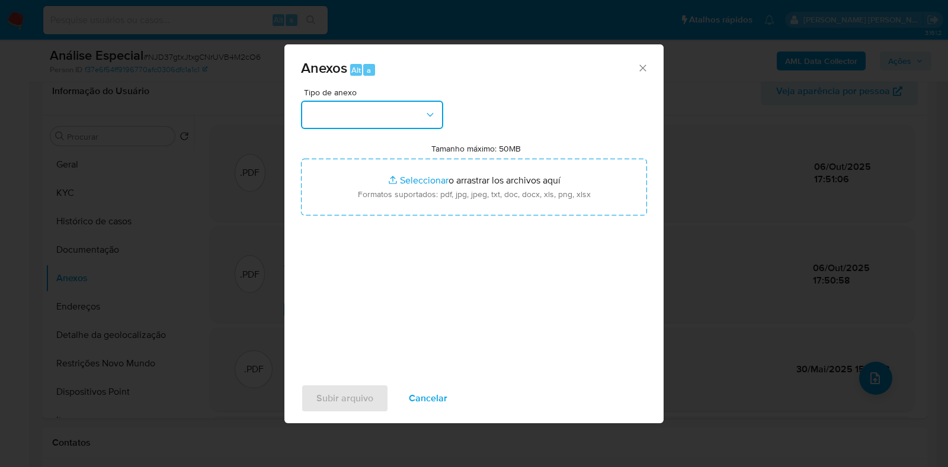
click at [431, 121] on button "button" at bounding box center [372, 115] width 142 height 28
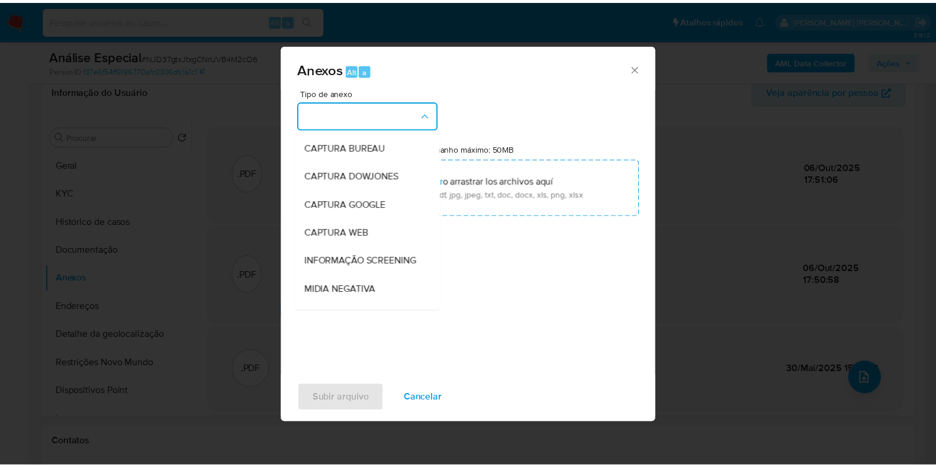
scroll to position [182, 0]
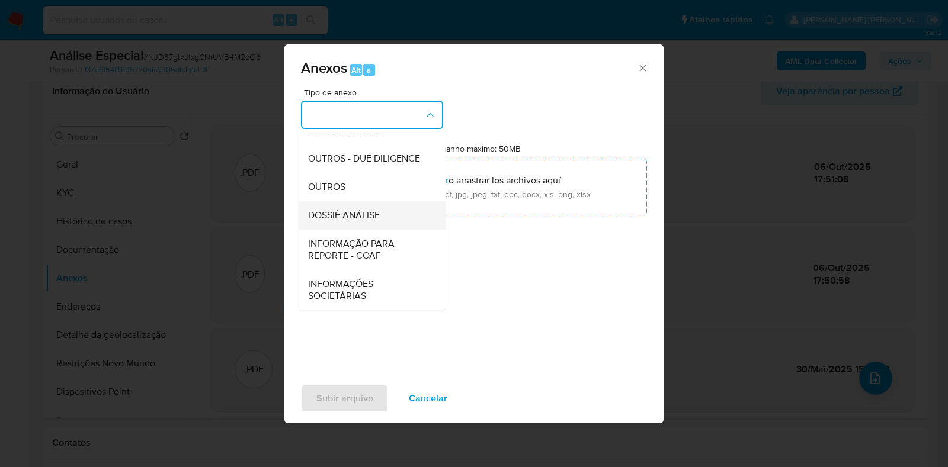
click at [380, 214] on span "DOSSIÊ ANÁLISE" at bounding box center [344, 216] width 72 height 12
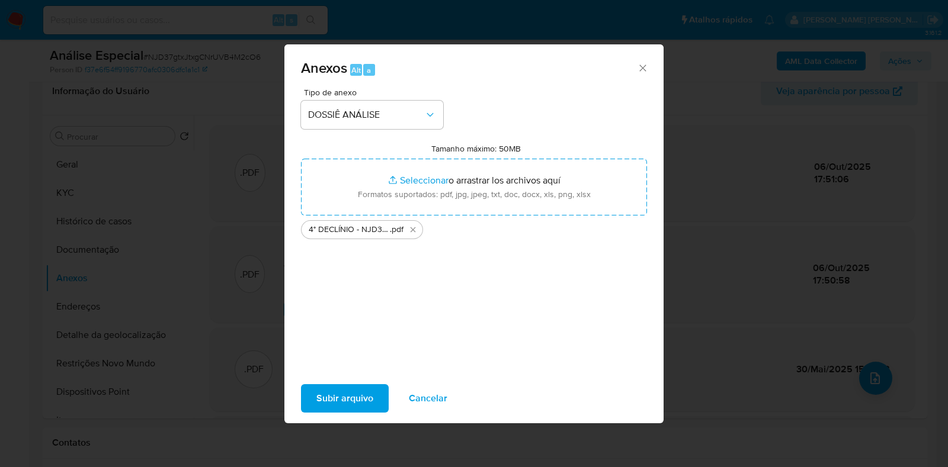
click at [349, 393] on span "Subir arquivo" at bounding box center [344, 399] width 57 height 26
click at [641, 68] on icon "Cerrar" at bounding box center [642, 68] width 7 height 7
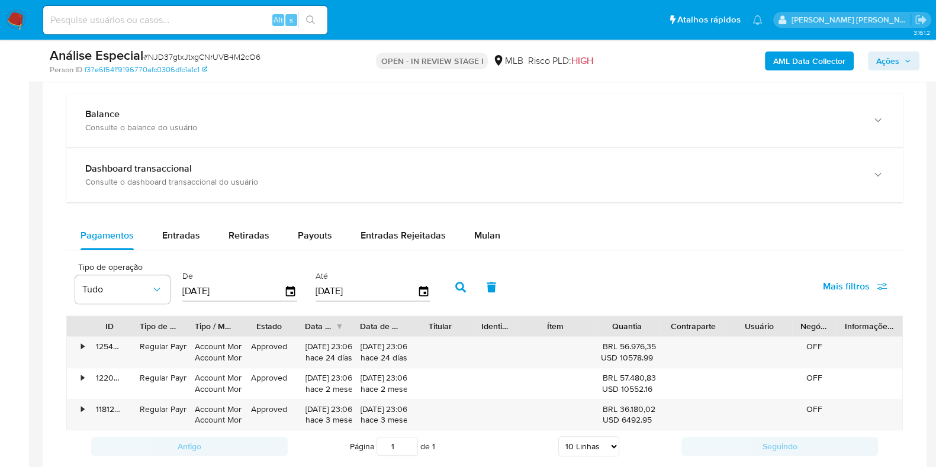
scroll to position [853, 0]
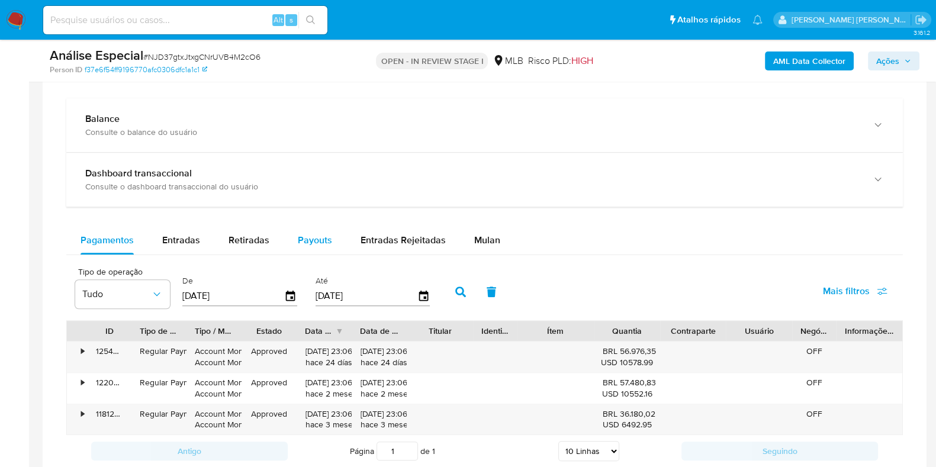
click at [308, 239] on span "Payouts" at bounding box center [315, 240] width 34 height 14
select select "10"
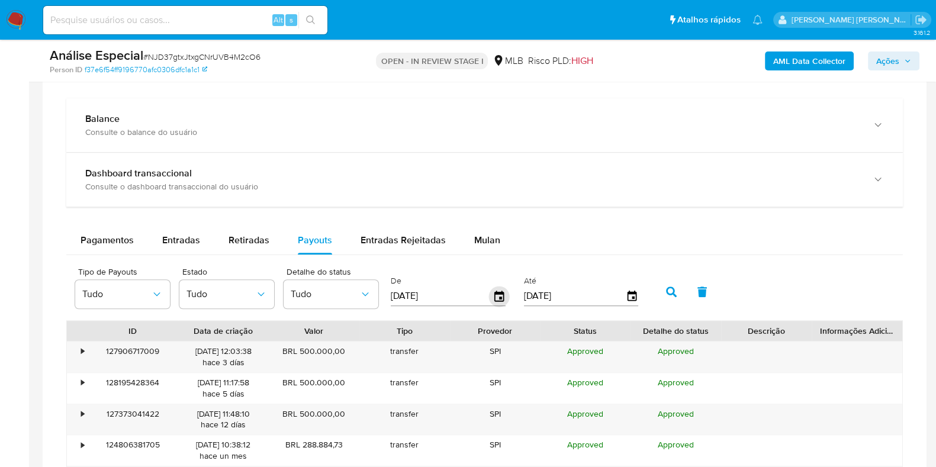
click at [495, 300] on icon "button" at bounding box center [499, 296] width 21 height 21
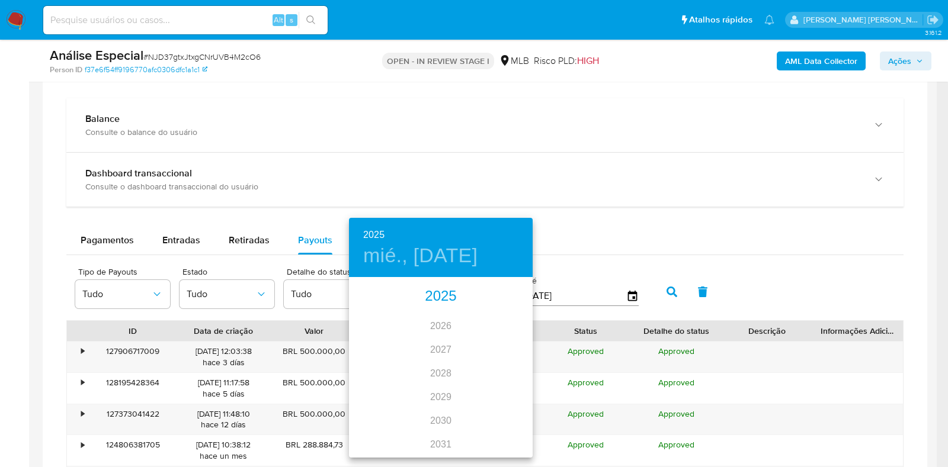
click at [438, 297] on div "2025" at bounding box center [441, 297] width 184 height 24
click at [381, 429] on div "oct." at bounding box center [379, 434] width 61 height 44
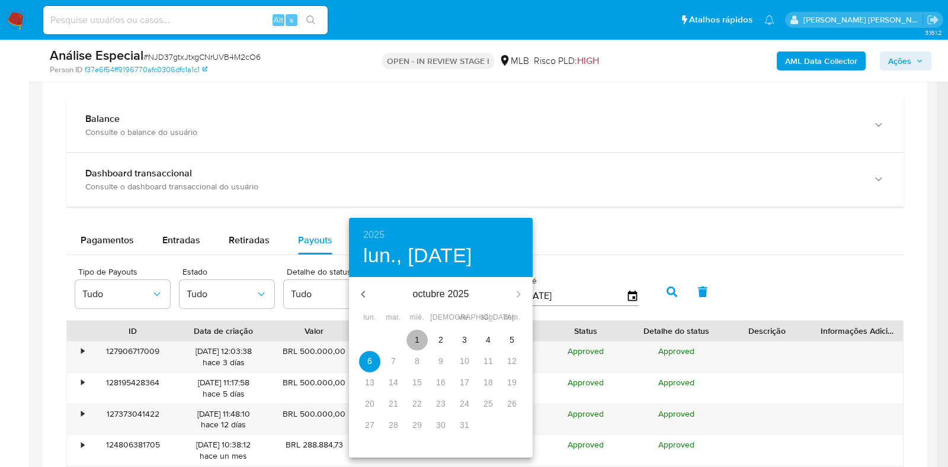
click at [419, 338] on span "1" at bounding box center [416, 340] width 21 height 12
type input "01/10/2025"
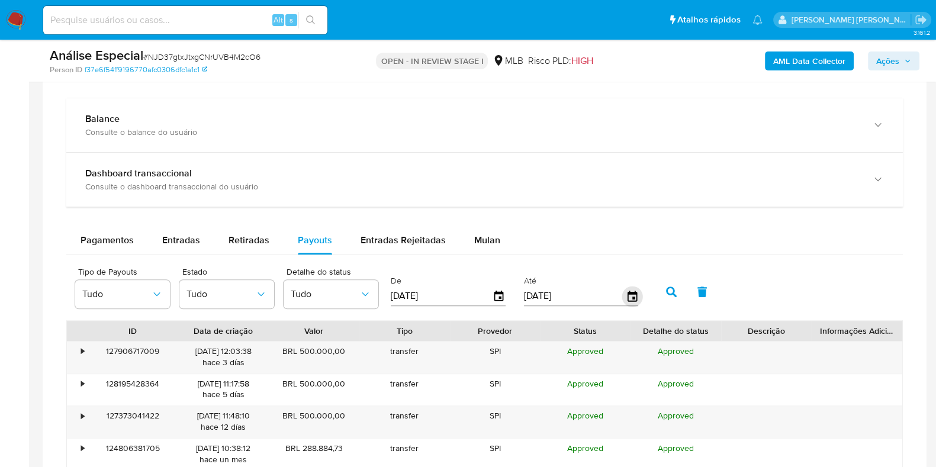
click at [630, 291] on icon "button" at bounding box center [631, 296] width 9 height 11
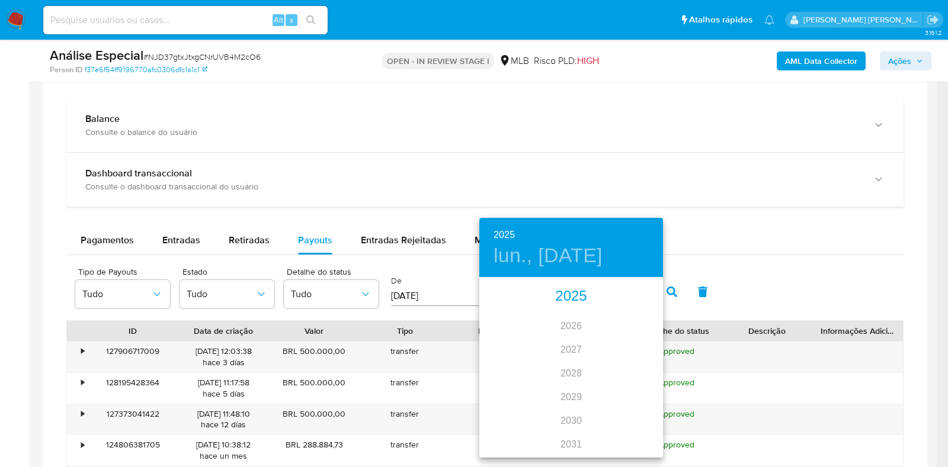
click at [574, 294] on div "2025" at bounding box center [571, 297] width 184 height 24
click at [507, 441] on div "oct." at bounding box center [509, 434] width 61 height 44
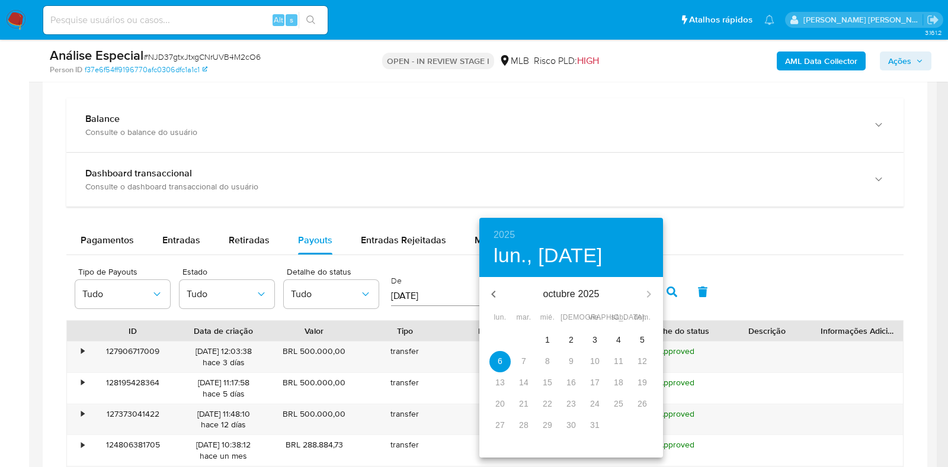
click at [542, 338] on span "1" at bounding box center [547, 340] width 21 height 12
type input "01/10/2025"
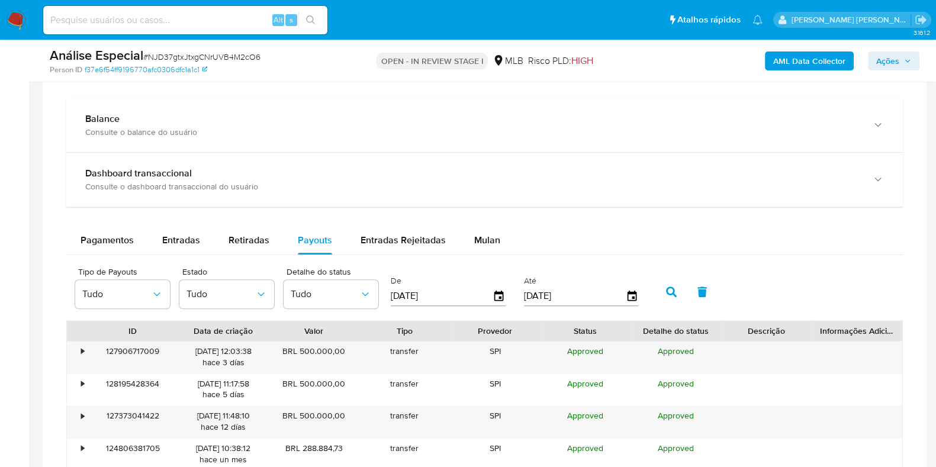
click at [668, 297] on button "button" at bounding box center [671, 292] width 31 height 28
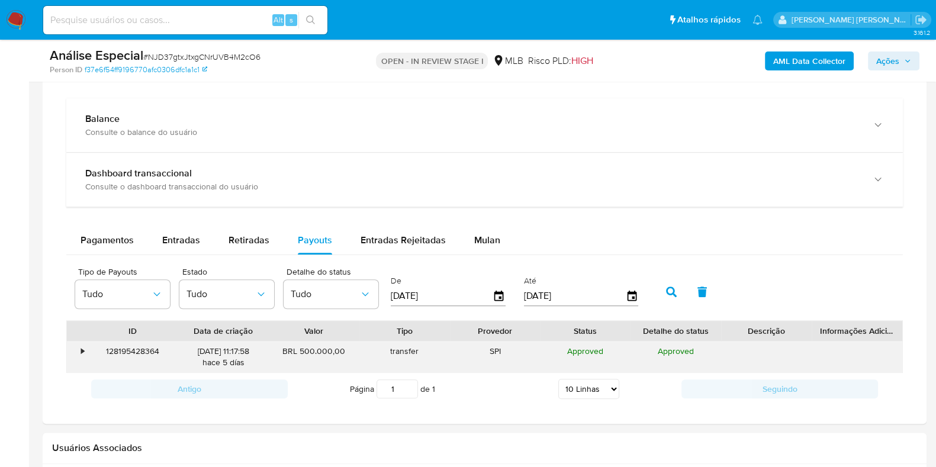
click at [80, 351] on div "•" at bounding box center [77, 357] width 21 height 31
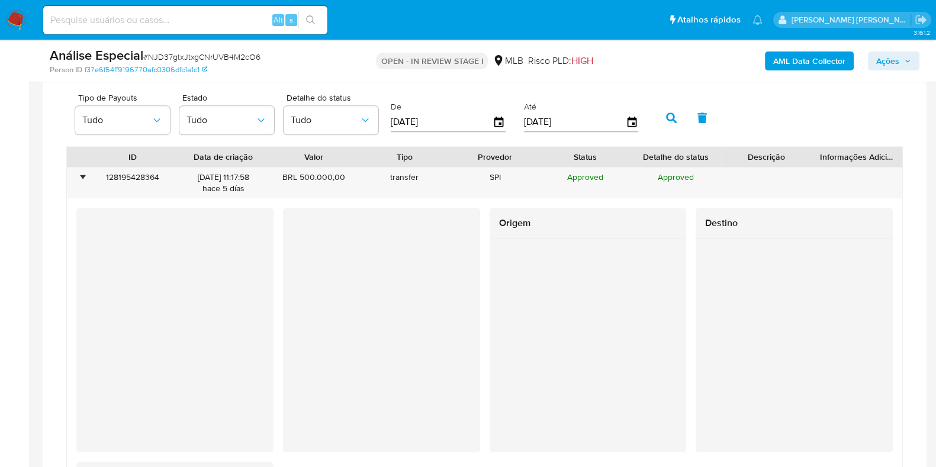
scroll to position [1039, 0]
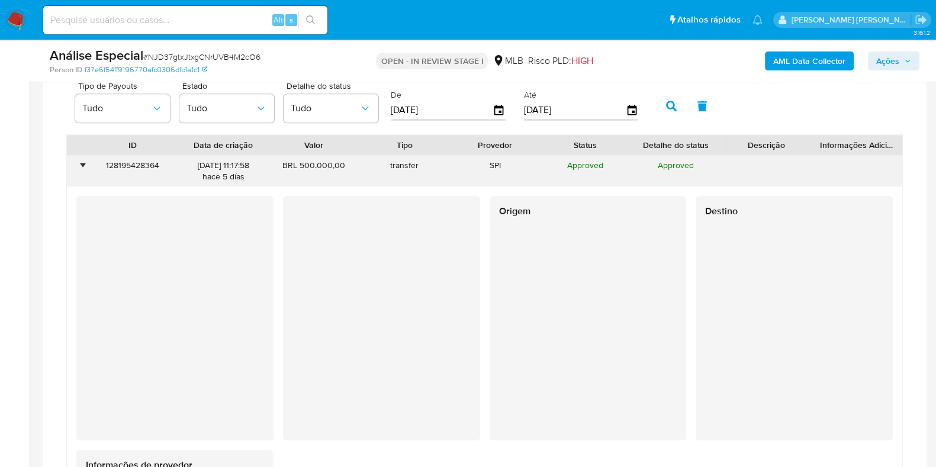
click at [77, 166] on div "•" at bounding box center [77, 171] width 21 height 31
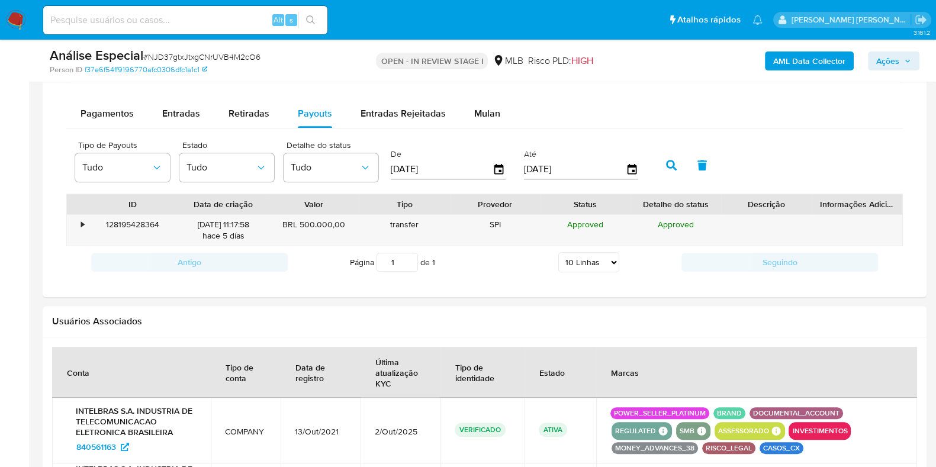
scroll to position [971, 0]
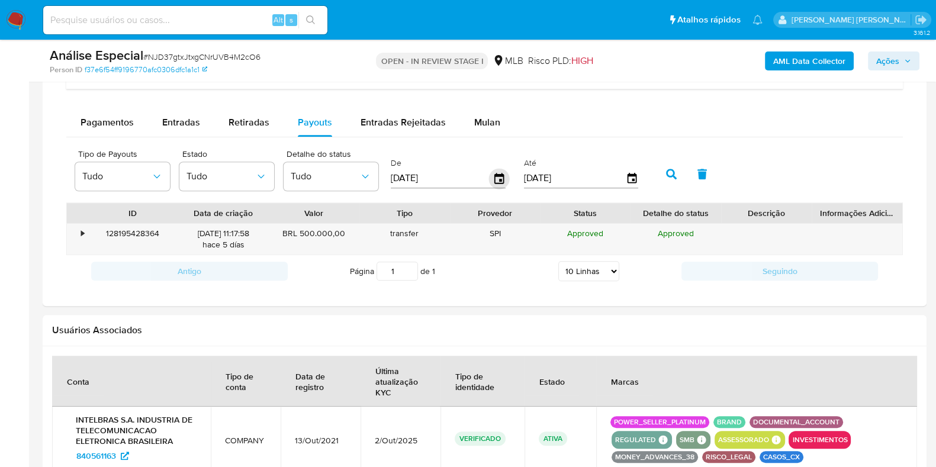
click at [495, 175] on icon "button" at bounding box center [499, 178] width 21 height 21
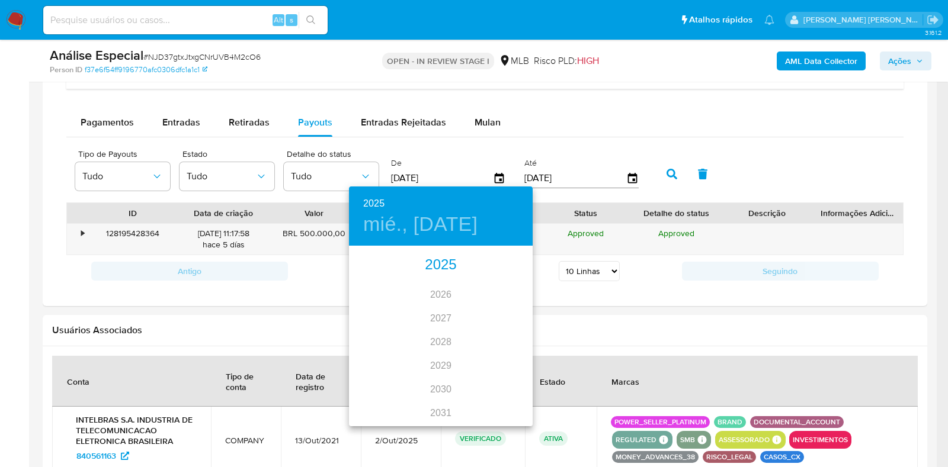
click at [439, 262] on div "2025" at bounding box center [441, 265] width 184 height 24
click at [383, 404] on div "oct." at bounding box center [379, 403] width 61 height 44
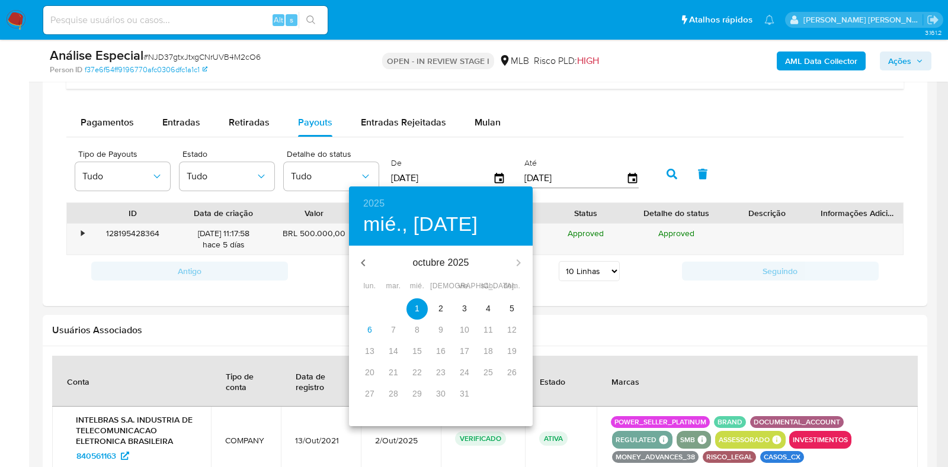
click at [439, 306] on p "2" at bounding box center [440, 309] width 5 height 12
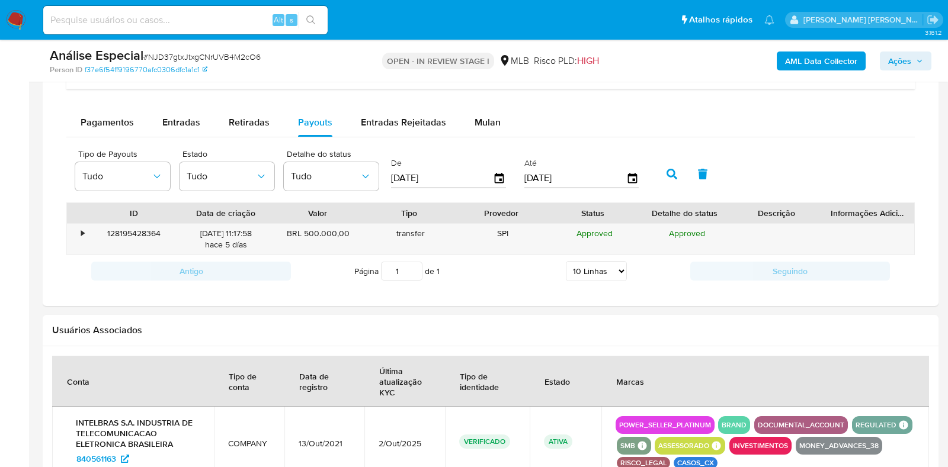
type input "02/10/2025"
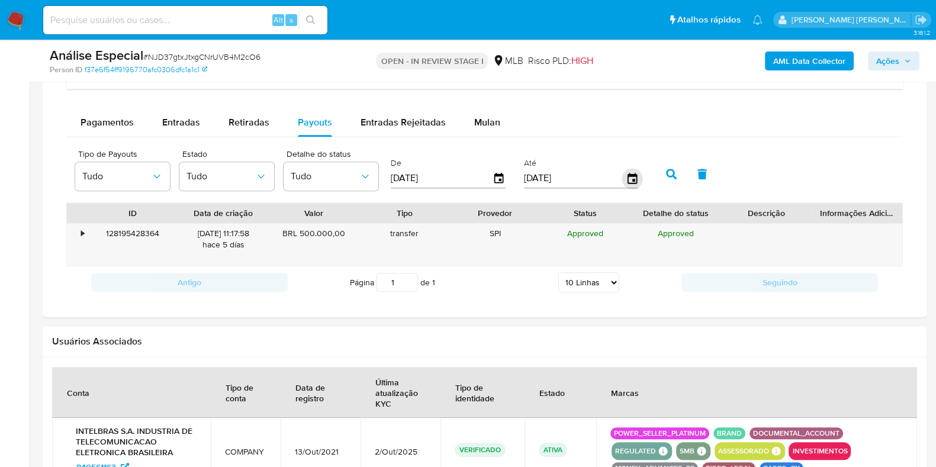
click at [622, 180] on icon "button" at bounding box center [632, 178] width 21 height 21
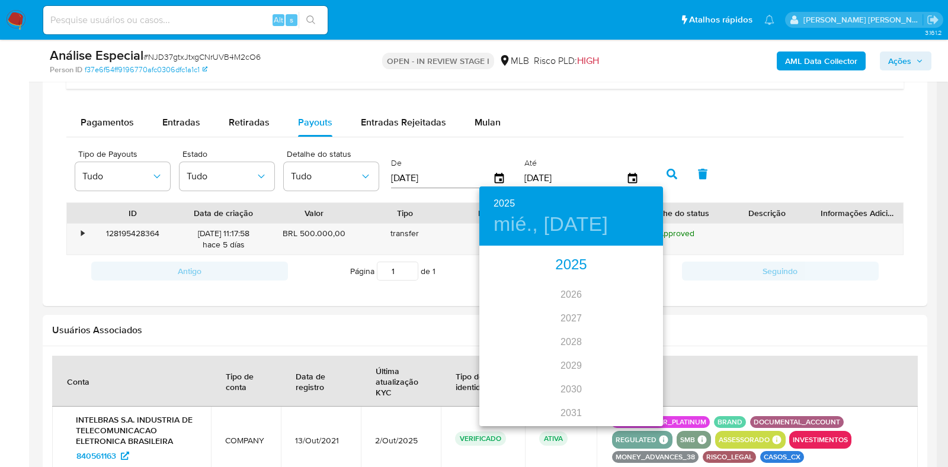
click at [565, 261] on div "2025" at bounding box center [571, 265] width 184 height 24
click at [502, 400] on div "oct." at bounding box center [509, 403] width 61 height 44
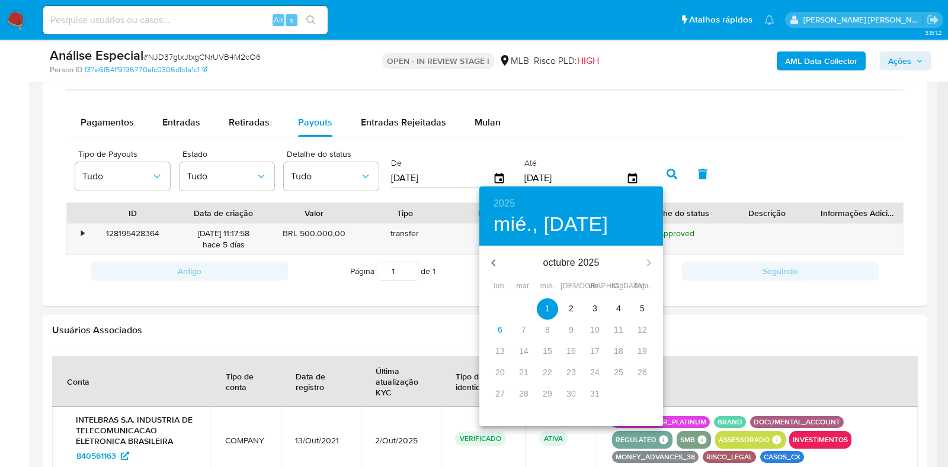
click at [573, 312] on p "2" at bounding box center [571, 309] width 5 height 12
type input "02/10/2025"
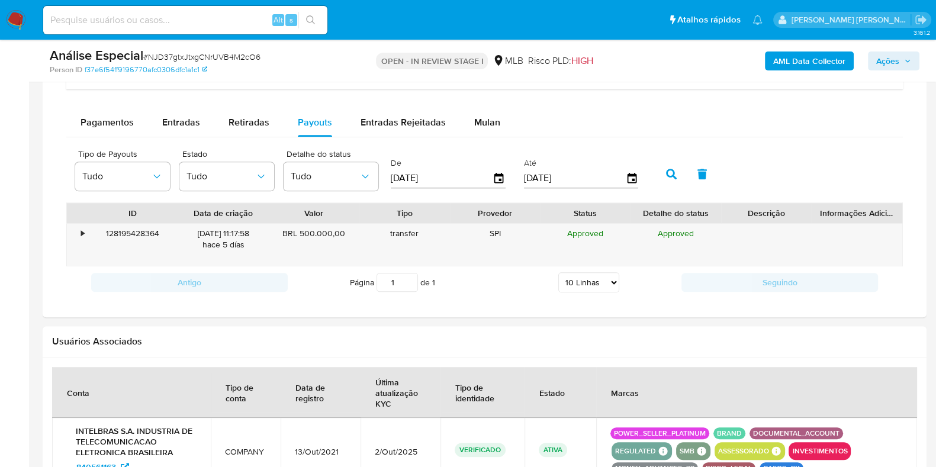
click at [669, 166] on button "button" at bounding box center [671, 174] width 31 height 28
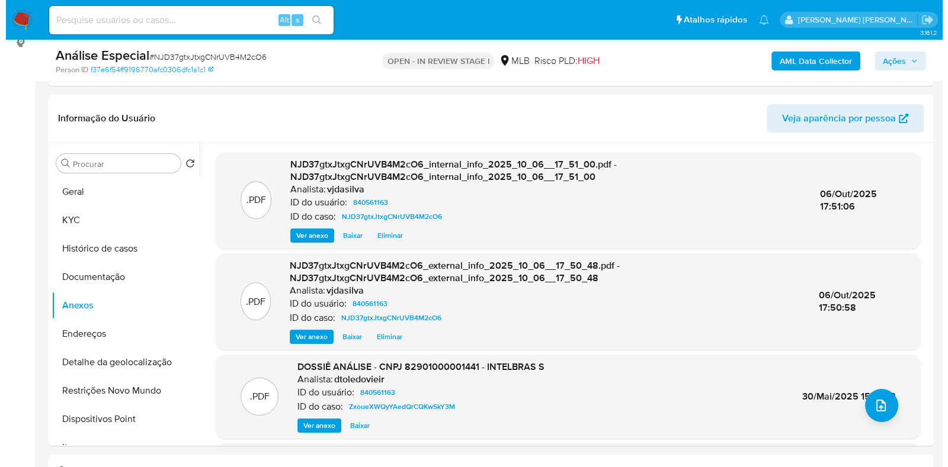
scroll to position [170, 0]
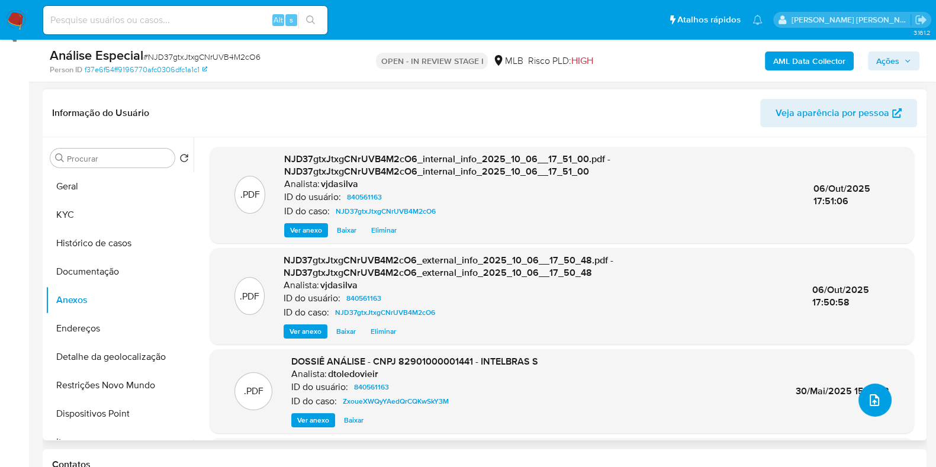
click at [868, 394] on icon "upload-file" at bounding box center [875, 400] width 14 height 14
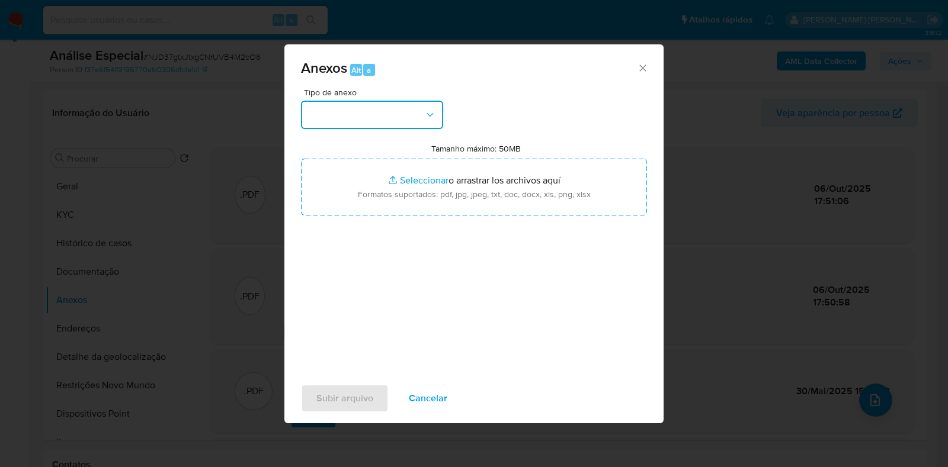
click at [424, 109] on icon "button" at bounding box center [430, 115] width 12 height 12
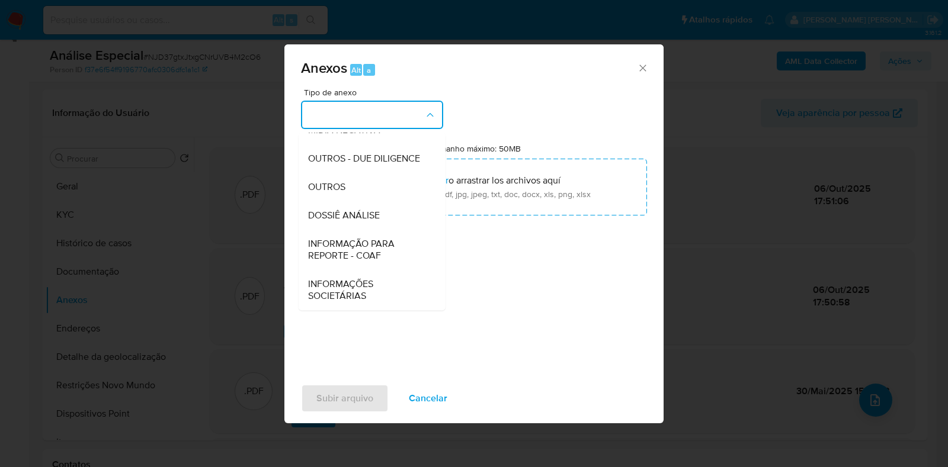
scroll to position [182, 0]
click at [385, 214] on div "DOSSIÊ ANÁLISE" at bounding box center [368, 215] width 121 height 28
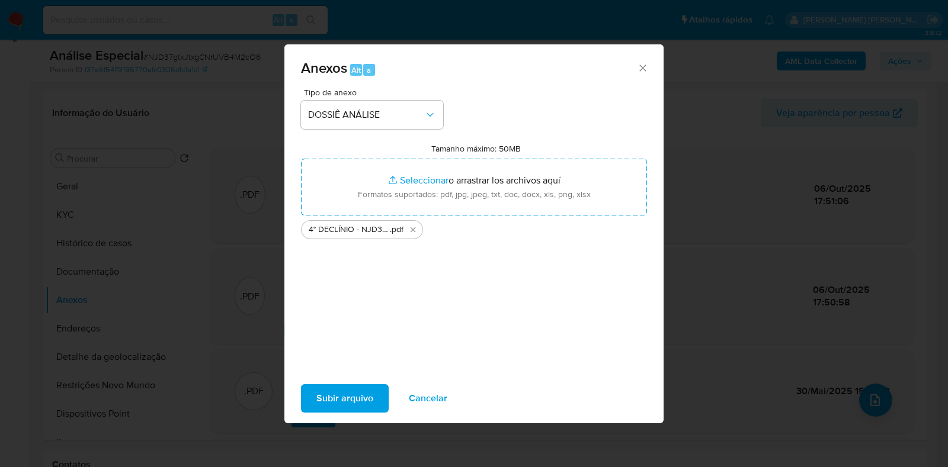
click at [355, 400] on span "Subir arquivo" at bounding box center [344, 399] width 57 height 26
drag, startPoint x: 352, startPoint y: 394, endPoint x: 346, endPoint y: 391, distance: 6.6
click at [346, 391] on span "Subir arquivo" at bounding box center [344, 399] width 57 height 26
click at [339, 394] on span "Subir arquivo" at bounding box center [344, 399] width 57 height 26
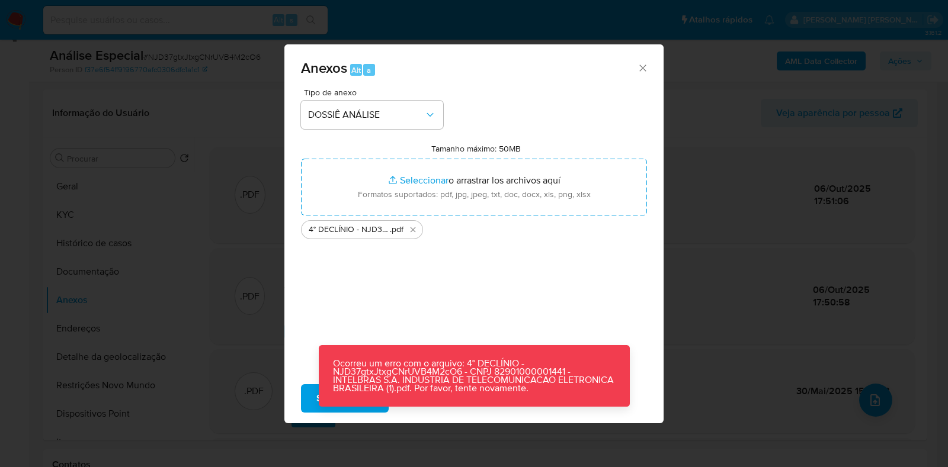
click at [640, 65] on icon "Cerrar" at bounding box center [642, 68] width 7 height 7
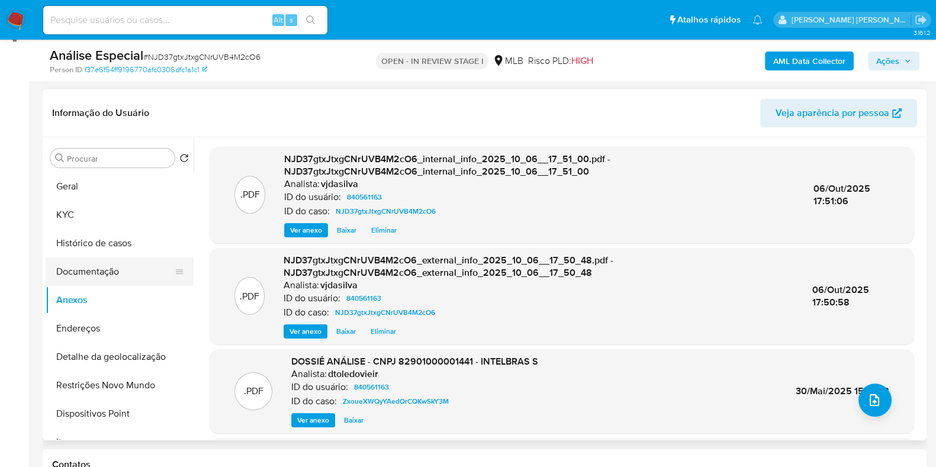
click at [104, 274] on button "Documentação" at bounding box center [115, 272] width 139 height 28
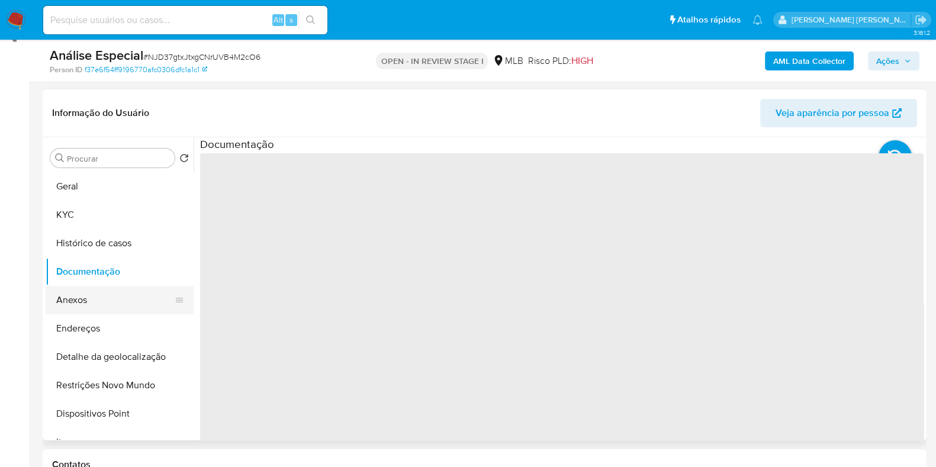
click at [89, 300] on button "Anexos" at bounding box center [115, 300] width 139 height 28
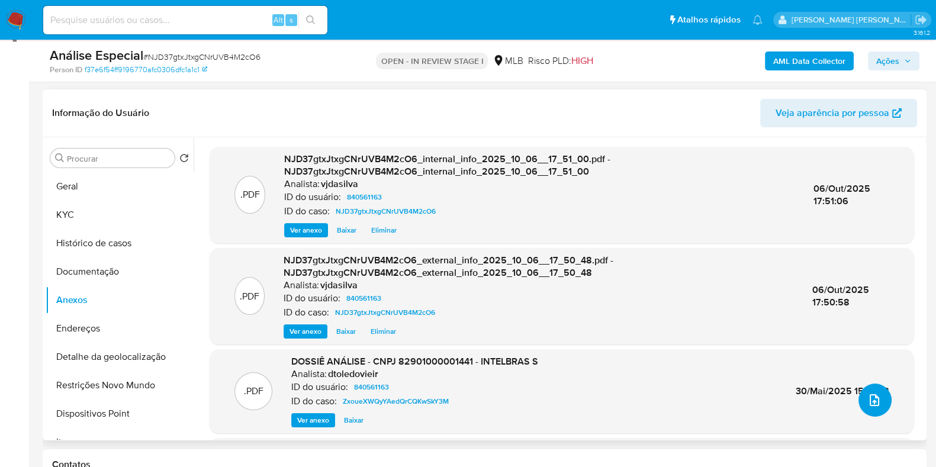
click at [881, 395] on button "upload-file" at bounding box center [875, 400] width 33 height 33
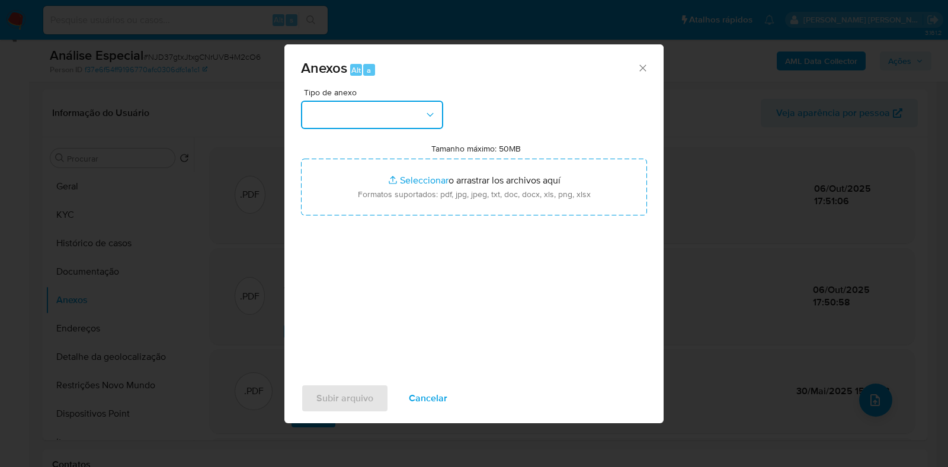
click at [424, 113] on icon "button" at bounding box center [430, 115] width 12 height 12
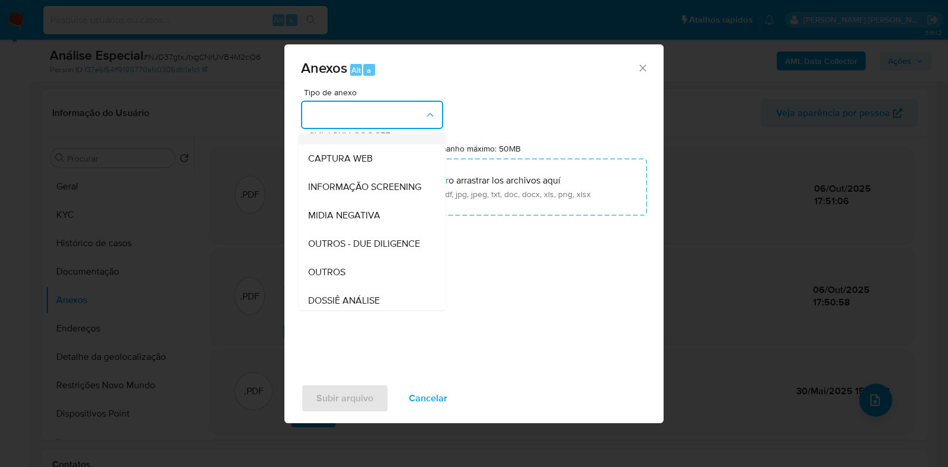
scroll to position [147, 0]
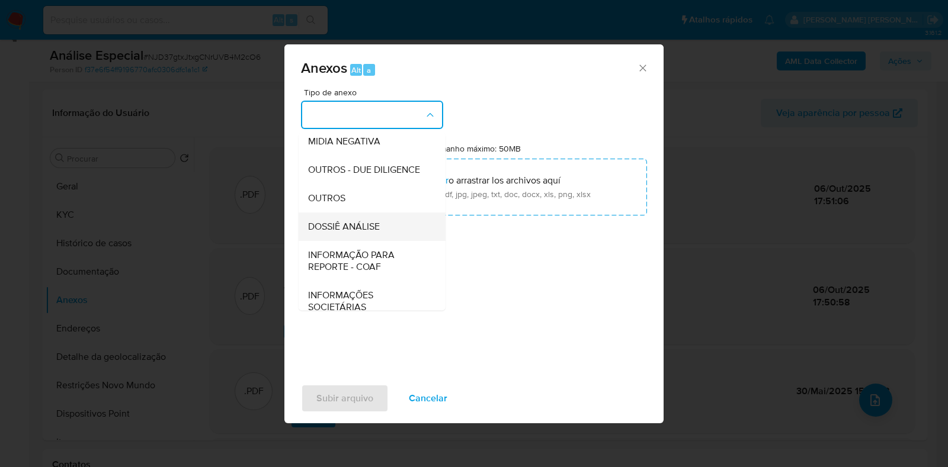
click at [369, 233] on span "DOSSIÊ ANÁLISE" at bounding box center [344, 227] width 72 height 12
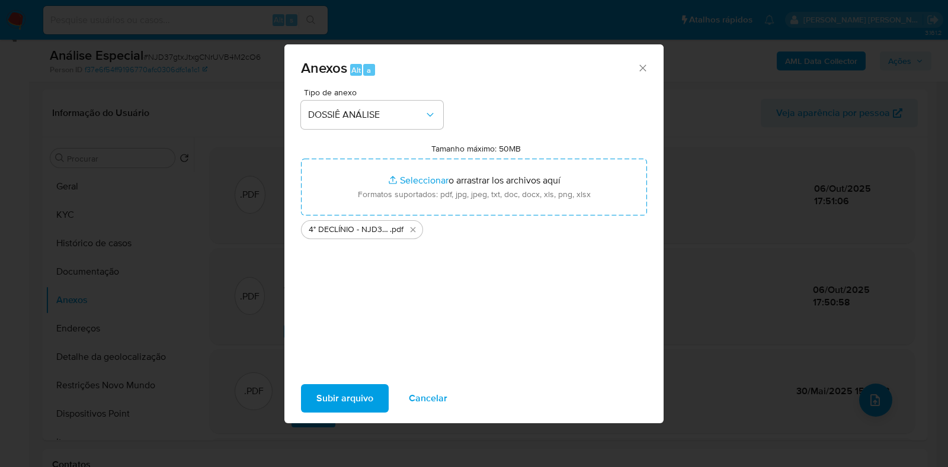
click at [332, 401] on span "Subir arquivo" at bounding box center [344, 399] width 57 height 26
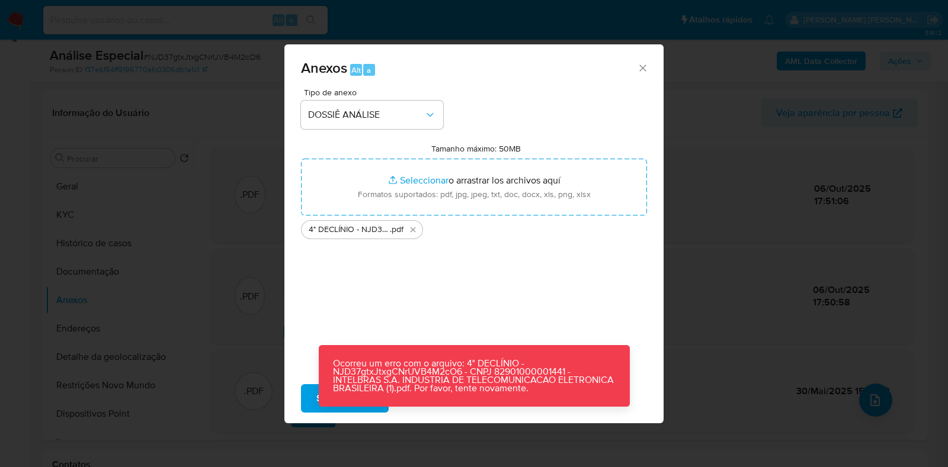
click at [643, 65] on icon "Cerrar" at bounding box center [643, 68] width 12 height 12
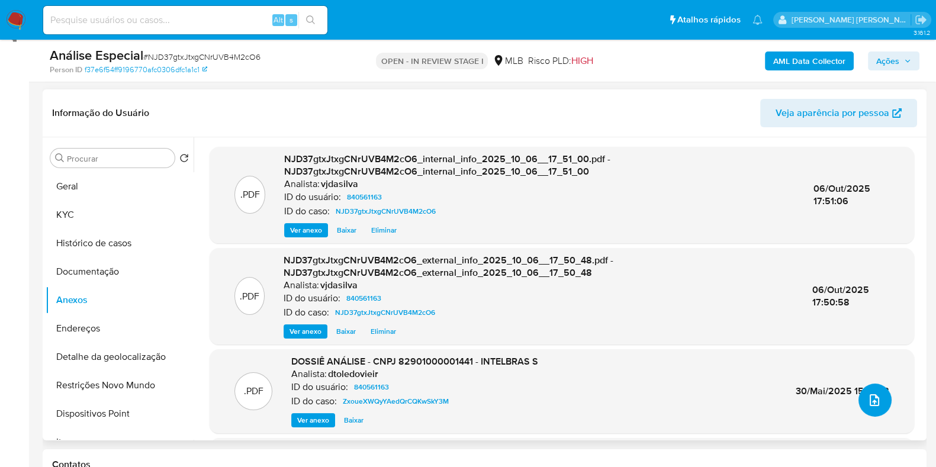
click at [876, 396] on icon "upload-file" at bounding box center [875, 400] width 14 height 14
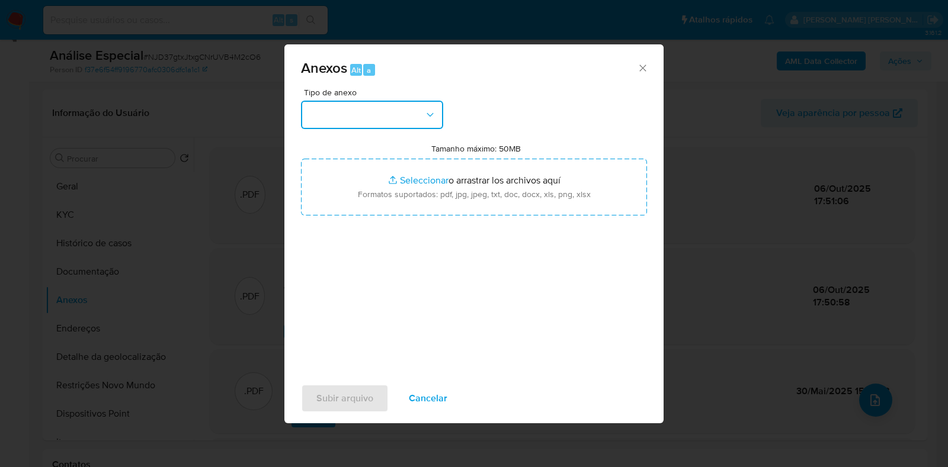
click at [412, 107] on button "button" at bounding box center [372, 115] width 142 height 28
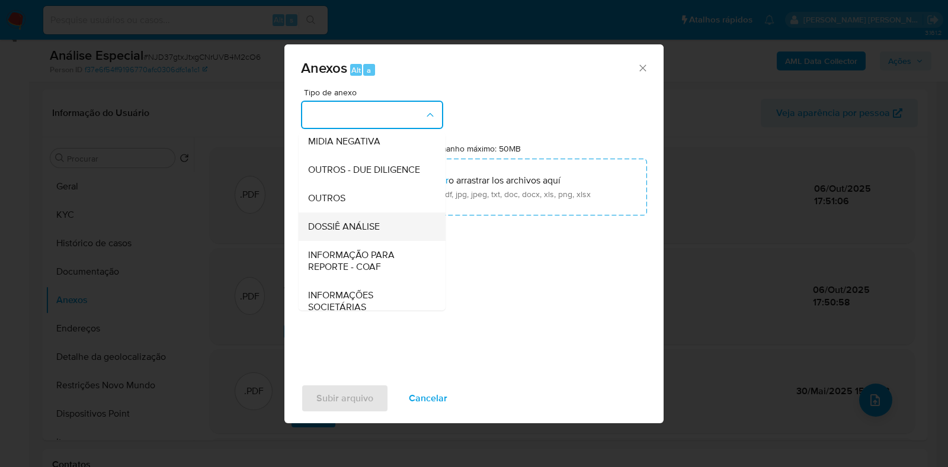
click at [381, 241] on div "DOSSIÊ ANÁLISE" at bounding box center [368, 227] width 121 height 28
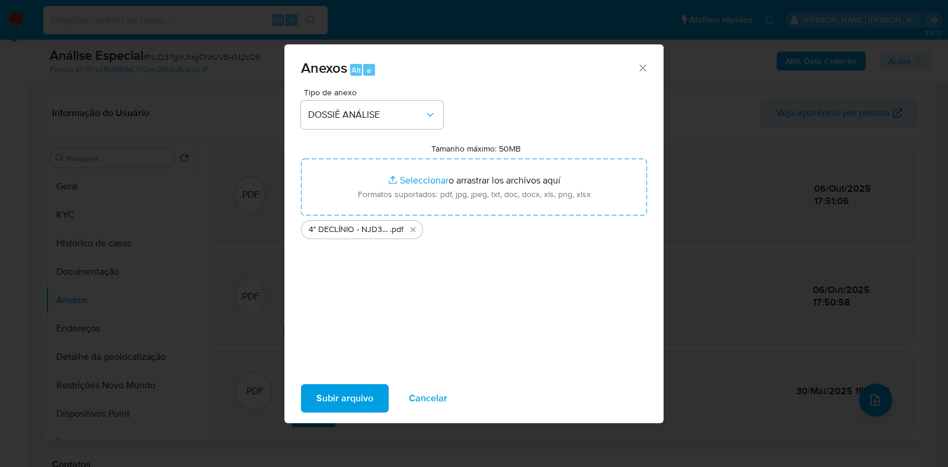
click at [346, 399] on span "Subir arquivo" at bounding box center [344, 399] width 57 height 26
click at [639, 66] on icon "Cerrar" at bounding box center [643, 68] width 12 height 12
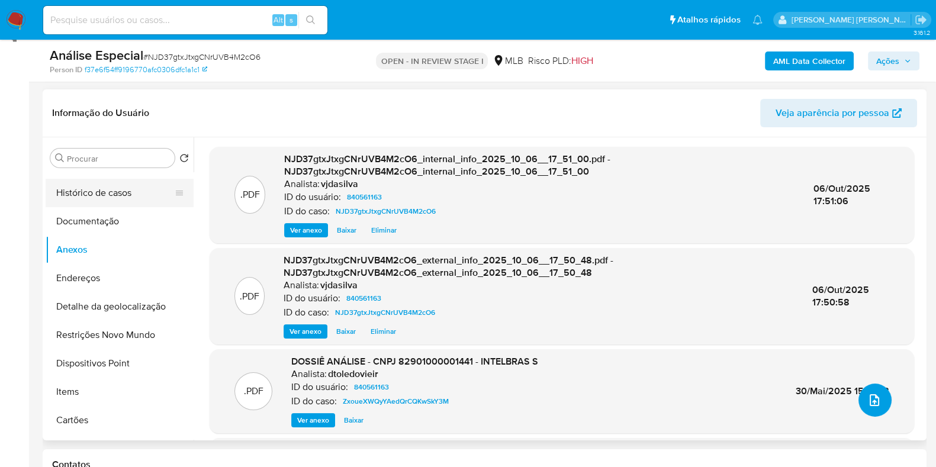
scroll to position [73, 0]
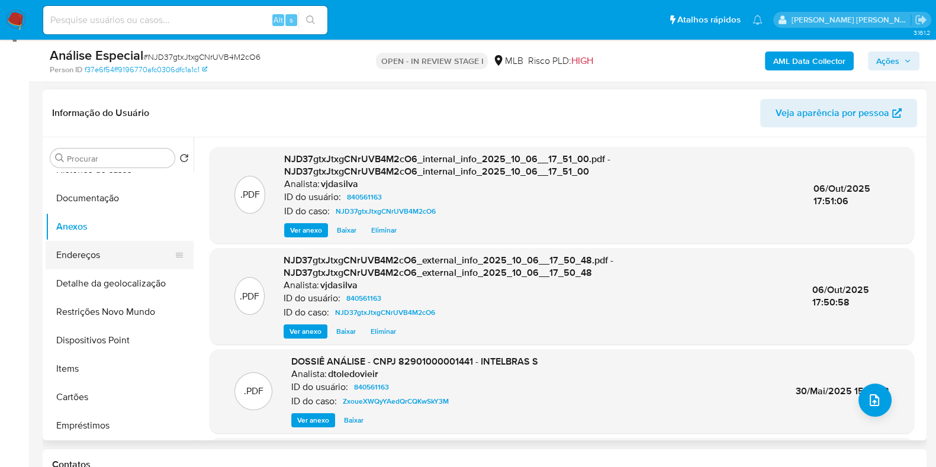
click at [65, 259] on button "Endereços" at bounding box center [115, 255] width 139 height 28
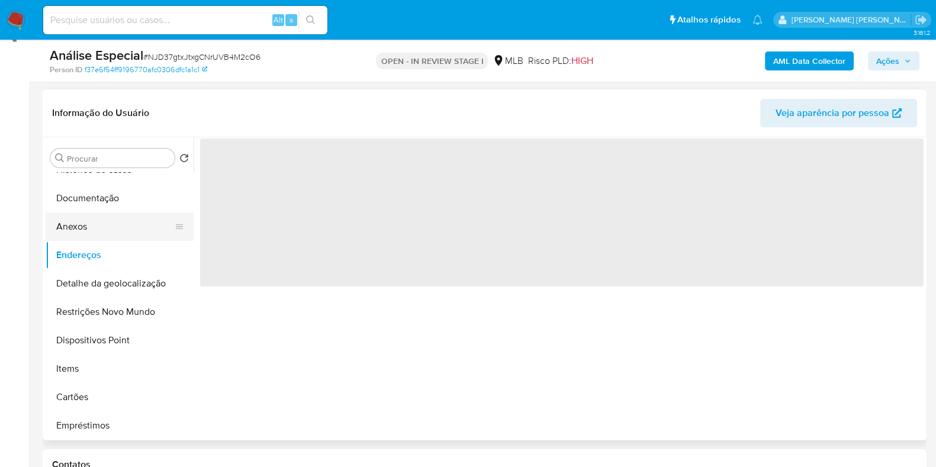
click at [79, 220] on button "Anexos" at bounding box center [115, 227] width 139 height 28
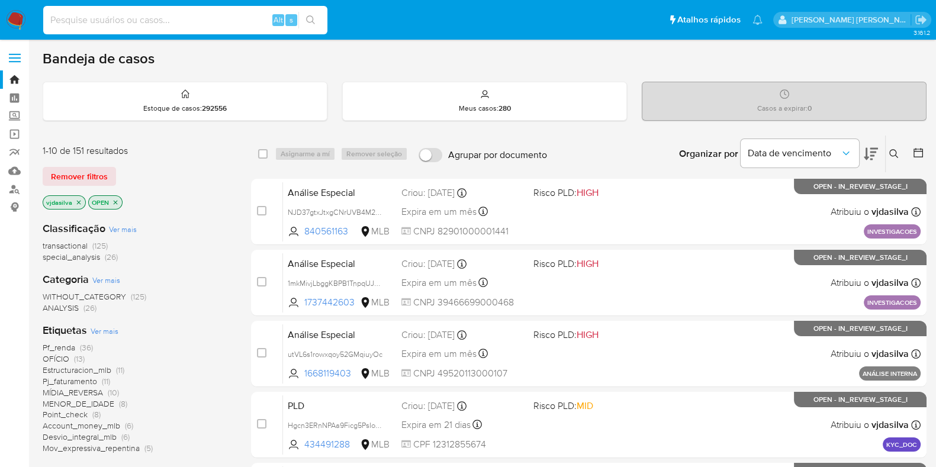
click at [105, 24] on input at bounding box center [185, 19] width 284 height 15
paste input "8xI2GiAHGuG79VusQziGP1cv"
type input "8xI2GiAHGuG79VusQziGP1cv"
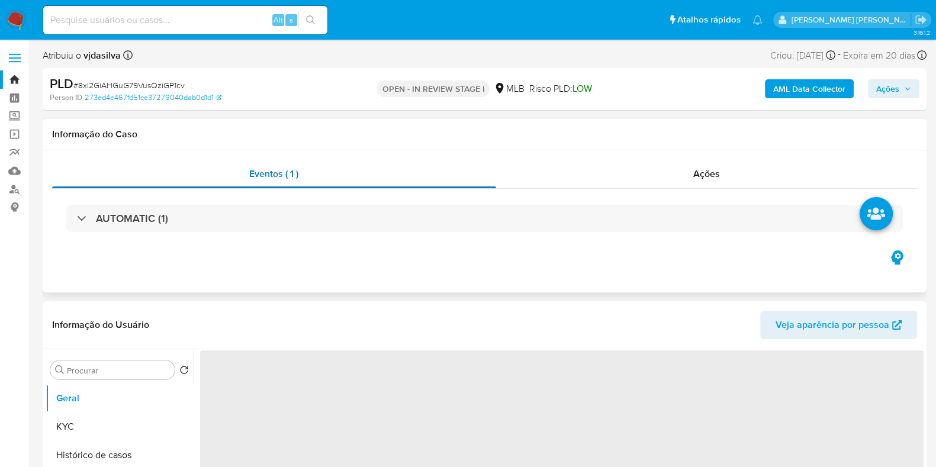
select select "10"
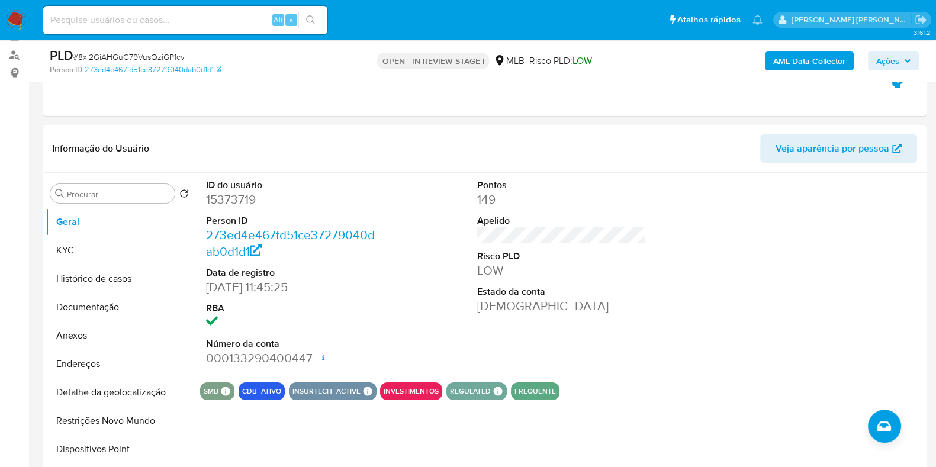
scroll to position [139, 0]
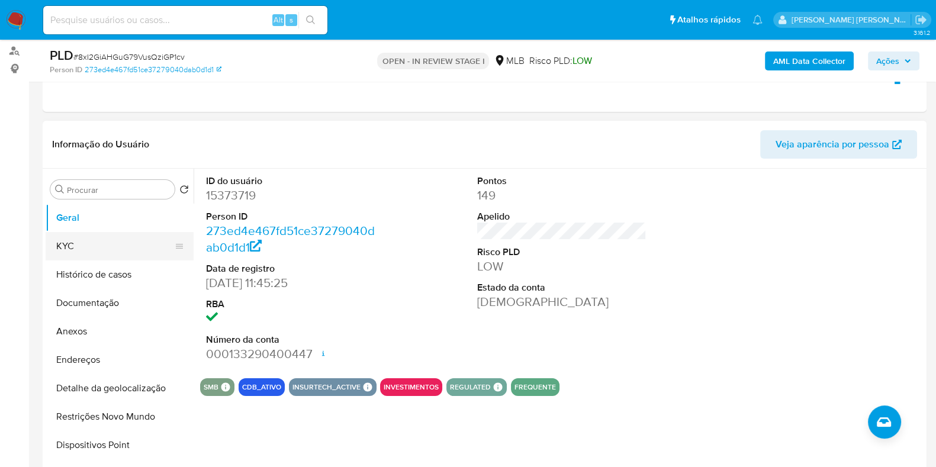
click at [98, 245] on button "KYC" at bounding box center [115, 246] width 139 height 28
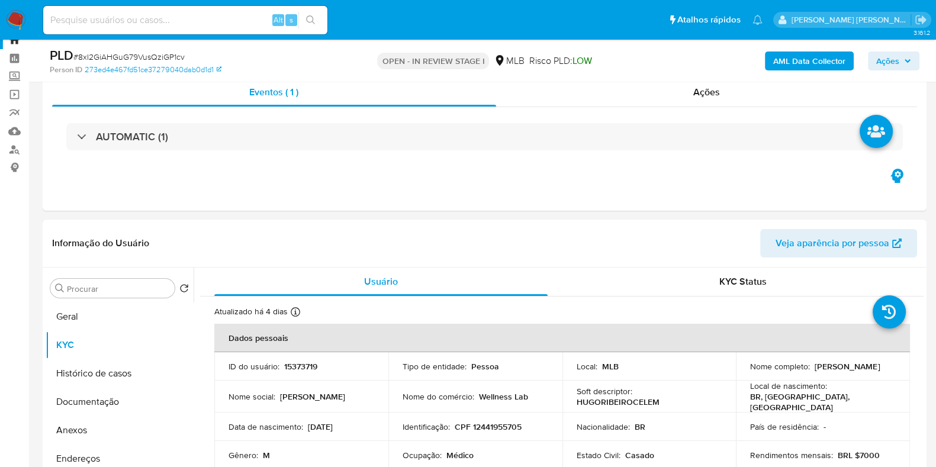
scroll to position [28, 0]
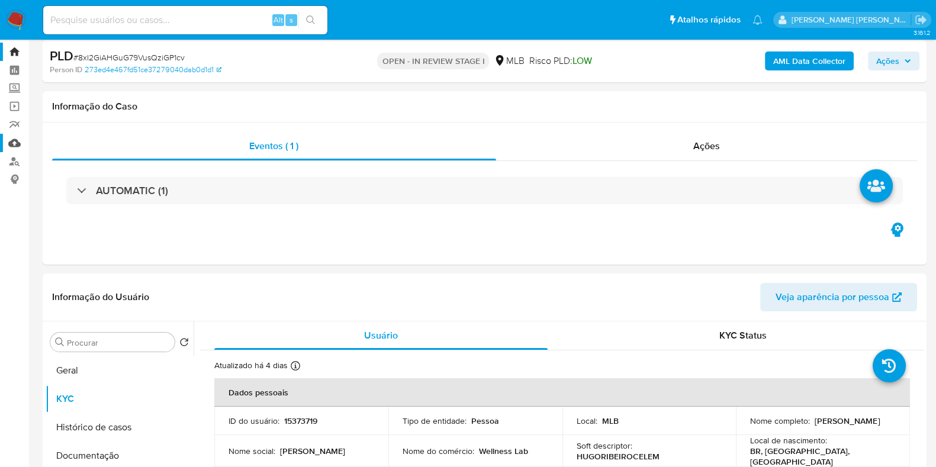
click at [14, 140] on link "Mulan" at bounding box center [70, 143] width 141 height 18
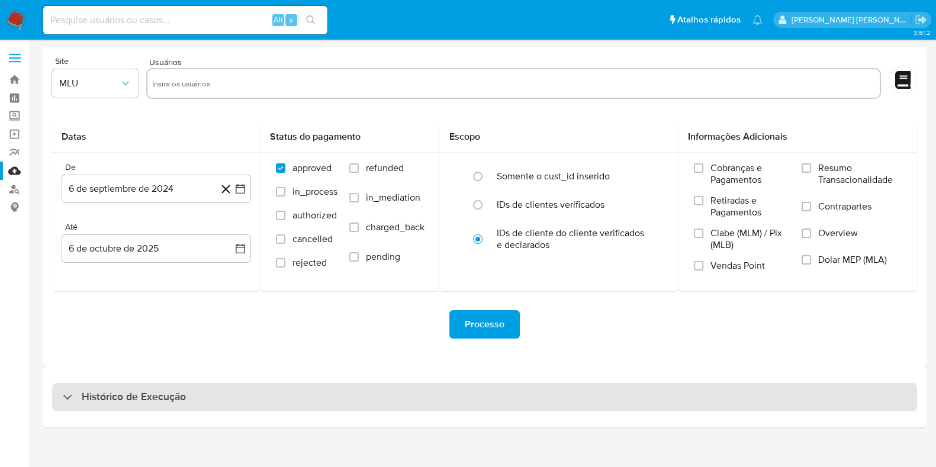
click at [131, 395] on h3 "Histórico de Execução" at bounding box center [134, 397] width 104 height 14
select select "10"
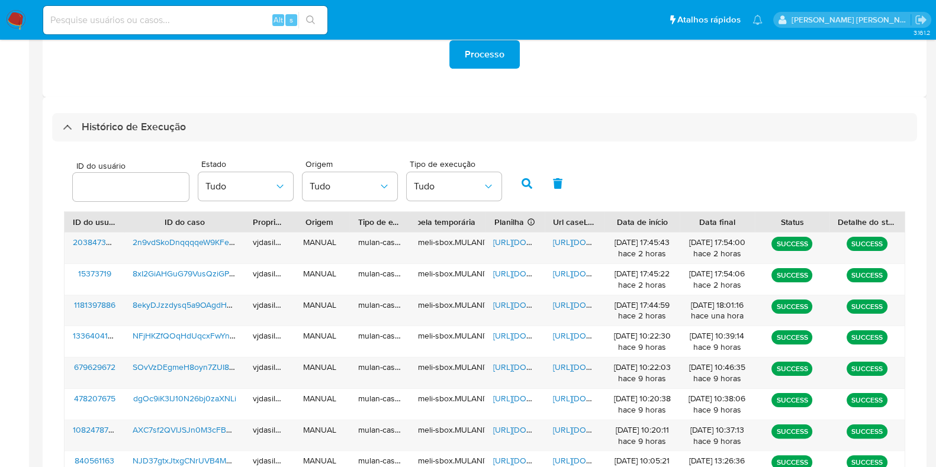
scroll to position [271, 0]
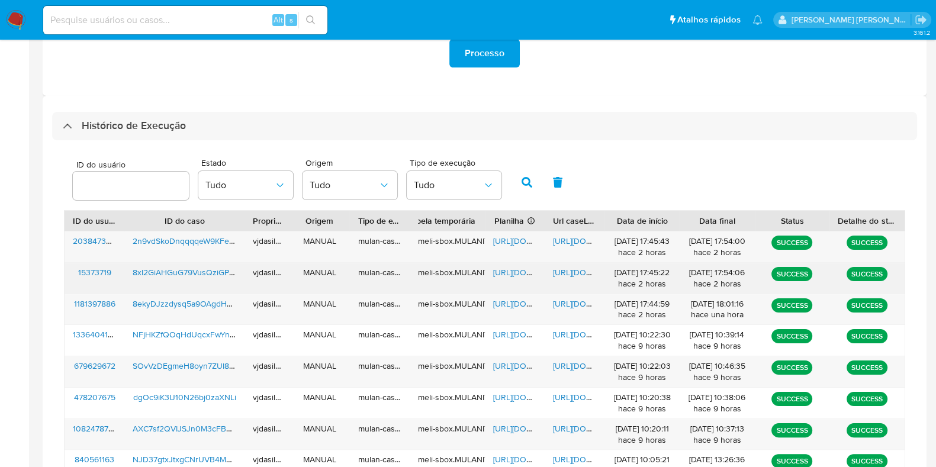
click at [574, 266] on span "[URL][DOMAIN_NAME]" at bounding box center [594, 272] width 82 height 12
click at [506, 271] on span "[URL][DOMAIN_NAME]" at bounding box center [534, 272] width 82 height 12
click at [204, 268] on span "8xI2GiAHGuG79VusQziGP1cv" at bounding box center [187, 272] width 108 height 12
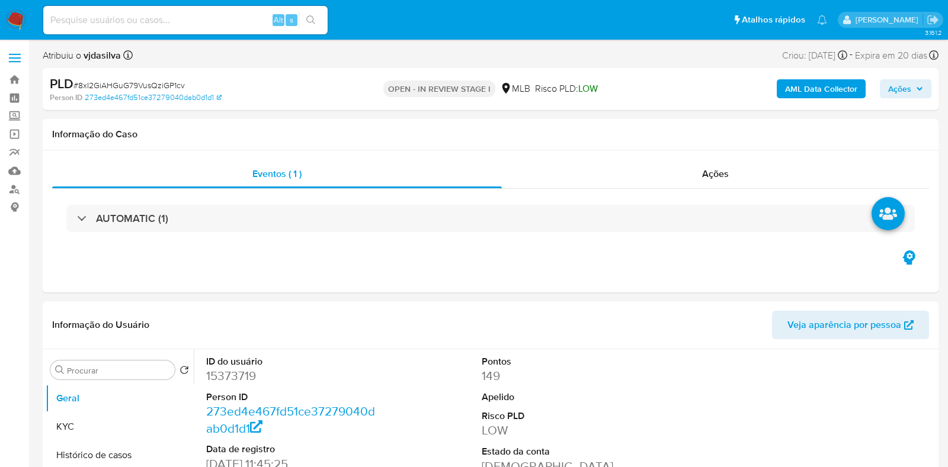
select select "10"
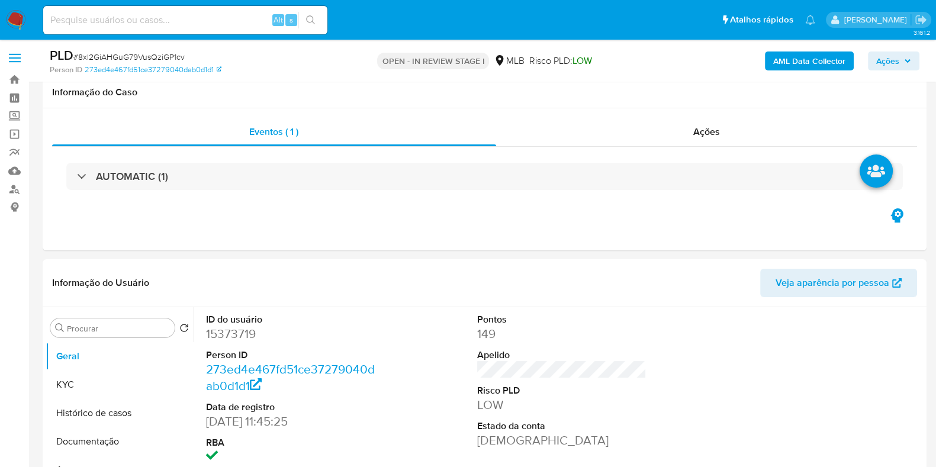
scroll to position [222, 0]
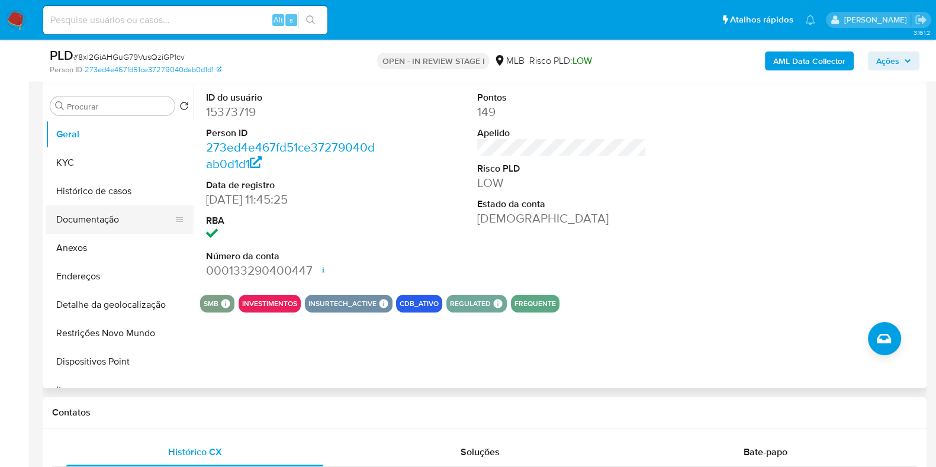
click at [102, 219] on button "Documentação" at bounding box center [115, 219] width 139 height 28
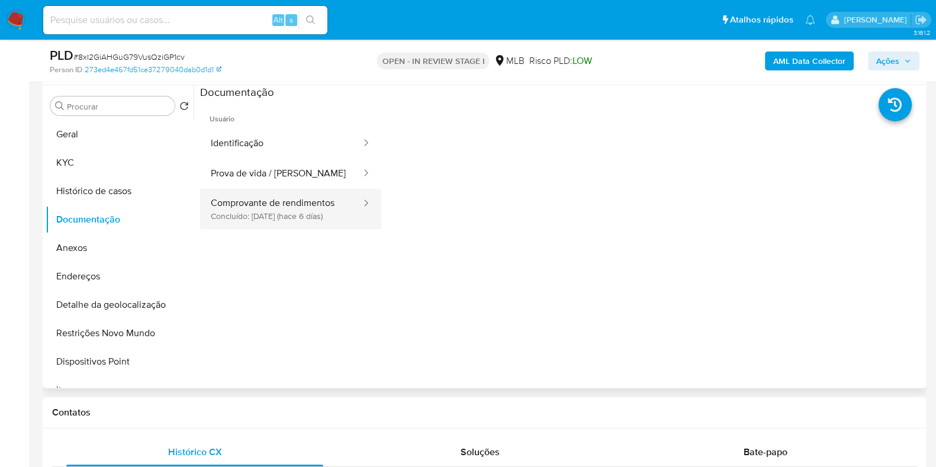
click at [284, 191] on button "Comprovante de rendimentos Concluído: 30/09/2025 (hace 6 días)" at bounding box center [281, 209] width 162 height 40
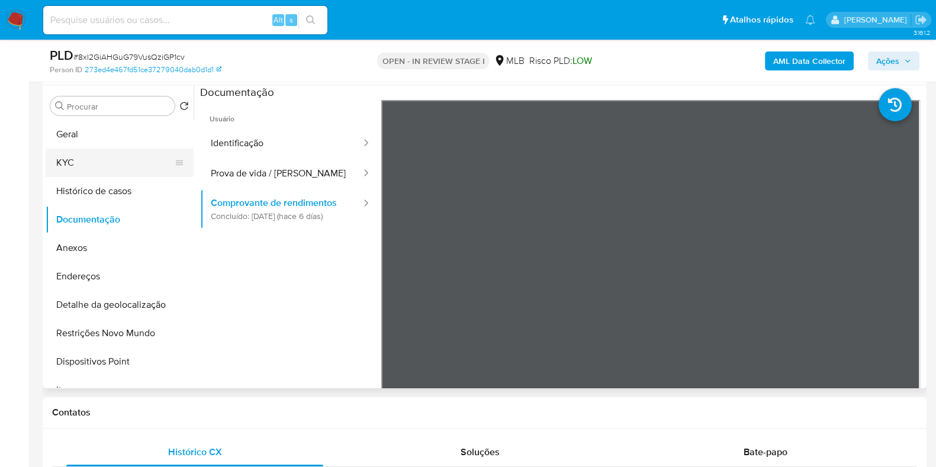
click at [104, 151] on button "KYC" at bounding box center [115, 163] width 139 height 28
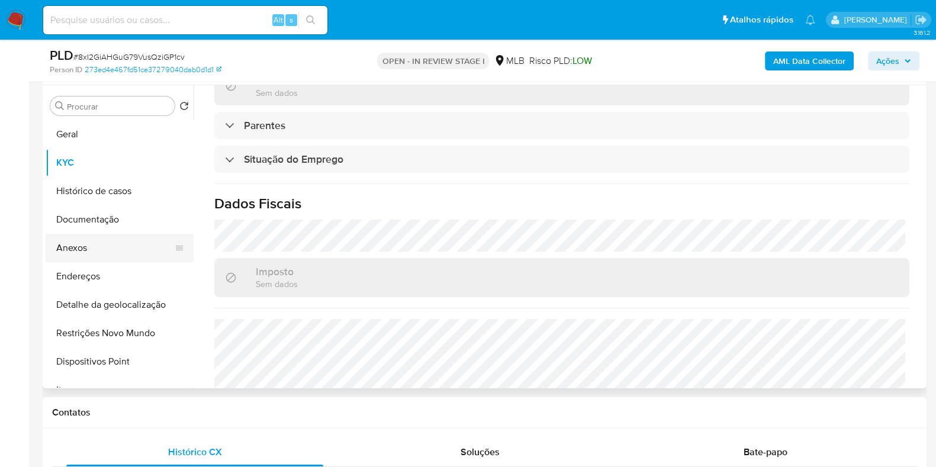
scroll to position [441, 0]
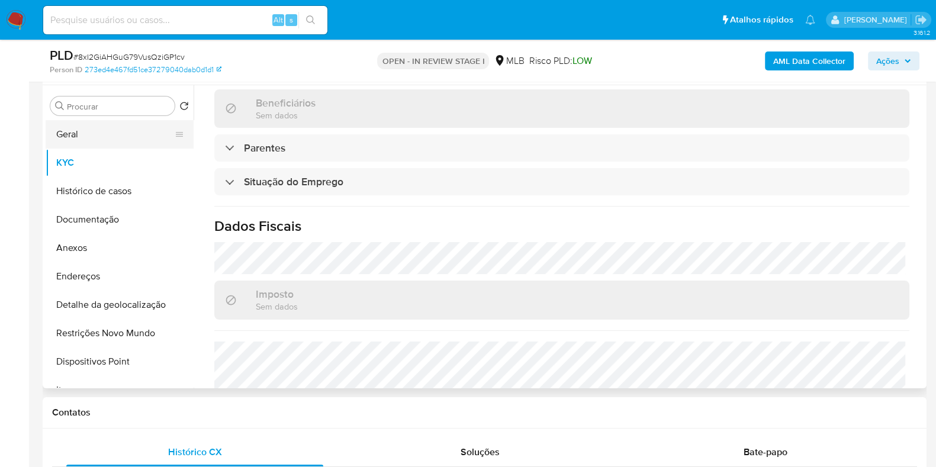
click at [87, 128] on button "Geral" at bounding box center [115, 134] width 139 height 28
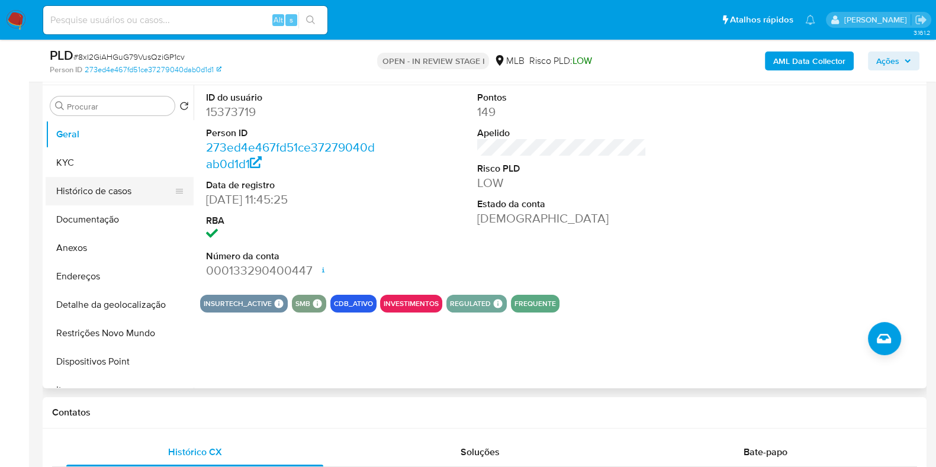
click at [129, 191] on button "Histórico de casos" at bounding box center [115, 191] width 139 height 28
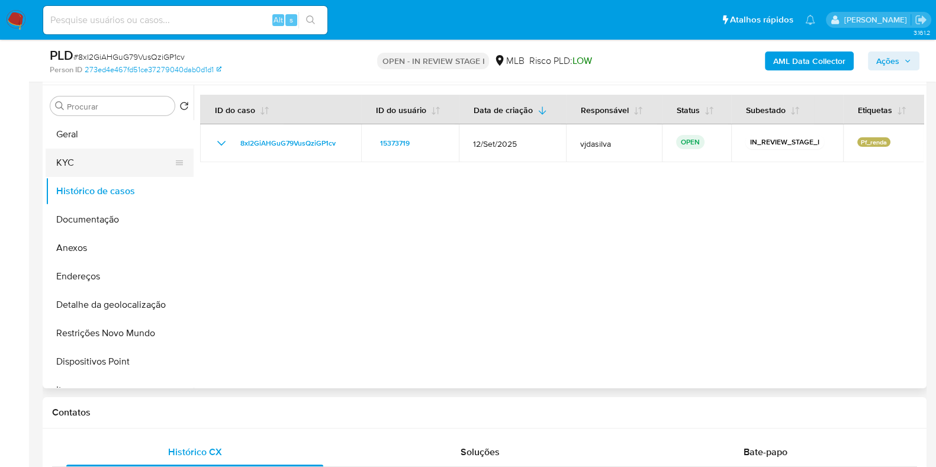
click at [62, 158] on button "KYC" at bounding box center [115, 163] width 139 height 28
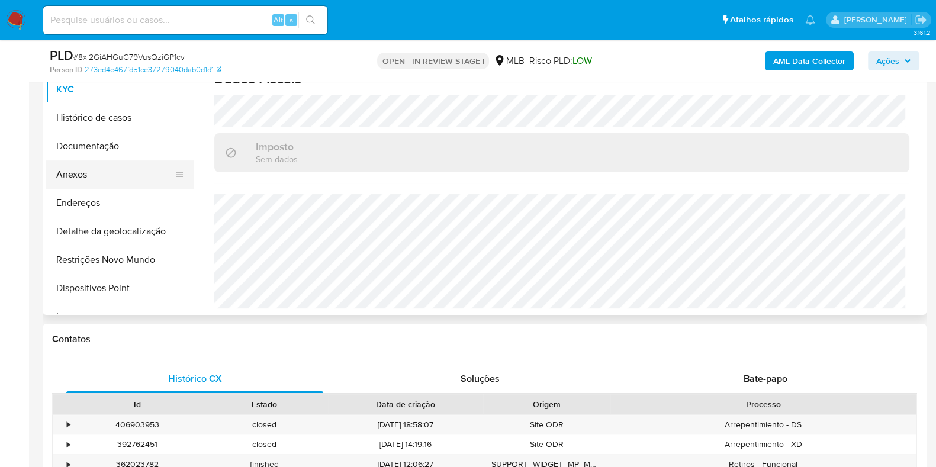
scroll to position [73, 0]
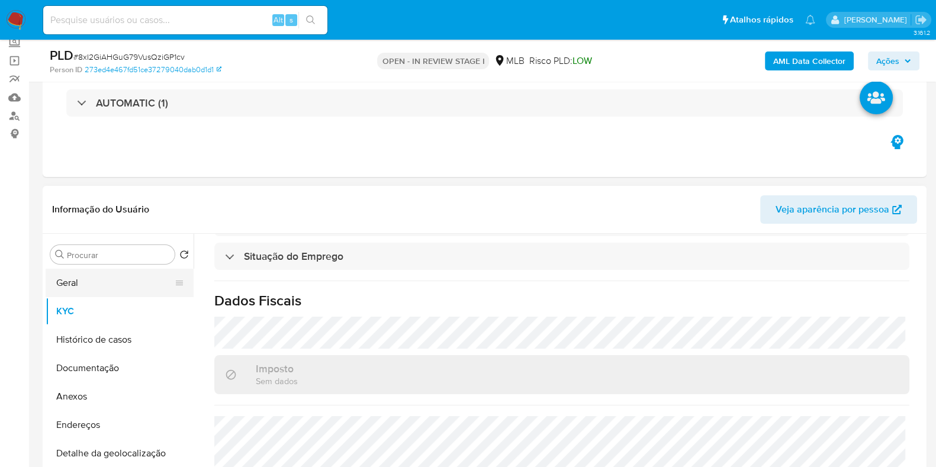
click at [89, 277] on button "Geral" at bounding box center [115, 283] width 139 height 28
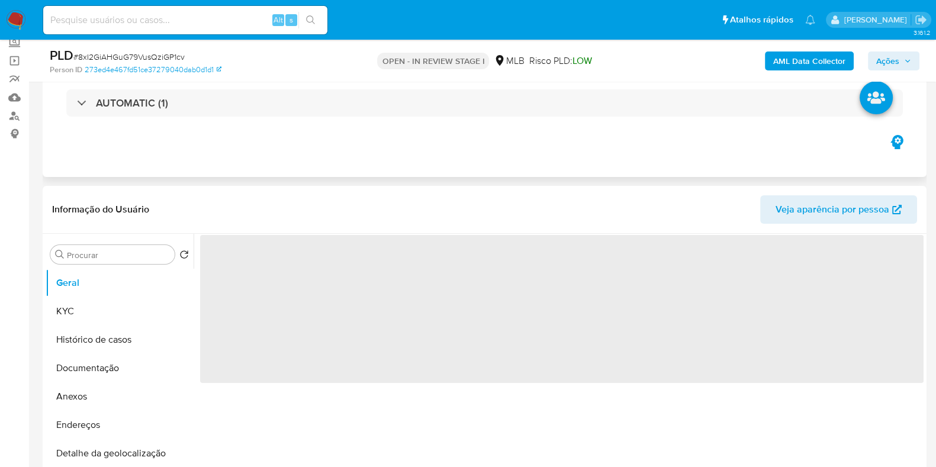
scroll to position [147, 0]
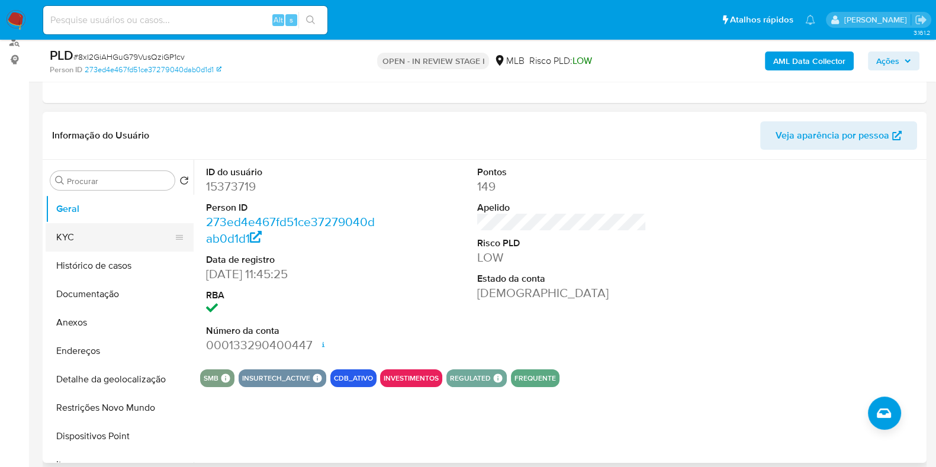
click at [115, 246] on button "KYC" at bounding box center [115, 237] width 139 height 28
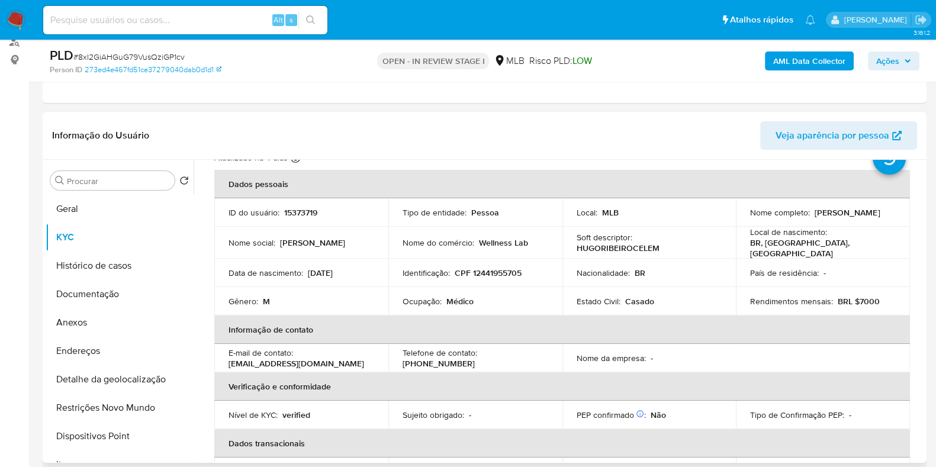
scroll to position [73, 0]
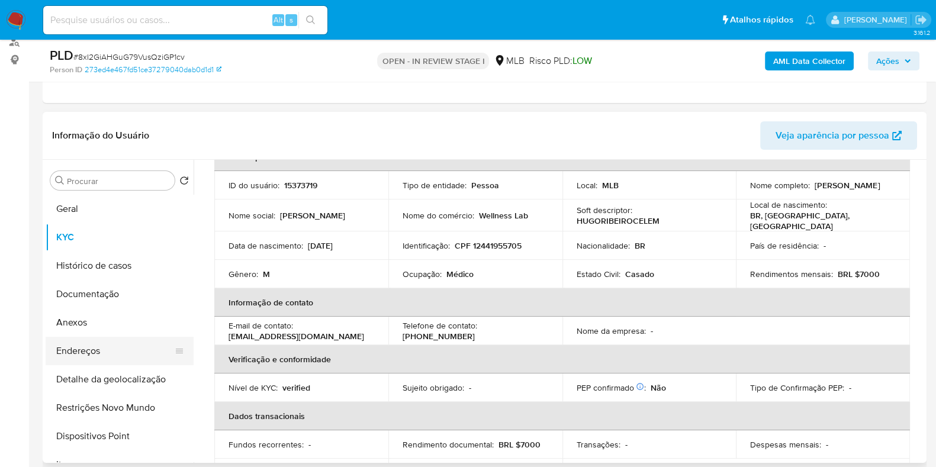
click at [93, 348] on button "Endereços" at bounding box center [115, 351] width 139 height 28
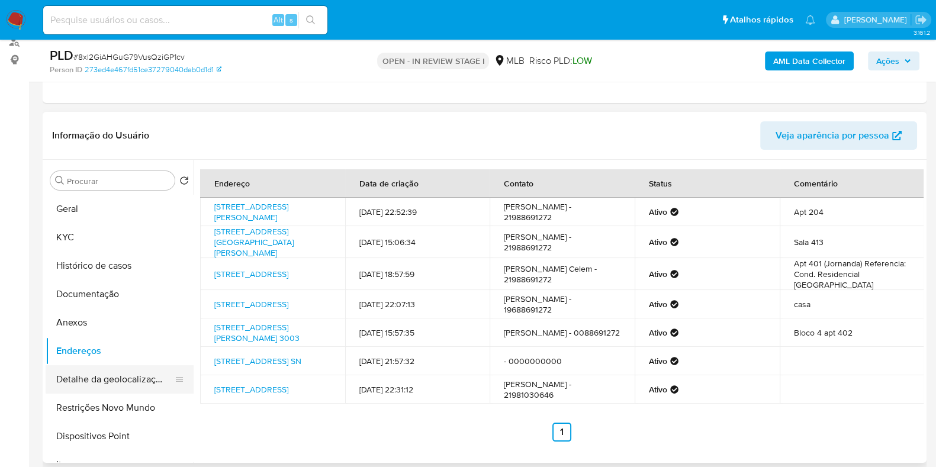
click at [115, 383] on button "Detalhe da geolocalização" at bounding box center [115, 379] width 139 height 28
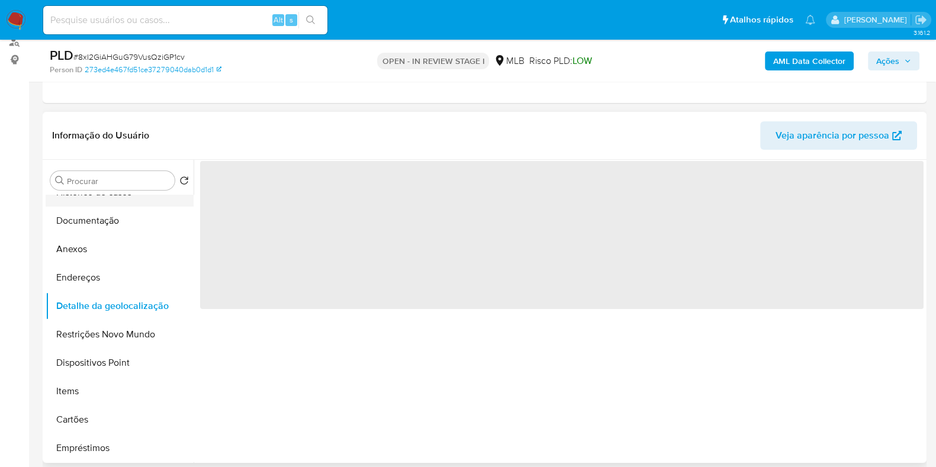
scroll to position [147, 0]
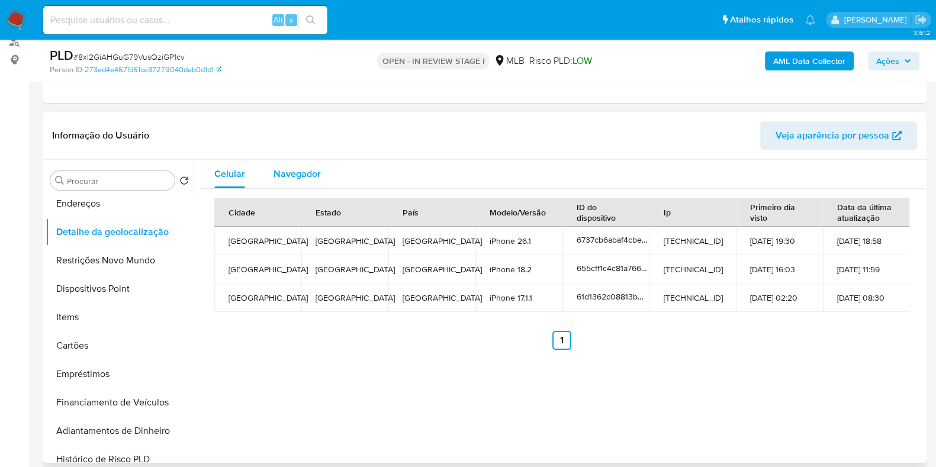
click at [308, 174] on span "Navegador" at bounding box center [297, 174] width 47 height 14
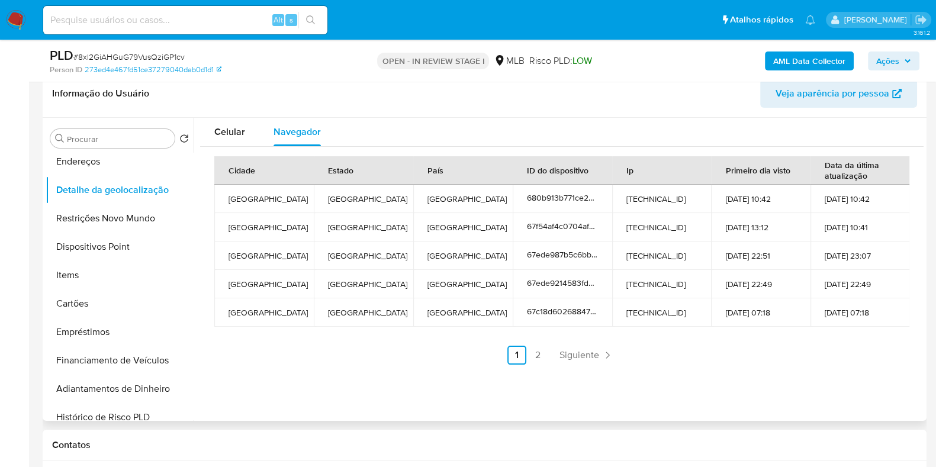
scroll to position [296, 0]
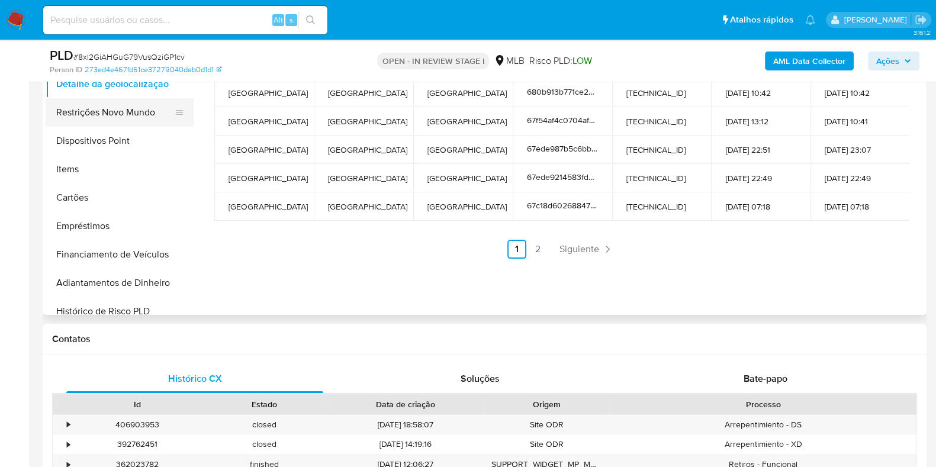
click at [121, 116] on button "Restrições Novo Mundo" at bounding box center [115, 112] width 139 height 28
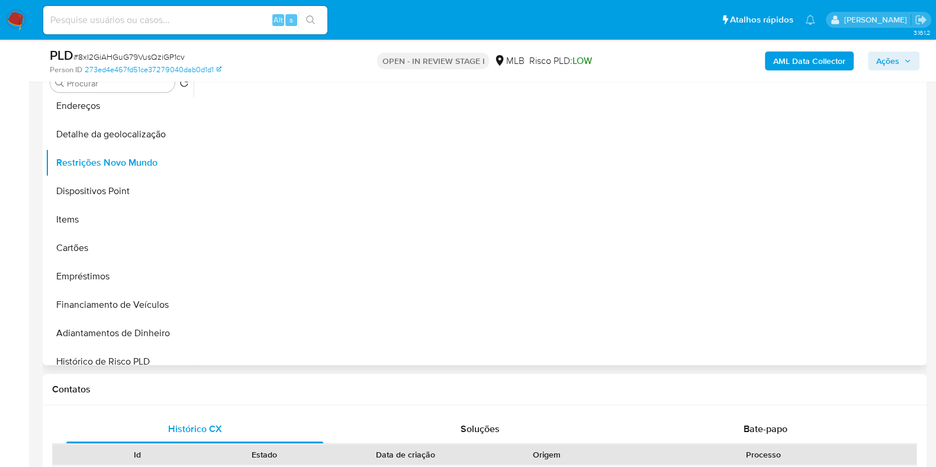
scroll to position [222, 0]
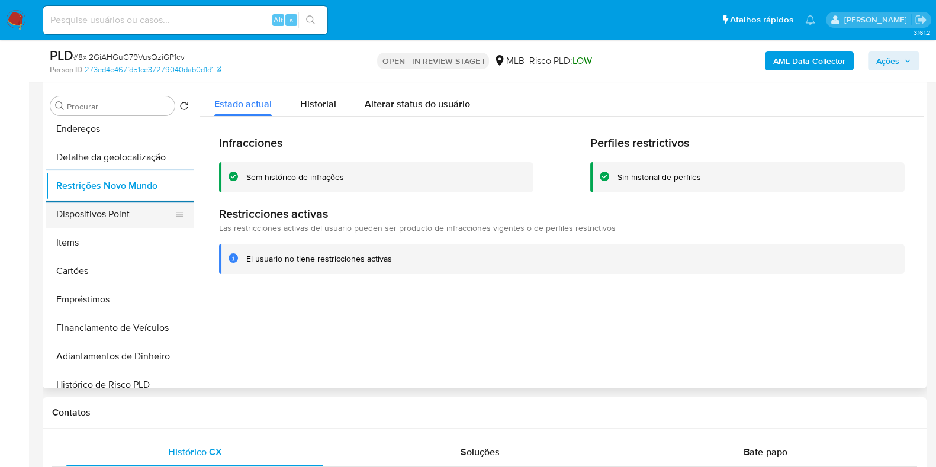
click at [130, 211] on button "Dispositivos Point" at bounding box center [115, 214] width 139 height 28
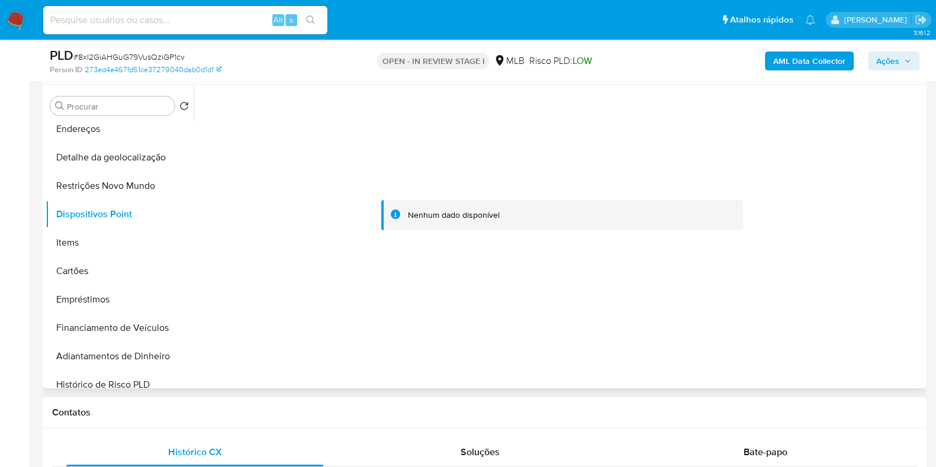
click at [398, 126] on div at bounding box center [562, 215] width 724 height 261
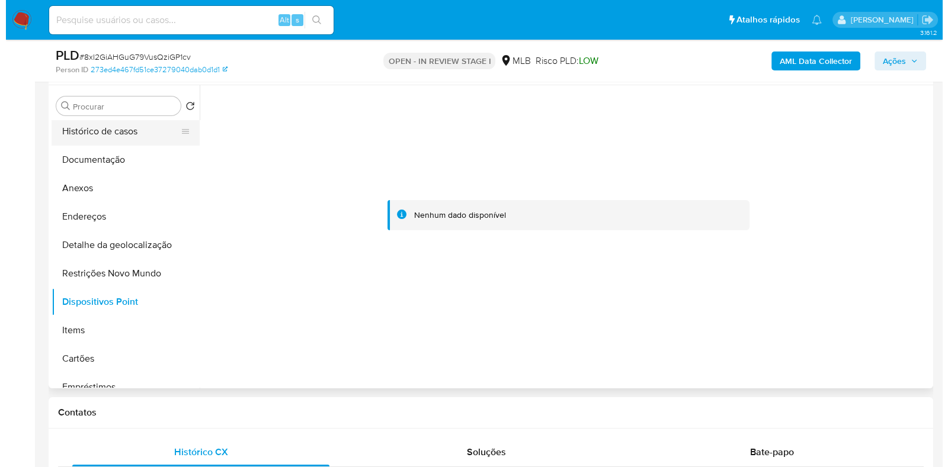
scroll to position [0, 0]
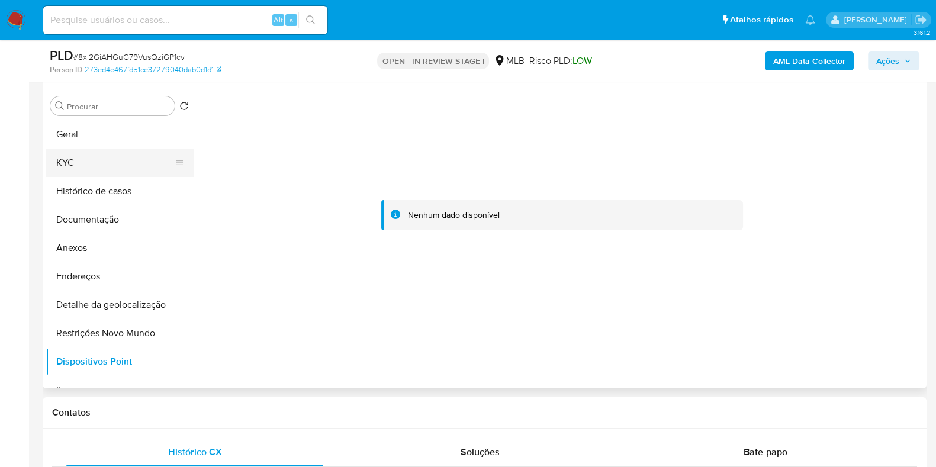
click at [102, 160] on button "KYC" at bounding box center [115, 163] width 139 height 28
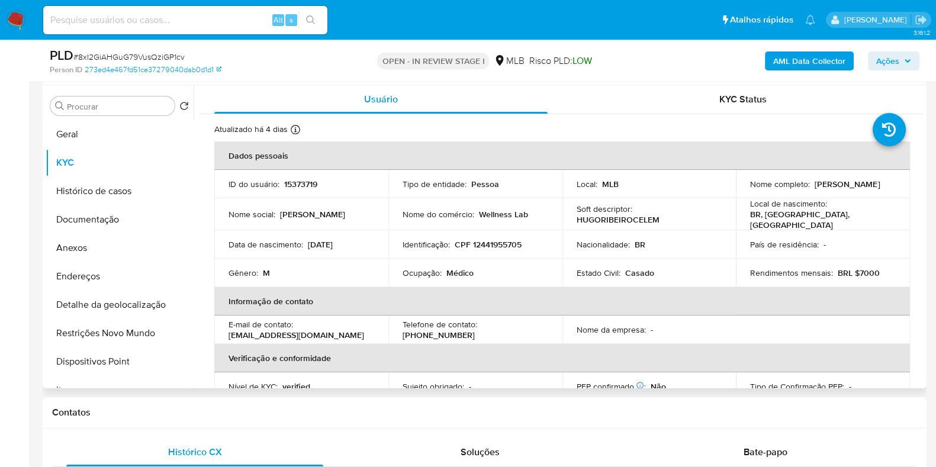
click at [447, 268] on p "Médico" at bounding box center [460, 273] width 27 height 11
copy div "Ocupação : Médico"
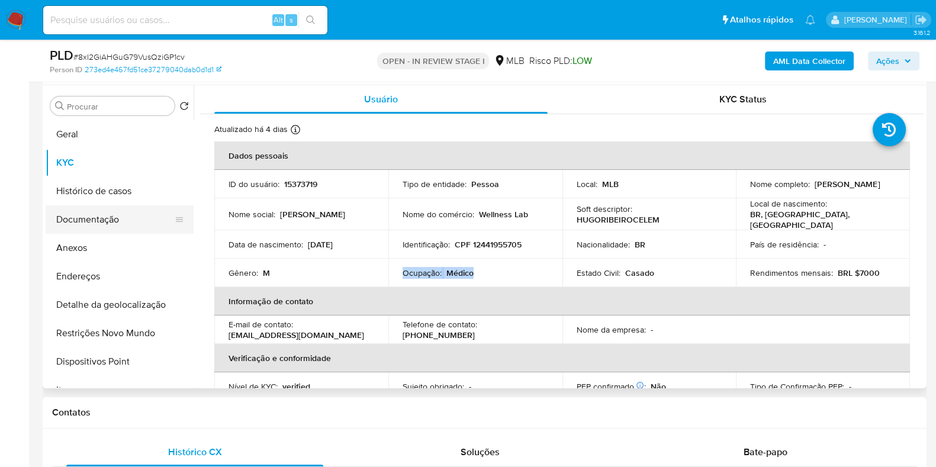
click at [84, 223] on button "Documentação" at bounding box center [115, 219] width 139 height 28
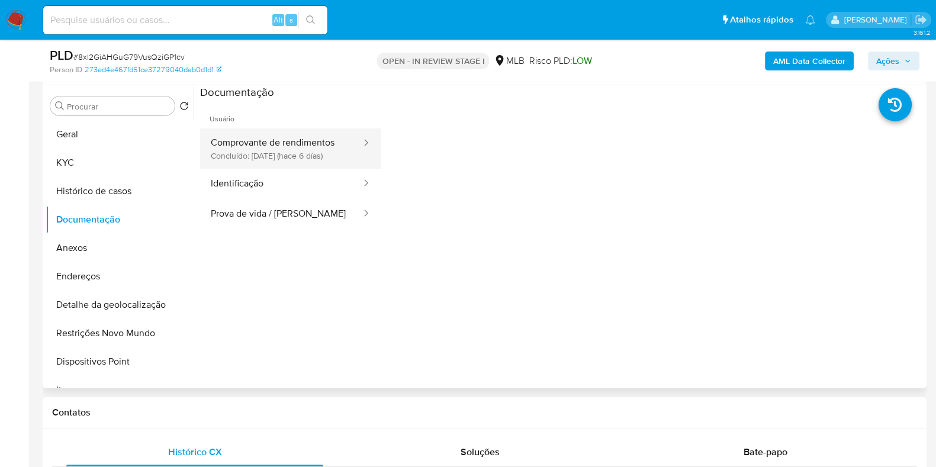
click at [314, 134] on button "Comprovante de rendimentos Concluído: 30/09/2025 (hace 6 días)" at bounding box center [281, 149] width 162 height 40
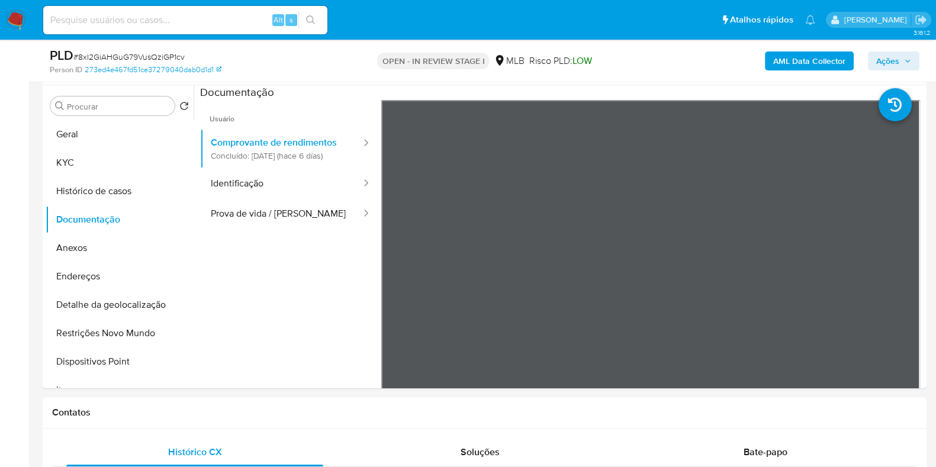
click at [785, 59] on b "AML Data Collector" at bounding box center [809, 61] width 72 height 19
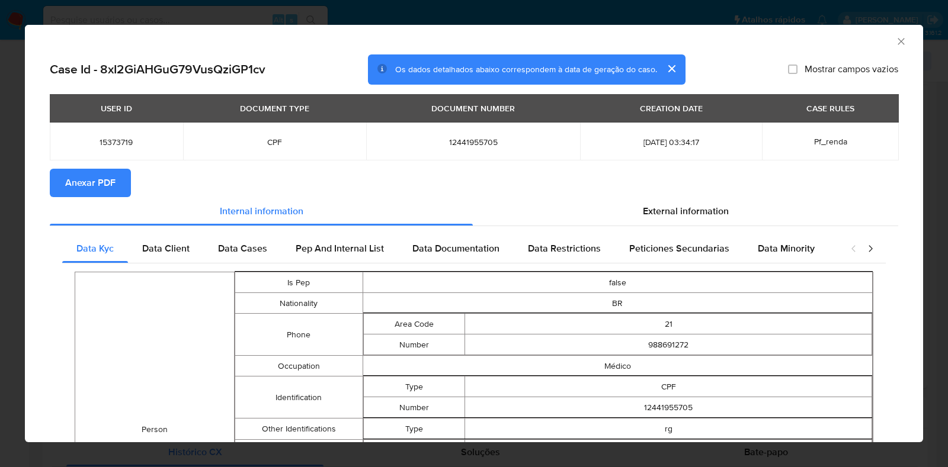
click at [71, 185] on span "Anexar PDF" at bounding box center [90, 183] width 50 height 26
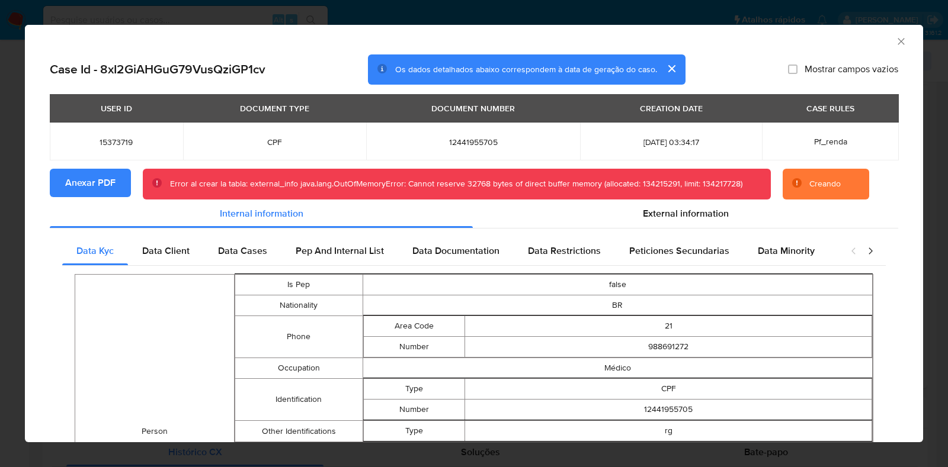
click at [895, 43] on icon "Fechar a janela" at bounding box center [901, 42] width 12 height 12
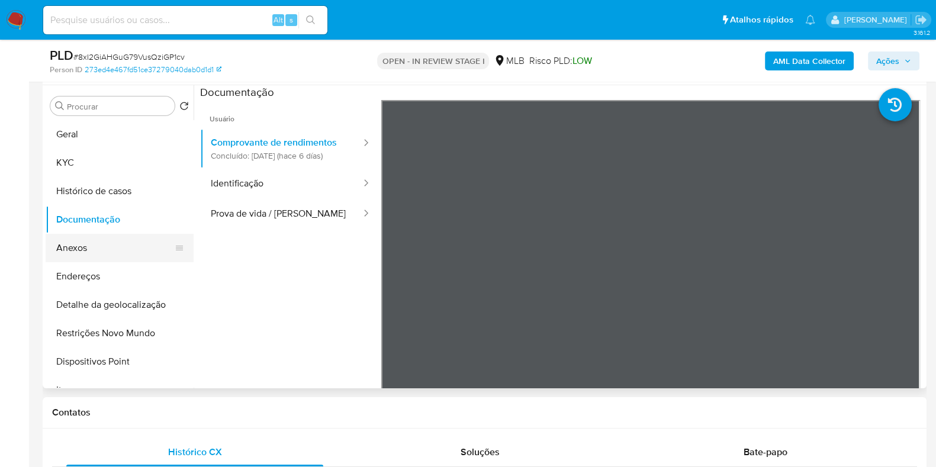
click at [94, 246] on button "Anexos" at bounding box center [115, 248] width 139 height 28
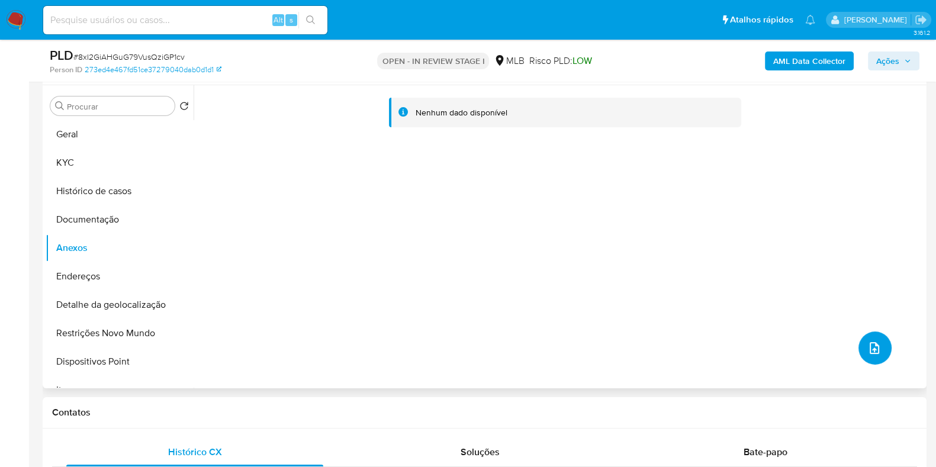
click at [876, 345] on icon "upload-file" at bounding box center [875, 348] width 14 height 14
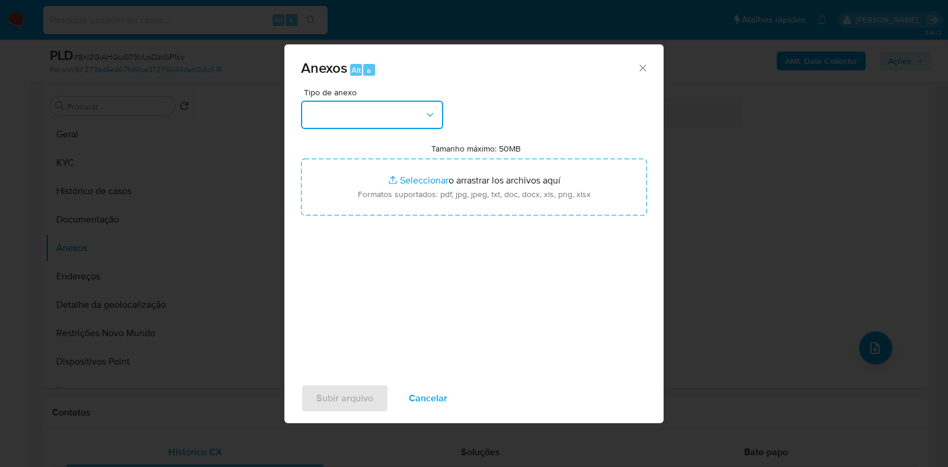
click at [434, 113] on icon "button" at bounding box center [430, 115] width 12 height 12
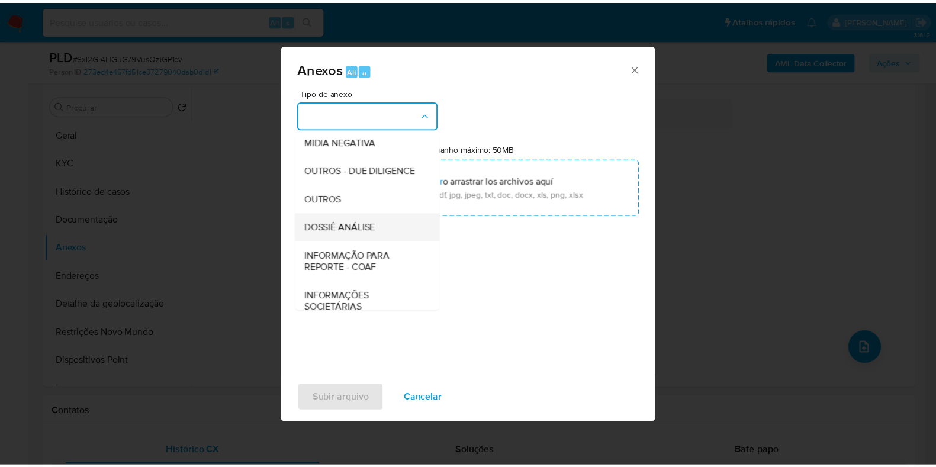
scroll to position [182, 0]
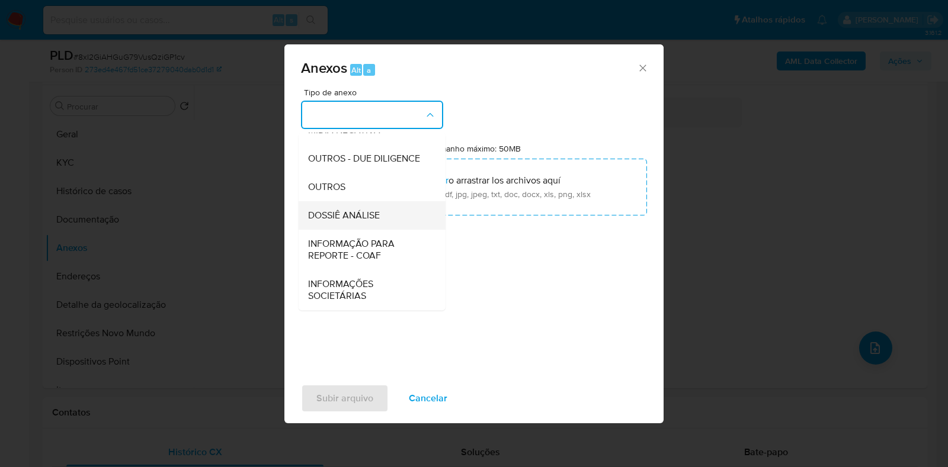
click at [377, 221] on span "DOSSIÊ ANÁLISE" at bounding box center [344, 216] width 72 height 12
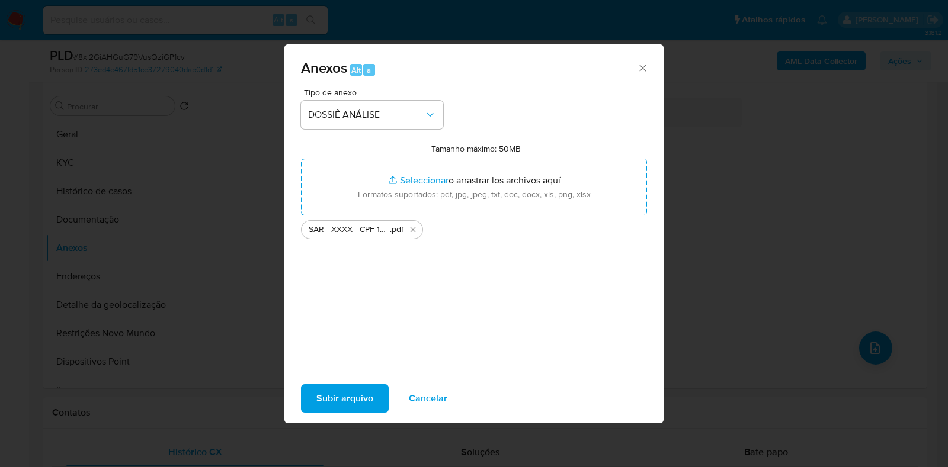
click at [352, 395] on span "Subir arquivo" at bounding box center [344, 399] width 57 height 26
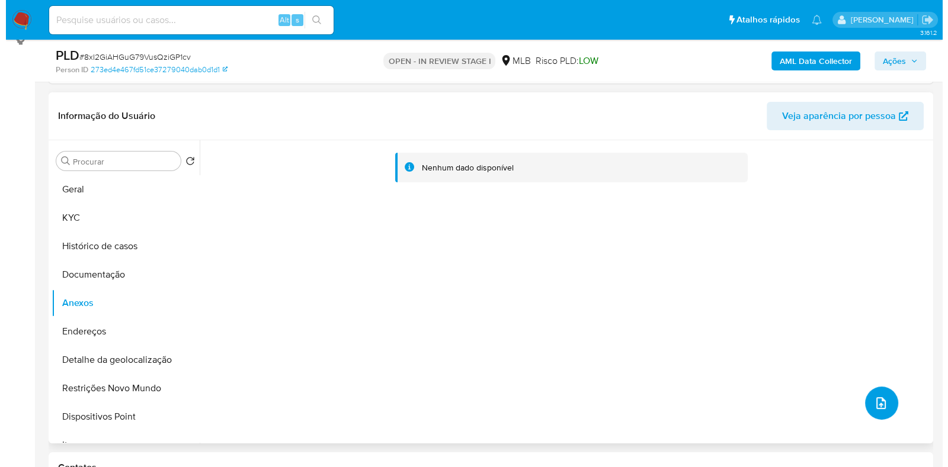
scroll to position [147, 0]
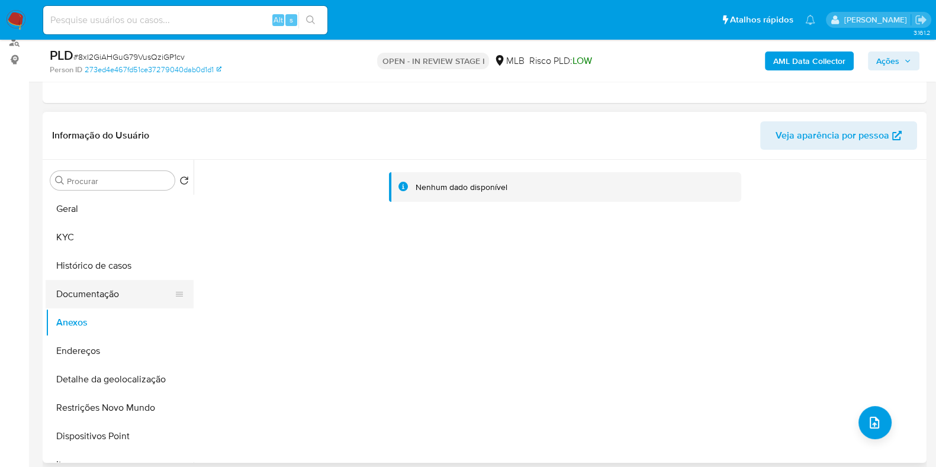
click at [83, 298] on button "Documentação" at bounding box center [115, 294] width 139 height 28
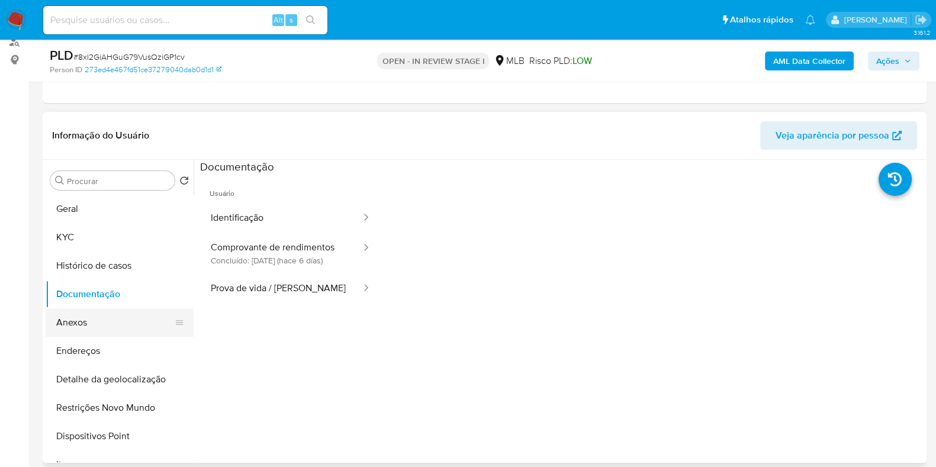
click at [82, 322] on button "Anexos" at bounding box center [115, 323] width 139 height 28
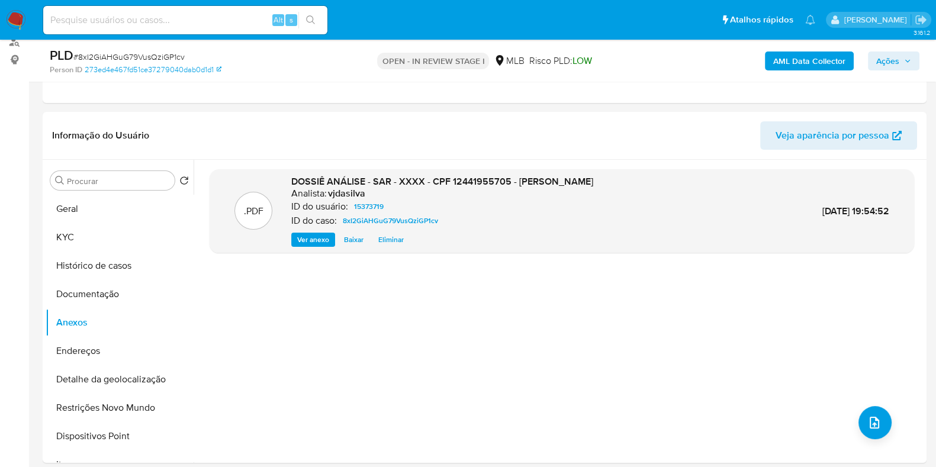
click at [831, 66] on b "AML Data Collector" at bounding box center [809, 61] width 72 height 19
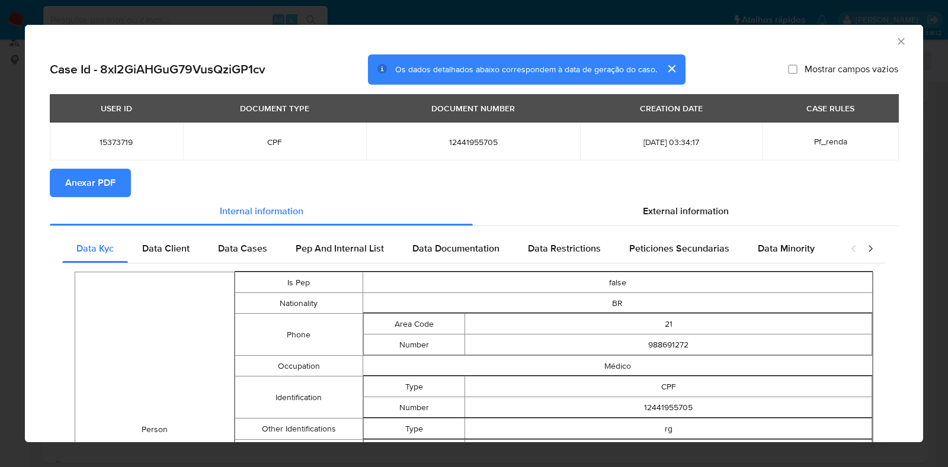
click at [80, 182] on span "Anexar PDF" at bounding box center [90, 183] width 50 height 26
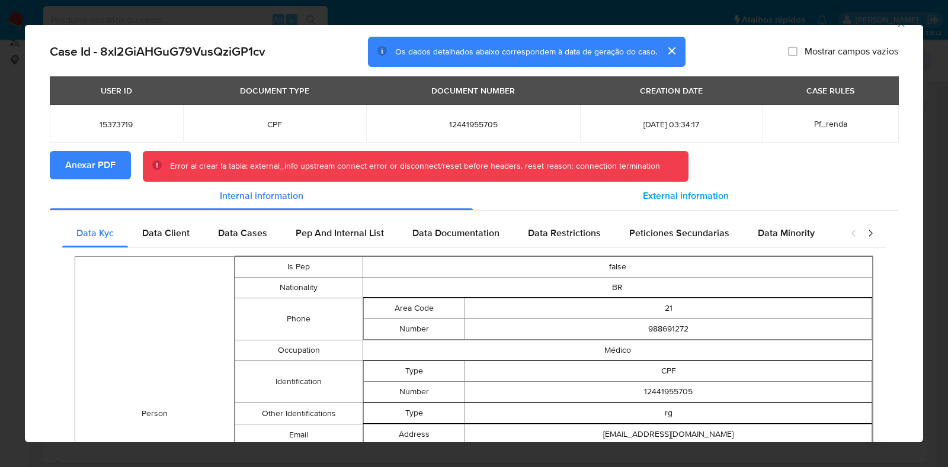
scroll to position [0, 0]
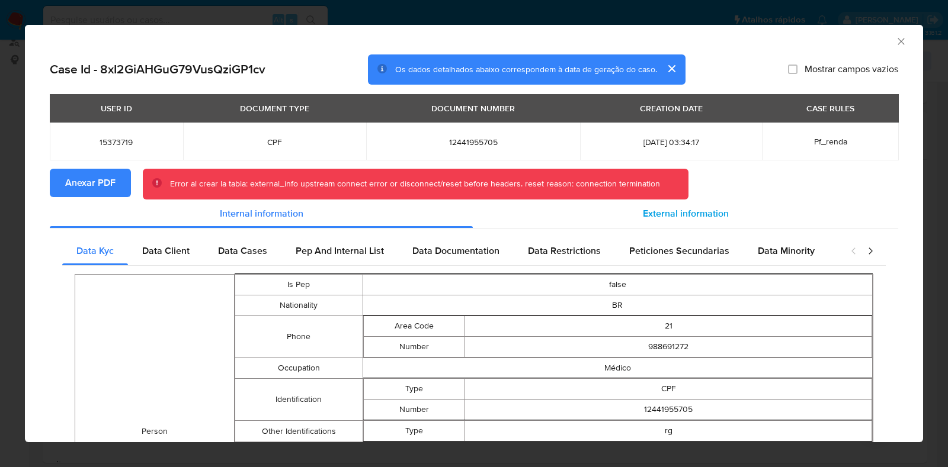
click at [672, 209] on span "External information" at bounding box center [686, 214] width 86 height 14
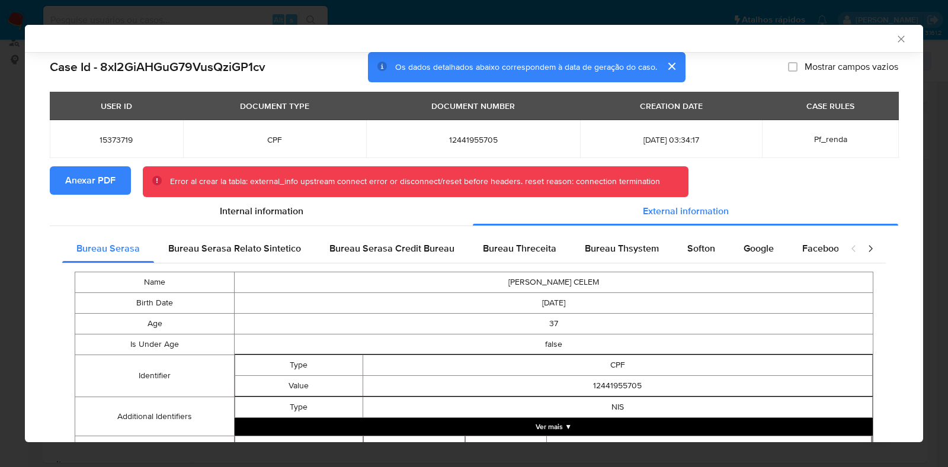
scroll to position [71, 0]
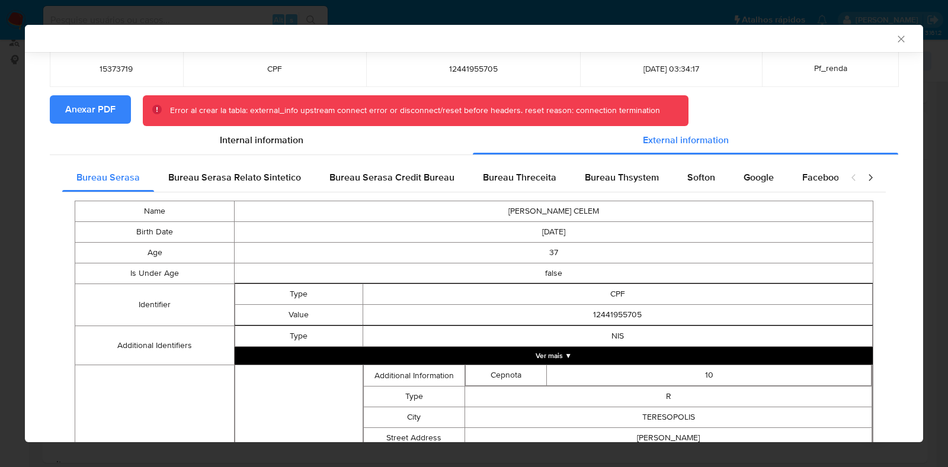
click at [605, 349] on button "Ver mais ▼" at bounding box center [554, 356] width 638 height 18
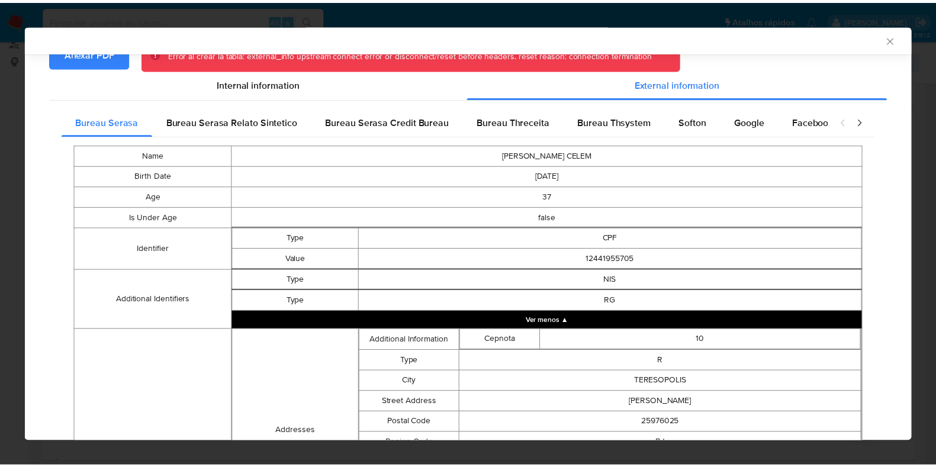
scroll to position [145, 0]
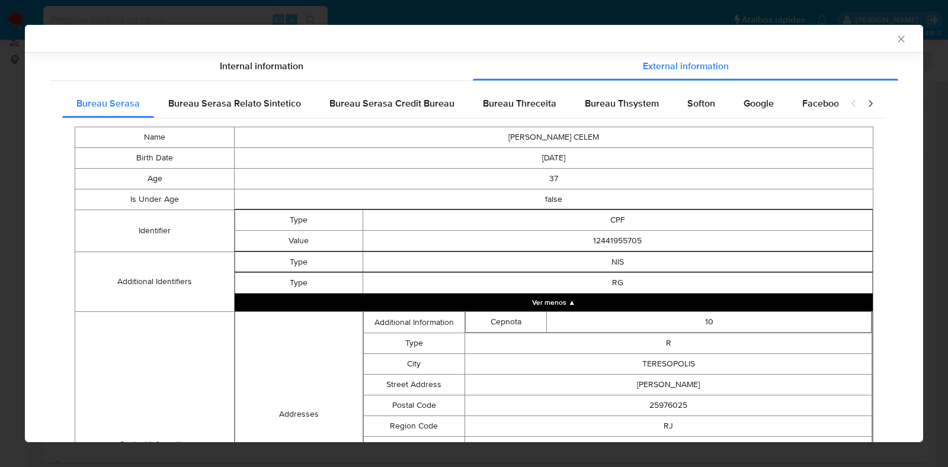
click at [895, 38] on icon "Fechar a janela" at bounding box center [901, 39] width 12 height 12
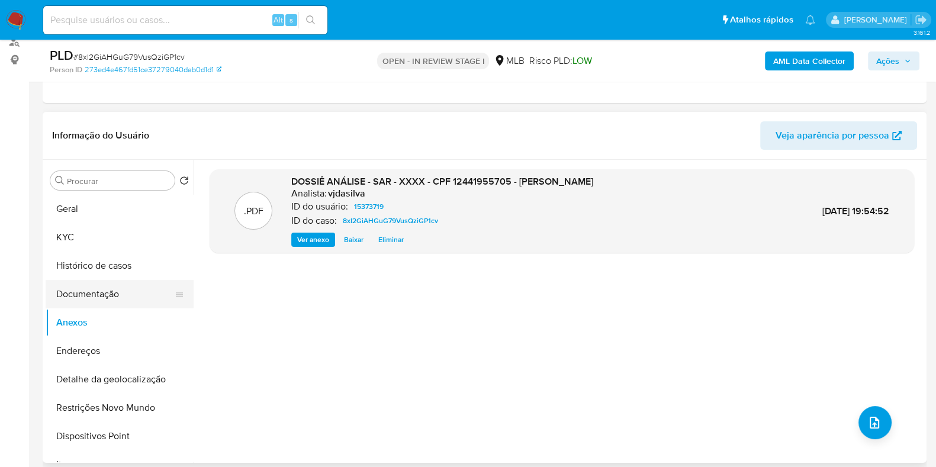
click at [108, 293] on button "Documentação" at bounding box center [115, 294] width 139 height 28
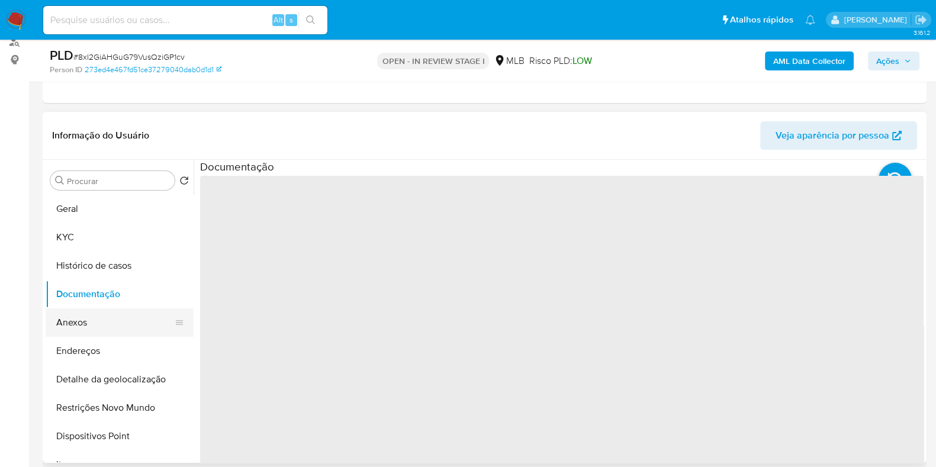
click at [99, 319] on button "Anexos" at bounding box center [115, 323] width 139 height 28
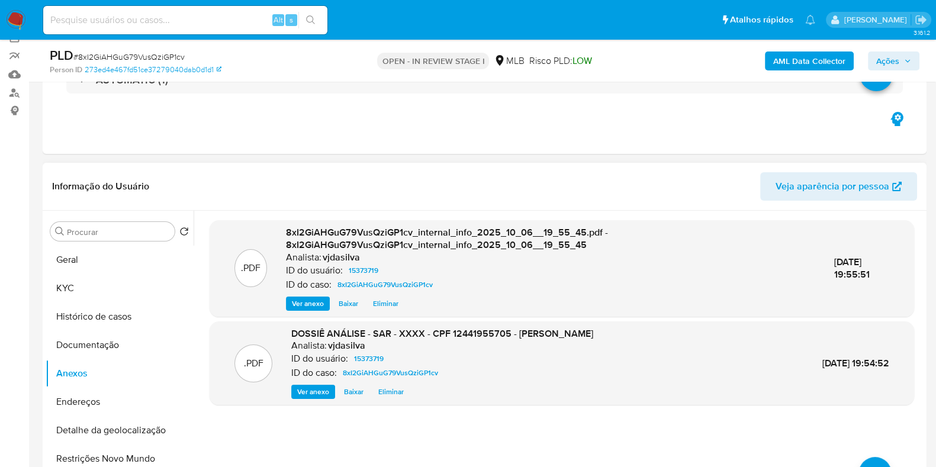
scroll to position [73, 0]
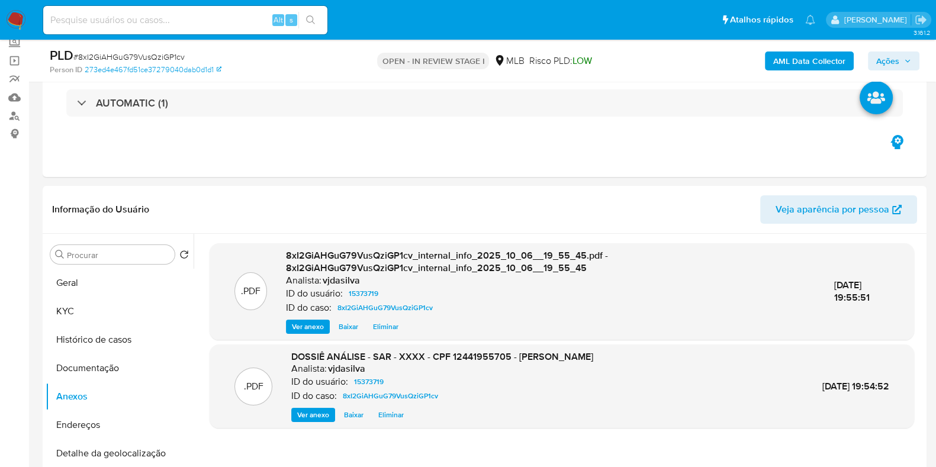
click at [891, 60] on span "Ações" at bounding box center [887, 61] width 23 height 19
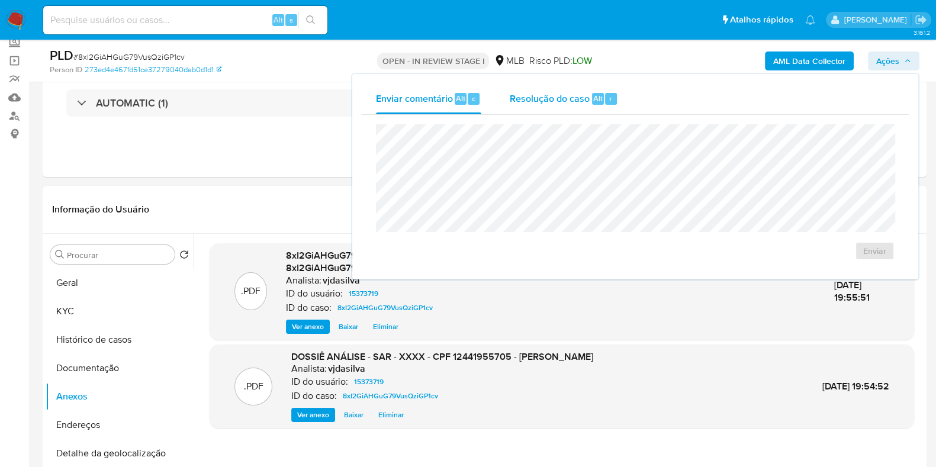
click at [566, 100] on span "Resolução do caso" at bounding box center [550, 98] width 80 height 14
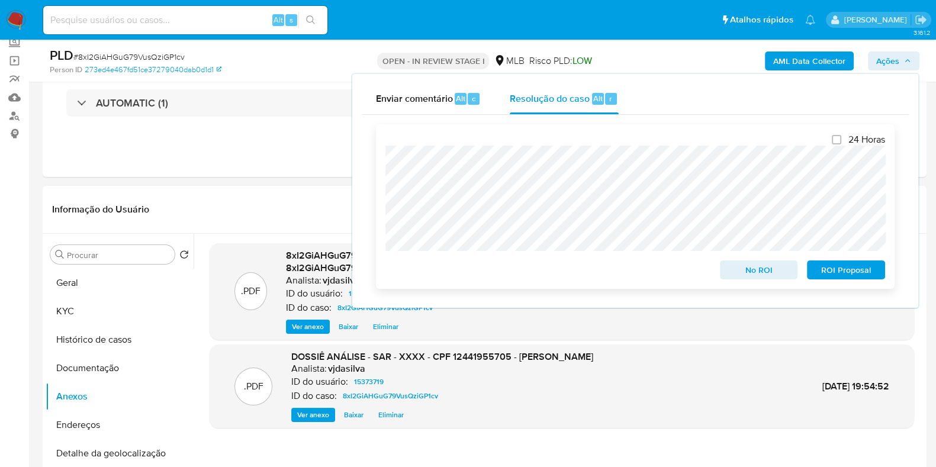
click at [833, 270] on span "ROI Proposal" at bounding box center [846, 270] width 62 height 17
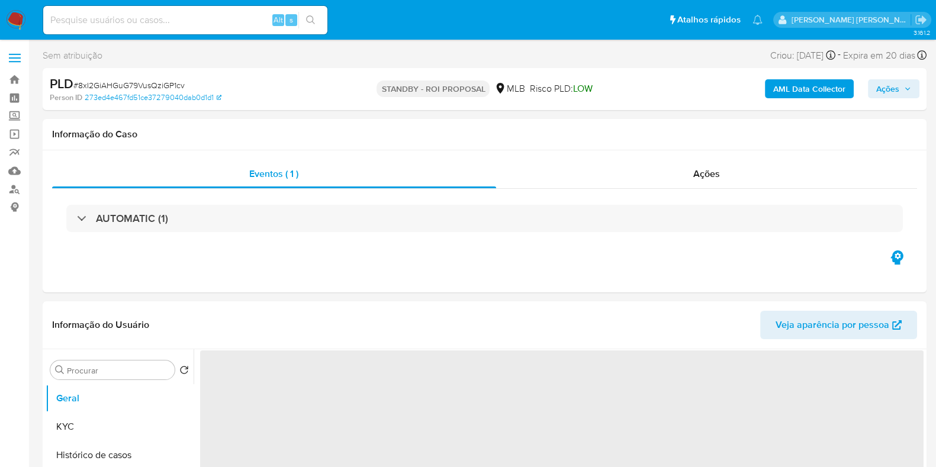
select select "10"
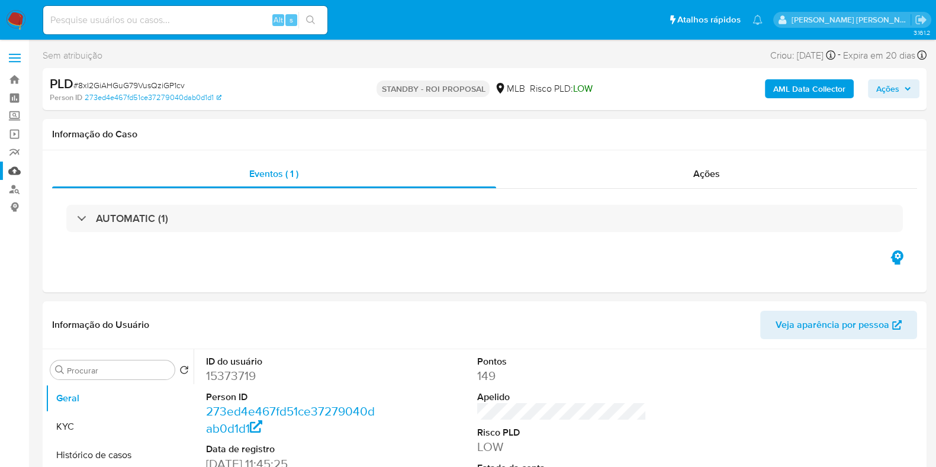
click at [18, 164] on link "Mulan" at bounding box center [70, 171] width 141 height 18
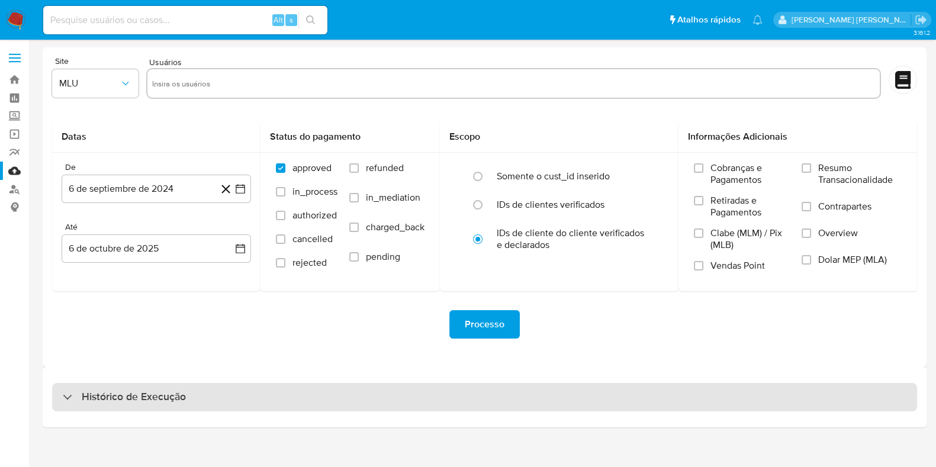
drag, startPoint x: 288, startPoint y: 393, endPoint x: 282, endPoint y: 393, distance: 6.0
click at [288, 393] on div "Histórico de Execução" at bounding box center [484, 397] width 865 height 28
select select "10"
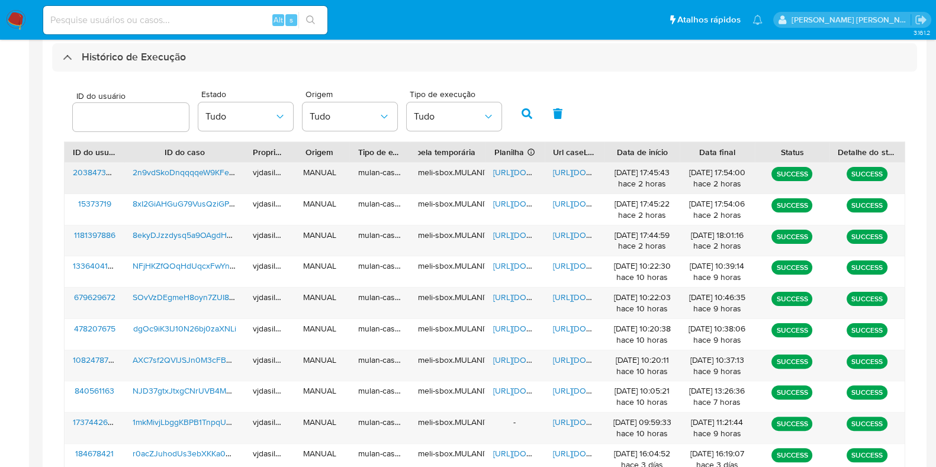
scroll to position [373, 0]
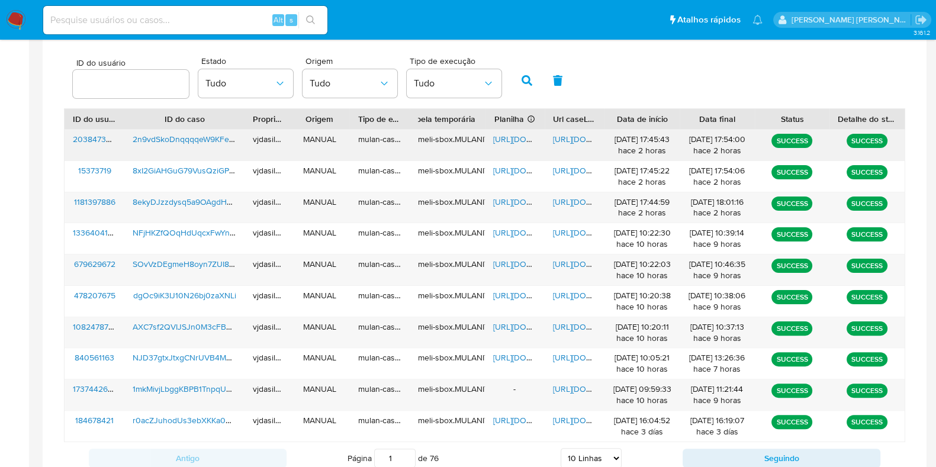
click at [585, 138] on span "[URL][DOMAIN_NAME]" at bounding box center [594, 139] width 82 height 12
click at [508, 140] on span "[URL][DOMAIN_NAME]" at bounding box center [534, 139] width 82 height 12
click at [188, 134] on span "2n9vdSkoDnqqqqeW9KFeks0b" at bounding box center [190, 139] width 115 height 12
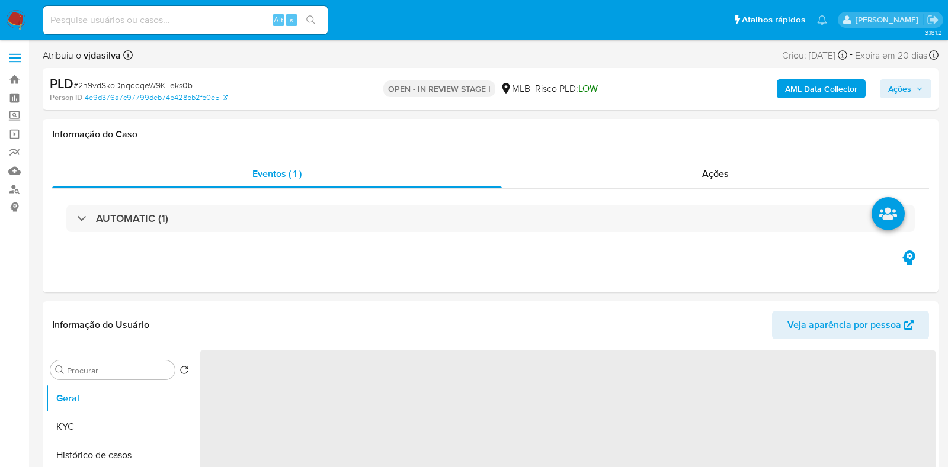
select select "10"
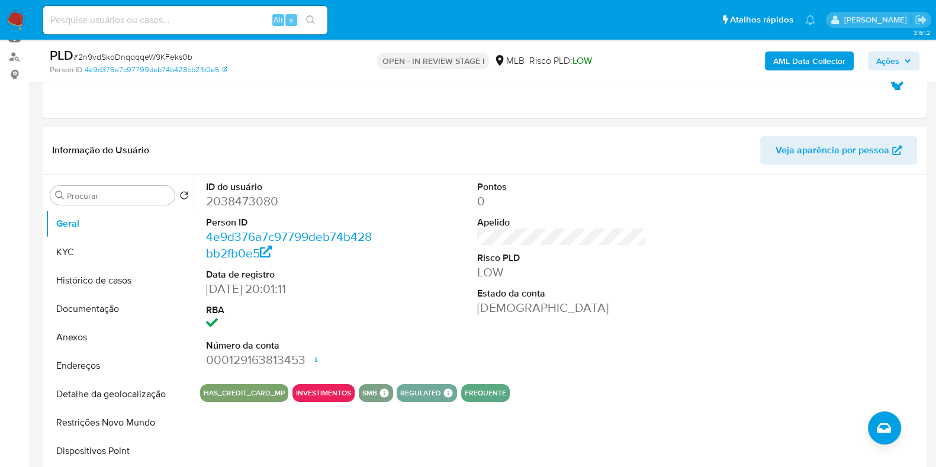
scroll to position [147, 0]
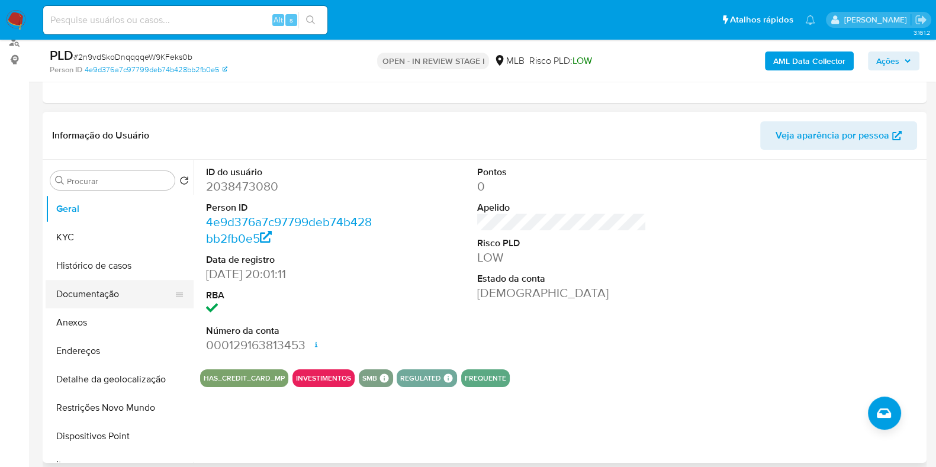
click at [96, 297] on button "Documentação" at bounding box center [115, 294] width 139 height 28
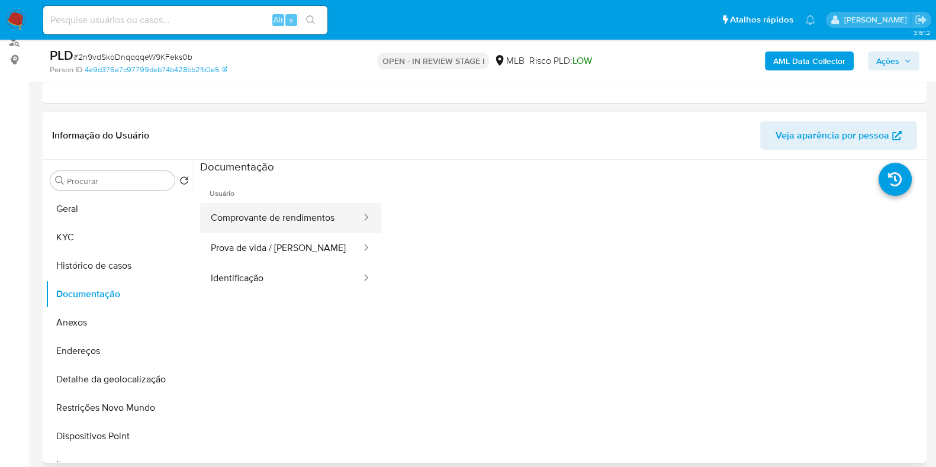
click at [280, 215] on button "Comprovante de rendimentos" at bounding box center [281, 218] width 162 height 30
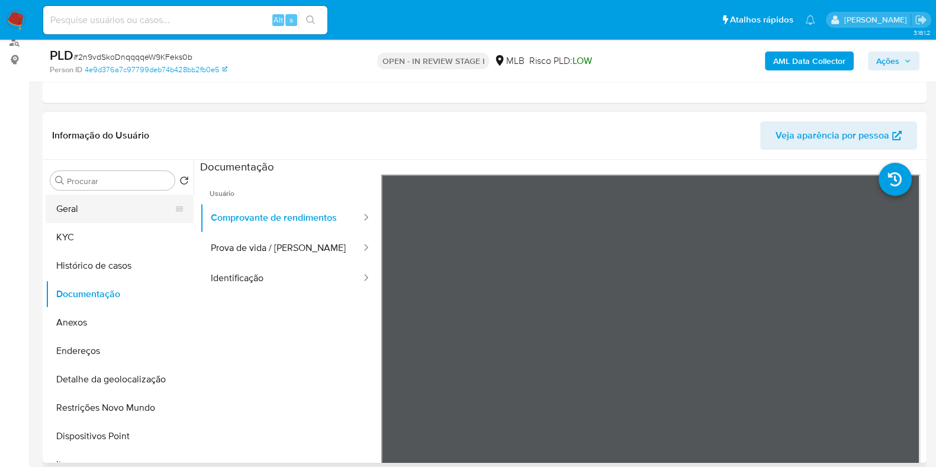
click at [86, 203] on button "Geral" at bounding box center [115, 209] width 139 height 28
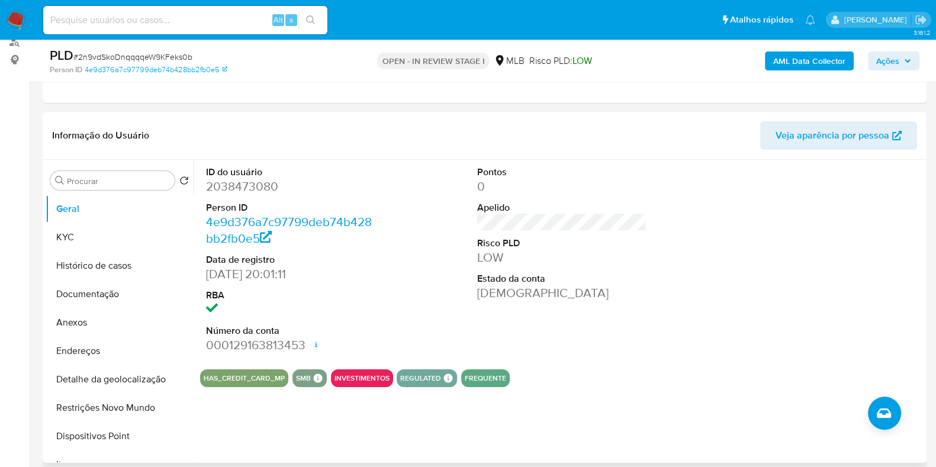
click at [410, 181] on div "ID do usuário 2038473080 Person ID 4e9d376a7c97799deb74b428bb2fb0e5 Data de reg…" at bounding box center [562, 260] width 724 height 200
click at [95, 235] on button "KYC" at bounding box center [115, 237] width 139 height 28
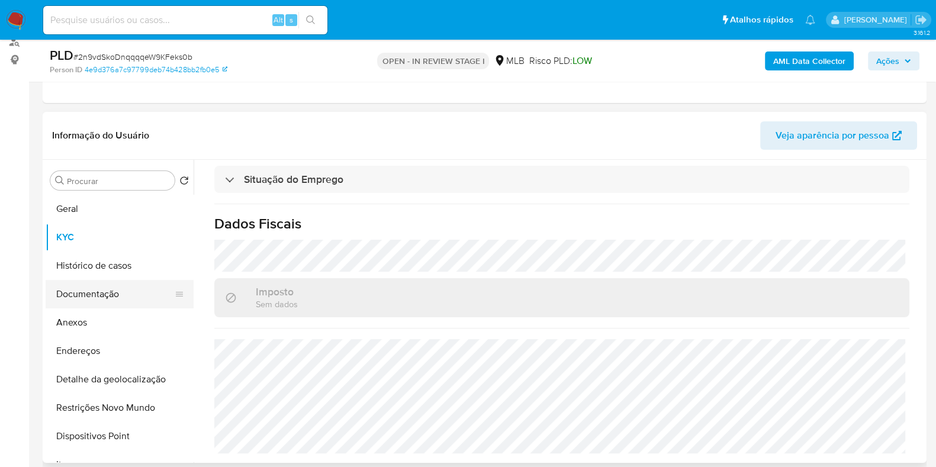
click at [112, 294] on button "Documentação" at bounding box center [115, 294] width 139 height 28
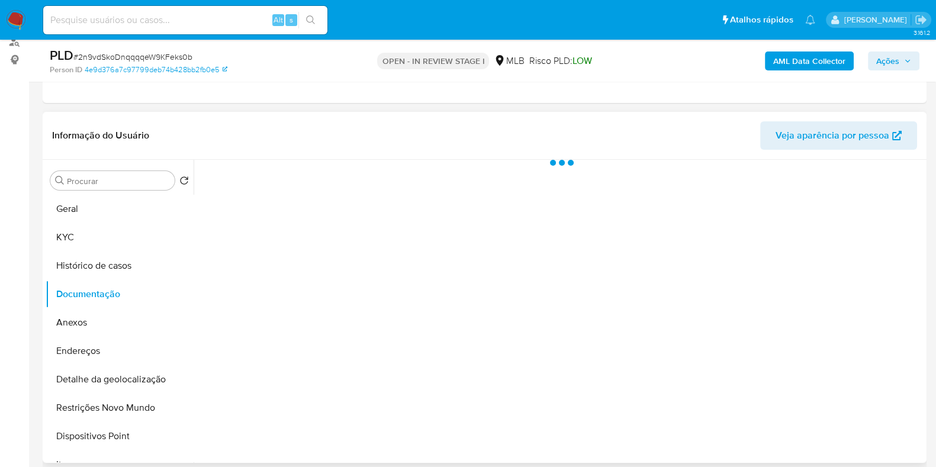
scroll to position [0, 0]
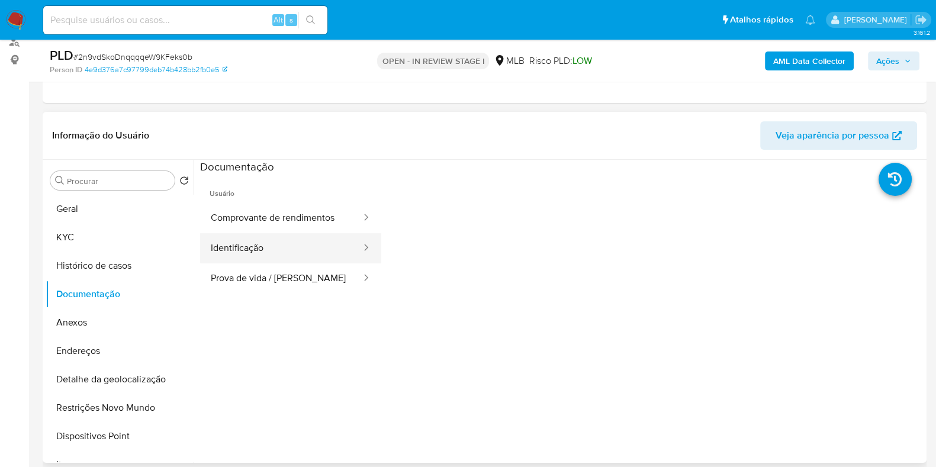
click at [266, 235] on button "Identificação" at bounding box center [281, 248] width 162 height 30
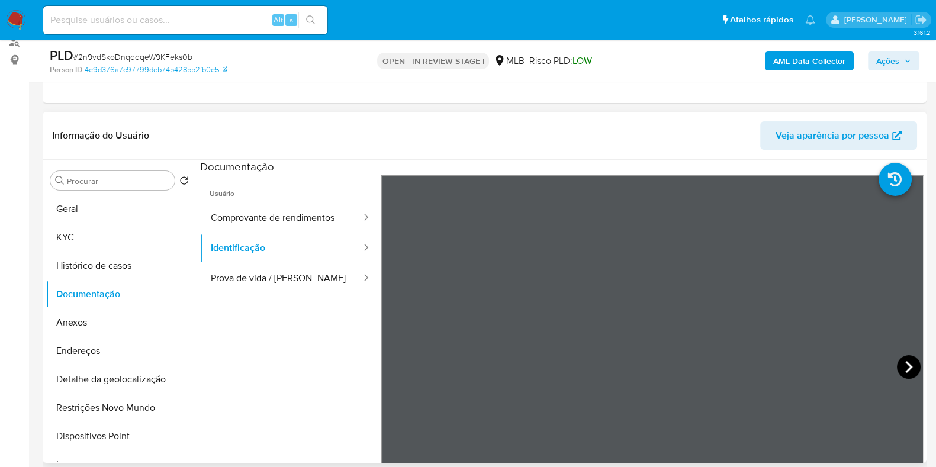
click at [904, 355] on icon at bounding box center [909, 367] width 24 height 24
click at [272, 277] on button "Prova de vida / [PERSON_NAME]" at bounding box center [281, 279] width 162 height 30
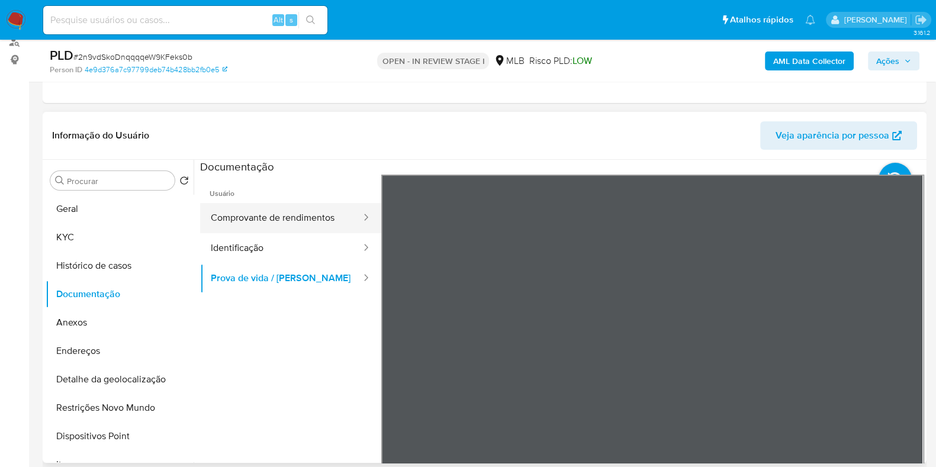
click at [271, 214] on button "Comprovante de rendimentos" at bounding box center [281, 218] width 162 height 30
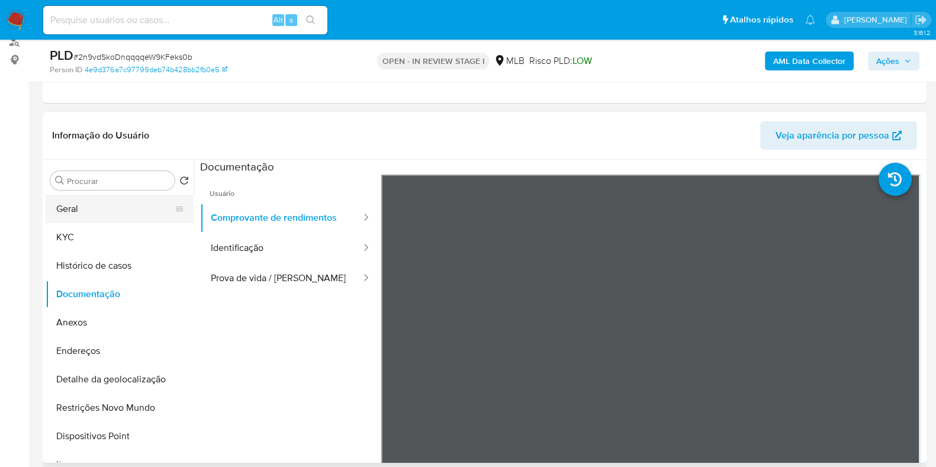
click at [101, 203] on button "Geral" at bounding box center [115, 209] width 139 height 28
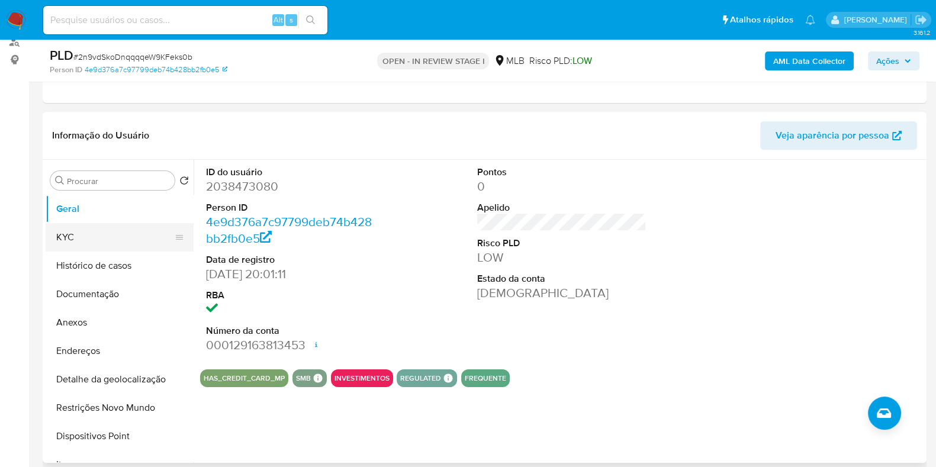
click at [95, 244] on button "KYC" at bounding box center [115, 237] width 139 height 28
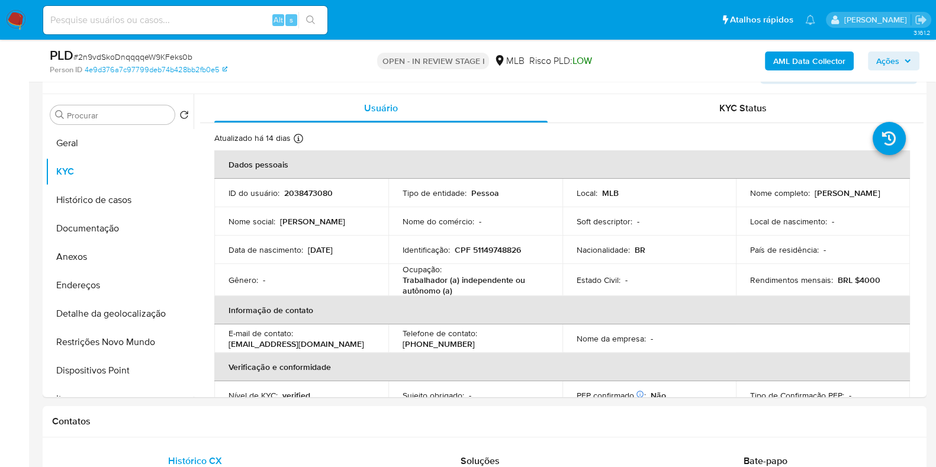
scroll to position [229, 0]
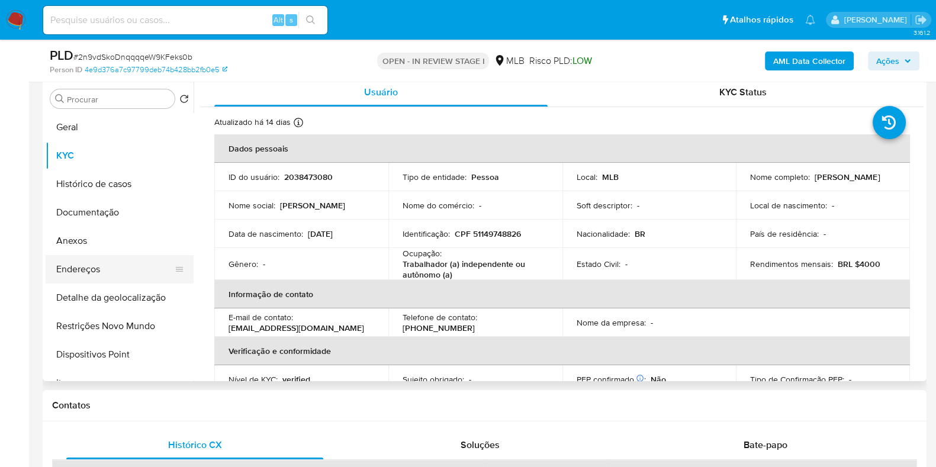
click at [113, 268] on button "Endereços" at bounding box center [115, 269] width 139 height 28
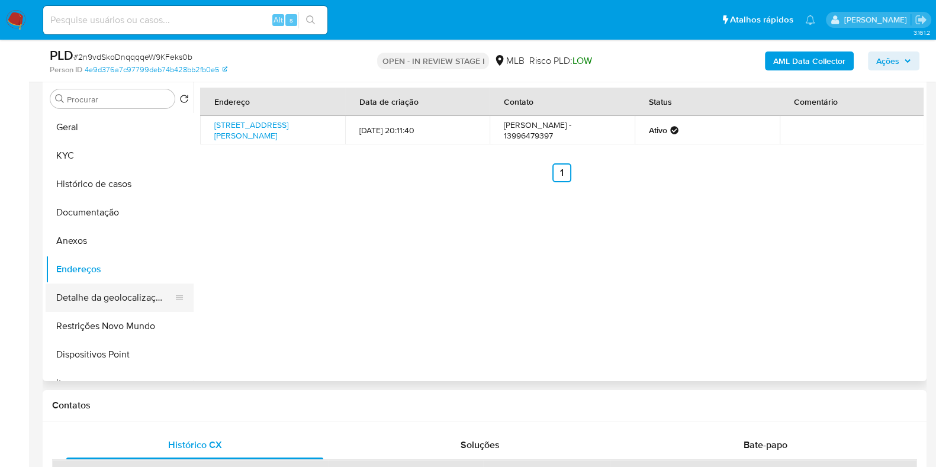
click at [113, 300] on button "Detalhe da geolocalização" at bounding box center [115, 298] width 139 height 28
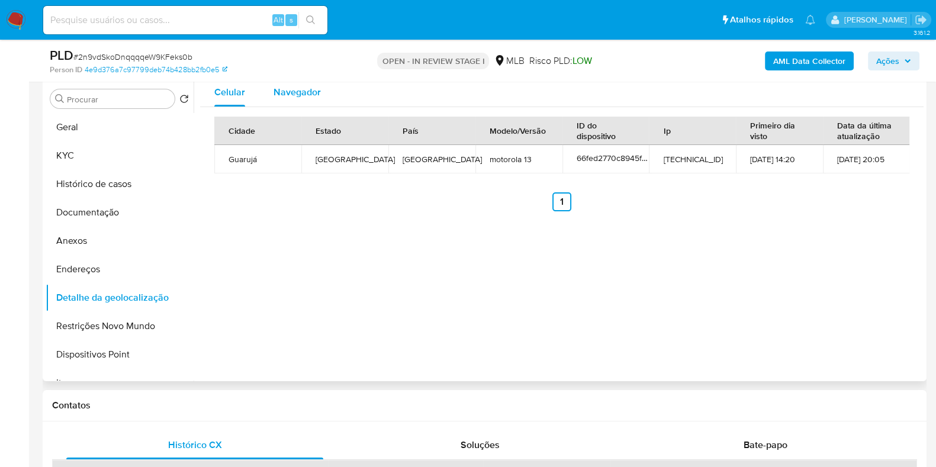
click at [308, 95] on span "Navegador" at bounding box center [297, 92] width 47 height 14
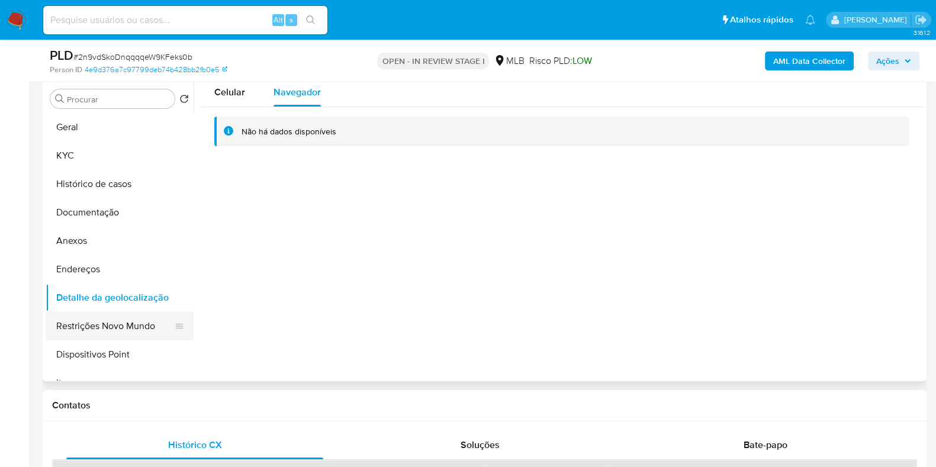
click at [90, 325] on button "Restrições Novo Mundo" at bounding box center [115, 326] width 139 height 28
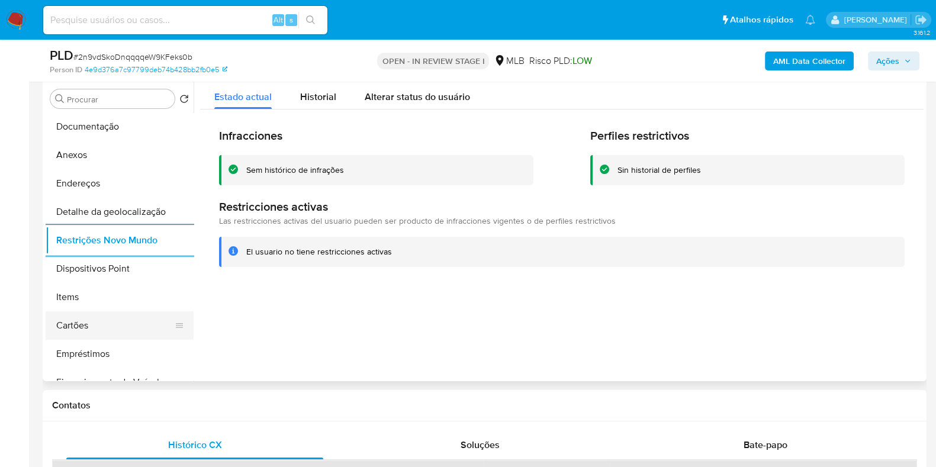
scroll to position [147, 0]
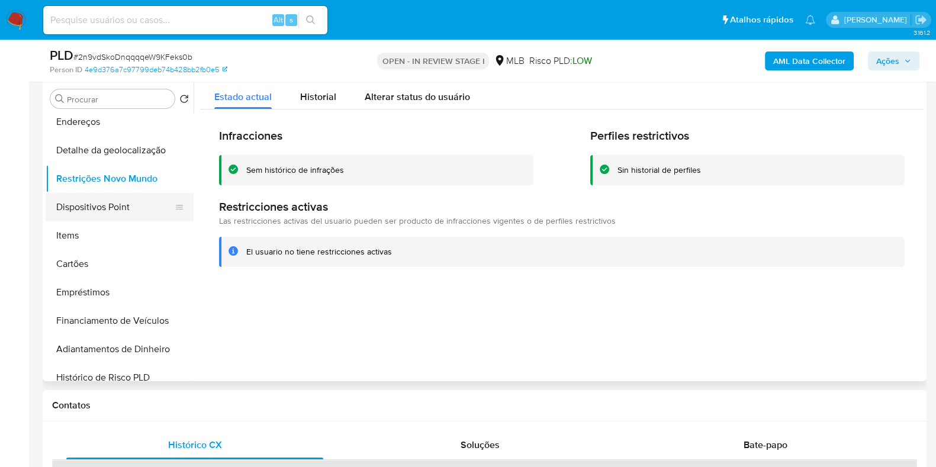
click at [132, 208] on button "Dispositivos Point" at bounding box center [115, 207] width 139 height 28
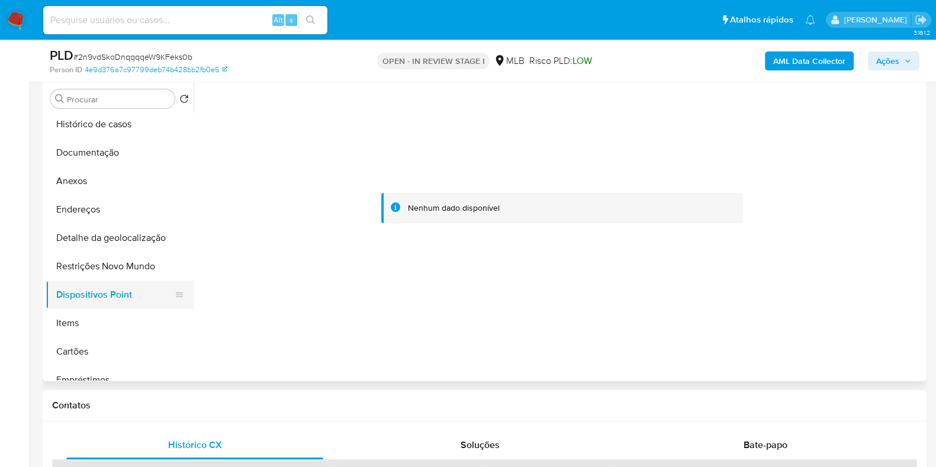
scroll to position [0, 0]
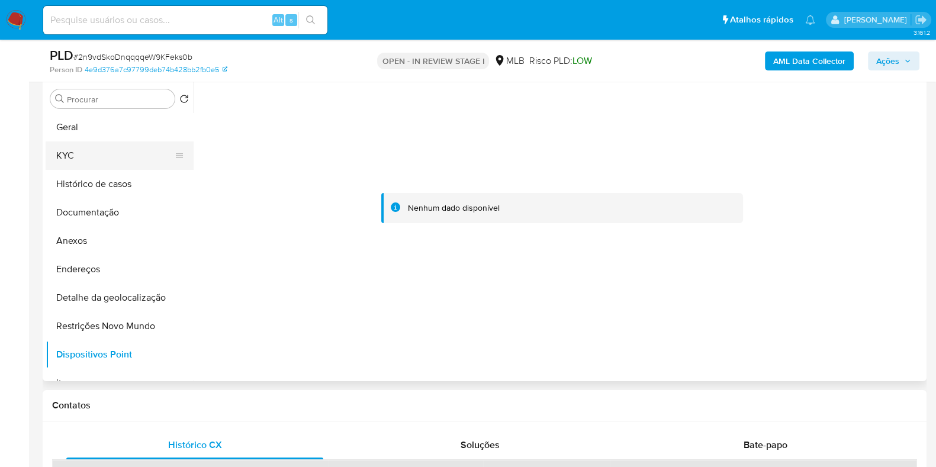
click at [98, 155] on button "KYC" at bounding box center [115, 156] width 139 height 28
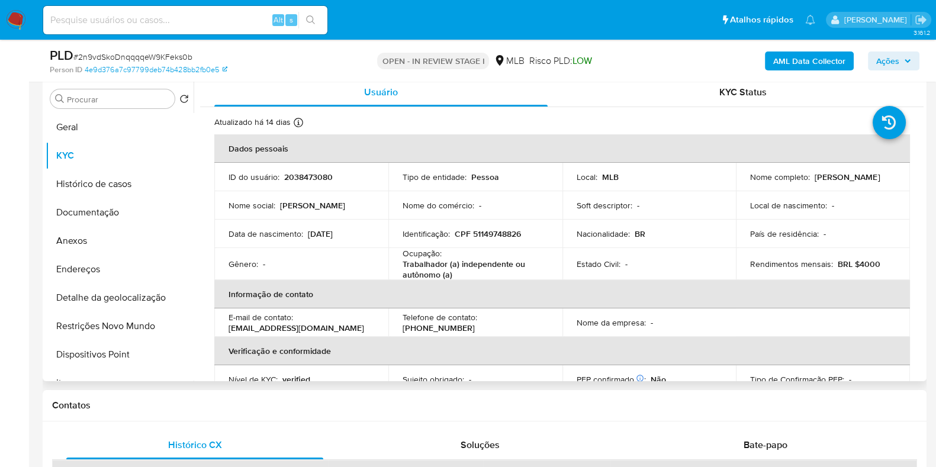
click at [447, 266] on p "Trabalhador (a) independente ou autônomo (a)" at bounding box center [473, 269] width 141 height 21
copy div "Ocupação : Trabalhador (a) independente ou autônomo (a)"
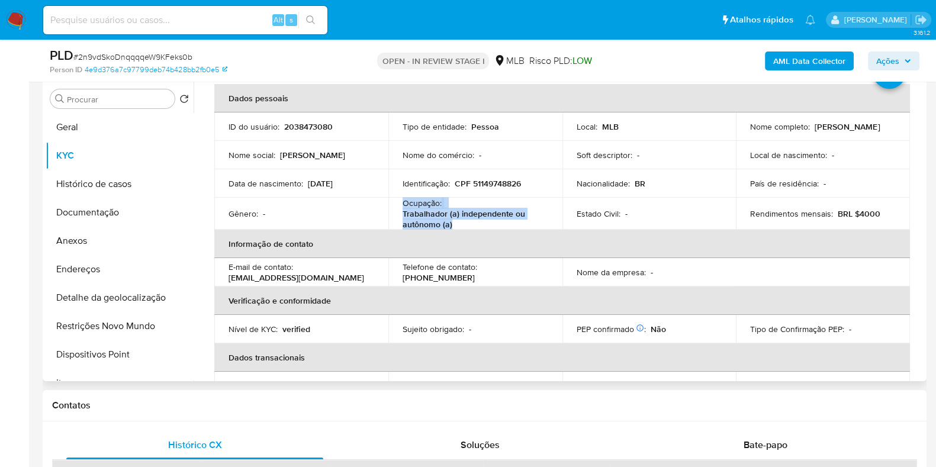
scroll to position [73, 0]
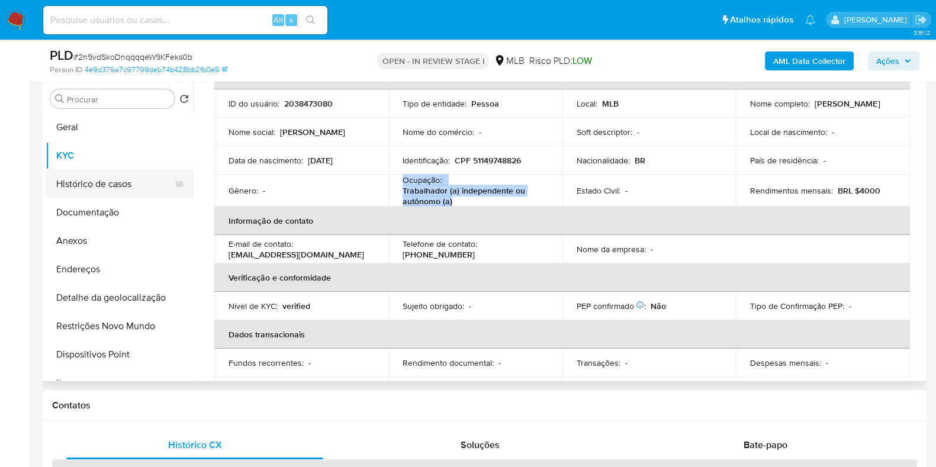
click at [116, 188] on button "Histórico de casos" at bounding box center [115, 184] width 139 height 28
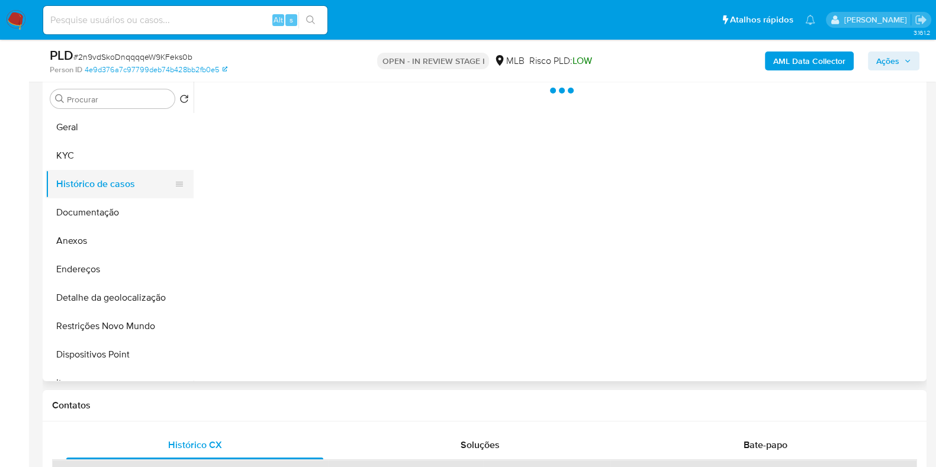
scroll to position [0, 0]
click at [107, 214] on button "Documentação" at bounding box center [115, 212] width 139 height 28
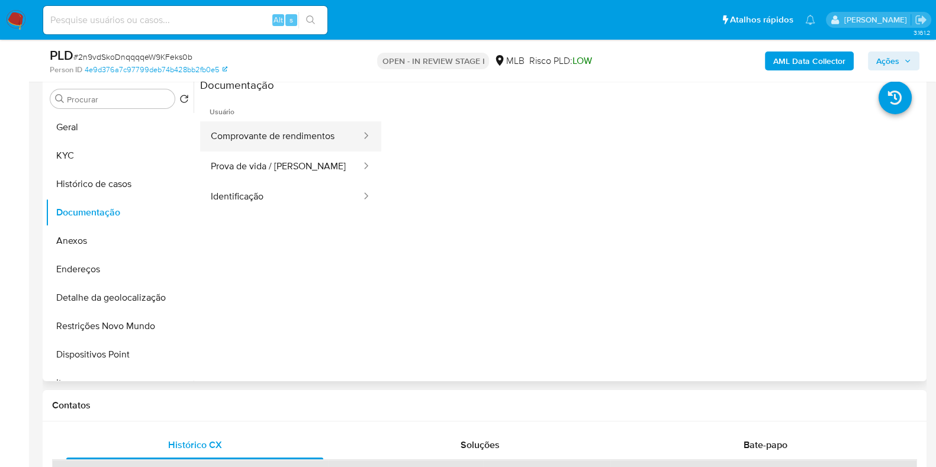
click at [266, 137] on button "Comprovante de rendimentos" at bounding box center [281, 136] width 162 height 30
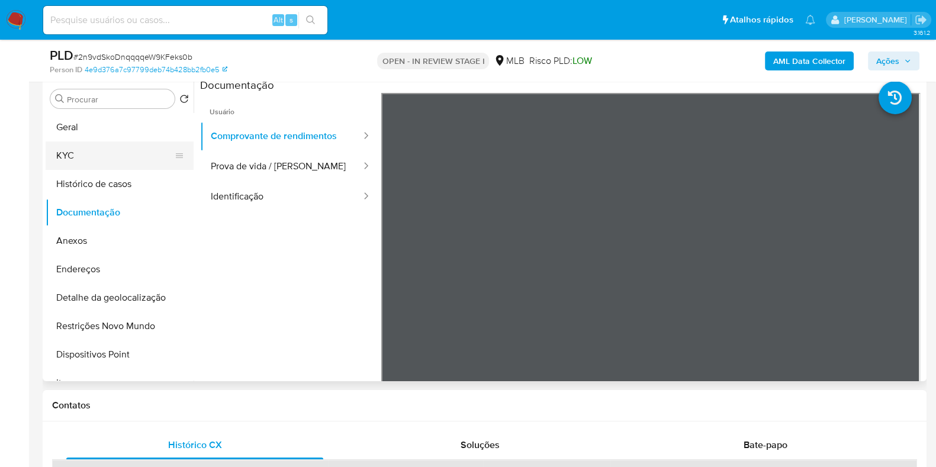
click at [106, 147] on button "KYC" at bounding box center [115, 156] width 139 height 28
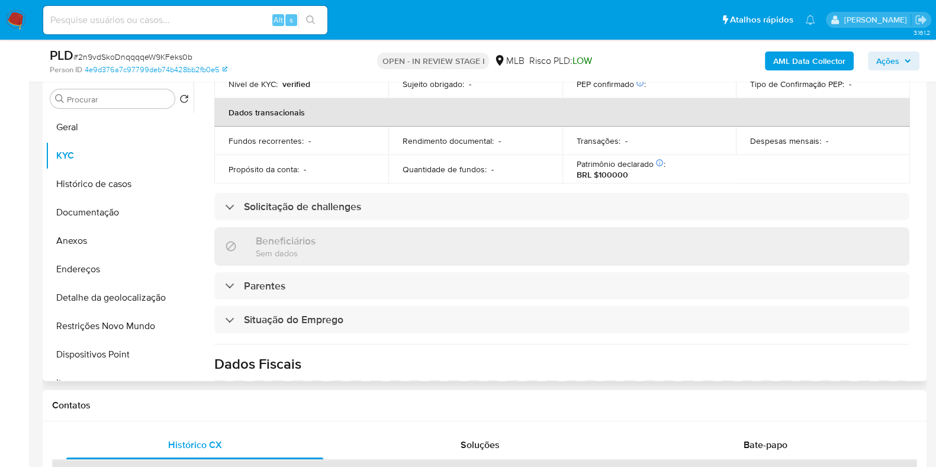
scroll to position [494, 0]
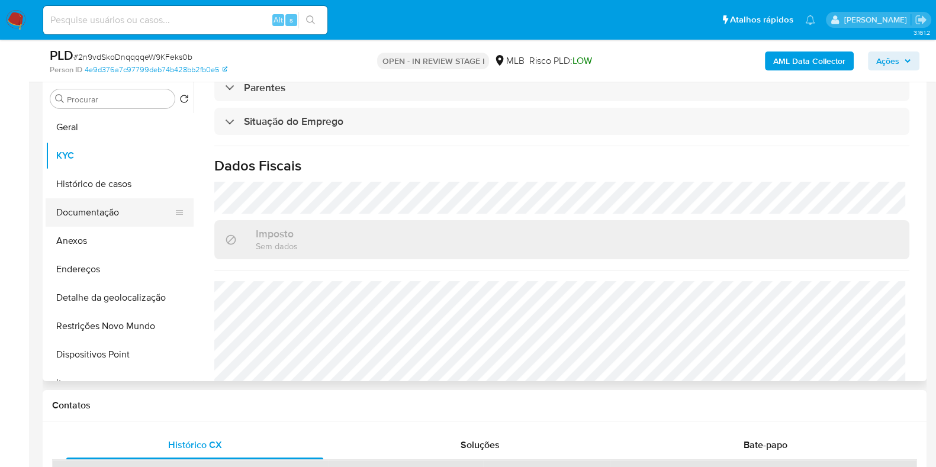
click at [93, 208] on button "Documentação" at bounding box center [115, 212] width 139 height 28
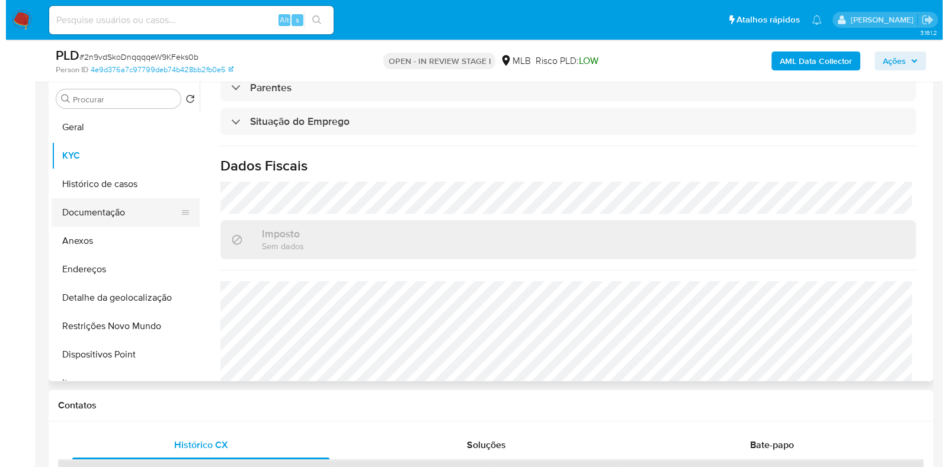
scroll to position [0, 0]
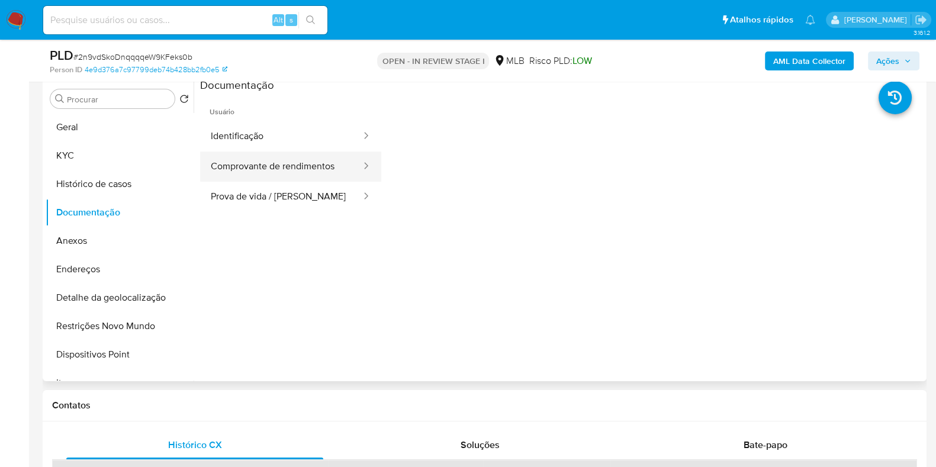
click at [290, 167] on button "Comprovante de rendimentos" at bounding box center [281, 167] width 162 height 30
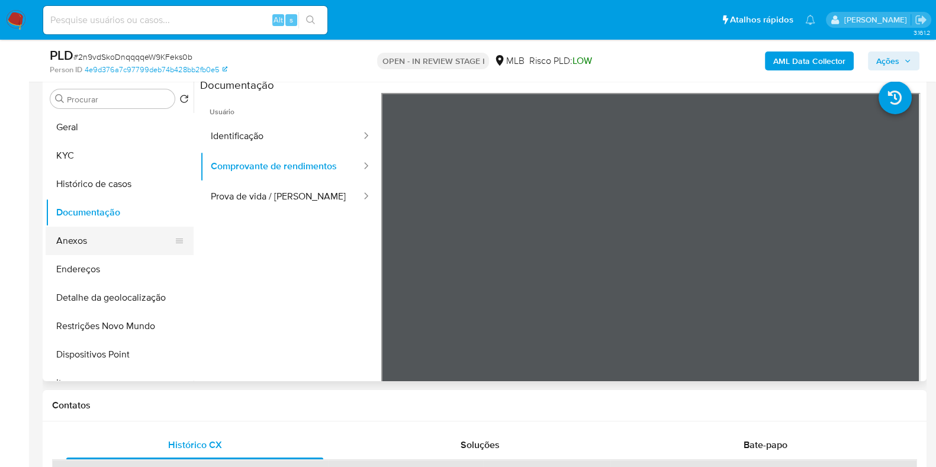
click at [91, 244] on button "Anexos" at bounding box center [115, 241] width 139 height 28
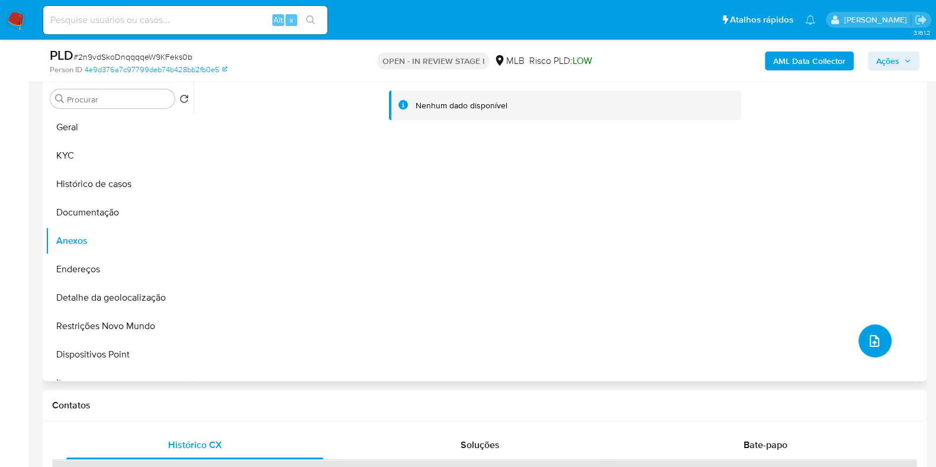
click at [868, 329] on button "upload-file" at bounding box center [875, 341] width 33 height 33
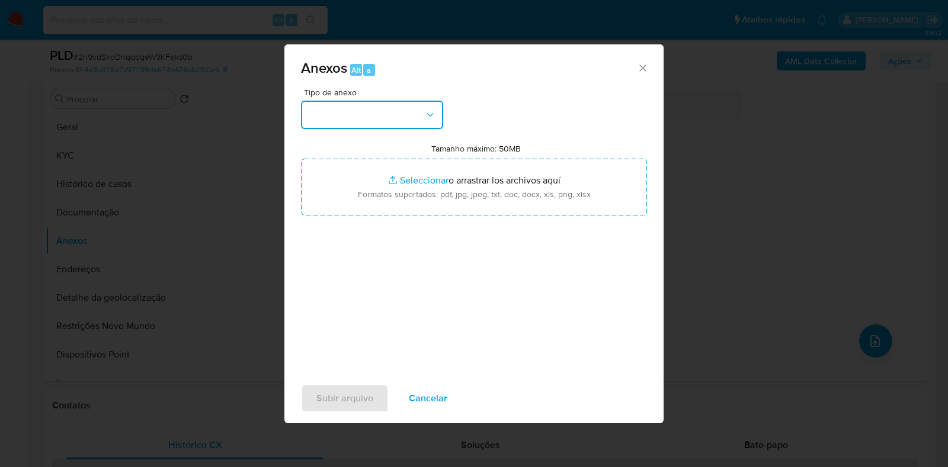
click at [421, 110] on button "button" at bounding box center [372, 115] width 142 height 28
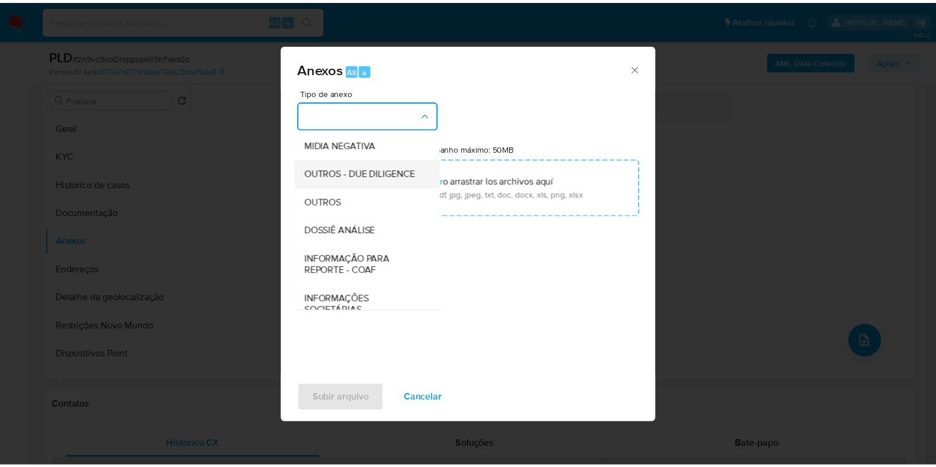
scroll to position [147, 0]
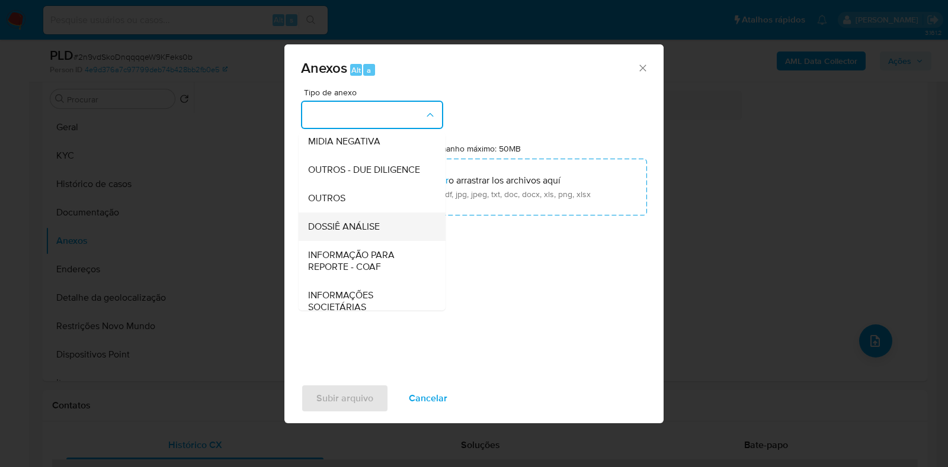
click at [386, 241] on div "DOSSIÊ ANÁLISE" at bounding box center [368, 227] width 121 height 28
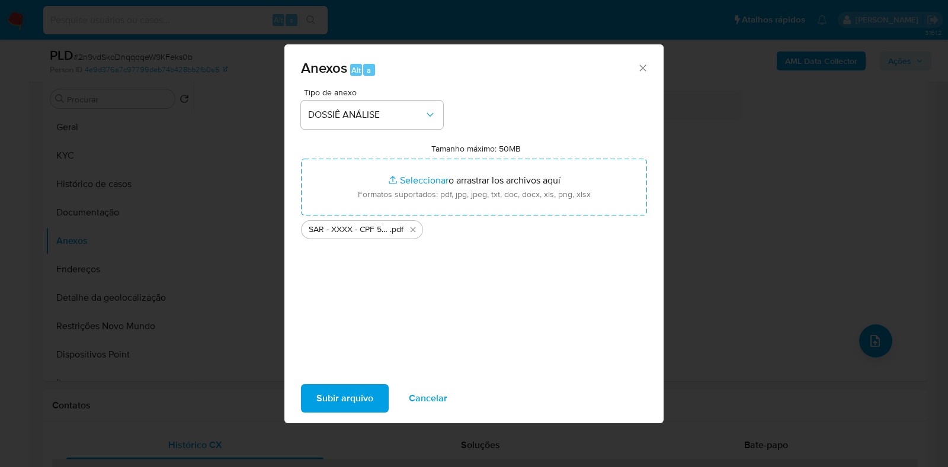
click at [353, 397] on span "Subir arquivo" at bounding box center [344, 399] width 57 height 26
click at [447, 404] on button "Cancelar" at bounding box center [427, 398] width 69 height 28
